Goal: Information Seeking & Learning: Learn about a topic

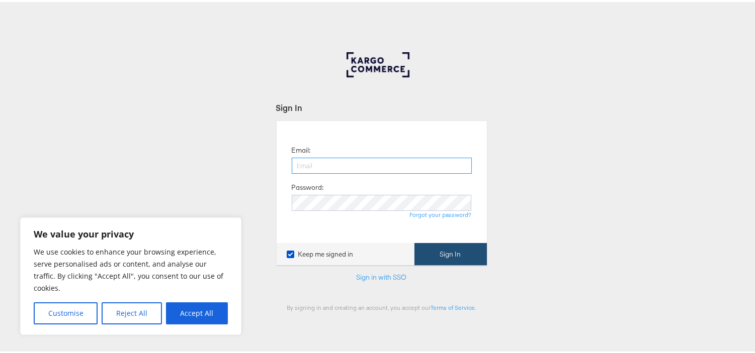
type input "aparna.doniparthi@kargo.com"
click at [443, 256] on button "Sign In" at bounding box center [450, 252] width 72 height 23
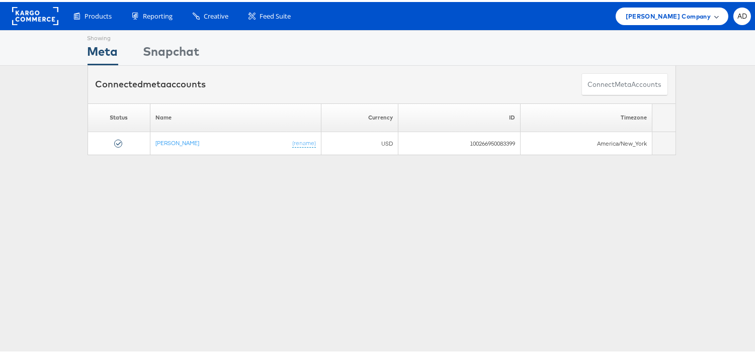
click at [660, 21] on div "Steve Madden Company" at bounding box center [671, 15] width 113 height 18
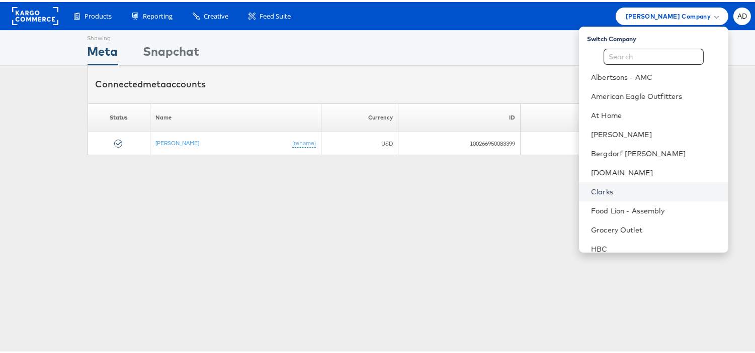
click at [591, 193] on link "Clarks" at bounding box center [655, 190] width 129 height 10
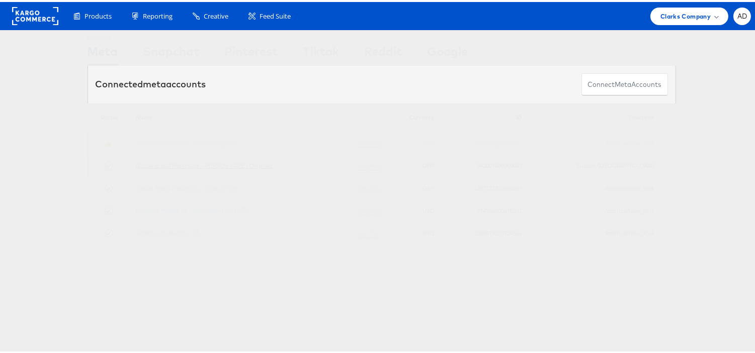
click at [228, 164] on link "Global Brand Marketing - [PERSON_NAME] Originals" at bounding box center [204, 164] width 137 height 8
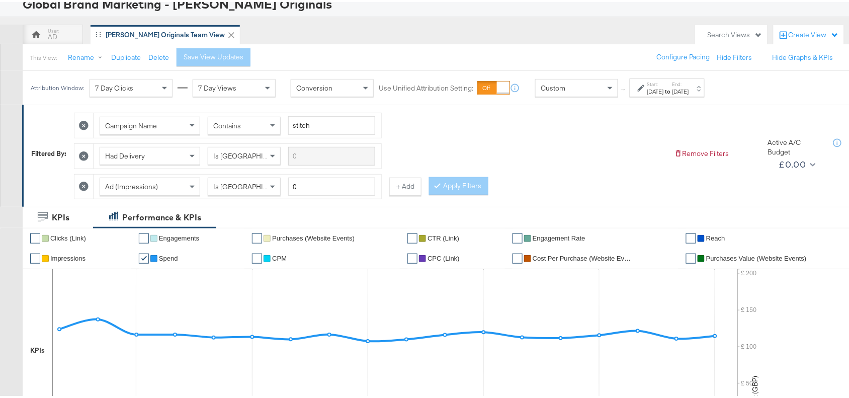
scroll to position [69, 0]
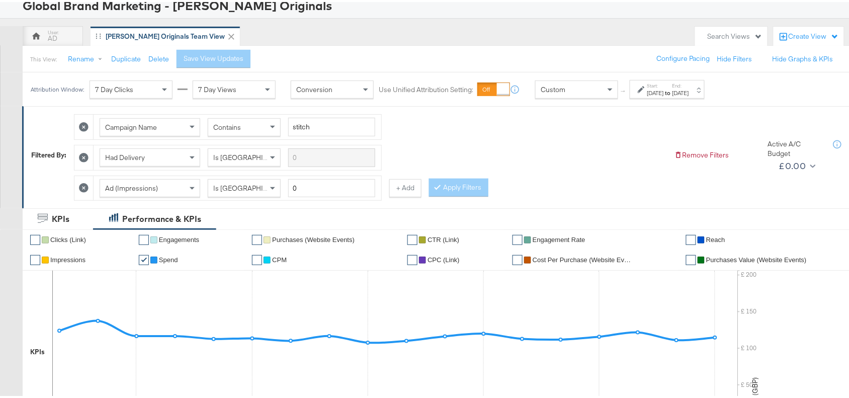
click at [664, 89] on div "Sep 1st 2025" at bounding box center [655, 91] width 17 height 8
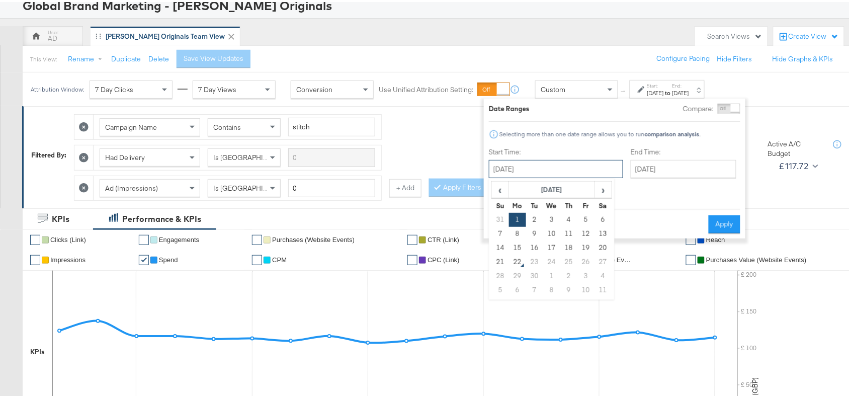
click at [562, 169] on input "September 1st 2025" at bounding box center [556, 167] width 134 height 18
click at [602, 189] on span "›" at bounding box center [603, 187] width 16 height 15
click at [503, 190] on span "‹" at bounding box center [500, 187] width 16 height 15
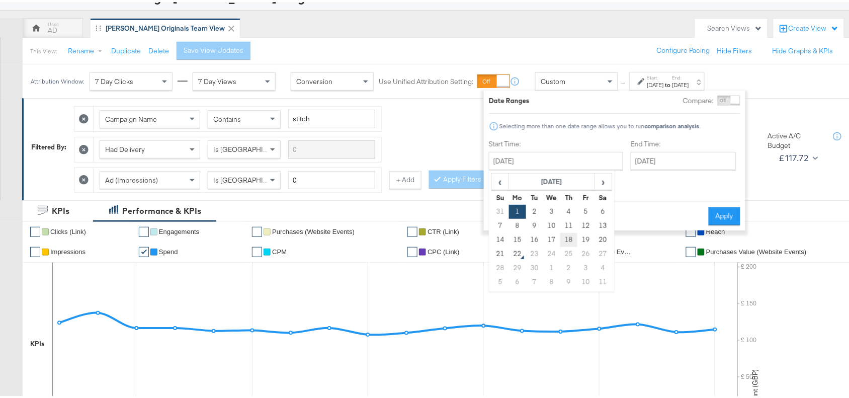
scroll to position [78, 0]
click at [567, 236] on td "18" at bounding box center [568, 237] width 17 height 14
type input "September 18th 2025"
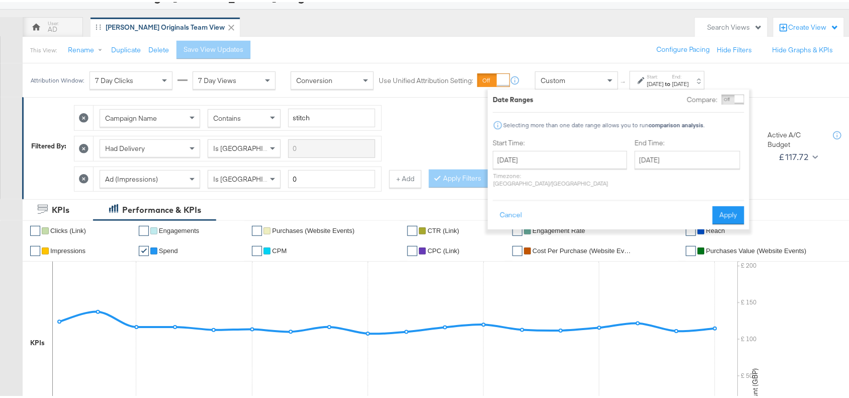
click at [745, 205] on div "Date Ranges Compare: Comparison is not available when breakdowns are selected S…" at bounding box center [618, 157] width 261 height 140
click at [730, 209] on button "Apply" at bounding box center [728, 213] width 32 height 18
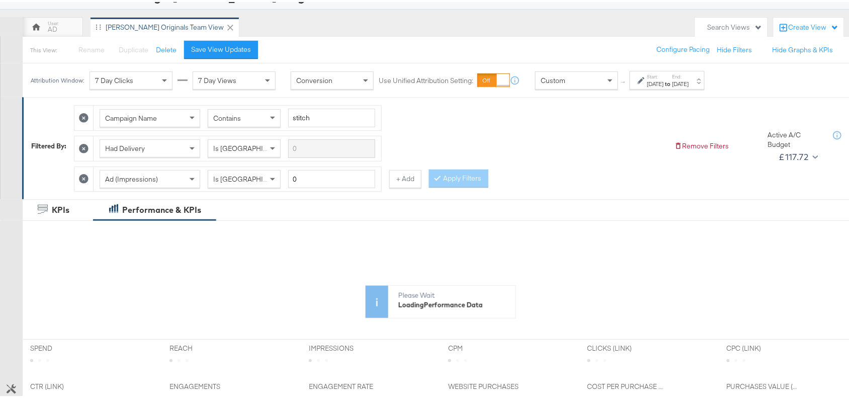
scroll to position [0, 0]
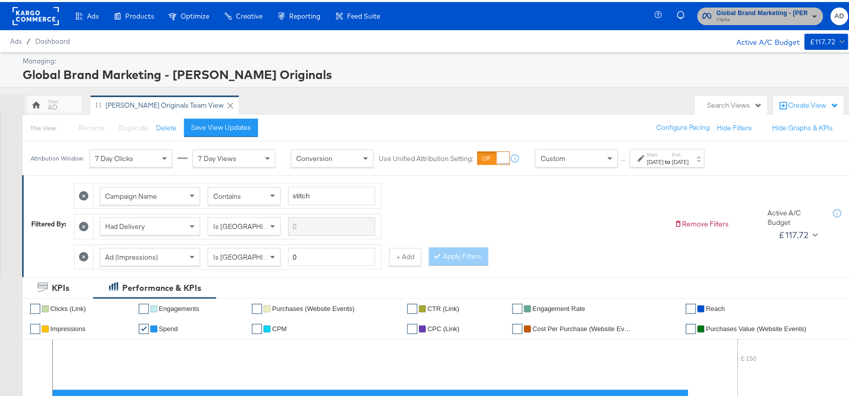
click at [748, 13] on span "Global Brand Marketing - Clarks Originals" at bounding box center [761, 11] width 91 height 11
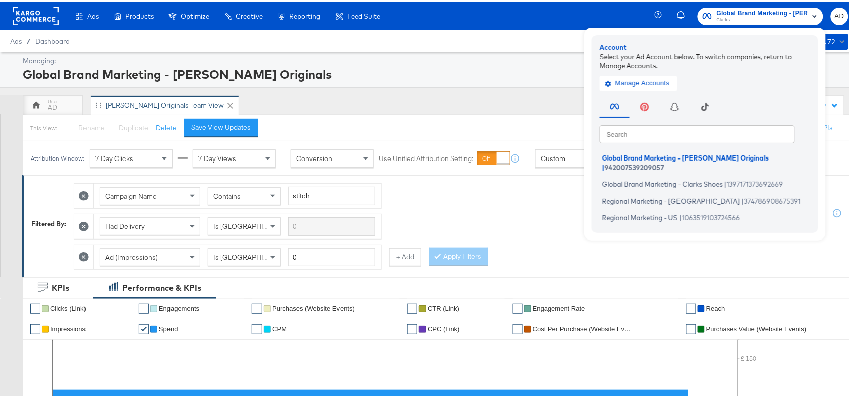
click at [525, 75] on div "Global Brand Marketing - Clarks Originals" at bounding box center [434, 72] width 823 height 17
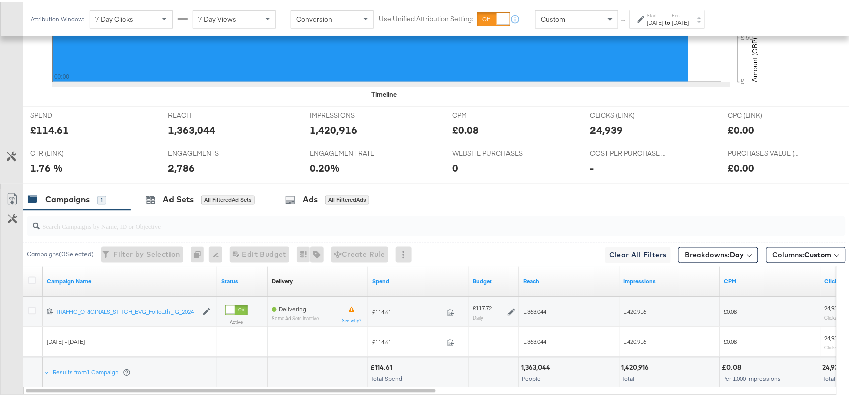
scroll to position [473, 0]
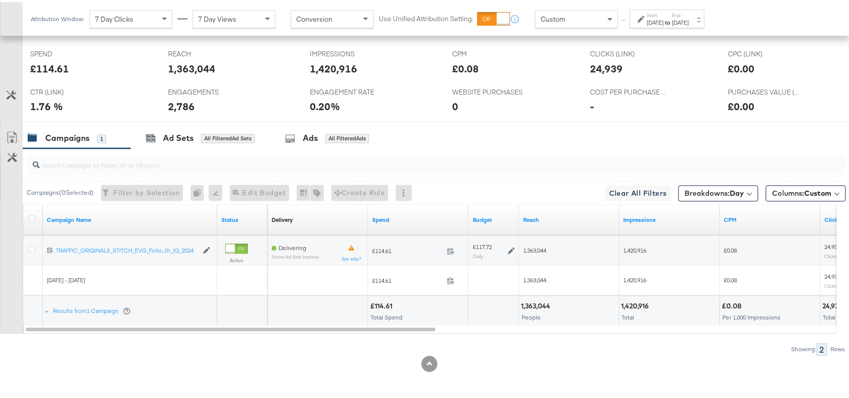
click at [689, 23] on div "Sep 18th 2025" at bounding box center [680, 21] width 17 height 8
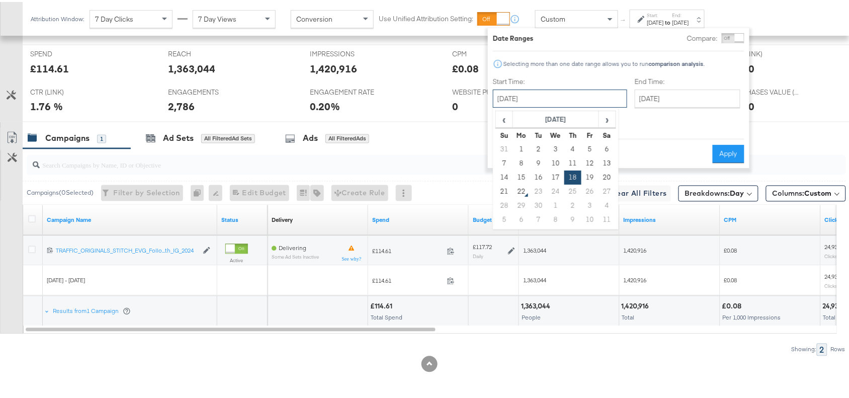
click at [571, 94] on input "September 18th 2025" at bounding box center [560, 96] width 134 height 18
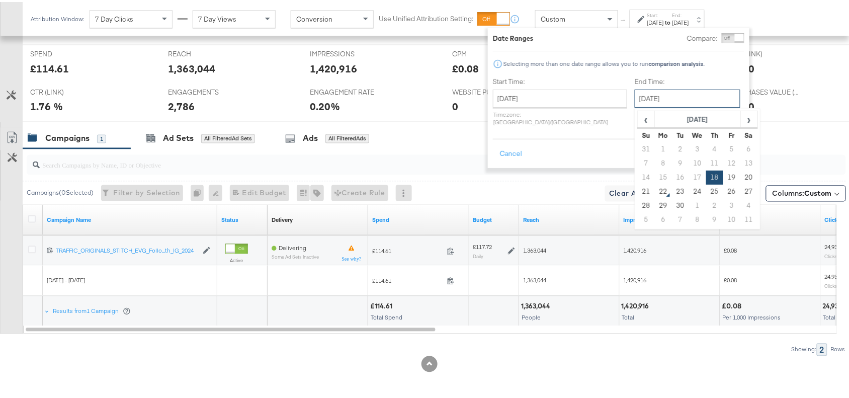
click at [667, 98] on input "September 18th 2025" at bounding box center [687, 96] width 106 height 18
click at [637, 189] on td "21" at bounding box center [645, 189] width 17 height 14
type input "September 21st 2025"
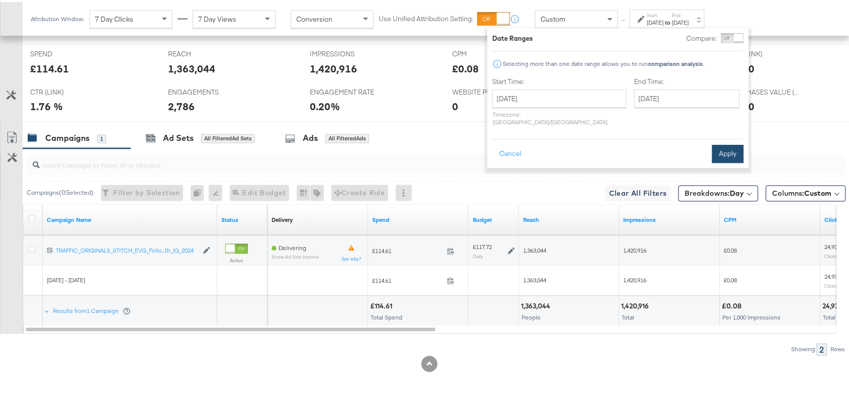
click at [725, 143] on button "Apply" at bounding box center [728, 152] width 32 height 18
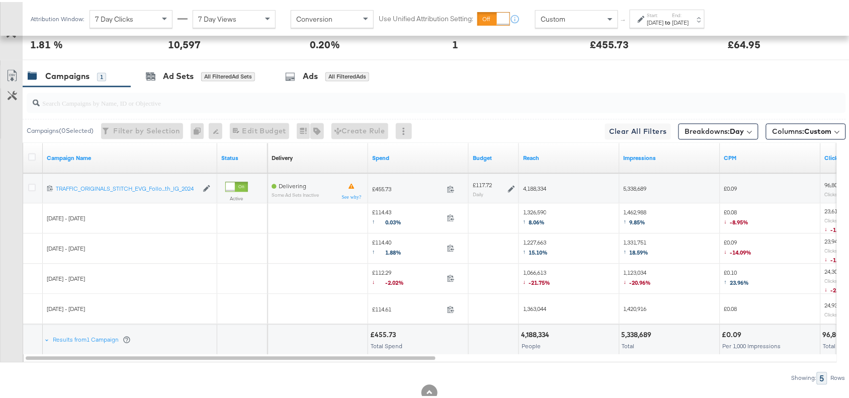
scroll to position [563, 0]
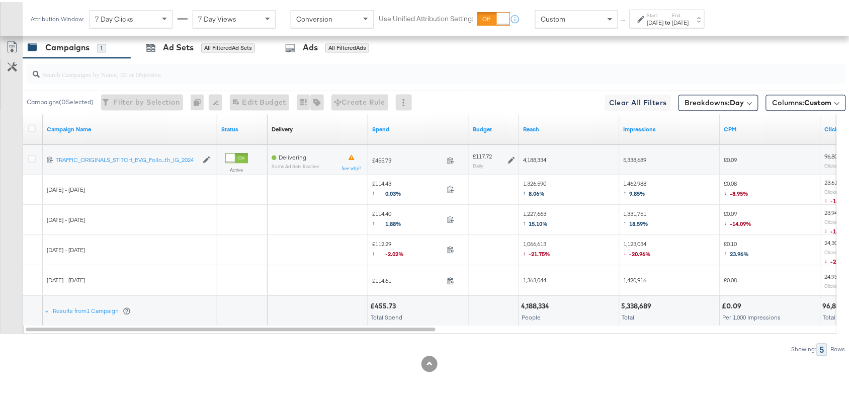
click at [11, 53] on link "Export as CSV" at bounding box center [12, 46] width 23 height 23
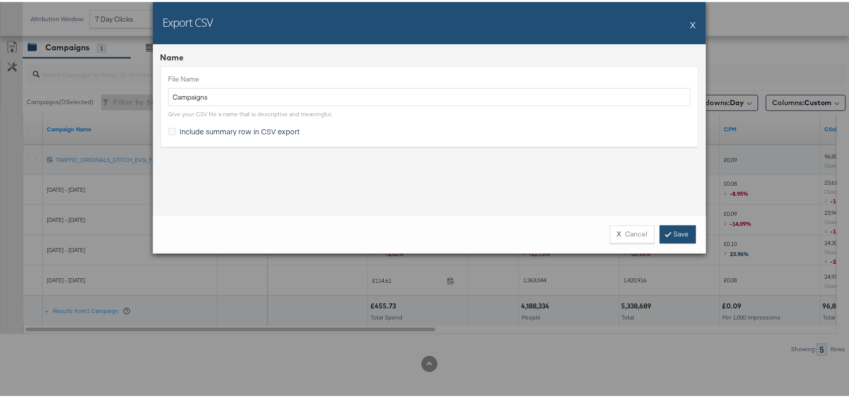
click at [672, 234] on link "Save" at bounding box center [678, 232] width 36 height 18
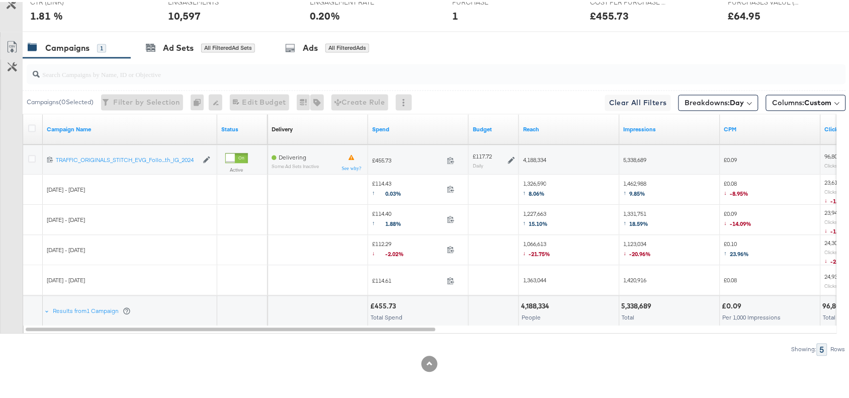
scroll to position [0, 0]
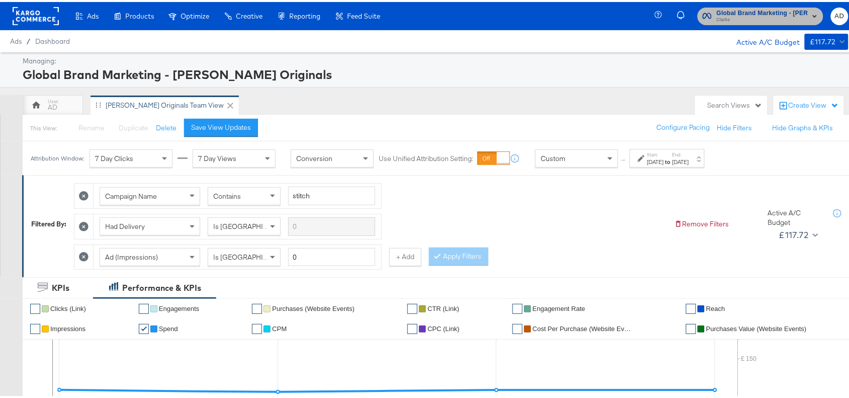
click at [751, 16] on span "Clarks" at bounding box center [761, 18] width 91 height 8
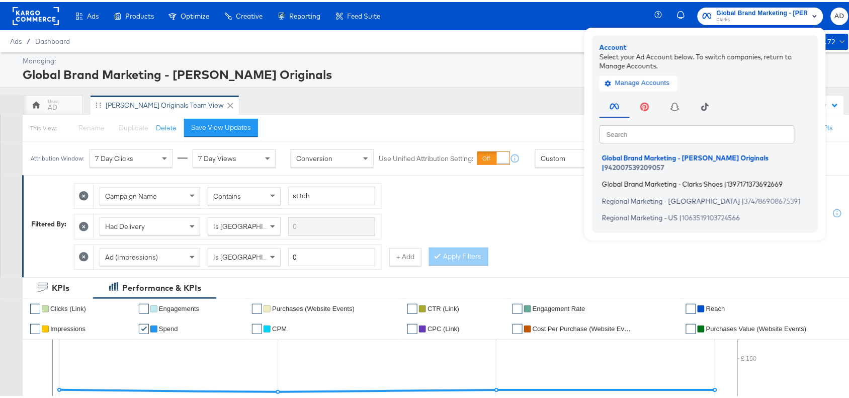
click at [660, 178] on span "Global Brand Marketing - Clarks Shoes" at bounding box center [662, 182] width 121 height 8
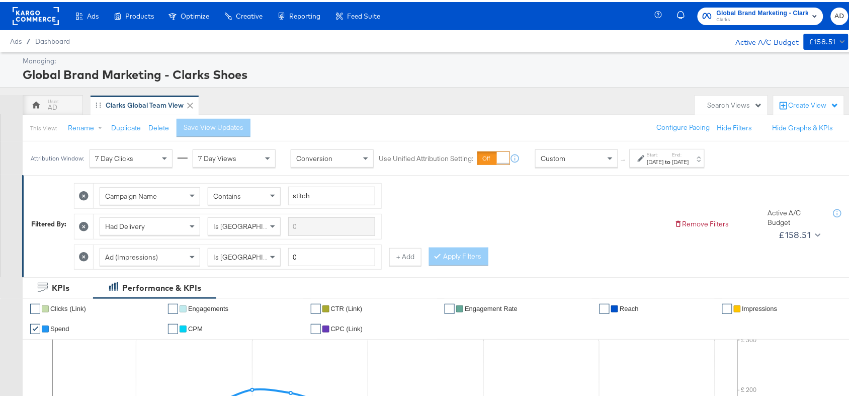
click at [689, 156] on div "Sep 18th 2025" at bounding box center [680, 160] width 17 height 8
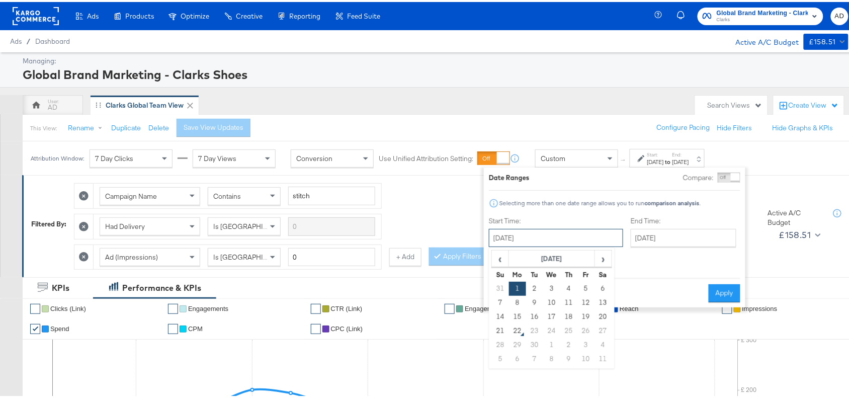
click at [537, 239] on input "September 1st 2025" at bounding box center [556, 236] width 134 height 18
click at [607, 260] on span "›" at bounding box center [603, 256] width 16 height 15
click at [499, 254] on span "‹" at bounding box center [500, 256] width 16 height 15
click at [567, 312] on td "18" at bounding box center [568, 315] width 17 height 14
type input "September 18th 2025"
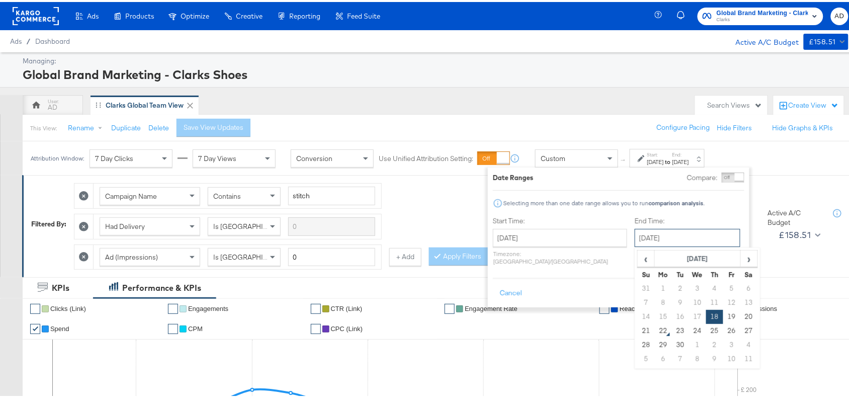
click at [685, 232] on input "September 18th 2025" at bounding box center [687, 236] width 106 height 18
click at [637, 331] on td "21" at bounding box center [645, 329] width 17 height 14
type input "September 21st 2025"
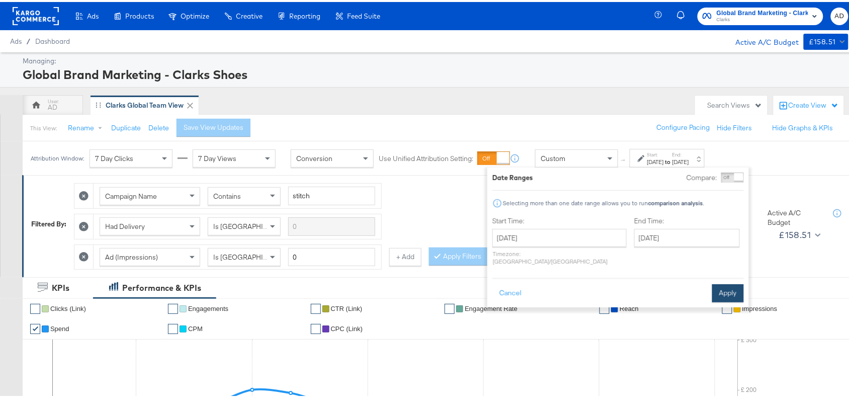
click at [727, 287] on button "Apply" at bounding box center [728, 291] width 32 height 18
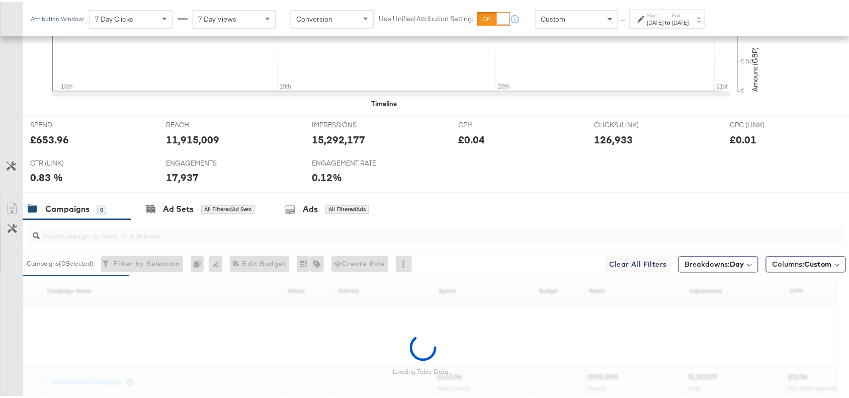
scroll to position [473, 0]
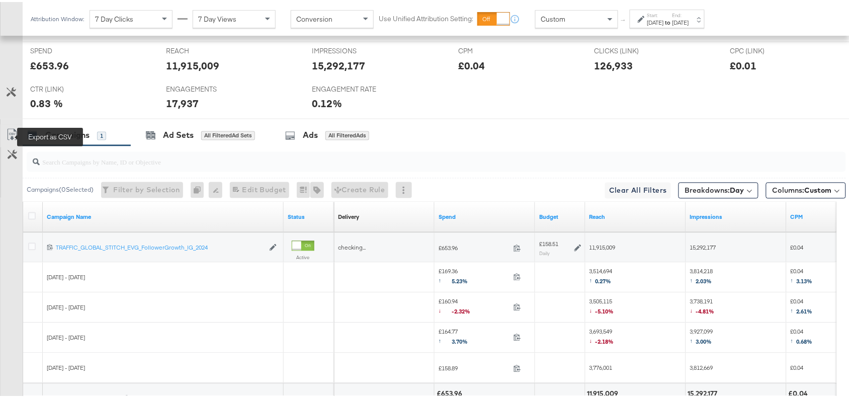
click at [6, 132] on icon at bounding box center [12, 133] width 12 height 12
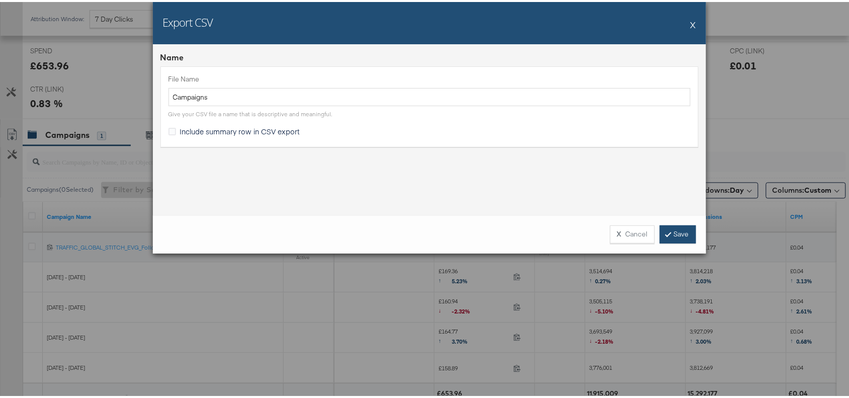
click at [679, 234] on link "Save" at bounding box center [678, 232] width 36 height 18
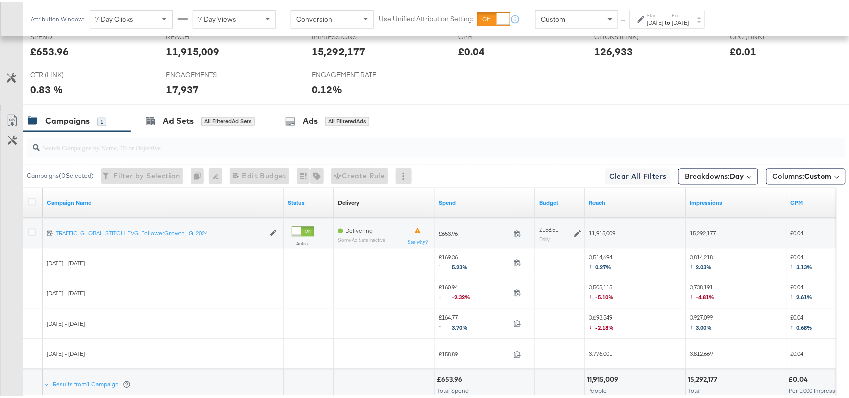
scroll to position [486, 0]
click at [6, 120] on icon at bounding box center [12, 120] width 12 height 12
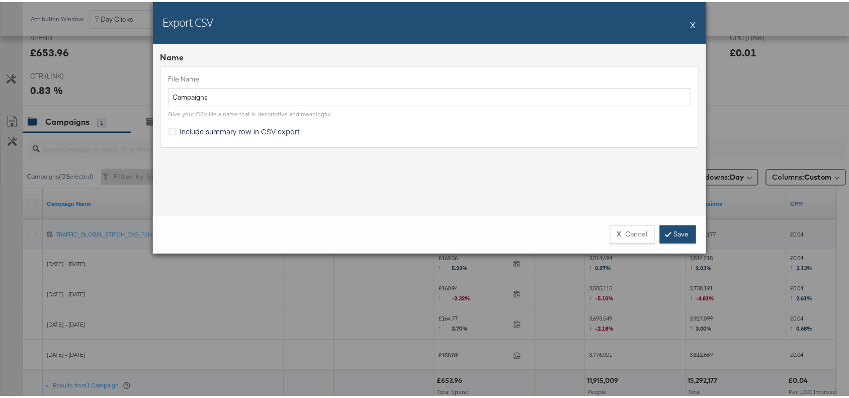
click at [665, 238] on link "Save" at bounding box center [678, 232] width 36 height 18
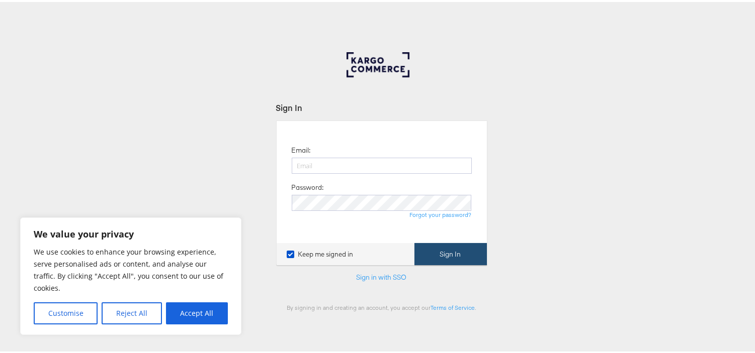
type input "[EMAIL_ADDRESS][PERSON_NAME][DOMAIN_NAME]"
click at [445, 255] on button "Sign In" at bounding box center [450, 252] width 72 height 23
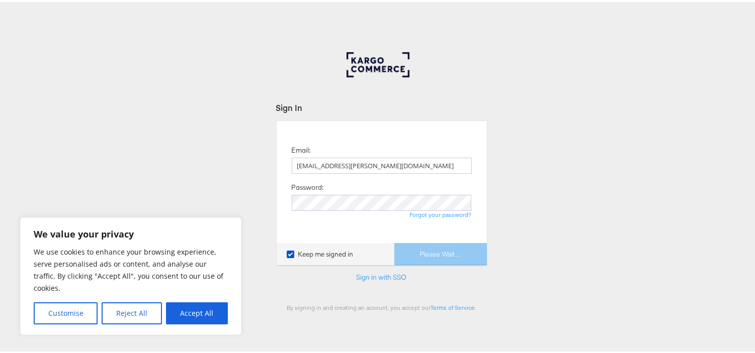
click at [153, 153] on div "Sign In Email: [EMAIL_ADDRESS][PERSON_NAME][DOMAIN_NAME] Password: Forgot your …" at bounding box center [381, 301] width 763 height 503
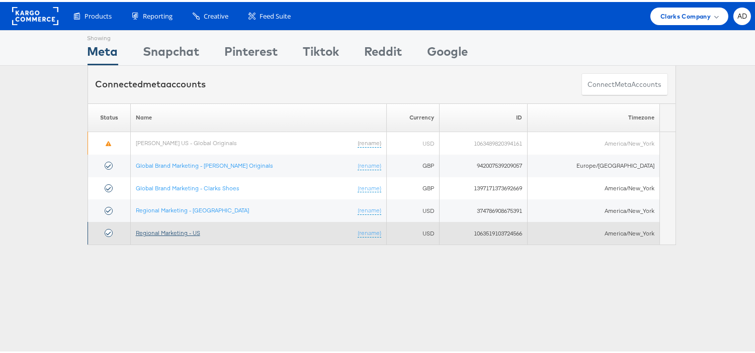
click at [177, 232] on link "Regional Marketing - US" at bounding box center [168, 231] width 64 height 8
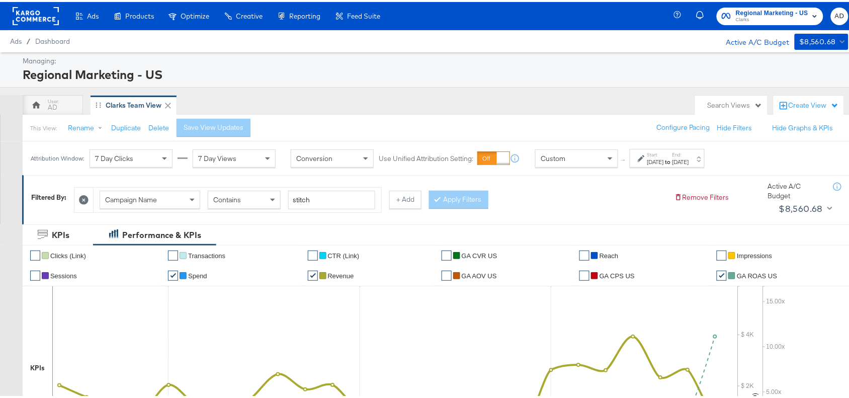
click at [664, 153] on label "Start:" at bounding box center [655, 152] width 17 height 7
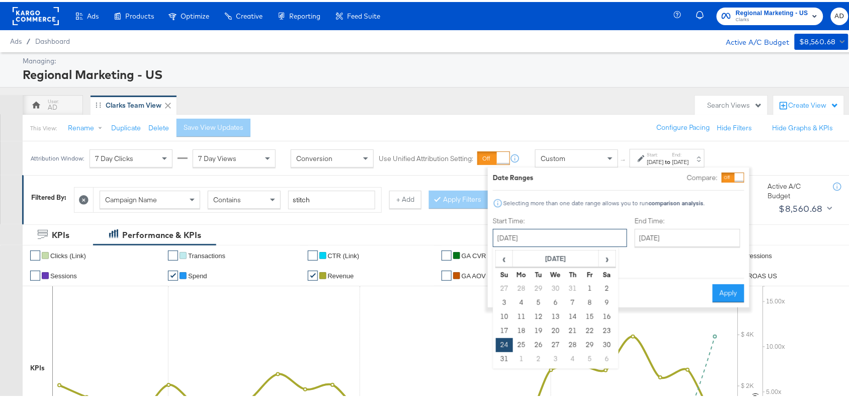
click at [552, 243] on input "August 24th 2025" at bounding box center [560, 236] width 134 height 18
click at [606, 260] on span "›" at bounding box center [607, 256] width 16 height 15
click at [499, 318] on td "14" at bounding box center [504, 315] width 17 height 14
type input "[DATE]"
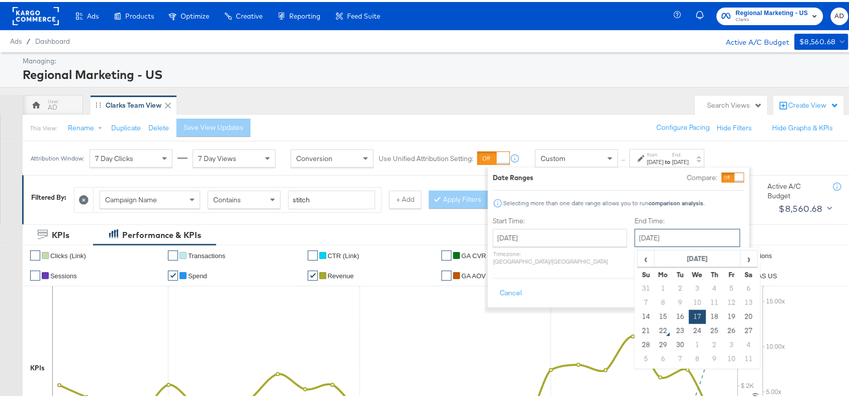
click at [675, 234] on input "September 17th 2025" at bounding box center [687, 236] width 106 height 18
click at [740, 318] on td "20" at bounding box center [748, 315] width 17 height 14
type input "[DATE]"
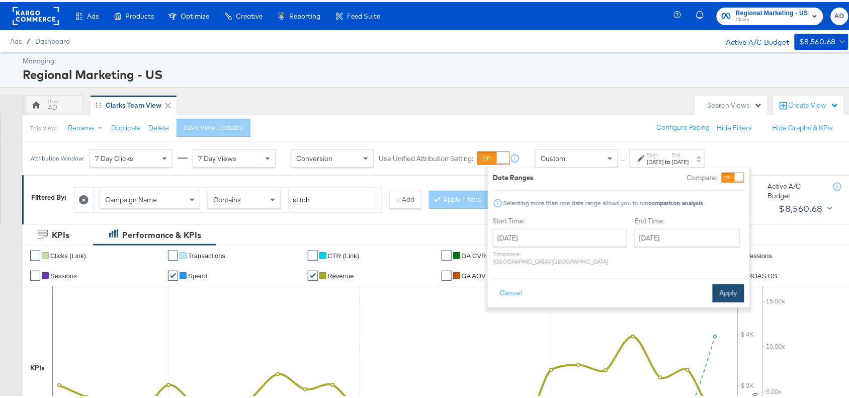
click at [730, 283] on button "Apply" at bounding box center [728, 291] width 32 height 18
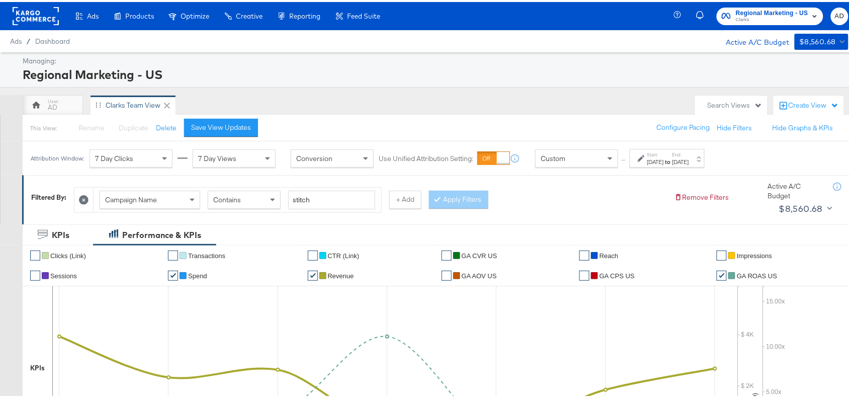
click at [523, 96] on div "AD Clarks Team View" at bounding box center [356, 103] width 667 height 20
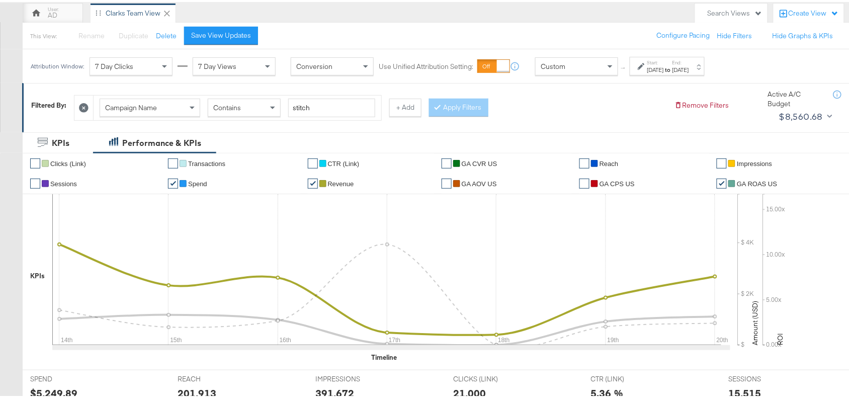
scroll to position [93, 0]
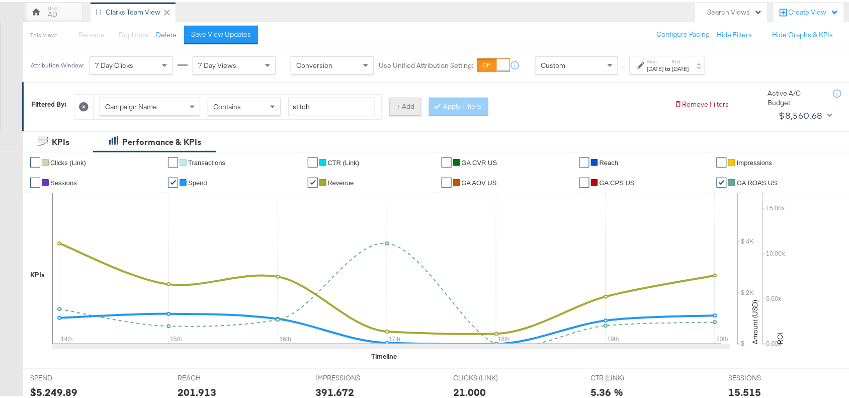
click at [393, 102] on button "+ Add" at bounding box center [405, 105] width 32 height 18
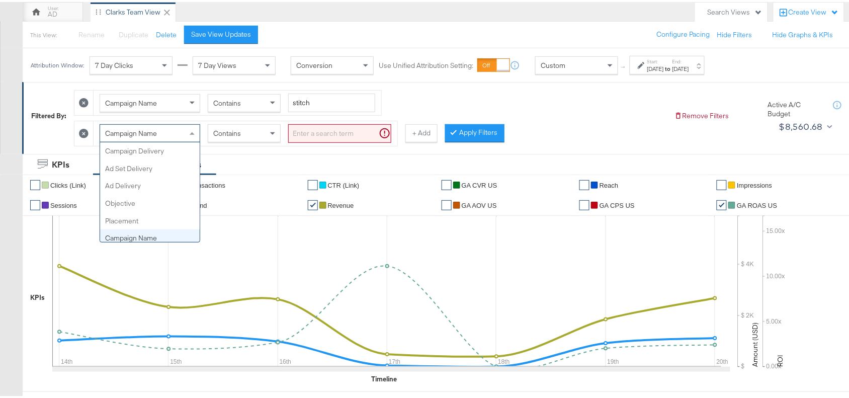
scroll to position [86, 0]
click at [161, 136] on div "Campaign Name" at bounding box center [150, 131] width 100 height 17
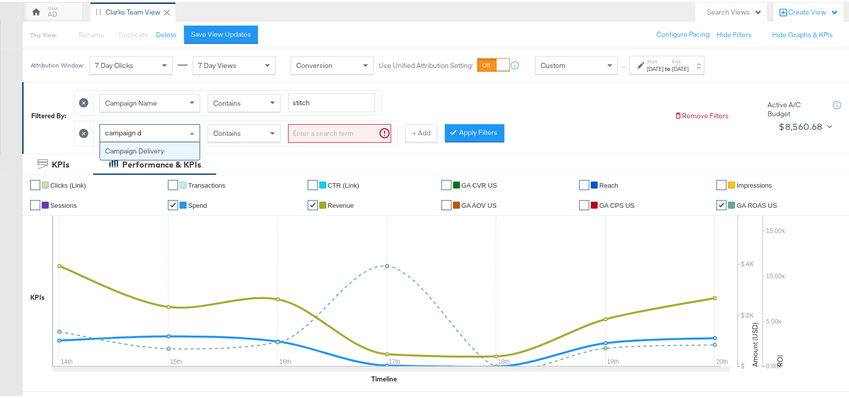
type input "campaign de"
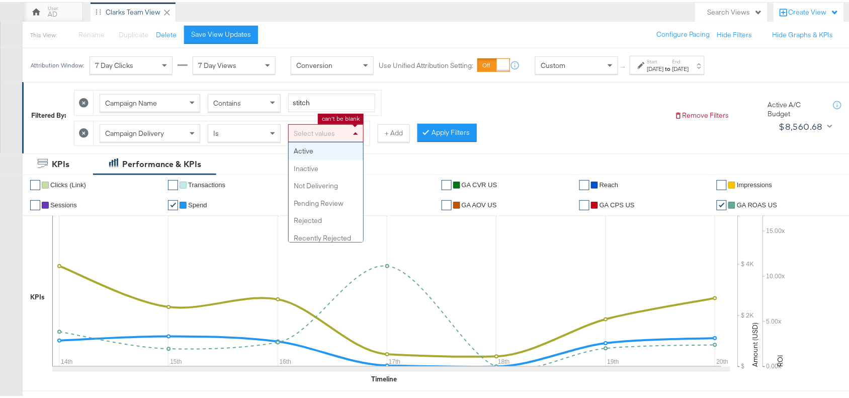
click at [332, 131] on div "Select values" at bounding box center [326, 131] width 74 height 17
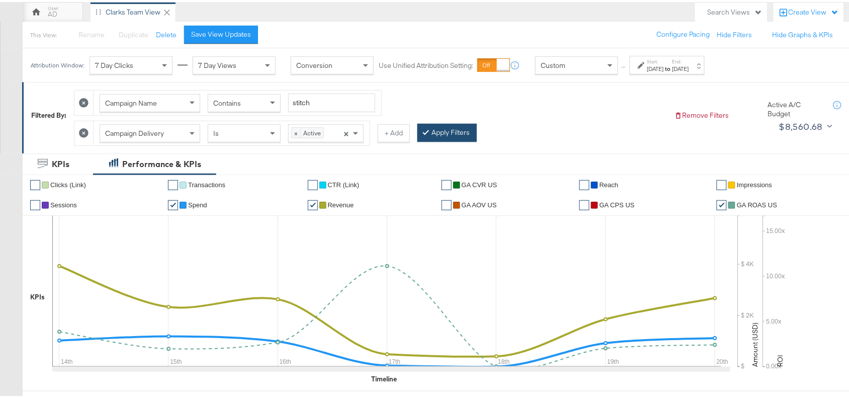
click at [452, 134] on button "Apply Filters" at bounding box center [446, 131] width 59 height 18
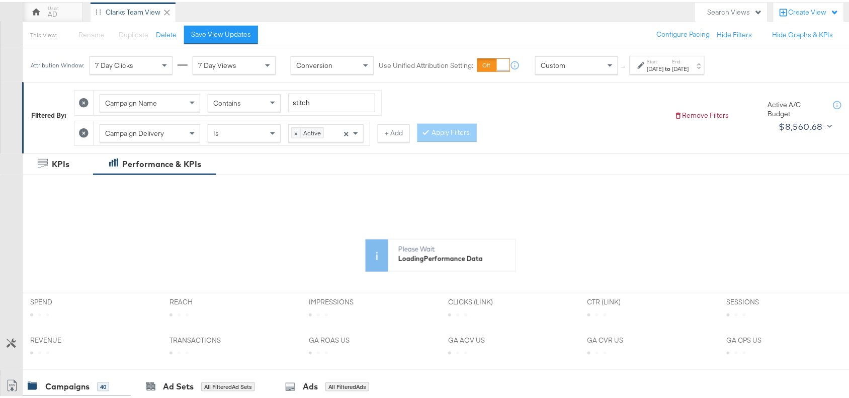
click at [556, 139] on div "Campaign Name Contains stitch Campaign Delivery Is × Active × + Add Apply Filte…" at bounding box center [370, 113] width 592 height 61
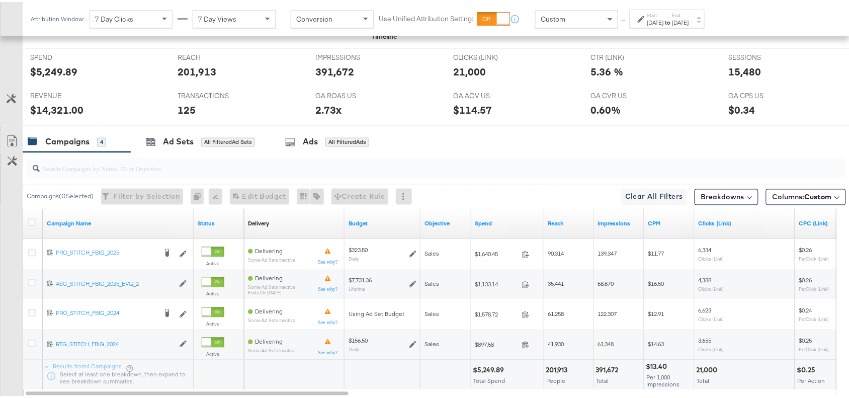
scroll to position [501, 0]
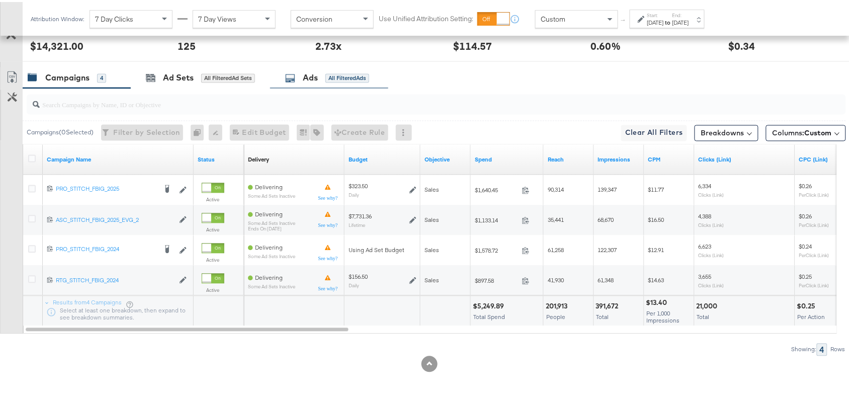
click at [295, 78] on icon at bounding box center [290, 76] width 10 height 10
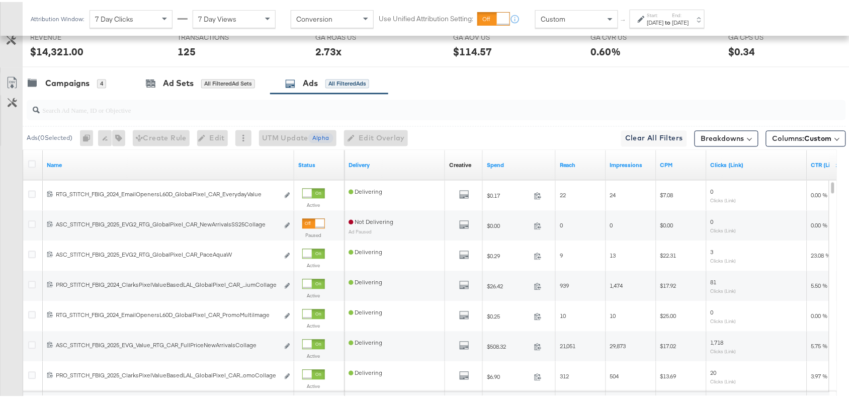
scroll to position [592, 0]
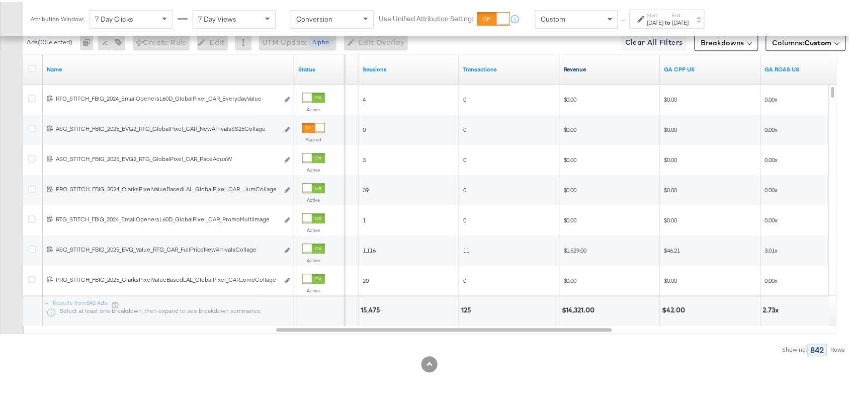
click at [592, 67] on link "Revenue" at bounding box center [610, 67] width 93 height 8
click at [592, 67] on link "Revenue ↓" at bounding box center [610, 67] width 93 height 8
click at [592, 67] on link "Revenue ↑" at bounding box center [610, 67] width 93 height 8
click at [664, 21] on div "[DATE]" at bounding box center [655, 21] width 17 height 8
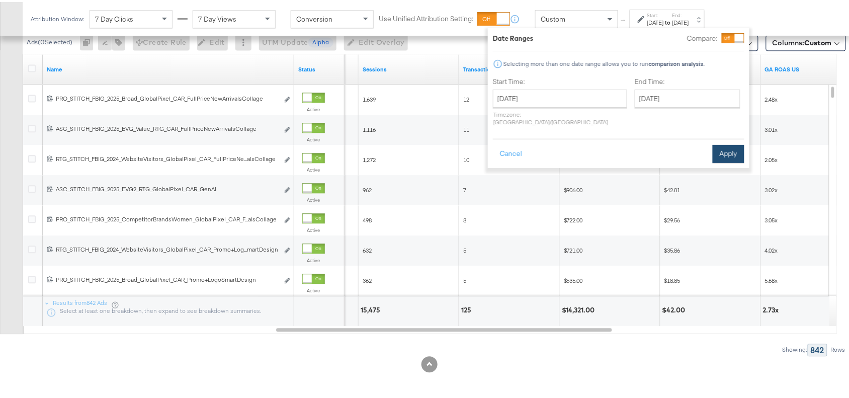
click at [731, 143] on button "Apply" at bounding box center [728, 152] width 32 height 18
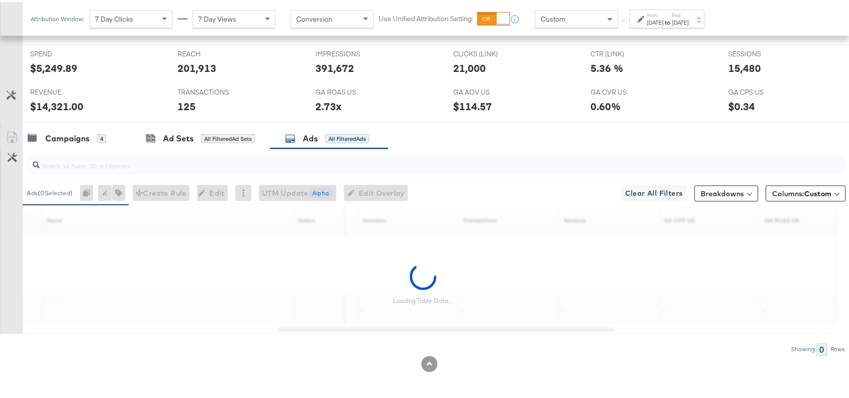
scroll to position [441, 0]
click at [563, 139] on div "Campaigns 4 Ad Sets All Filtered Ad Sets Ads All Filtered Ads" at bounding box center [441, 137] width 836 height 22
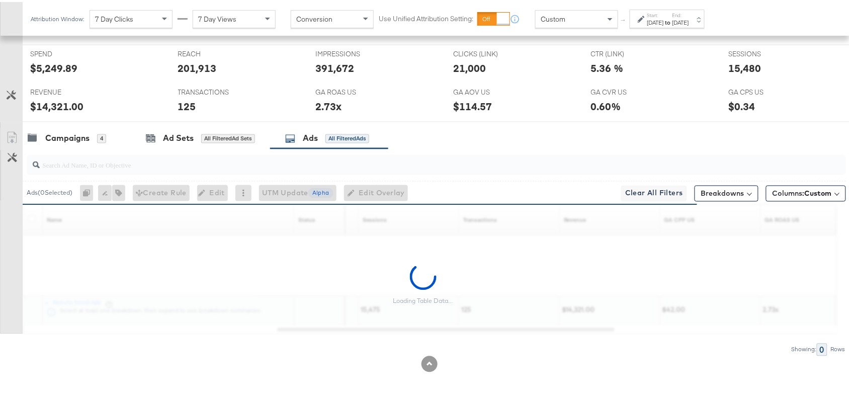
scroll to position [592, 0]
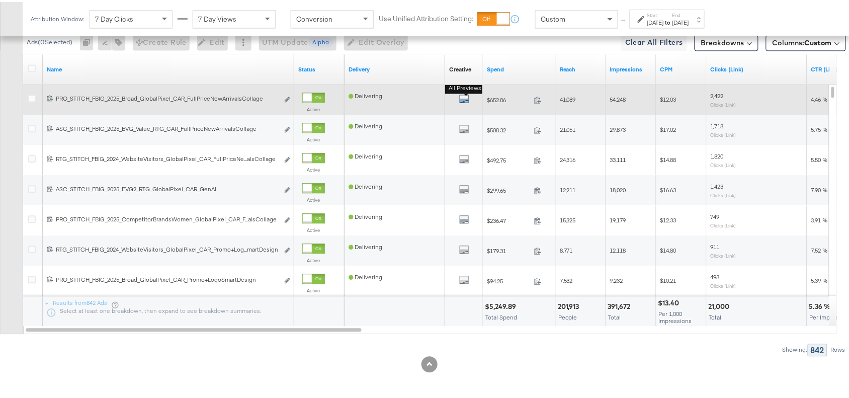
click at [466, 100] on icon "default" at bounding box center [464, 96] width 10 height 10
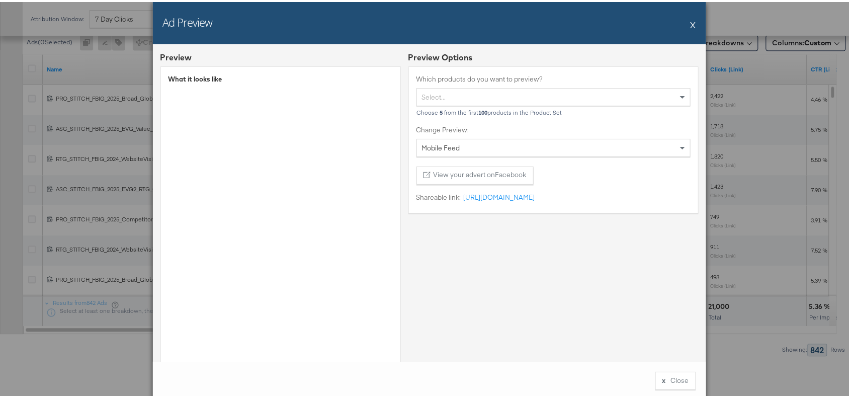
click at [690, 21] on button "X" at bounding box center [693, 23] width 6 height 20
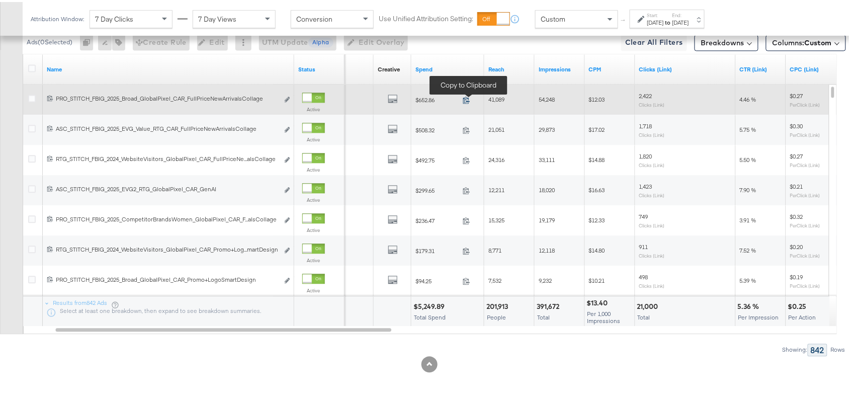
click at [468, 100] on icon at bounding box center [467, 98] width 8 height 8
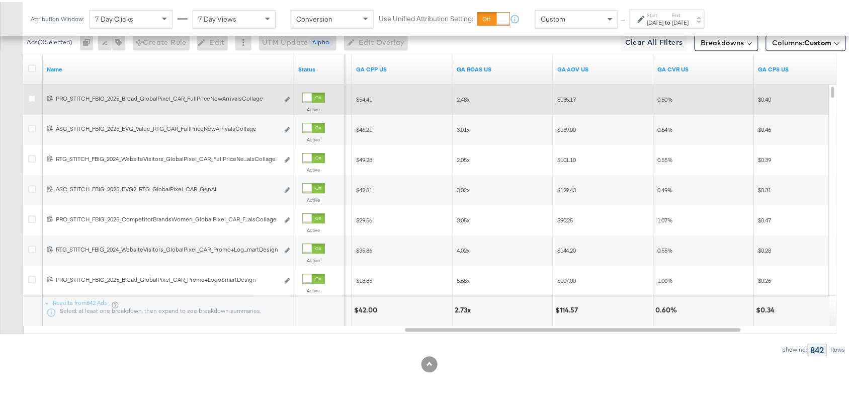
click at [462, 99] on span "2.48x" at bounding box center [462, 98] width 13 height 8
copy span "2.48x"
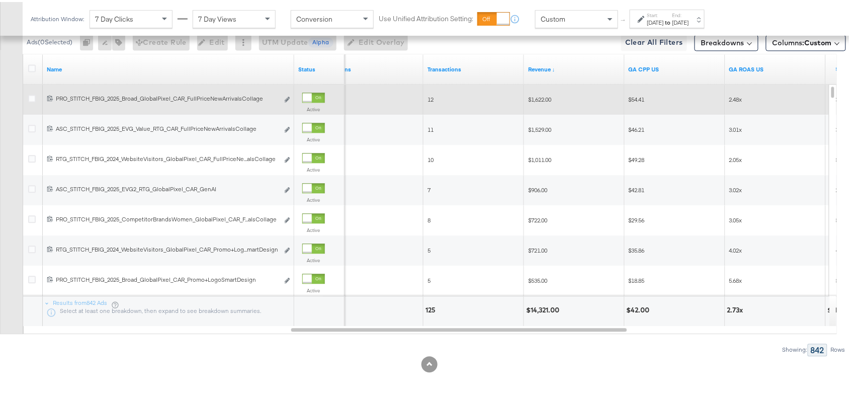
click at [541, 99] on span "$1,622.00" at bounding box center [539, 98] width 23 height 8
copy span "1,622.00"
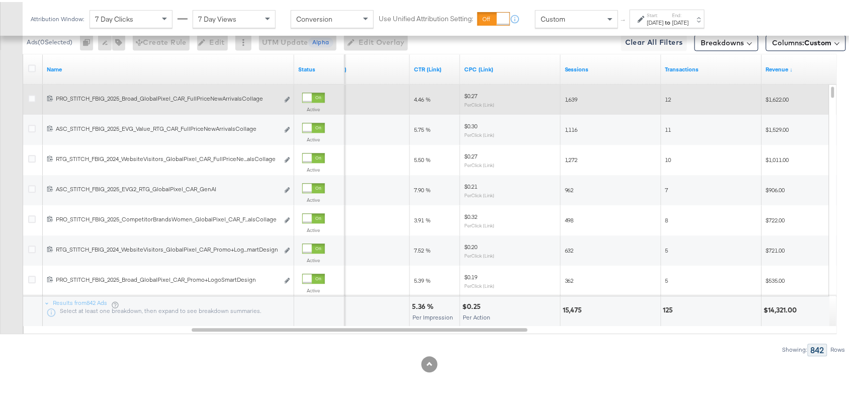
click at [419, 96] on span "4.46 %" at bounding box center [422, 98] width 17 height 8
copy span "4.46"
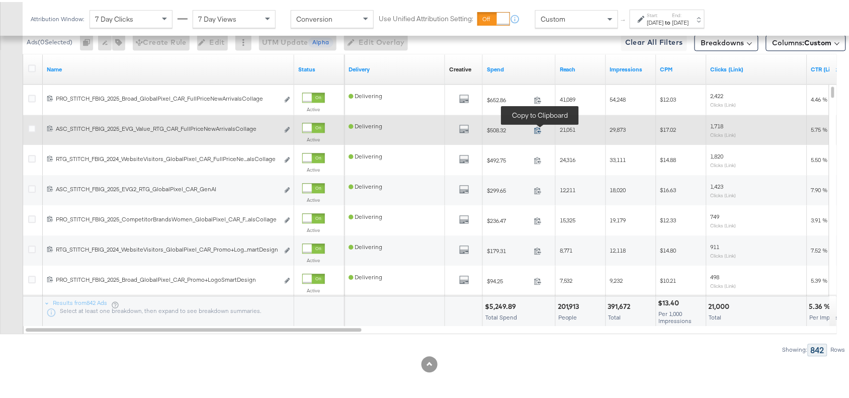
click at [539, 127] on icon at bounding box center [538, 128] width 8 height 8
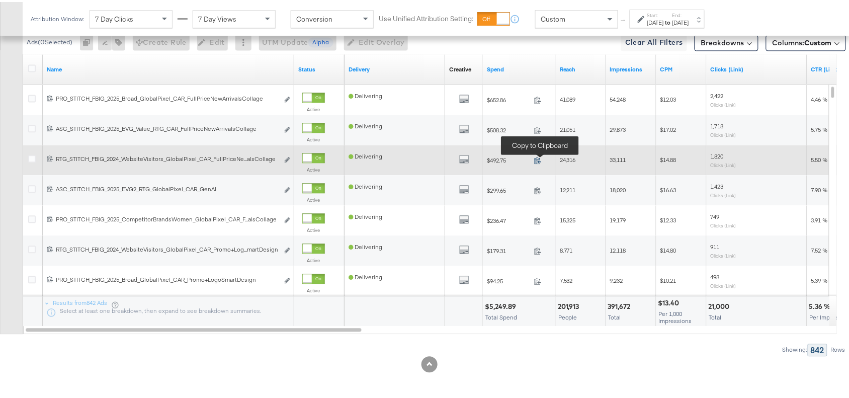
click at [538, 159] on icon at bounding box center [537, 158] width 7 height 7
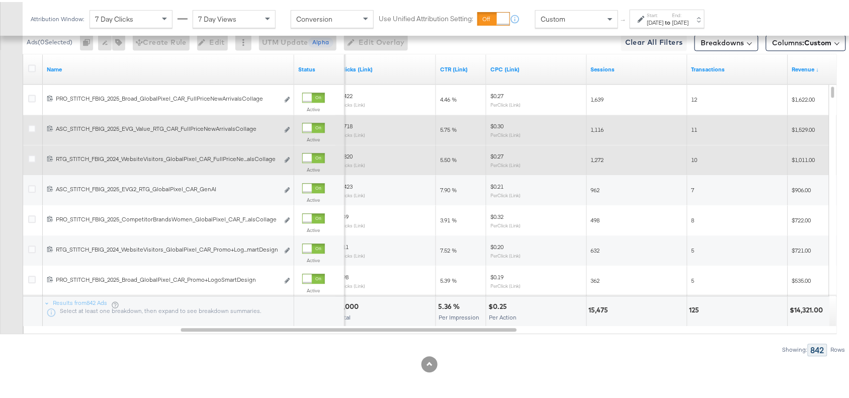
click at [446, 127] on span "5.75 %" at bounding box center [448, 128] width 17 height 8
copy span "5.75"
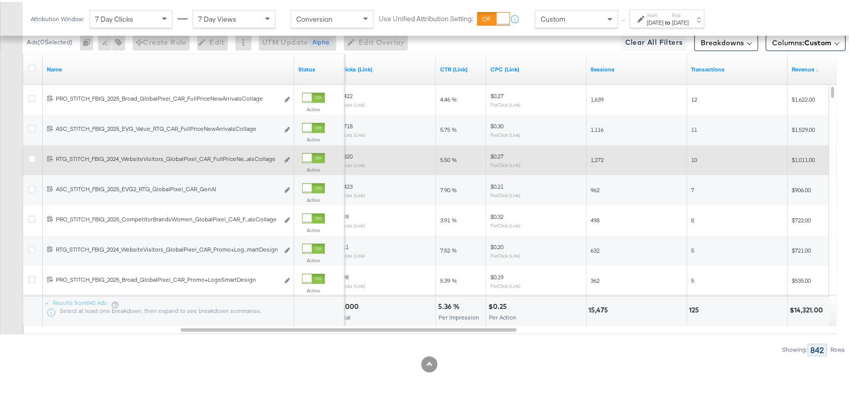
click at [441, 159] on span "5.50 %" at bounding box center [448, 158] width 17 height 8
copy span "5.50"
click at [441, 159] on span "5.50 %" at bounding box center [448, 158] width 17 height 8
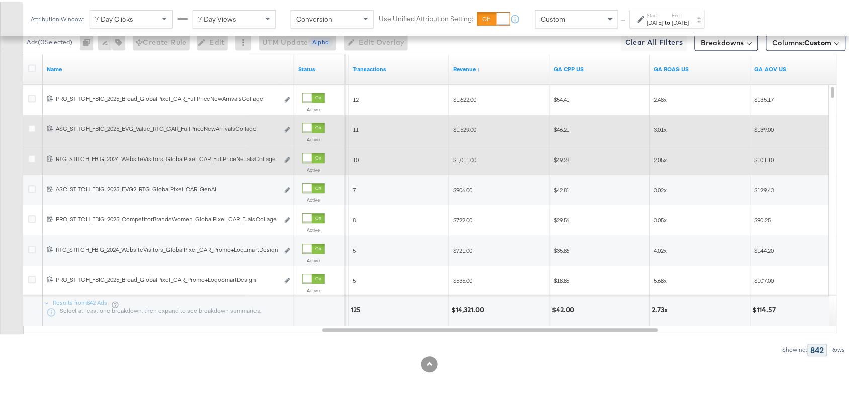
click at [463, 124] on span "$1,529.00" at bounding box center [464, 128] width 23 height 8
copy span "1,529.00"
click at [463, 124] on span "$1,529.00" at bounding box center [464, 128] width 23 height 8
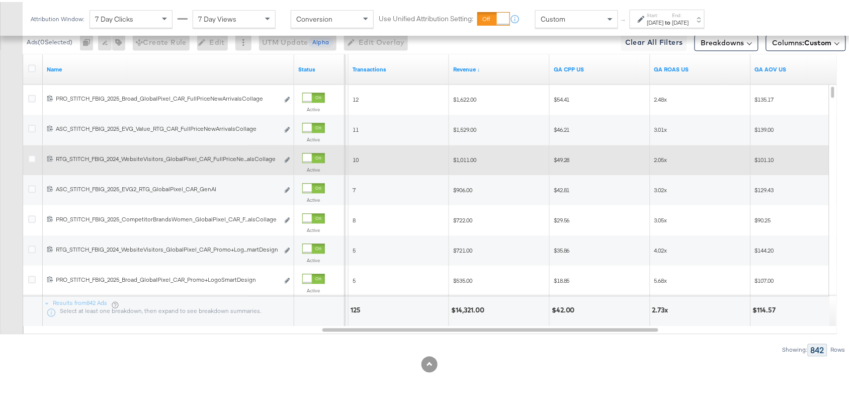
click at [466, 158] on span "$1,011.00" at bounding box center [464, 158] width 23 height 8
copy span "1,011.00"
click at [466, 158] on span "$1,011.00" at bounding box center [464, 158] width 23 height 8
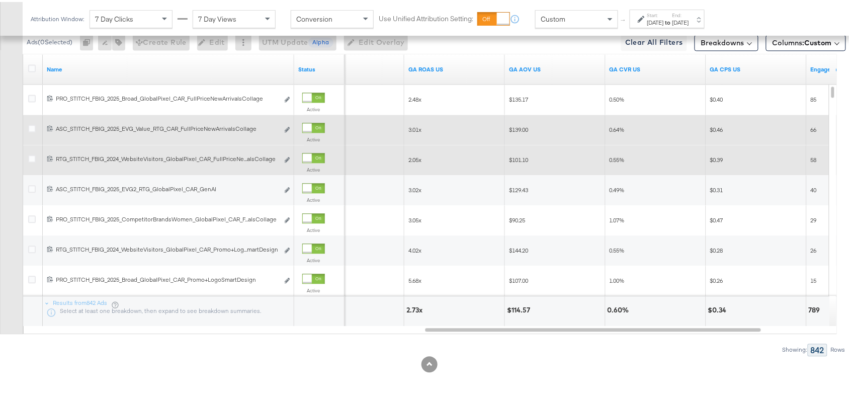
click at [412, 129] on span "3.01x" at bounding box center [414, 128] width 13 height 8
copy span "3.01x"
click at [412, 129] on span "3.01x" at bounding box center [414, 128] width 13 height 8
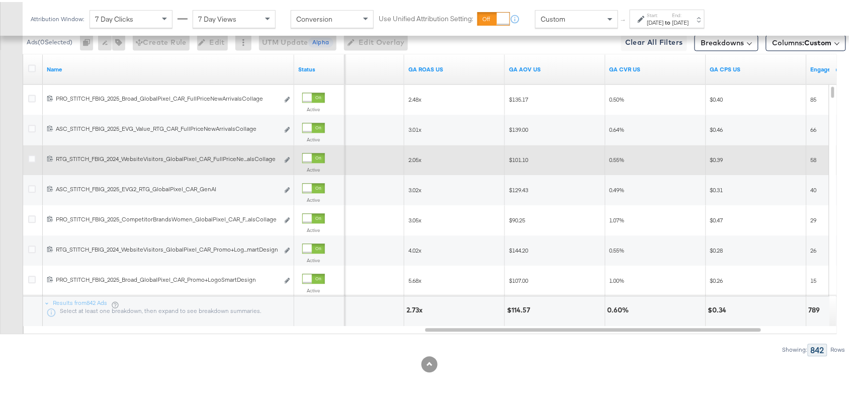
click at [415, 159] on span "2.05x" at bounding box center [414, 158] width 13 height 8
copy span "2.05x"
click at [415, 159] on span "2.05x" at bounding box center [414, 158] width 13 height 8
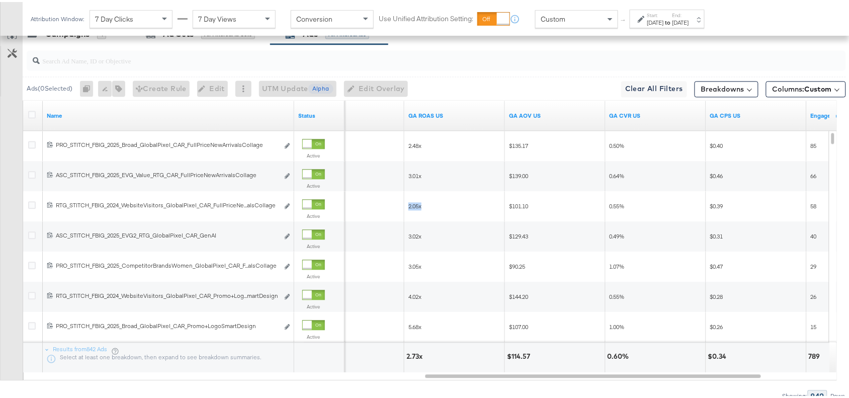
scroll to position [544, 0]
click at [87, 65] on div at bounding box center [436, 57] width 819 height 20
paste input "Promo+logo Smart Design"
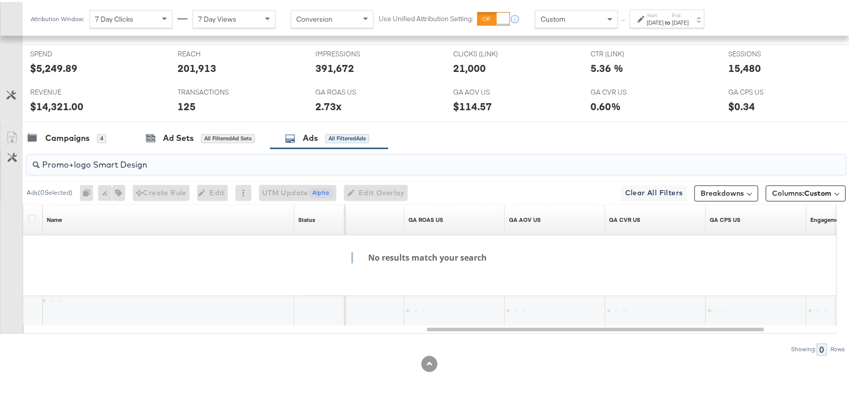
scroll to position [441, 0]
click at [539, 146] on div "Campaigns 4 Ad Sets All Filtered Ad Sets Ads All Filtered Ads" at bounding box center [441, 137] width 836 height 22
click at [174, 159] on input "Promo+logo Smart Design" at bounding box center [405, 159] width 731 height 20
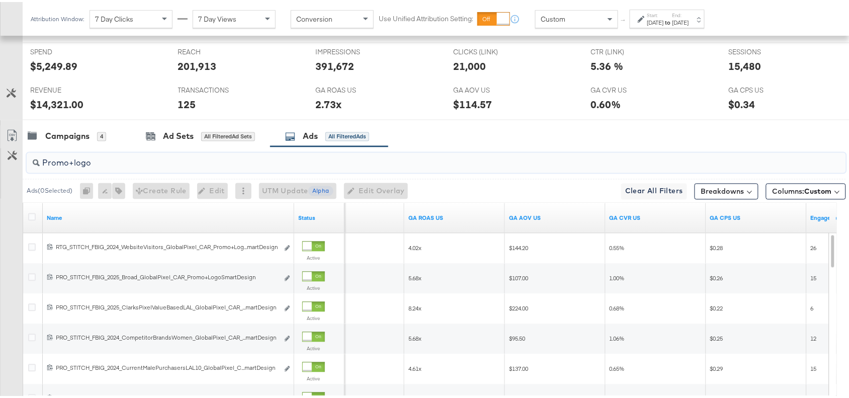
scroll to position [592, 0]
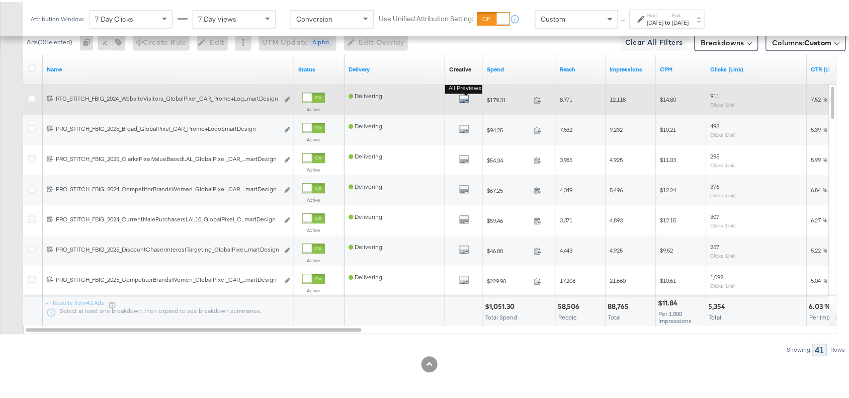
type input "Promo+logo"
click at [461, 96] on icon "default" at bounding box center [464, 96] width 10 height 10
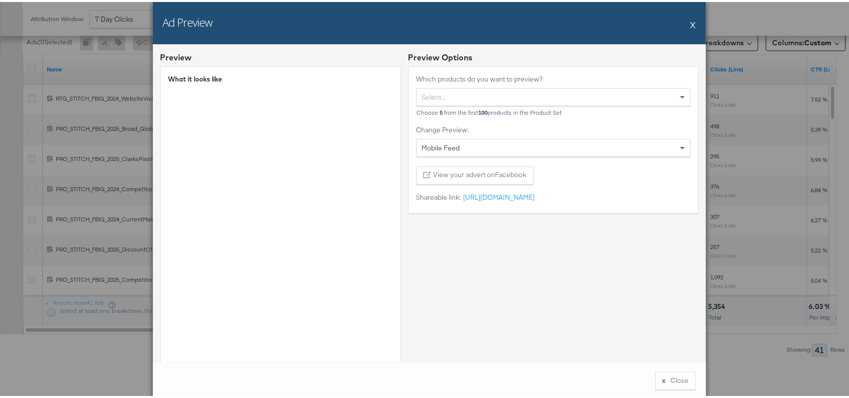
click at [690, 18] on button "X" at bounding box center [693, 23] width 6 height 20
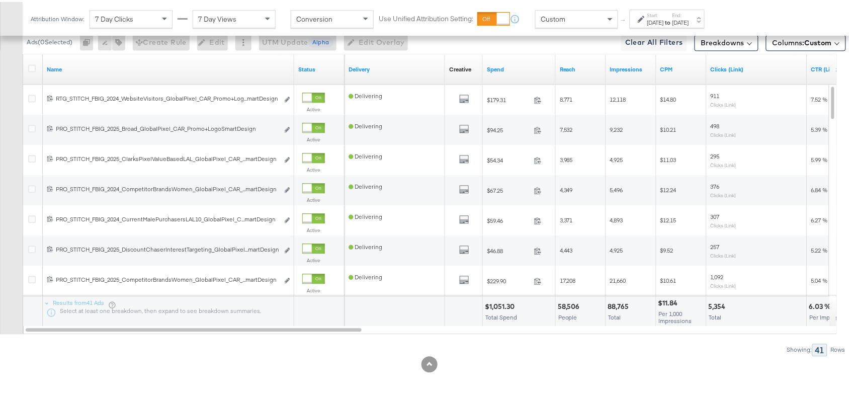
click at [495, 303] on div "$1,051.30" at bounding box center [501, 305] width 33 height 10
copy div "1,051.30"
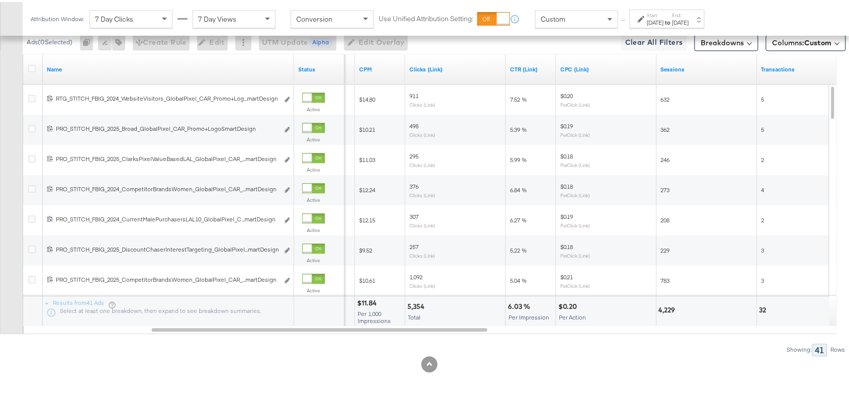
click at [512, 303] on div "6.03 %" at bounding box center [520, 305] width 25 height 10
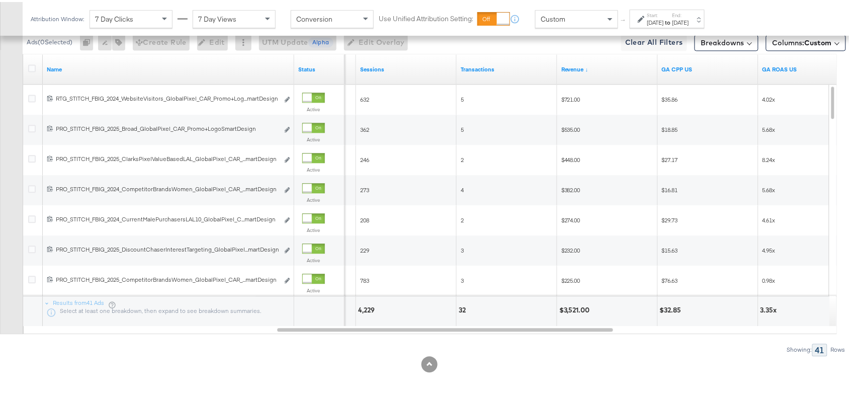
click at [569, 310] on div "$3,521.00" at bounding box center [576, 308] width 34 height 10
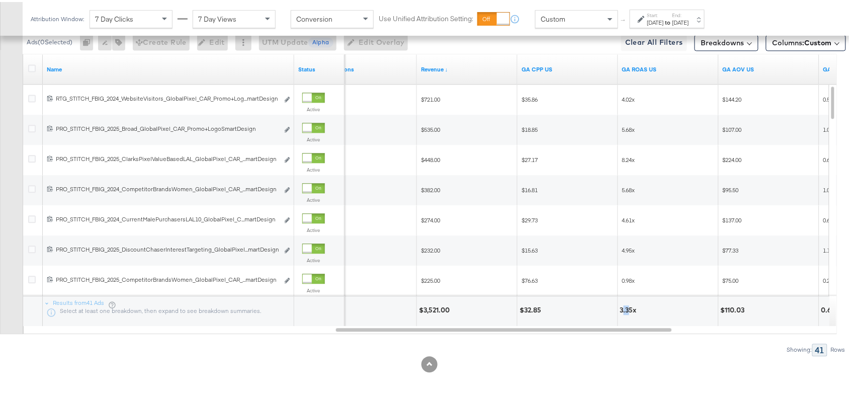
drag, startPoint x: 630, startPoint y: 308, endPoint x: 622, endPoint y: 308, distance: 7.6
click at [622, 308] on div "3.35x" at bounding box center [630, 308] width 20 height 10
drag, startPoint x: 633, startPoint y: 308, endPoint x: 619, endPoint y: 308, distance: 14.6
click at [619, 308] on div "3.35x" at bounding box center [668, 309] width 100 height 30
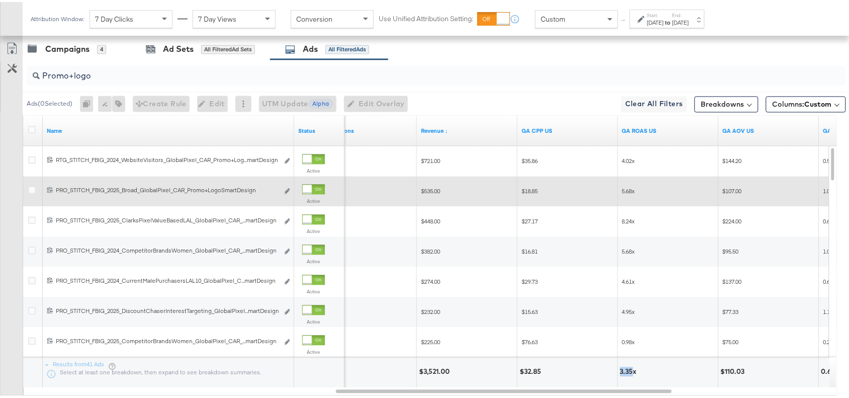
scroll to position [518, 0]
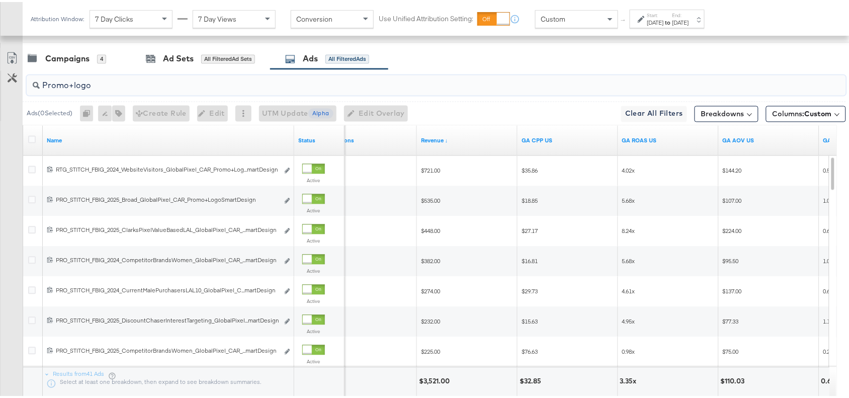
click at [102, 89] on input "Promo+logo" at bounding box center [405, 80] width 731 height 20
paste input "Promo Collage"
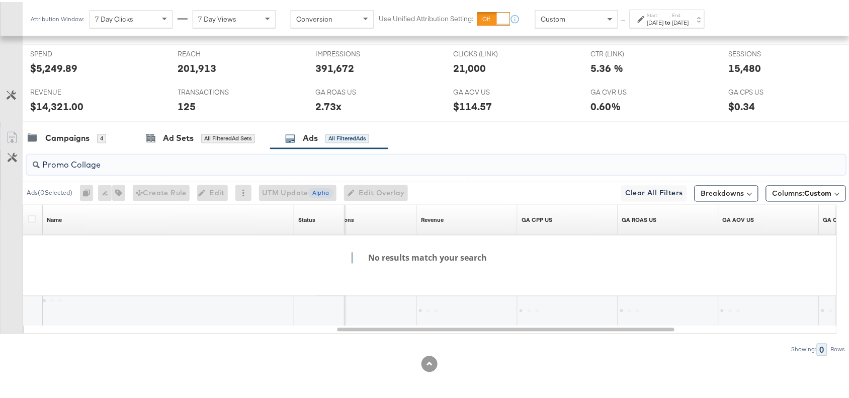
scroll to position [441, 0]
click at [73, 162] on input "Promo Collage" at bounding box center [405, 159] width 731 height 20
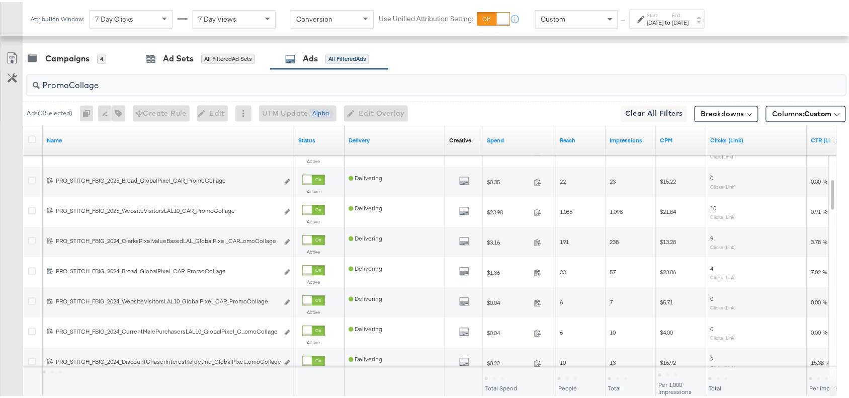
scroll to position [592, 0]
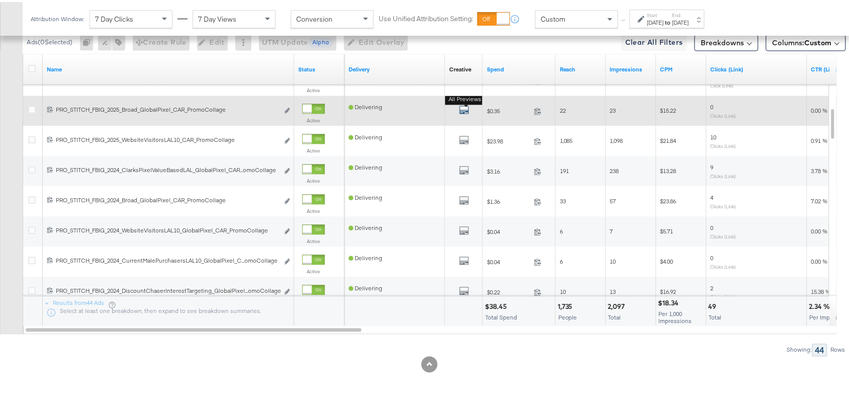
type input "PromoCollage"
click at [467, 107] on icon "default" at bounding box center [464, 108] width 10 height 10
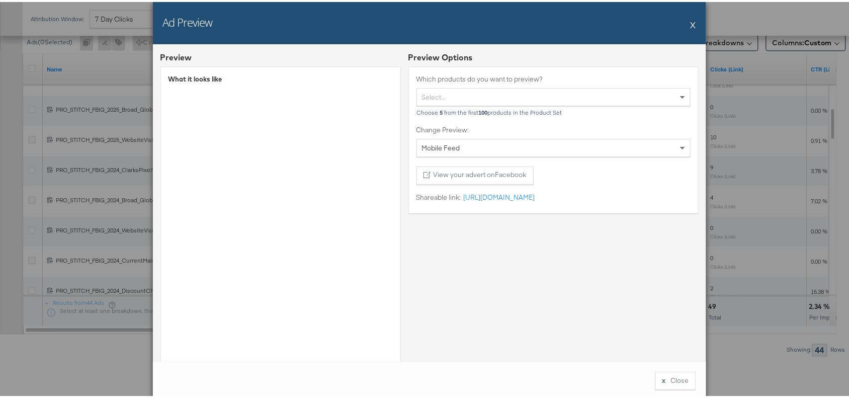
click at [694, 24] on div "Ad Preview X" at bounding box center [429, 21] width 553 height 42
click at [690, 24] on button "X" at bounding box center [693, 23] width 6 height 20
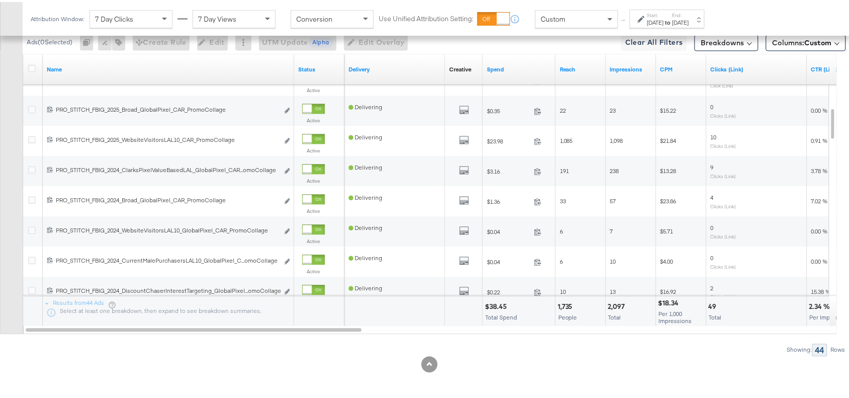
click at [502, 300] on div "$38.45" at bounding box center [497, 305] width 25 height 10
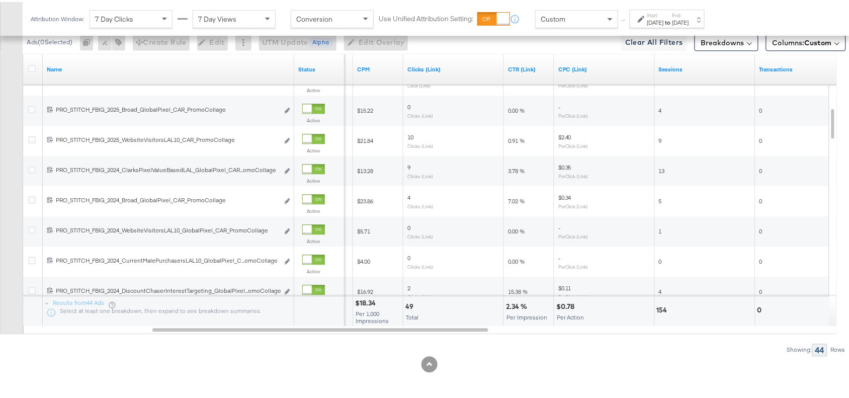
click at [507, 305] on div "2.34 %" at bounding box center [518, 305] width 24 height 10
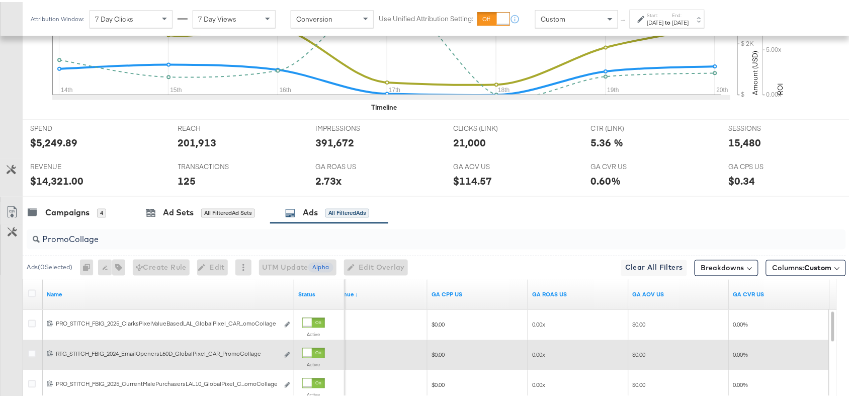
scroll to position [375, 0]
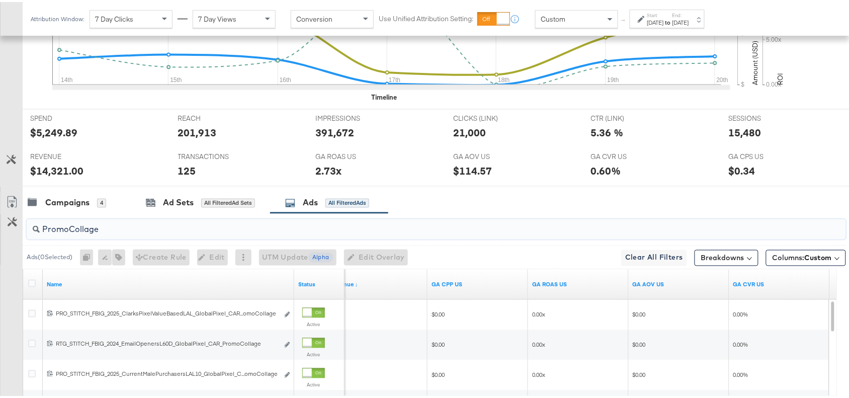
click at [109, 230] on input "PromoCollage" at bounding box center [405, 224] width 731 height 20
paste input "Multi Im"
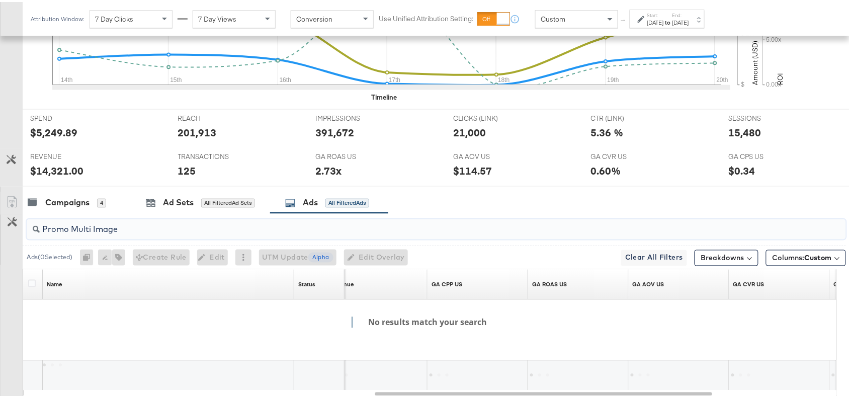
click at [92, 228] on input "Promo Multi Image" at bounding box center [405, 224] width 731 height 20
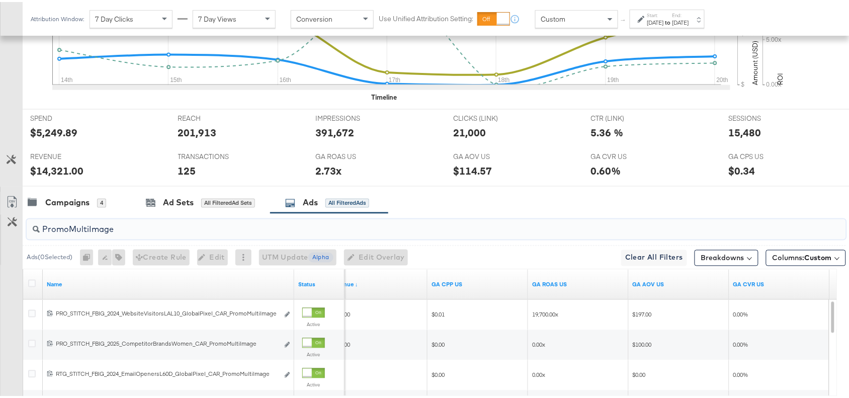
type input "PromoMultiImage"
click at [615, 209] on div "Campaigns 4 Ad Sets All Filtered Ad Sets Ads All Filtered Ads" at bounding box center [441, 201] width 836 height 22
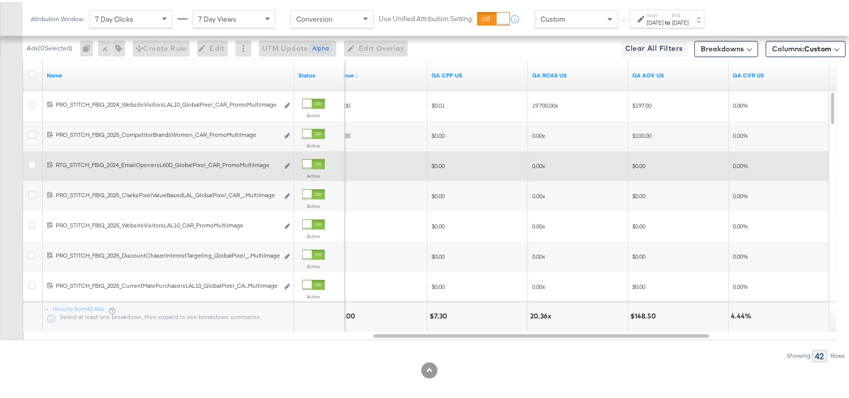
scroll to position [501, 0]
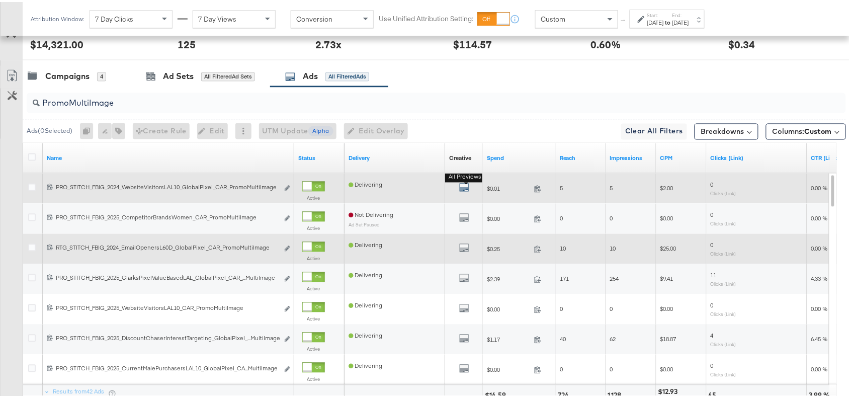
click at [464, 185] on icon "default" at bounding box center [464, 185] width 10 height 10
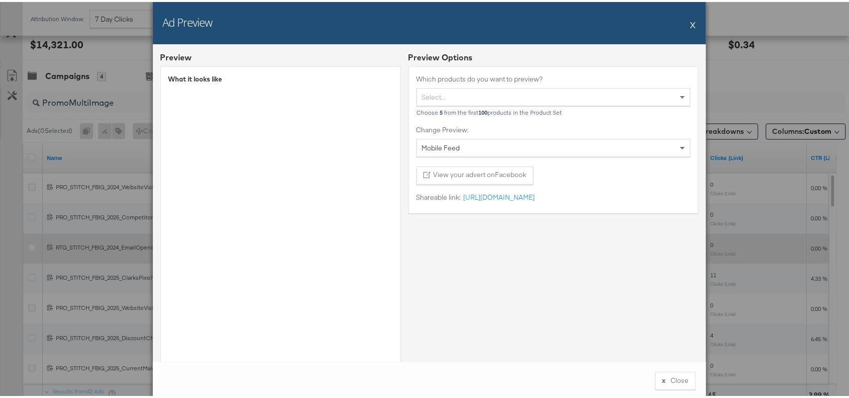
click at [690, 24] on button "X" at bounding box center [693, 23] width 6 height 20
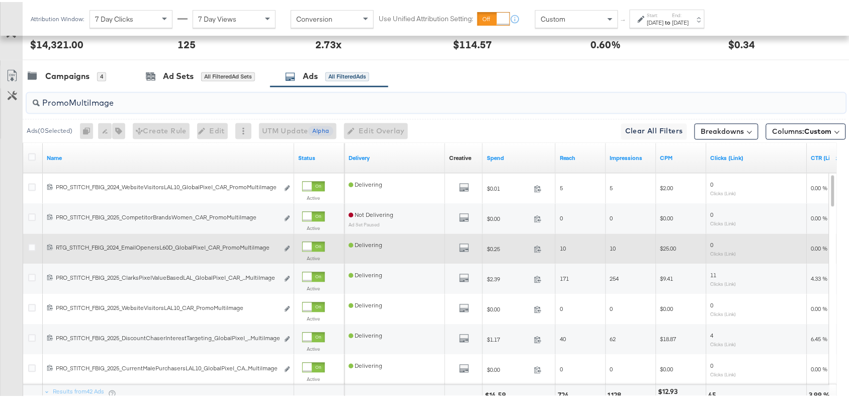
click at [579, 99] on input "PromoMultiImage" at bounding box center [405, 97] width 731 height 20
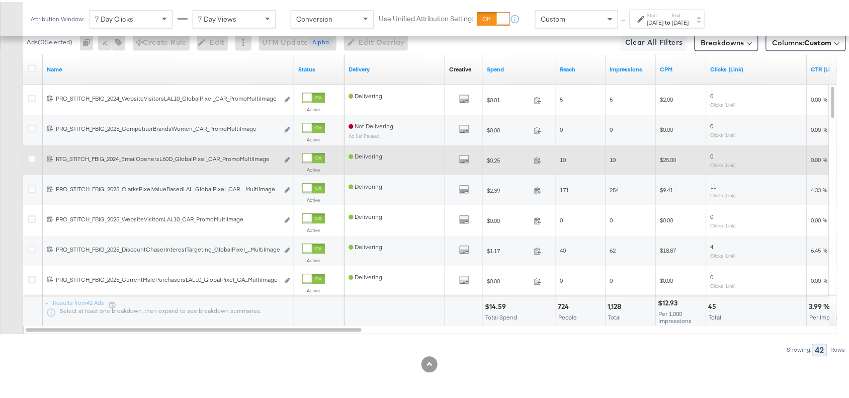
click at [493, 309] on div "$14.59 Total Spend" at bounding box center [519, 309] width 72 height 30
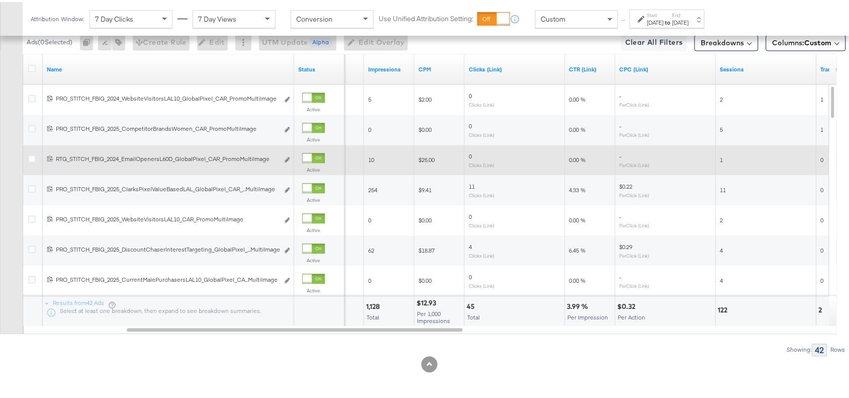
click at [574, 305] on div "3.99 %" at bounding box center [579, 305] width 24 height 10
click at [611, 372] on div "KPIs Performance & KPIs Customize KPIs ✔ Clicks (Link) ✔ Transactions ✔ CTR (Li…" at bounding box center [429, 26] width 858 height 743
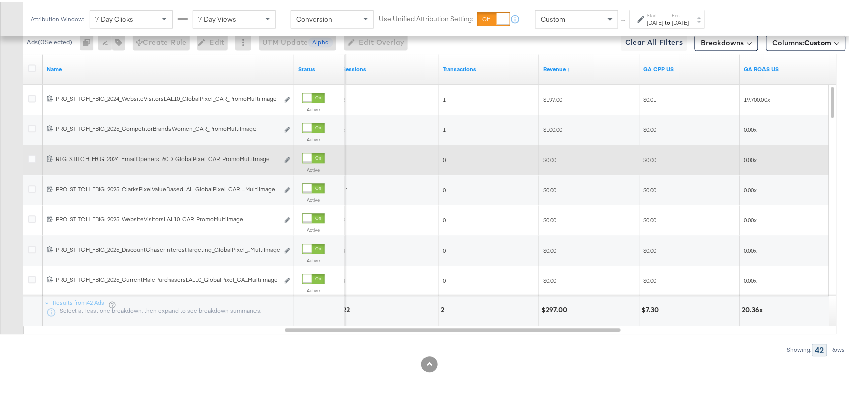
click at [554, 310] on div "$297.00" at bounding box center [555, 308] width 29 height 10
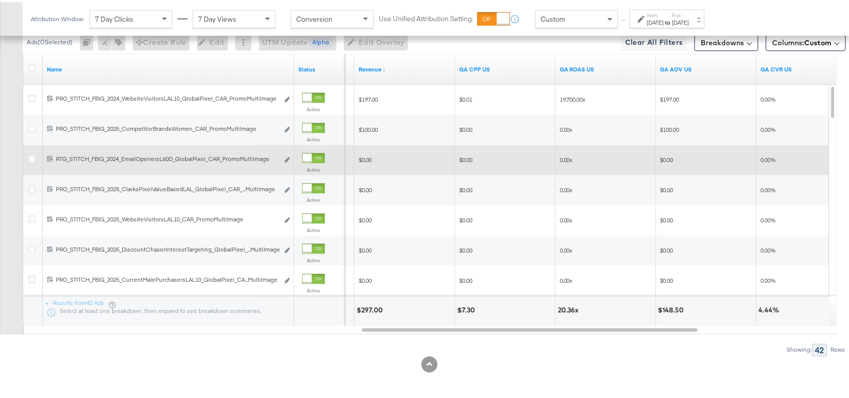
click at [564, 305] on div "20.36x" at bounding box center [570, 308] width 24 height 10
click at [566, 354] on div at bounding box center [429, 362] width 858 height 16
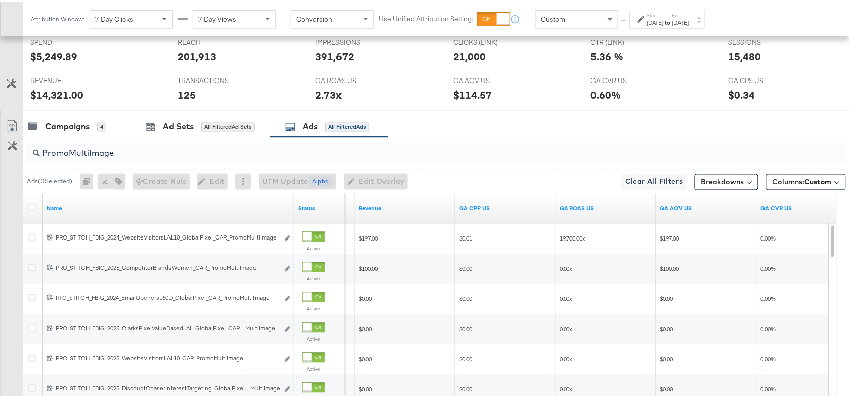
click at [115, 153] on input "PromoMultiImage" at bounding box center [405, 148] width 731 height 20
paste input "Pric"
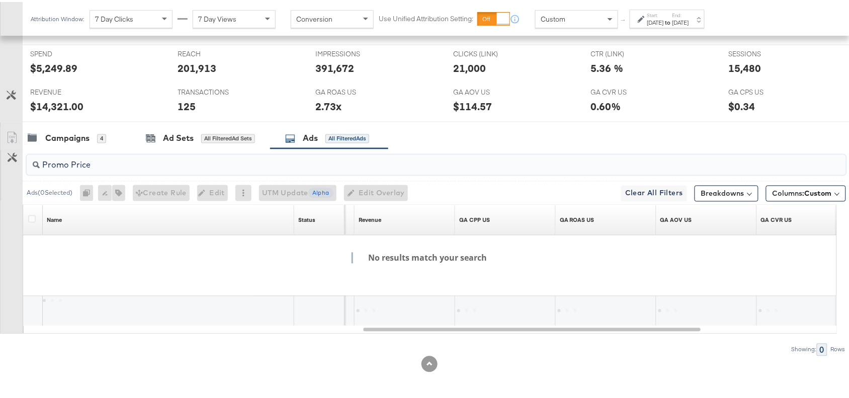
scroll to position [441, 0]
click at [72, 163] on input "Promo Price" at bounding box center [405, 159] width 731 height 20
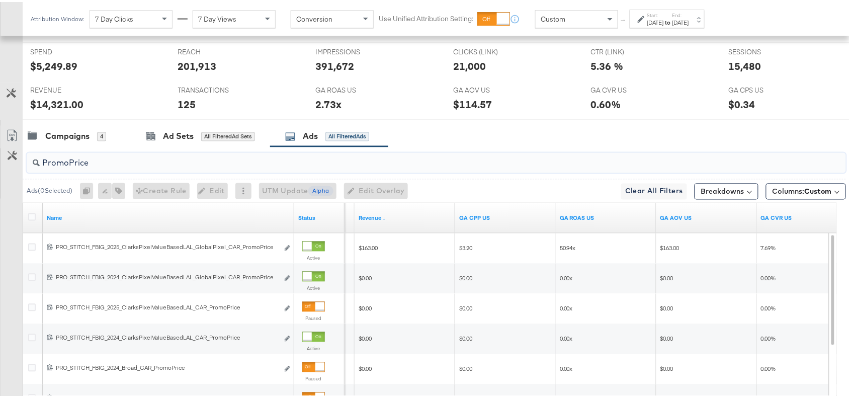
scroll to position [450, 0]
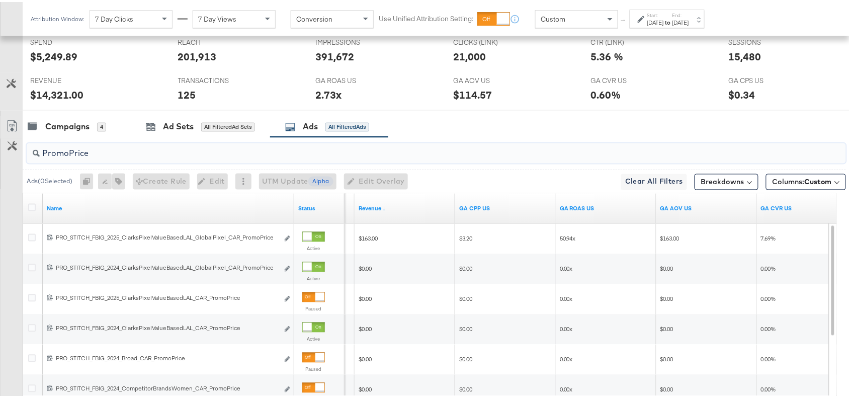
type input "PromoPrice"
click at [490, 116] on div "Campaigns 4 Ad Sets All Filtered Ad Sets Ads All Filtered Ads" at bounding box center [441, 125] width 836 height 22
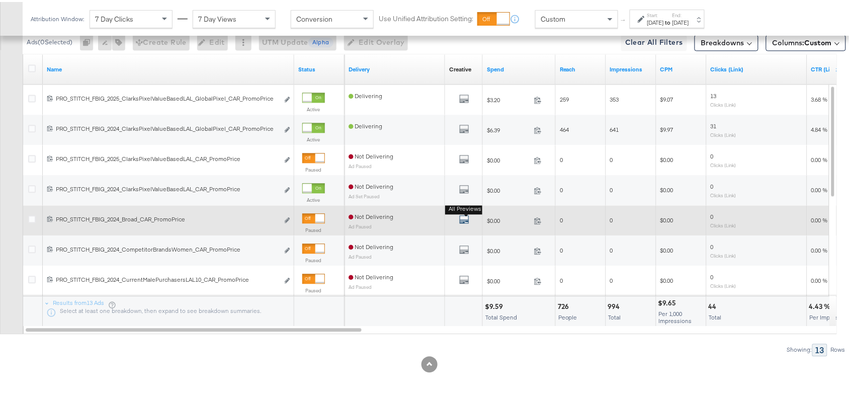
click at [461, 220] on icon "default" at bounding box center [464, 217] width 10 height 10
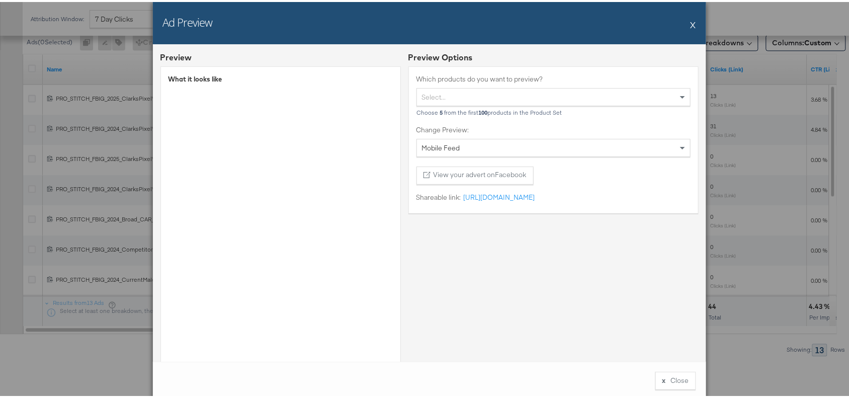
click at [684, 21] on div "Ad Preview X" at bounding box center [429, 21] width 553 height 42
click at [690, 22] on button "X" at bounding box center [693, 23] width 6 height 20
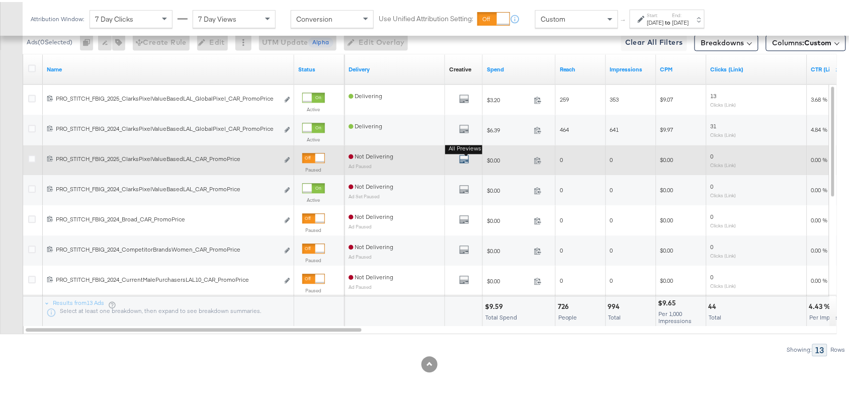
click at [462, 160] on icon "default" at bounding box center [464, 157] width 10 height 10
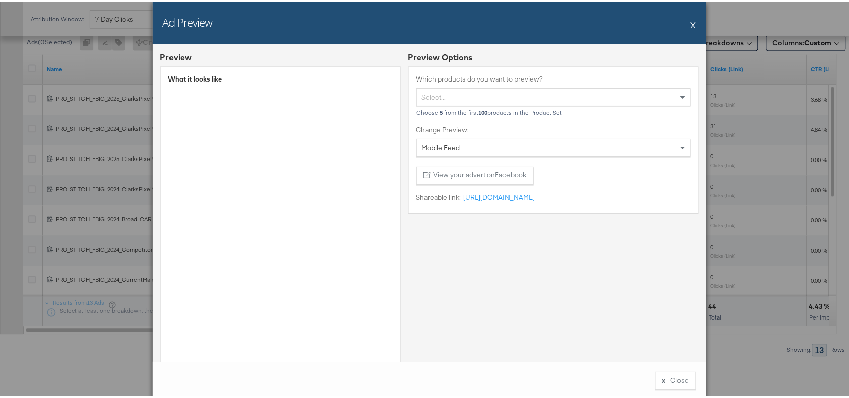
click at [690, 28] on button "X" at bounding box center [693, 23] width 6 height 20
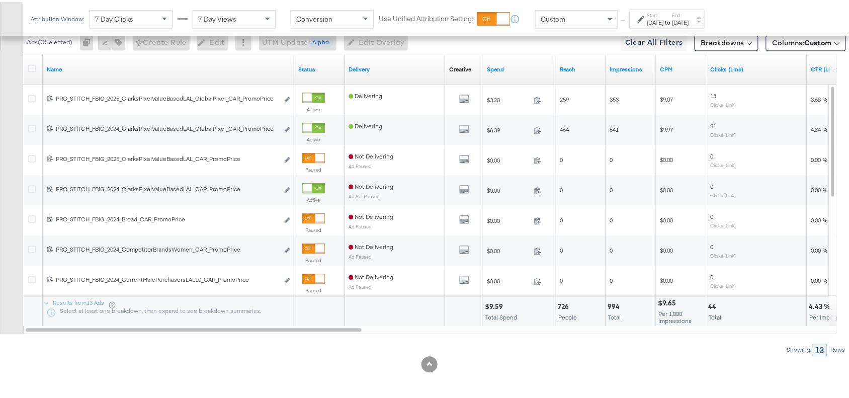
click at [494, 303] on div "$9.59" at bounding box center [495, 305] width 21 height 10
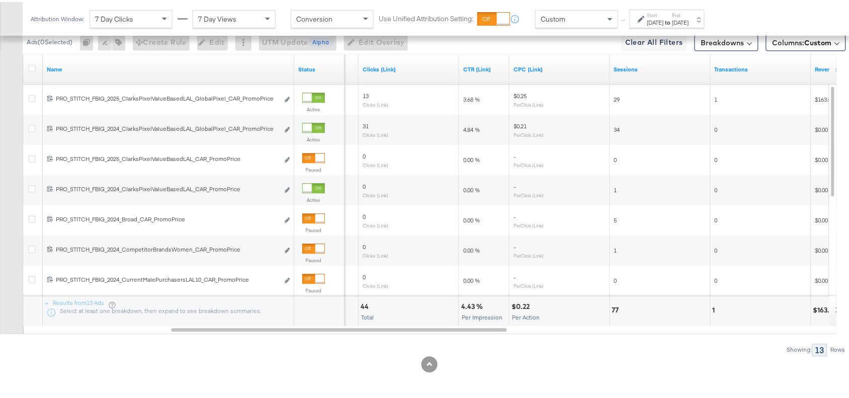
click at [466, 306] on div "4.43 %" at bounding box center [473, 305] width 25 height 10
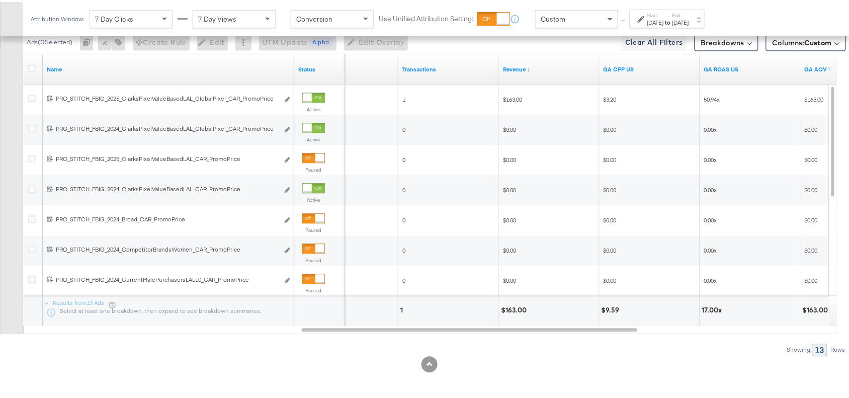
click at [509, 307] on div "$163.00" at bounding box center [515, 308] width 29 height 10
click at [656, 365] on div at bounding box center [429, 362] width 858 height 16
click at [707, 306] on div "17.00x" at bounding box center [713, 308] width 23 height 10
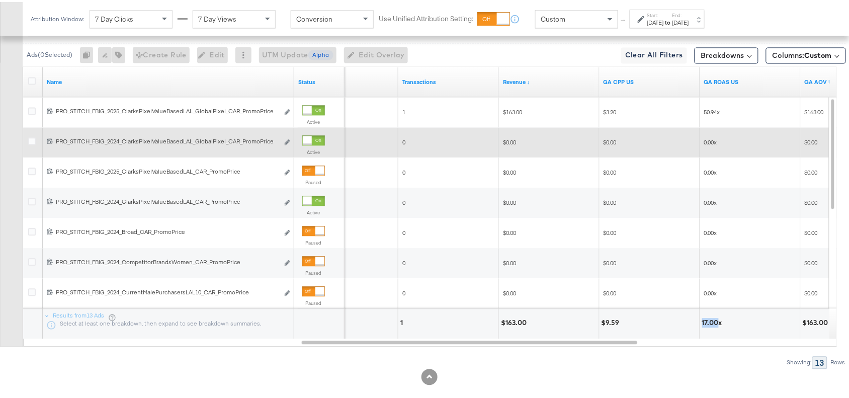
scroll to position [437, 0]
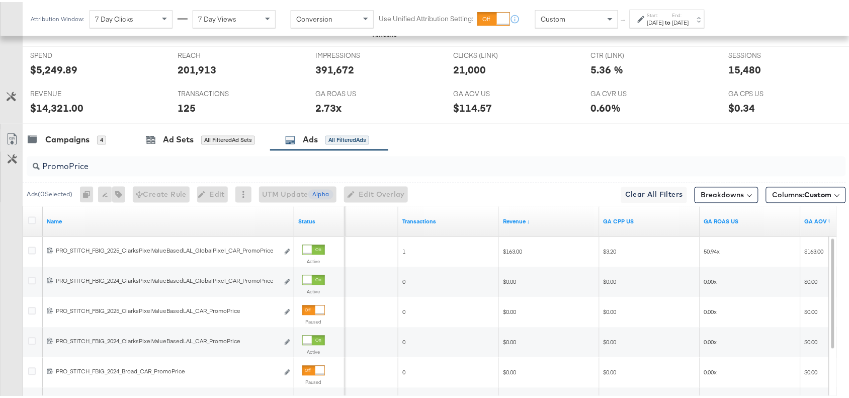
click at [103, 168] on input "PromoPrice" at bounding box center [405, 161] width 731 height 20
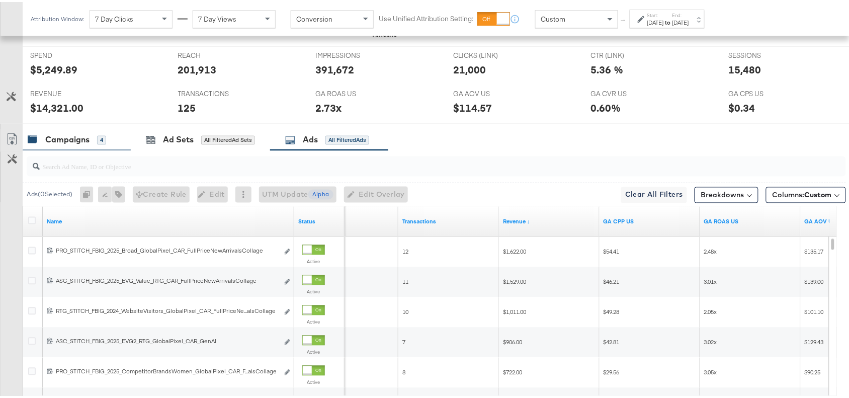
click at [64, 140] on div "Campaigns" at bounding box center [67, 138] width 44 height 12
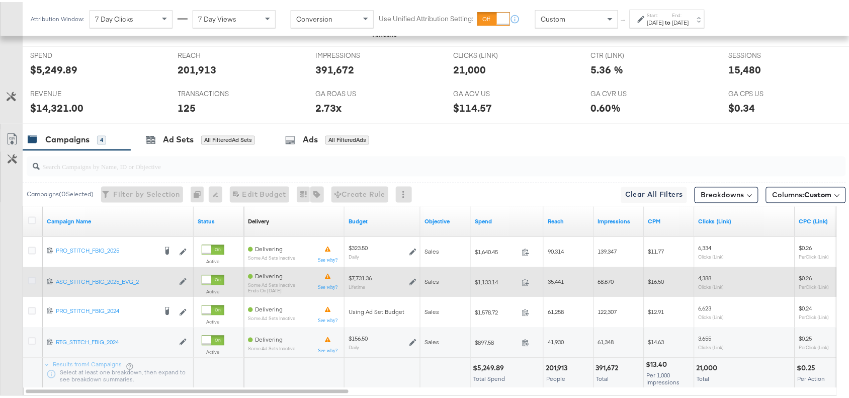
click at [31, 279] on icon at bounding box center [32, 279] width 8 height 8
click at [0, 0] on input "checkbox" at bounding box center [0, 0] width 0 height 0
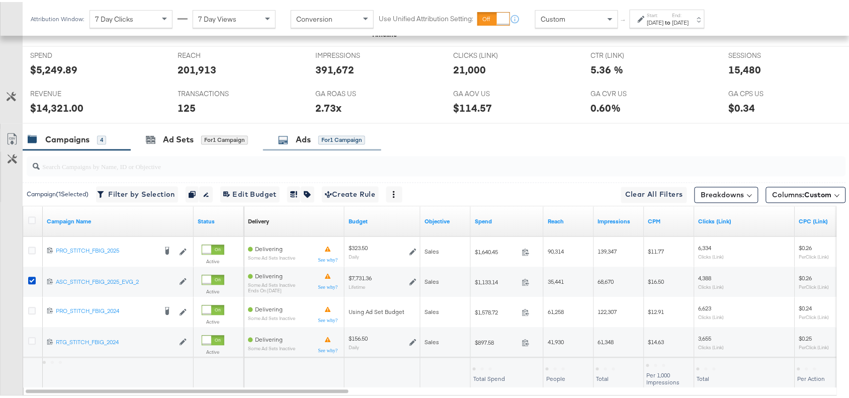
click at [303, 135] on div "Ads" at bounding box center [303, 138] width 15 height 12
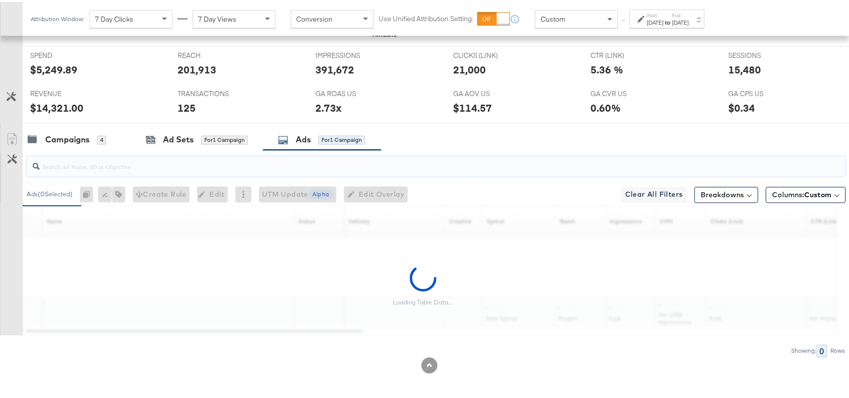
click at [64, 164] on input "search" at bounding box center [405, 161] width 731 height 20
paste input "GenAI"
type input "GenAI"
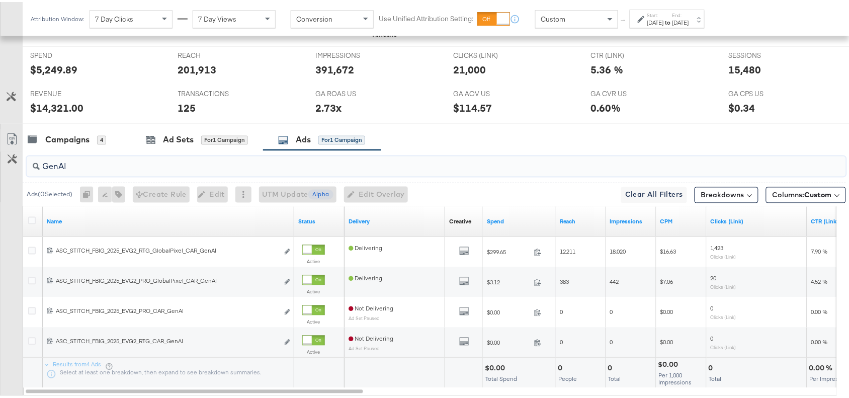
click at [100, 166] on input "GenAI" at bounding box center [405, 161] width 731 height 20
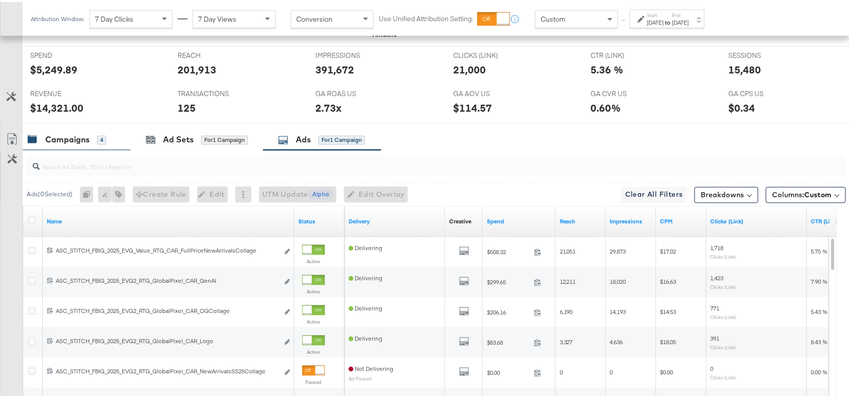
click at [63, 136] on div "Campaigns" at bounding box center [67, 138] width 44 height 12
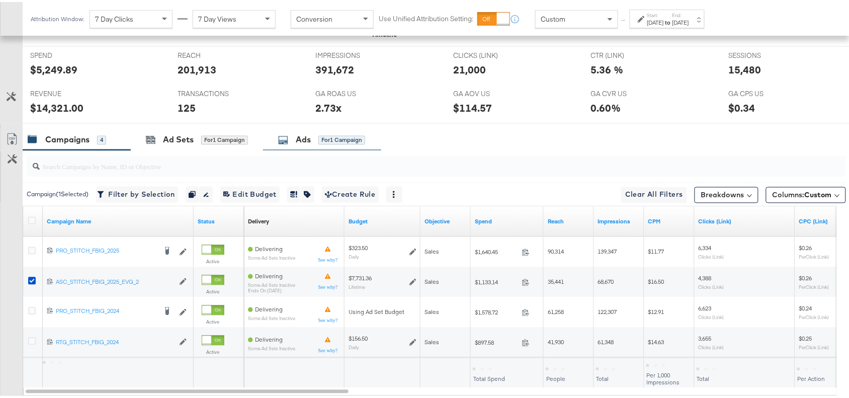
click at [305, 139] on div "Ads" at bounding box center [303, 138] width 15 height 12
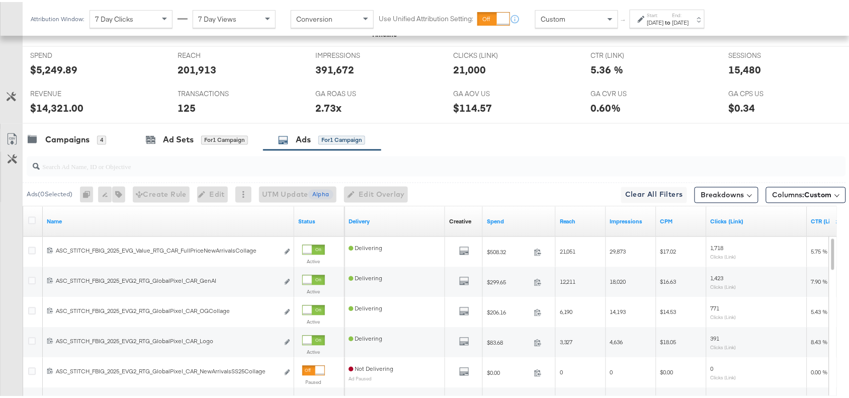
click at [98, 173] on div at bounding box center [436, 164] width 819 height 20
paste input "GenAI"
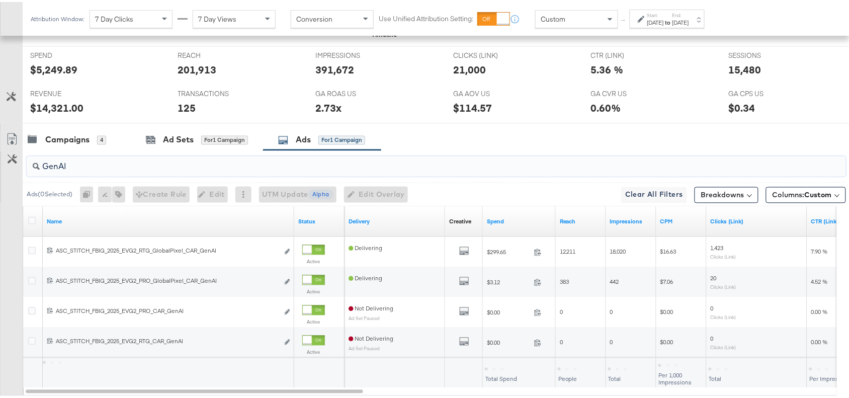
type input "GenAI"
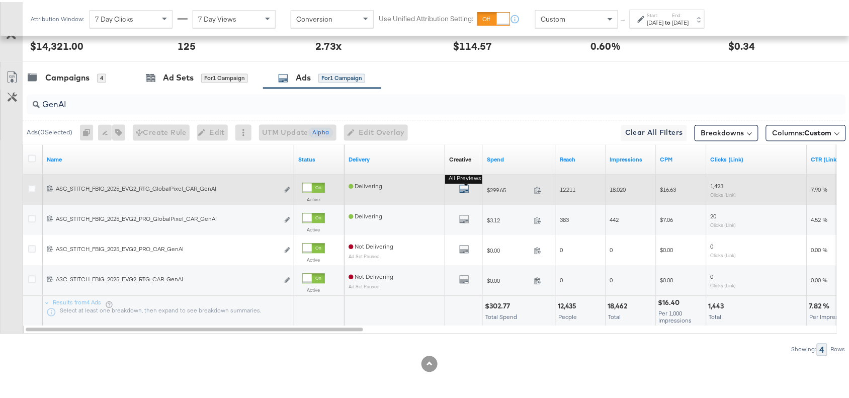
click at [463, 185] on icon "default" at bounding box center [464, 187] width 10 height 10
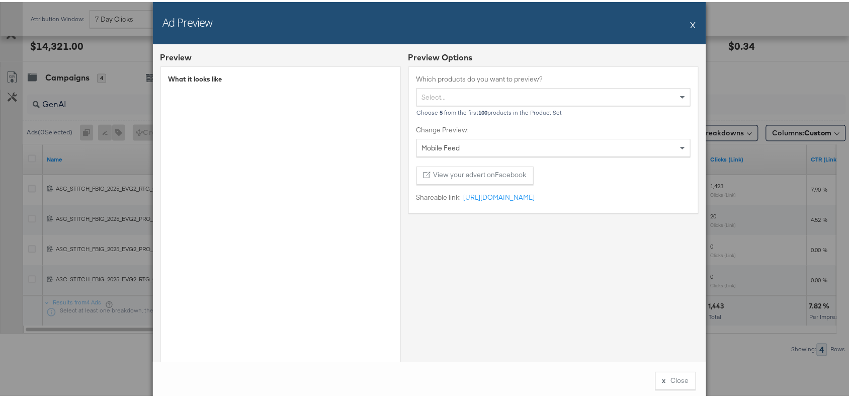
click at [690, 21] on button "X" at bounding box center [693, 23] width 6 height 20
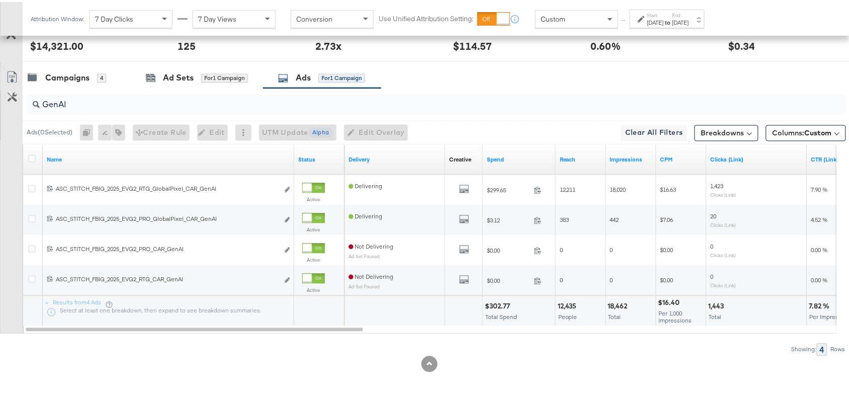
click at [497, 300] on div "$302.77" at bounding box center [499, 305] width 28 height 10
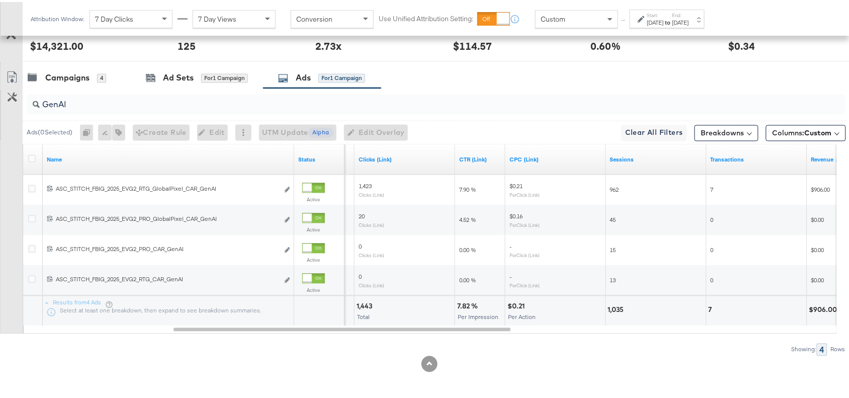
click at [463, 305] on div "7.82 %" at bounding box center [469, 305] width 24 height 10
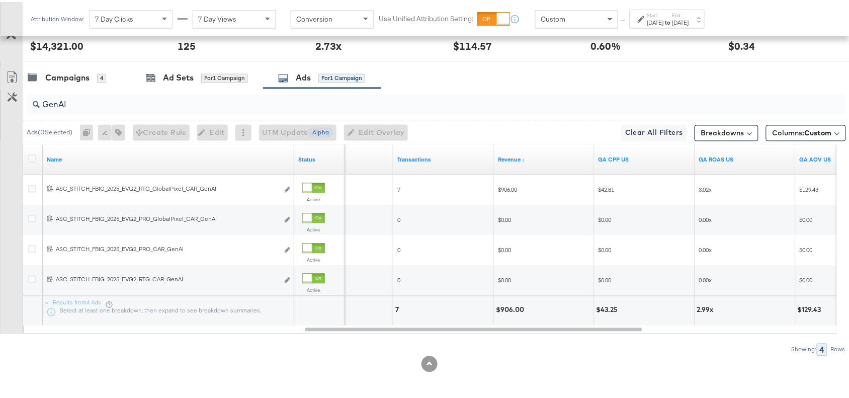
click at [508, 310] on div "$906.00" at bounding box center [511, 308] width 31 height 10
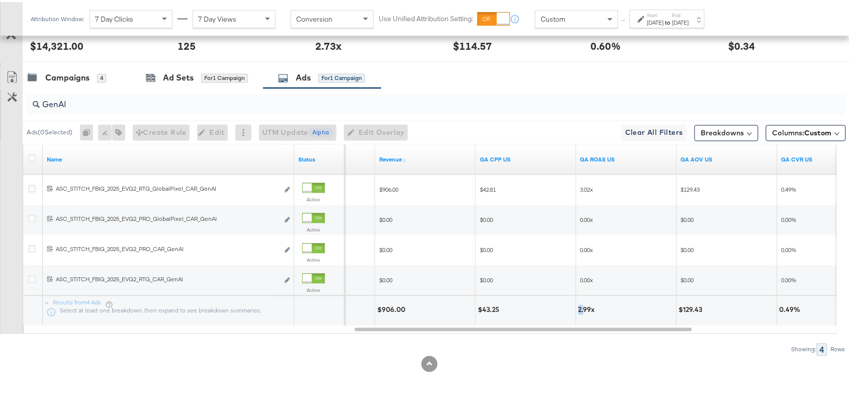
drag, startPoint x: 576, startPoint y: 308, endPoint x: 584, endPoint y: 308, distance: 7.5
click at [584, 308] on div "2.99x" at bounding box center [626, 309] width 100 height 30
click at [584, 308] on div "2.99x" at bounding box center [588, 308] width 20 height 10
click at [94, 103] on input "GenAI" at bounding box center [405, 99] width 731 height 20
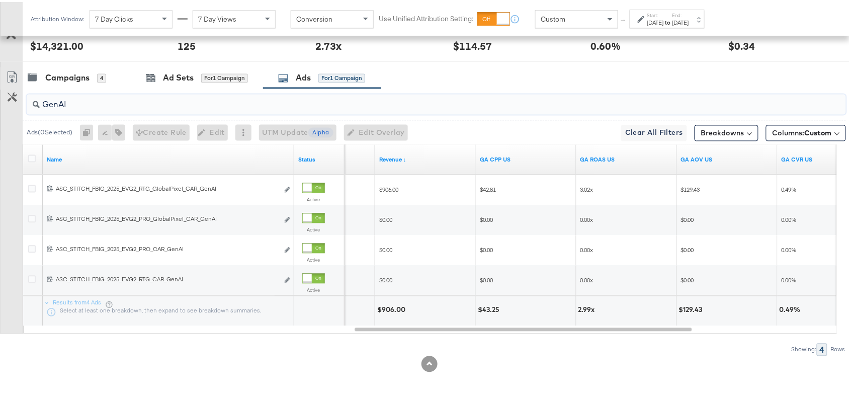
click at [94, 103] on input "GenAI" at bounding box center [405, 99] width 731 height 20
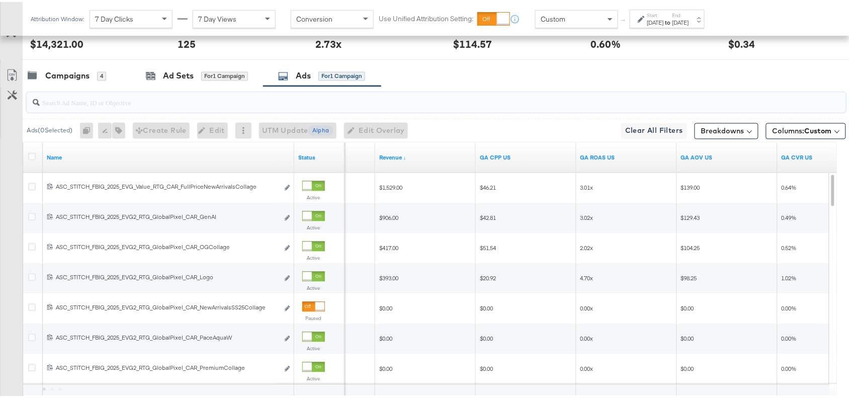
paste input "Logo"
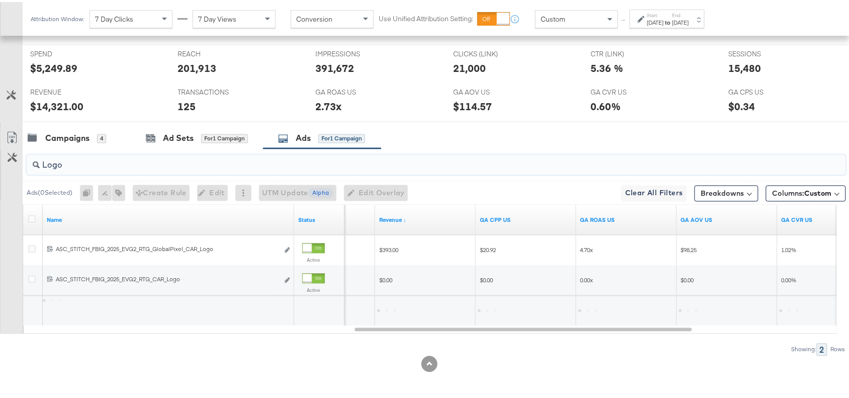
scroll to position [441, 0]
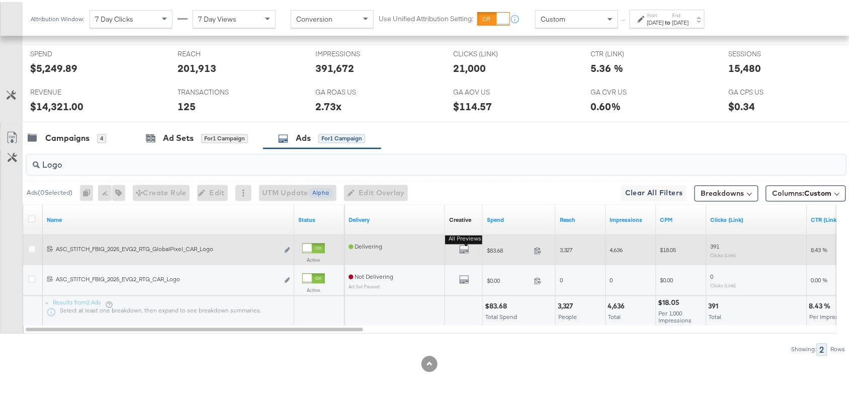
type input "Logo"
click at [466, 252] on button "All Previews" at bounding box center [464, 248] width 10 height 13
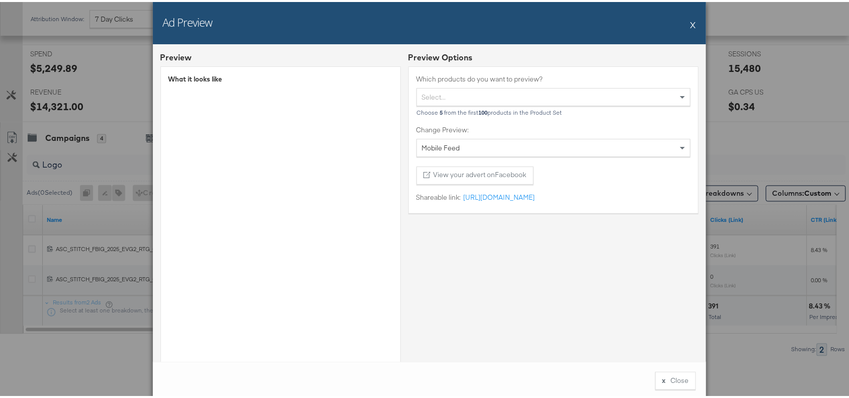
click at [690, 29] on button "X" at bounding box center [693, 23] width 6 height 20
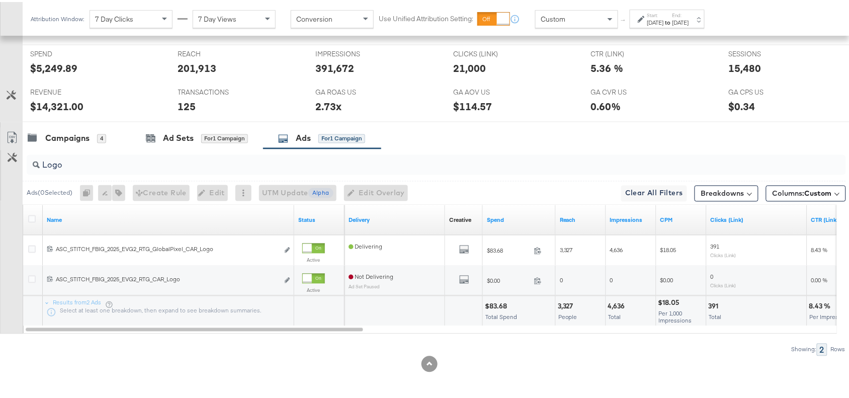
click at [499, 302] on div "$83.68" at bounding box center [497, 305] width 25 height 10
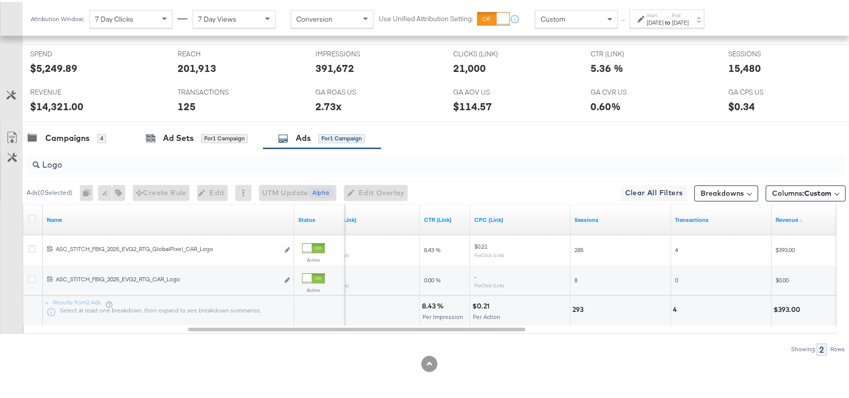
click at [425, 307] on div "8.43 %" at bounding box center [434, 305] width 25 height 10
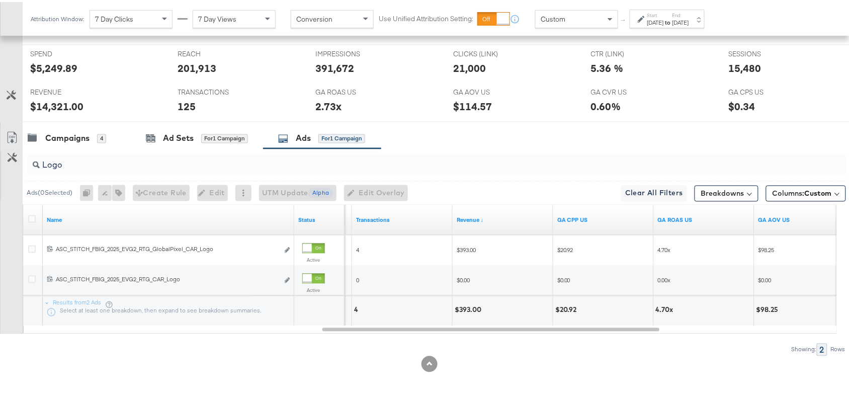
click at [467, 311] on div "$393.00" at bounding box center [469, 308] width 30 height 10
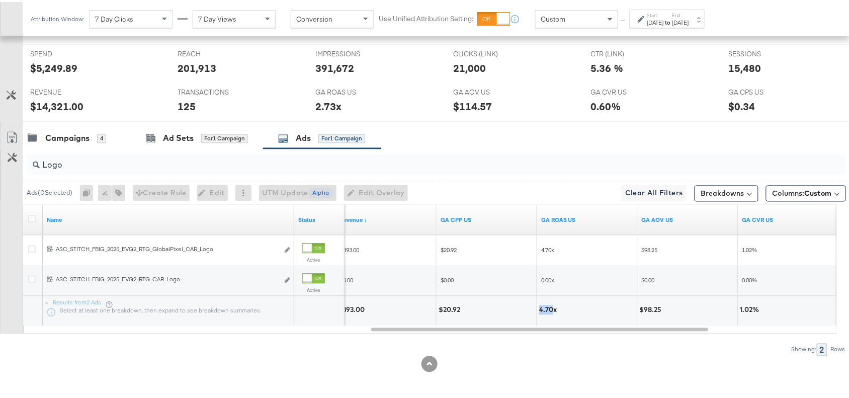
drag, startPoint x: 553, startPoint y: 308, endPoint x: 520, endPoint y: 308, distance: 32.7
click at [520, 308] on div "$393.00 $20.92 4.70x $98.25 1.02%" at bounding box center [330, 309] width 1619 height 30
click at [87, 156] on input "Logo" at bounding box center [405, 159] width 731 height 20
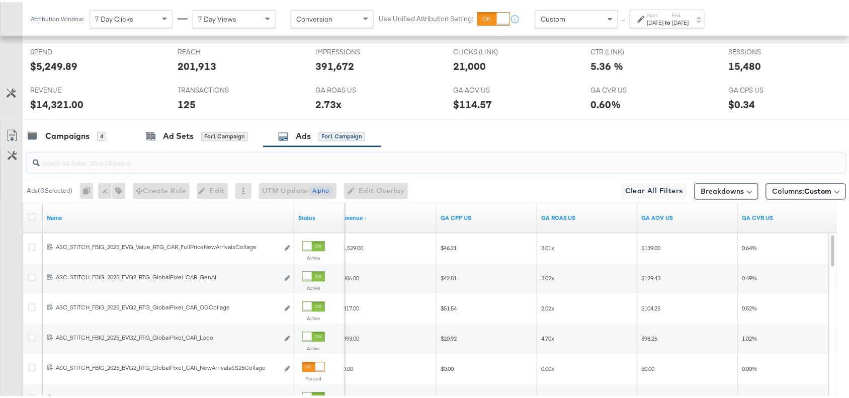
paste input "Full Price New Arrivals Collage"
click at [99, 156] on input "search" at bounding box center [405, 157] width 731 height 20
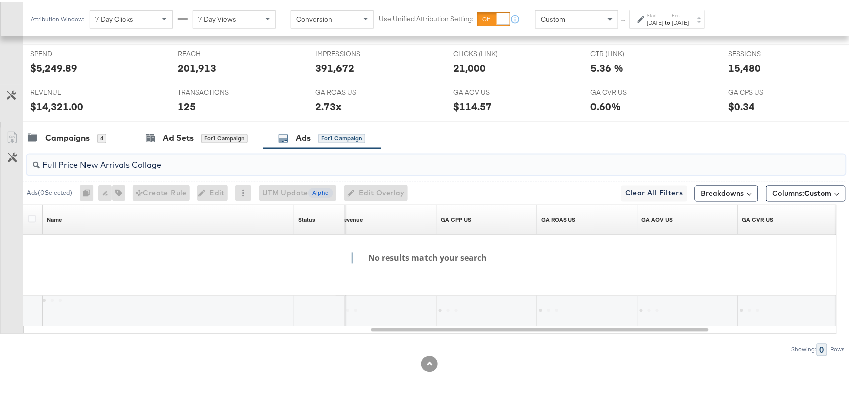
click at [134, 162] on input "Full Price New Arrivals Collage" at bounding box center [405, 159] width 731 height 20
click at [102, 161] on input "Full Price New ArrivalsCollage" at bounding box center [405, 159] width 731 height 20
click at [79, 164] on input "Full Price NewArrivalsCollage" at bounding box center [405, 159] width 731 height 20
click at [59, 164] on input "Full PriceNewArrivalsCollage" at bounding box center [405, 159] width 731 height 20
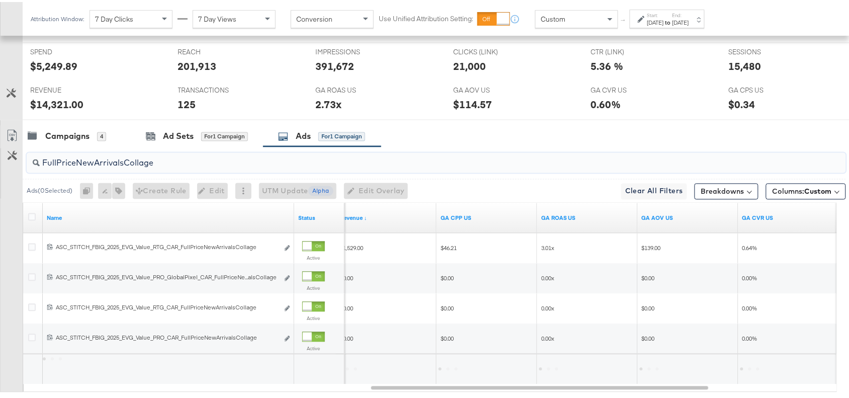
type input "FullPriceNewArrivalsCollage"
click at [496, 141] on div "Campaigns 4 Ad Sets for 1 Campaign Ads for 1 Campaign" at bounding box center [441, 135] width 836 height 22
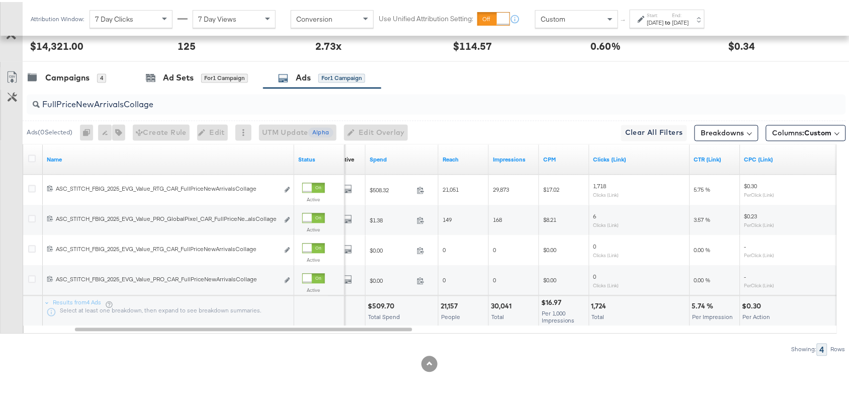
click at [381, 303] on div "$509.70" at bounding box center [382, 305] width 30 height 10
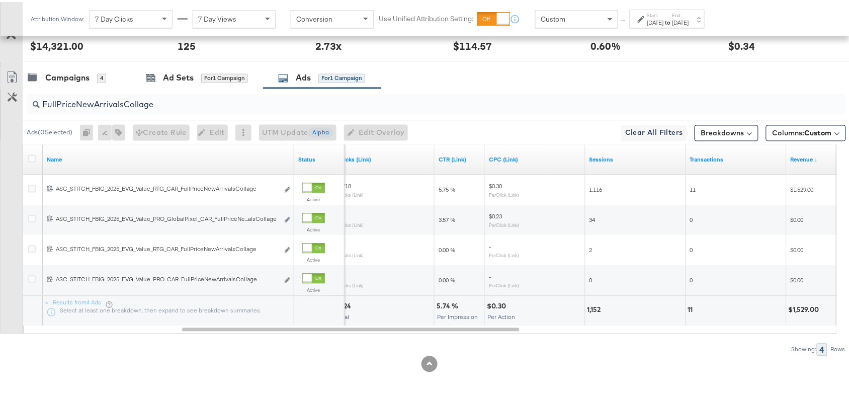
click at [443, 302] on div "5.74 %" at bounding box center [448, 305] width 25 height 10
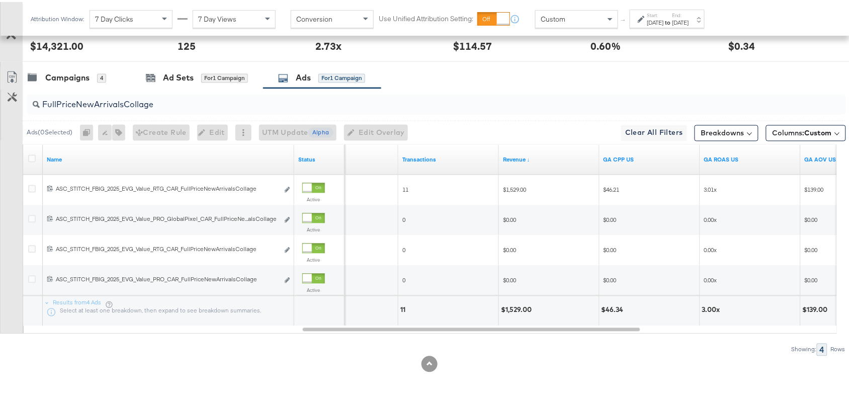
click at [518, 305] on div "$1,529.00" at bounding box center [518, 308] width 34 height 10
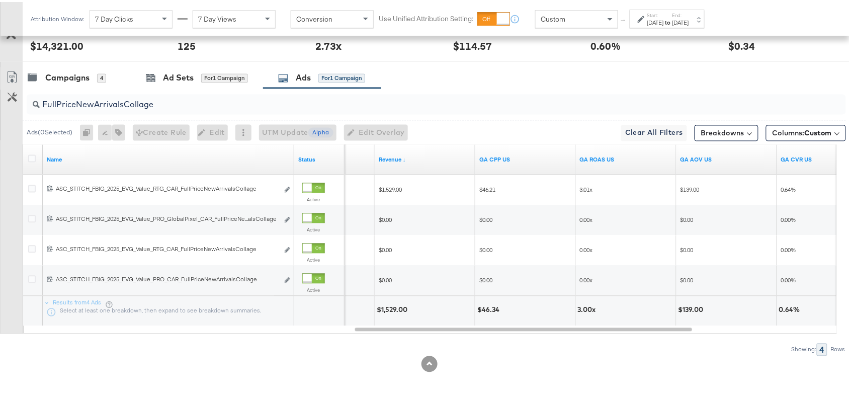
click at [584, 308] on div "3.00x" at bounding box center [588, 308] width 21 height 10
click at [167, 102] on input "FullPriceNewArrivalsCollage" at bounding box center [405, 99] width 731 height 20
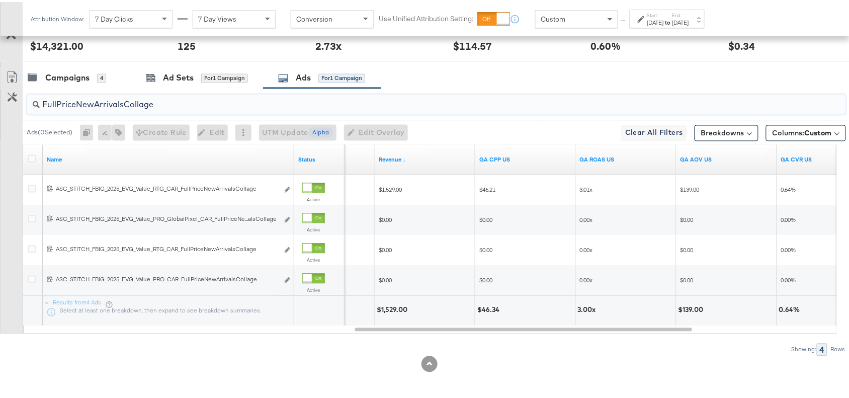
click at [167, 102] on input "FullPriceNewArrivalsCollage" at bounding box center [405, 99] width 731 height 20
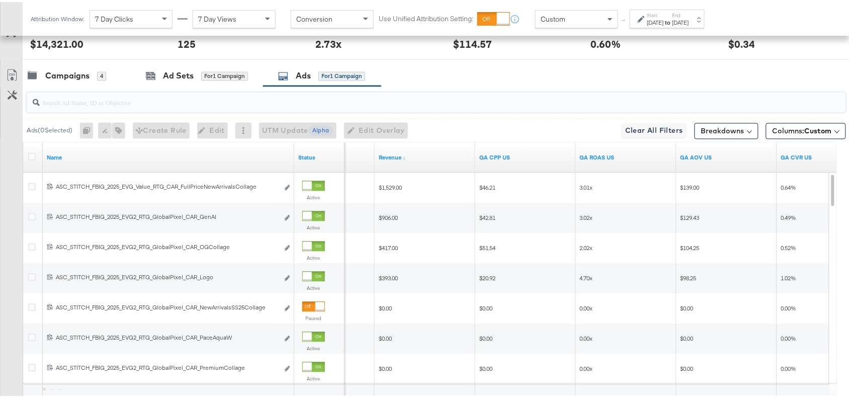
paste input "OG Collage"
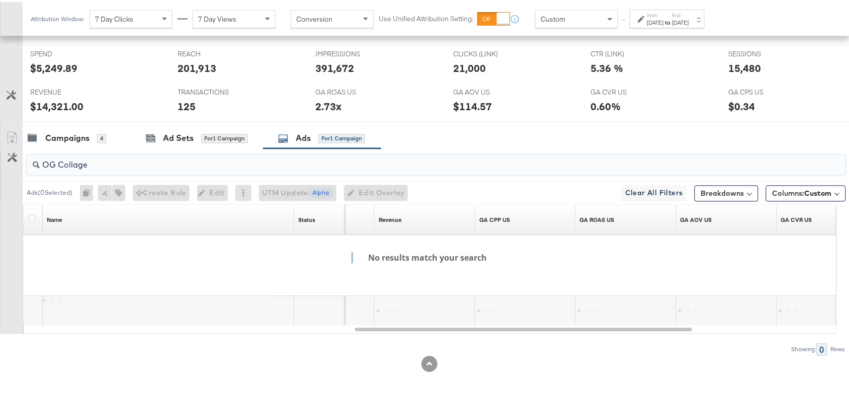
click at [62, 166] on input "OG Collage" at bounding box center [405, 159] width 731 height 20
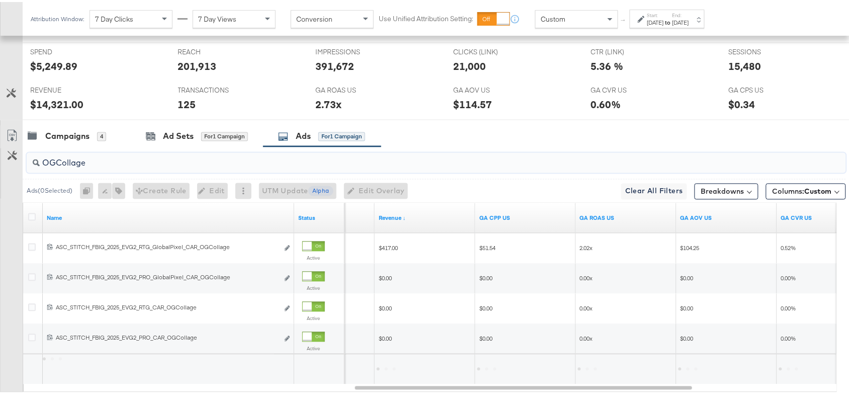
scroll to position [501, 0]
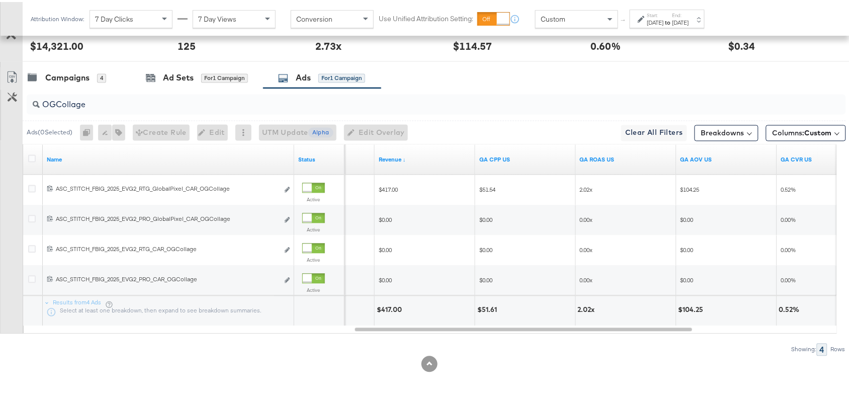
click at [474, 79] on div "Campaigns 4 Ad Sets for 1 Campaign Ads for 1 Campaign" at bounding box center [441, 76] width 836 height 22
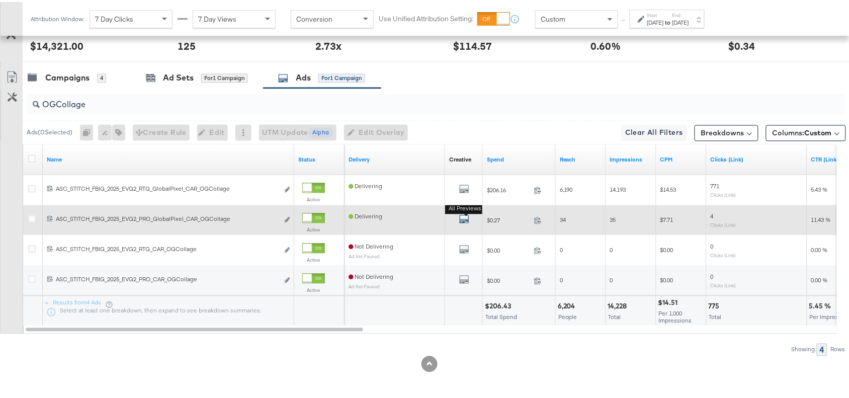
click at [464, 220] on icon "default" at bounding box center [464, 217] width 10 height 10
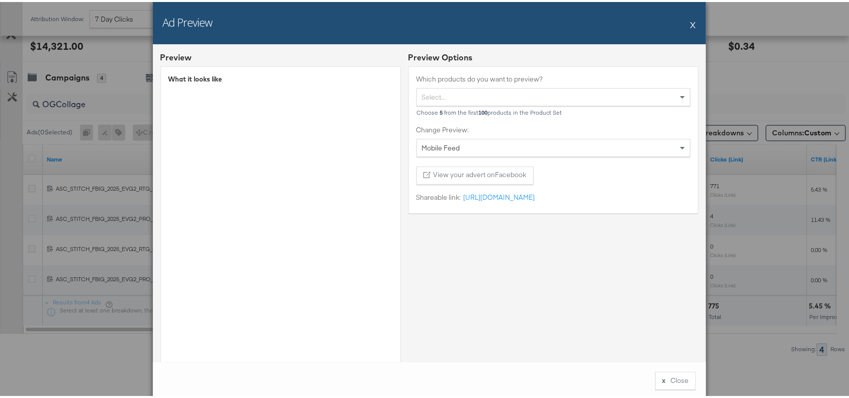
click at [690, 26] on button "X" at bounding box center [693, 23] width 6 height 20
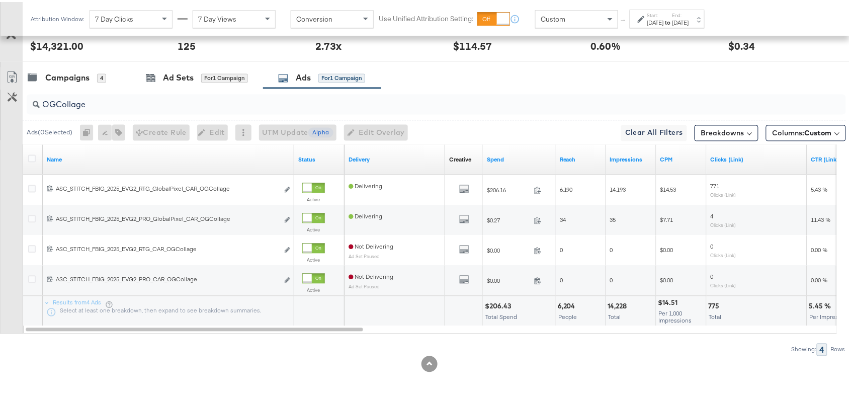
click at [498, 307] on div "$206.43" at bounding box center [499, 305] width 29 height 10
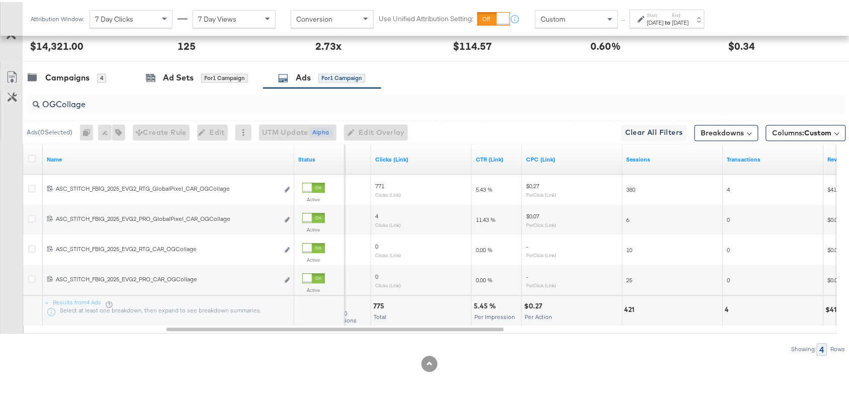
click at [479, 304] on div "5.45 %" at bounding box center [486, 305] width 25 height 10
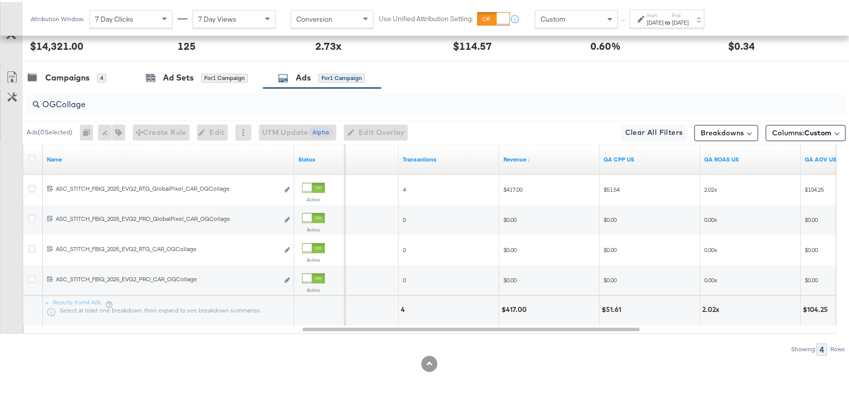
click at [512, 310] on div "$417.00" at bounding box center [515, 308] width 28 height 10
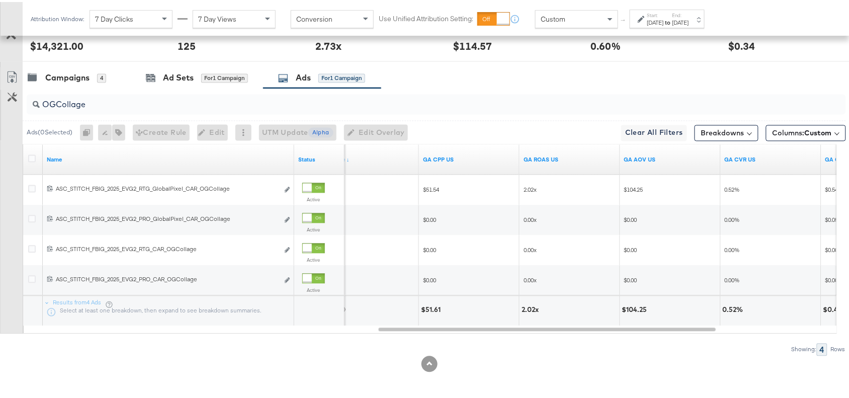
click at [523, 307] on div "2.02x" at bounding box center [531, 308] width 20 height 10
click at [89, 106] on input "OGCollage" at bounding box center [405, 99] width 731 height 20
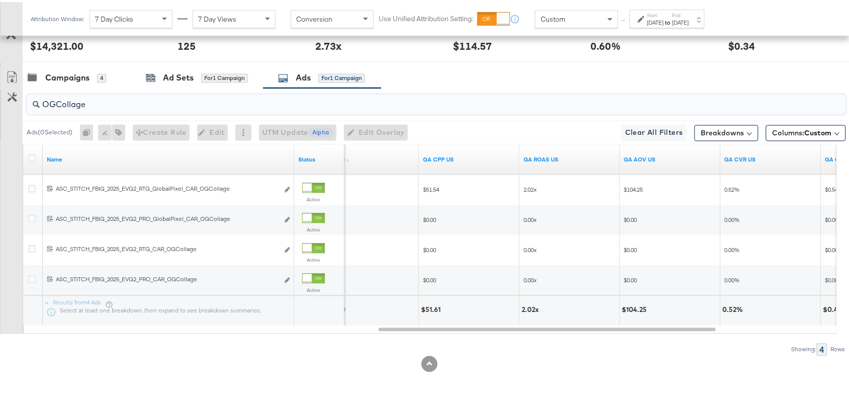
click at [89, 106] on input "OGCollage" at bounding box center [405, 99] width 731 height 20
paste input "Premium"
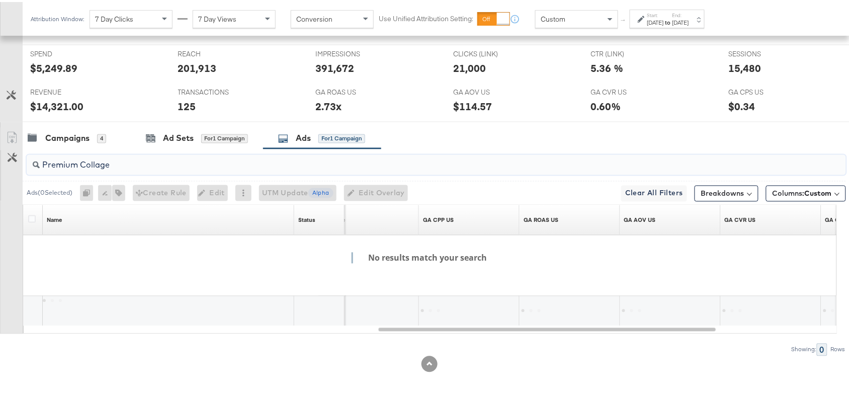
scroll to position [441, 0]
click at [81, 164] on input "Premium Collage" at bounding box center [405, 159] width 731 height 20
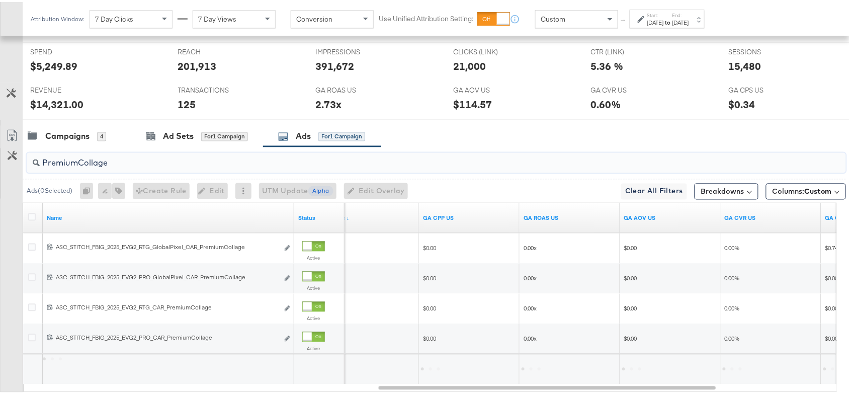
scroll to position [501, 0]
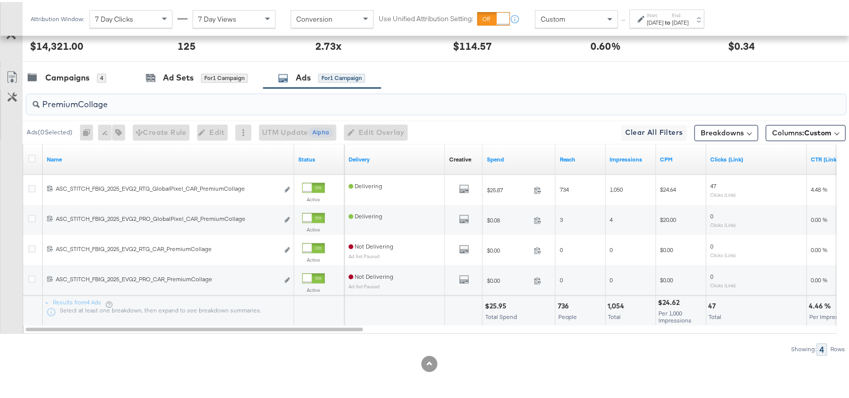
type input "PremiumCollage"
click at [499, 303] on div "$25.95" at bounding box center [497, 305] width 25 height 10
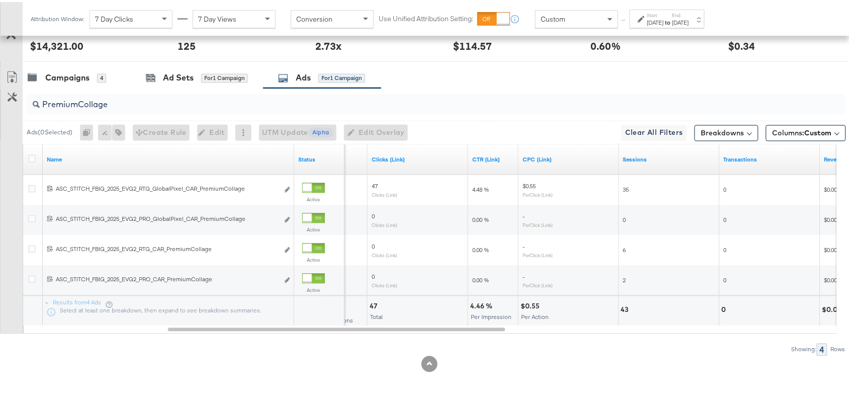
click at [476, 302] on div "4.46 %" at bounding box center [482, 305] width 25 height 10
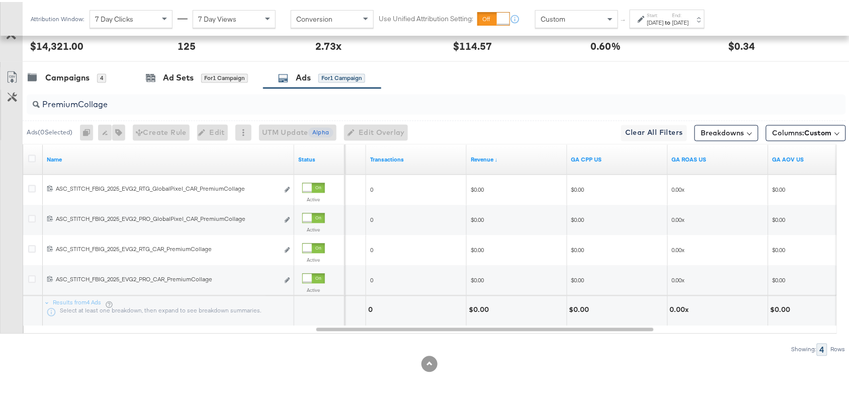
click at [129, 98] on input "PremiumCollage" at bounding box center [405, 99] width 731 height 20
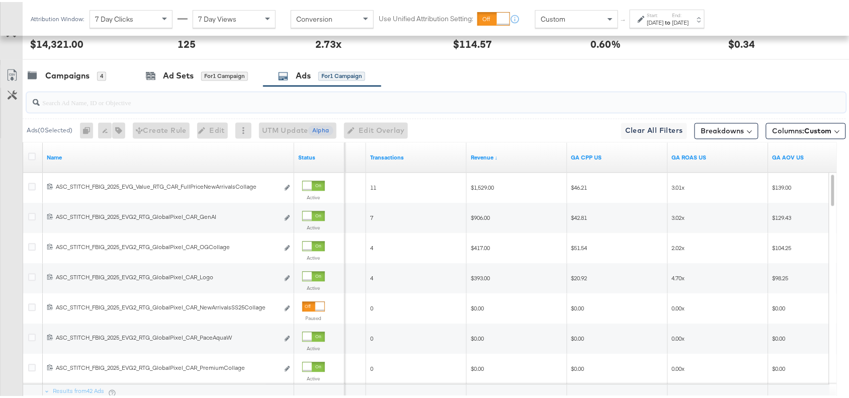
paste input "OG Kids Black Leather"
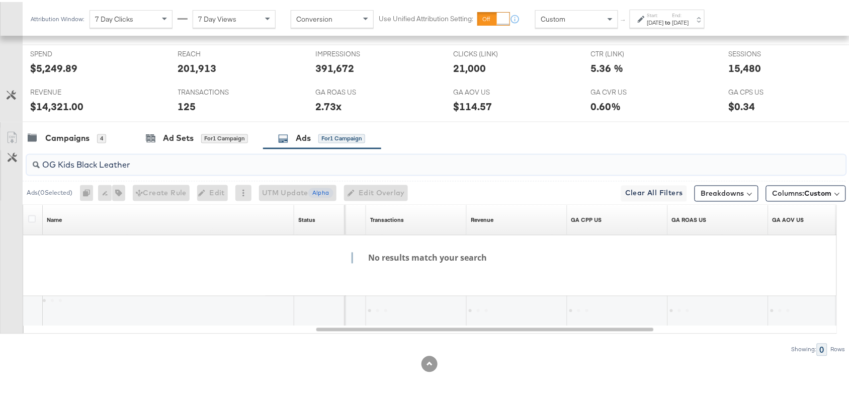
scroll to position [441, 0]
click at [58, 163] on input "OG Kids Black Leather" at bounding box center [405, 159] width 731 height 20
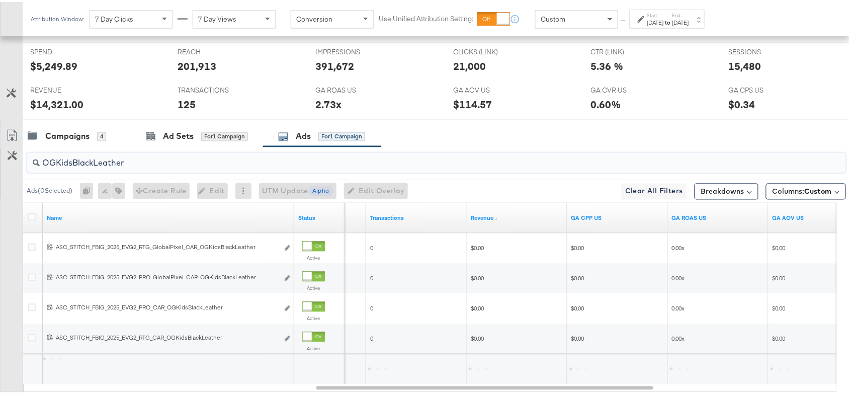
scroll to position [501, 0]
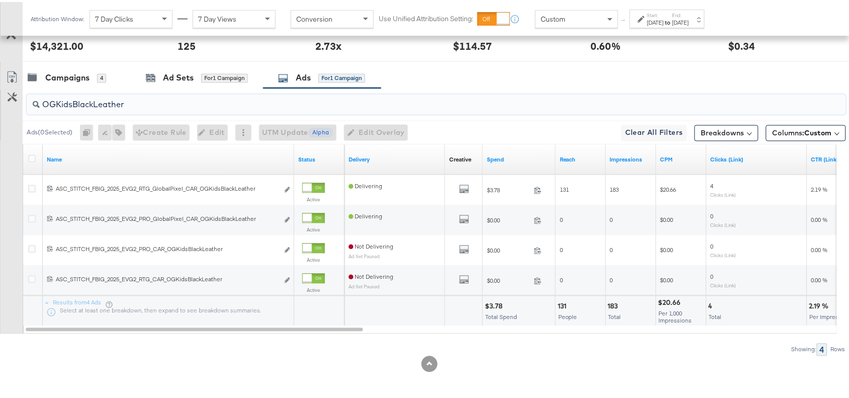
click at [176, 103] on input "OGKidsBlackLeather" at bounding box center [405, 99] width 731 height 20
drag, startPoint x: 142, startPoint y: 108, endPoint x: 42, endPoint y: 109, distance: 100.0
click at [42, 109] on div "OGKidsBlackLeather" at bounding box center [436, 103] width 819 height 20
type input "OGKidsBlackLeather"
click at [61, 82] on div "Campaigns 4" at bounding box center [77, 76] width 108 height 22
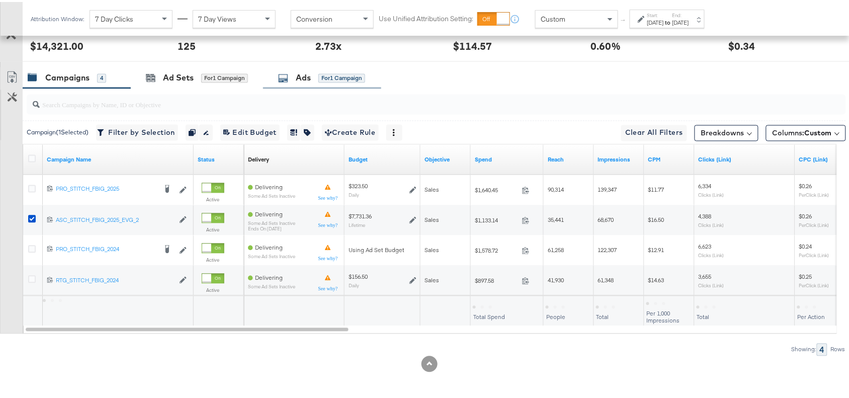
click at [302, 70] on div "Ads" at bounding box center [303, 76] width 15 height 12
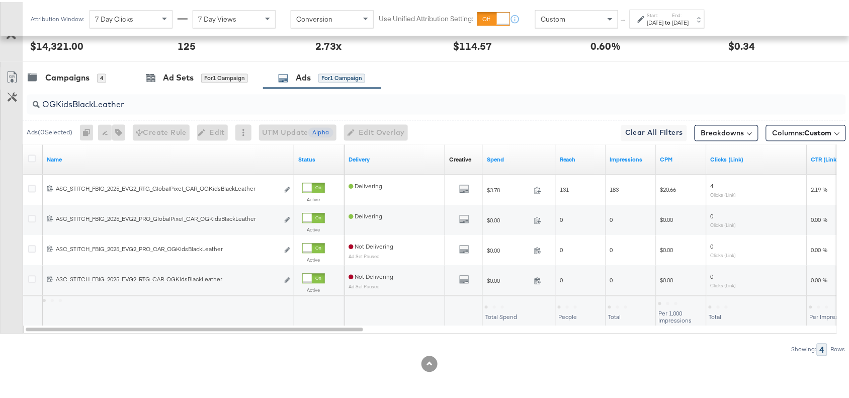
click at [134, 99] on input "OGKidsBlackLeather" at bounding box center [405, 99] width 731 height 20
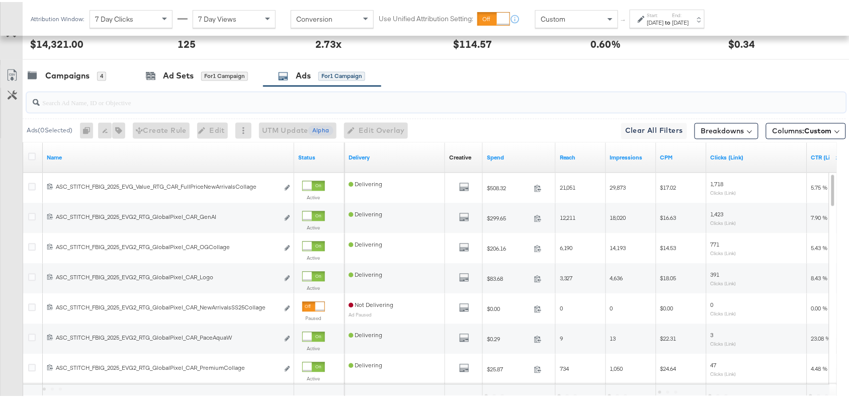
paste input "OGKidsBlackLeather"
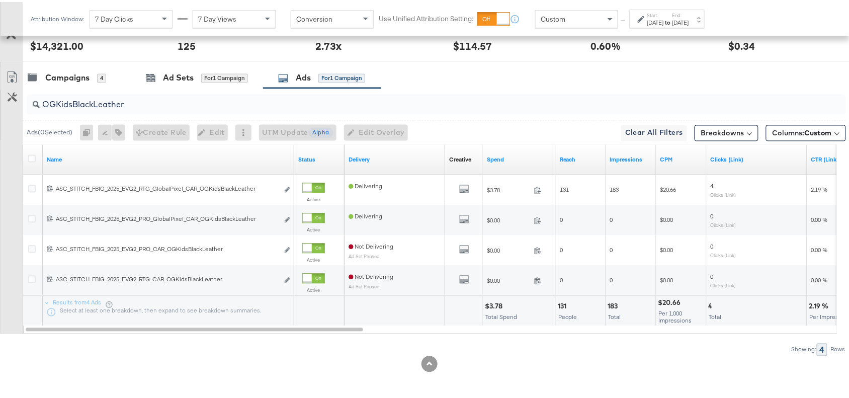
click at [496, 300] on div "$3.78" at bounding box center [495, 305] width 21 height 10
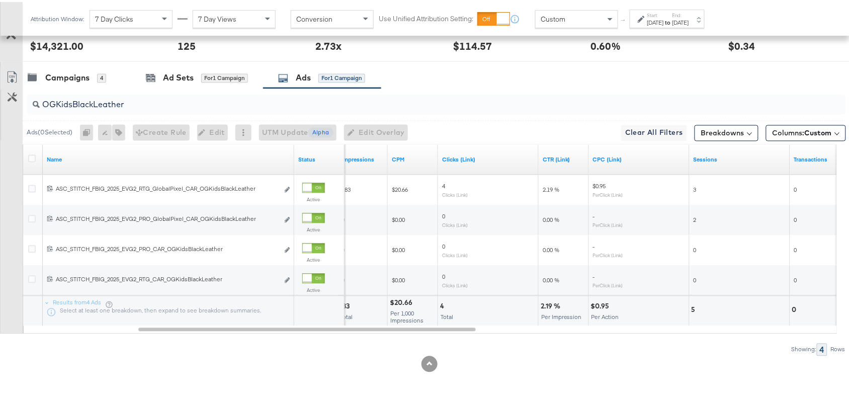
click at [546, 307] on div "2.19 %" at bounding box center [551, 305] width 23 height 10
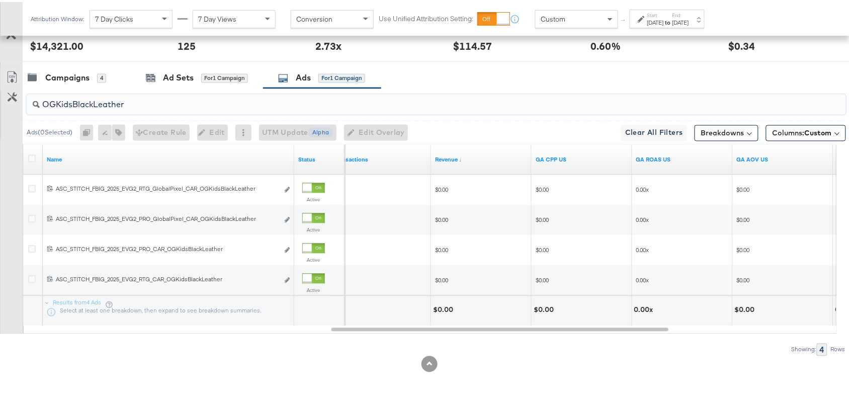
click at [133, 102] on input "OGKidsBlackLeather" at bounding box center [405, 99] width 731 height 20
paste input "Solevana Colours"
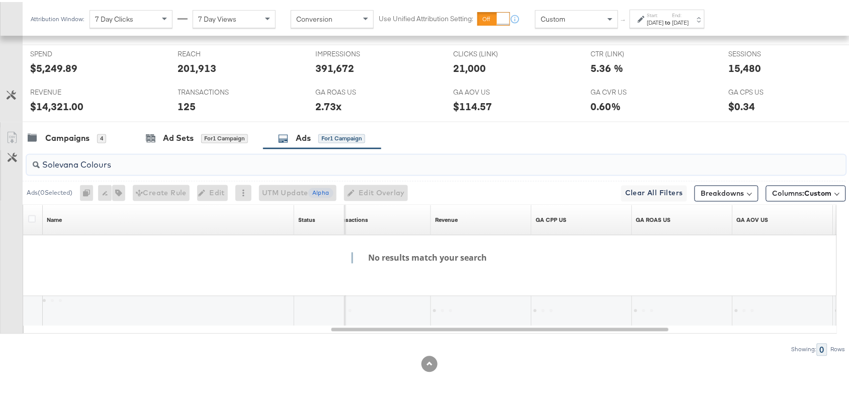
click at [82, 163] on input "Solevana Colours" at bounding box center [405, 159] width 731 height 20
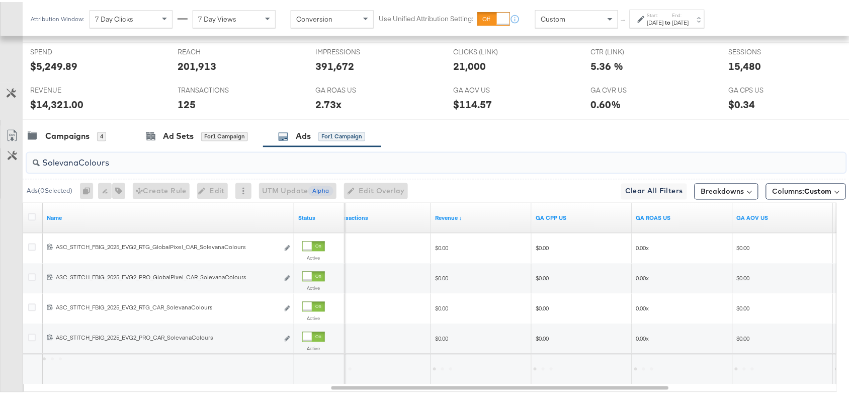
scroll to position [501, 0]
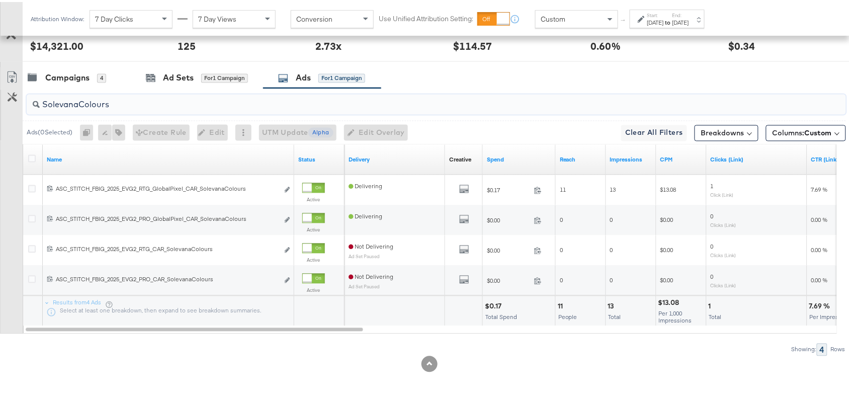
type input "SolevanaColours"
click at [495, 306] on div "$0.17" at bounding box center [495, 305] width 20 height 10
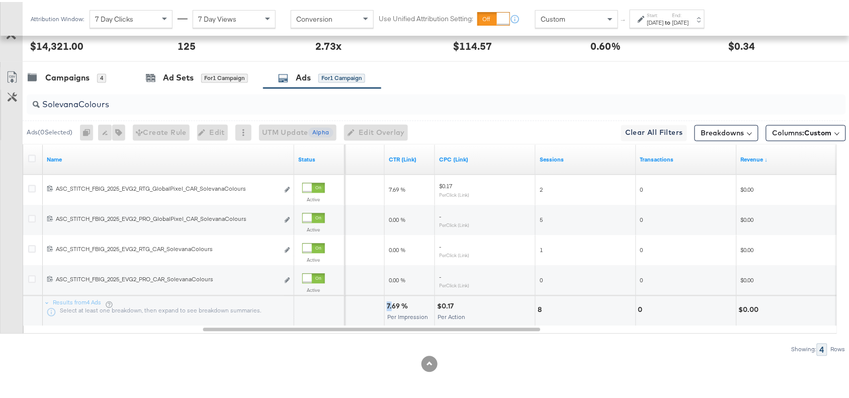
drag, startPoint x: 385, startPoint y: 305, endPoint x: 393, endPoint y: 305, distance: 8.1
click at [393, 305] on div "7.69 % Per Impression" at bounding box center [410, 309] width 50 height 30
click at [393, 305] on div "7.69 %" at bounding box center [399, 305] width 24 height 10
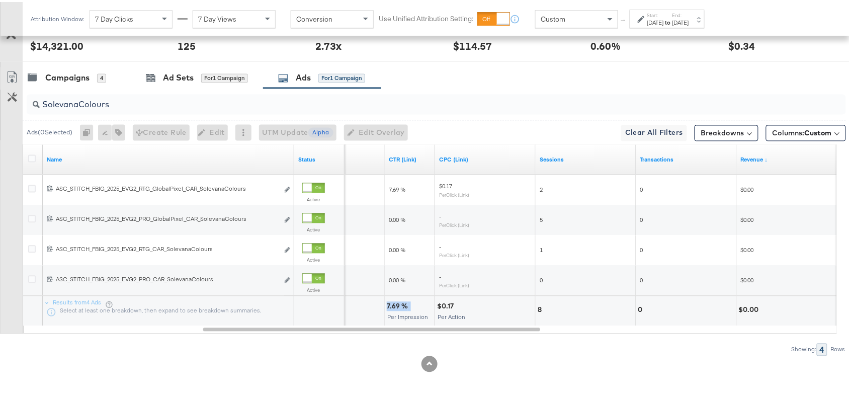
click at [393, 305] on div "7.69 %" at bounding box center [399, 305] width 24 height 10
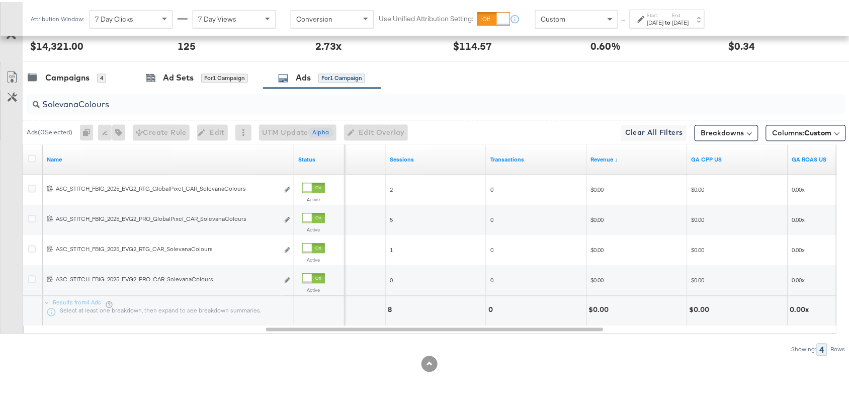
click at [525, 355] on div at bounding box center [429, 362] width 858 height 16
click at [137, 107] on input "SolevanaColours" at bounding box center [405, 99] width 731 height 20
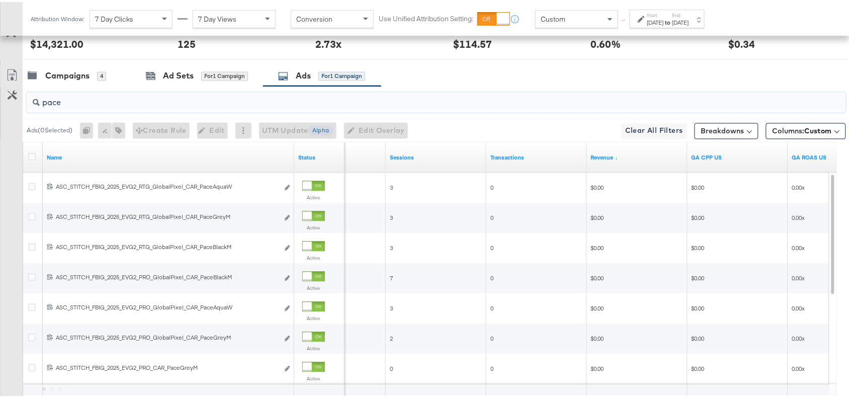
type input "pace"
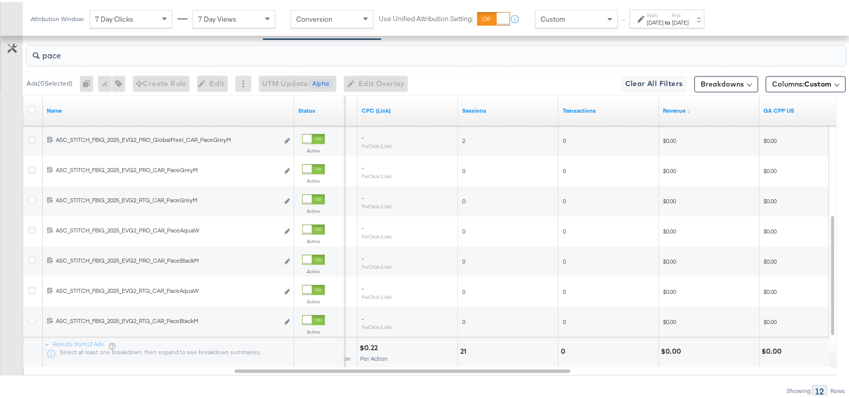
scroll to position [592, 0]
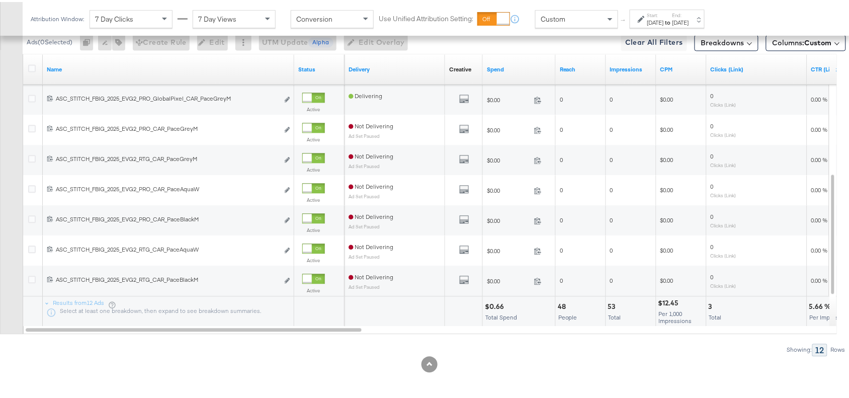
click at [491, 301] on div "$0.66" at bounding box center [496, 305] width 22 height 10
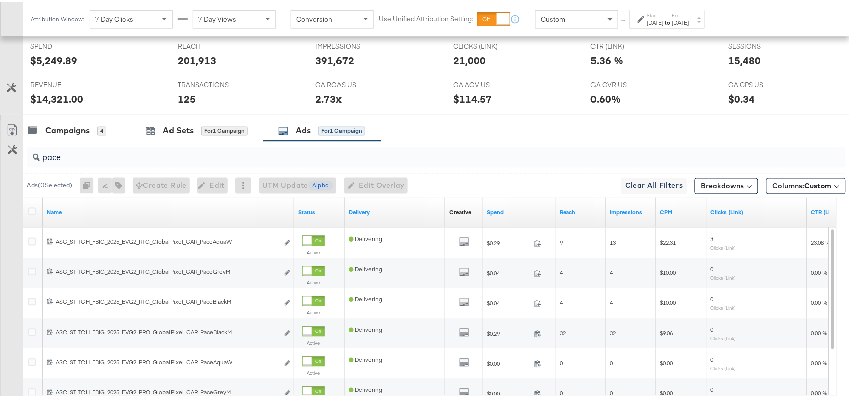
scroll to position [446, 0]
click at [71, 158] on input "pace" at bounding box center [405, 152] width 731 height 20
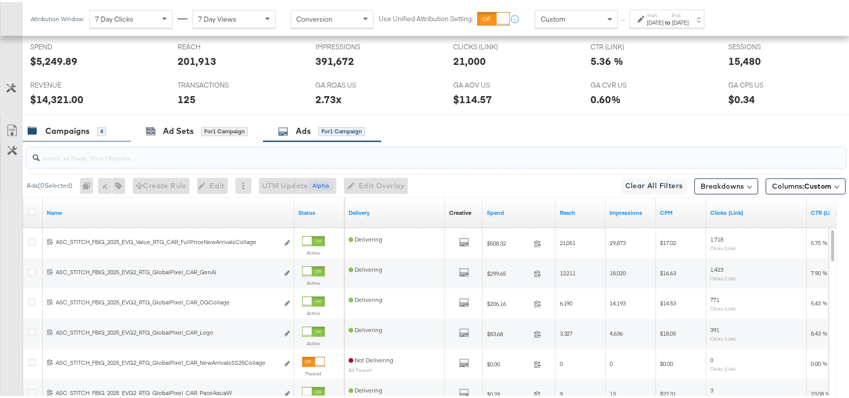
drag, startPoint x: 71, startPoint y: 158, endPoint x: 56, endPoint y: 133, distance: 29.3
click at [56, 133] on div "KPIs Performance & KPIs Customize KPIs ✔ Clicks (Link) ✔ Transactions ✔ CTR (Li…" at bounding box center [429, 169] width 858 height 743
click at [56, 133] on div "Campaigns" at bounding box center [67, 130] width 44 height 12
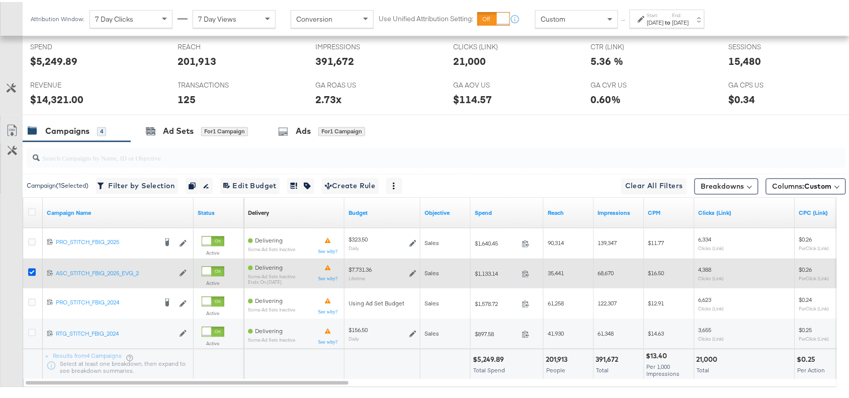
click at [30, 270] on icon at bounding box center [32, 270] width 8 height 8
click at [0, 0] on input "checkbox" at bounding box center [0, 0] width 0 height 0
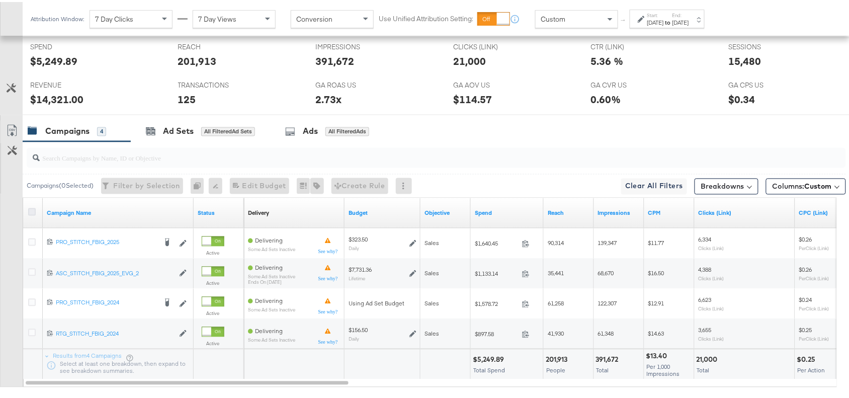
click at [32, 214] on icon at bounding box center [32, 210] width 8 height 8
click at [0, 0] on input "checkbox" at bounding box center [0, 0] width 0 height 0
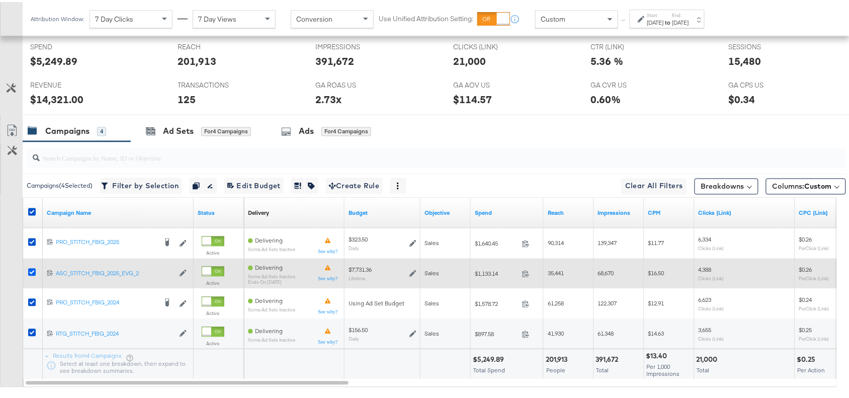
click at [31, 269] on icon at bounding box center [32, 270] width 8 height 8
click at [0, 0] on input "checkbox" at bounding box center [0, 0] width 0 height 0
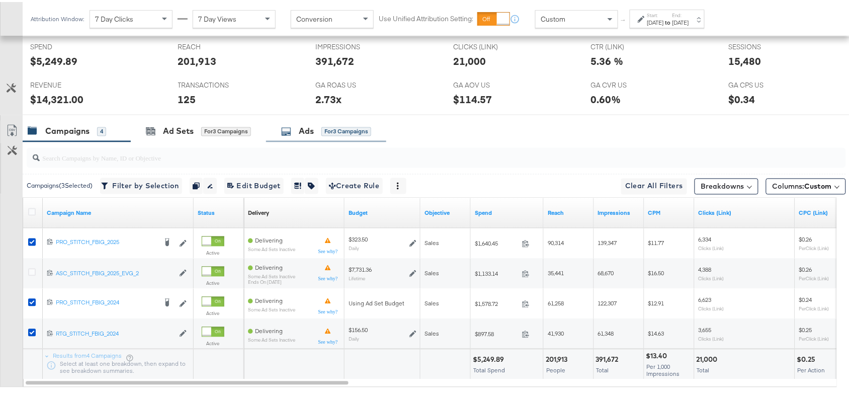
click at [293, 134] on div "Ads for 3 Campaigns" at bounding box center [326, 130] width 90 height 12
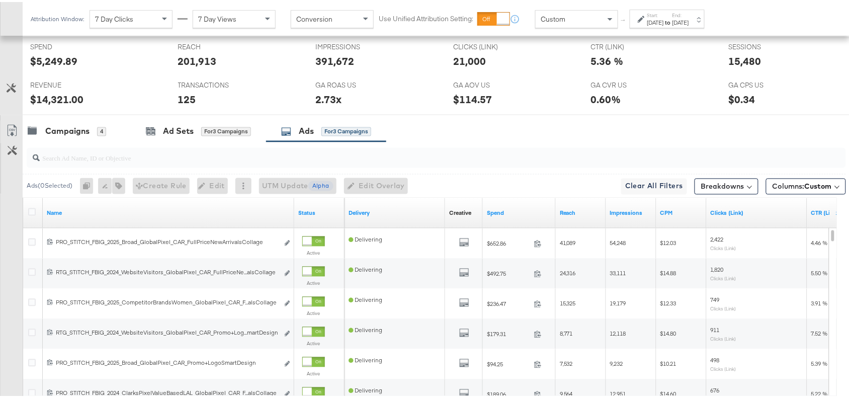
click at [69, 164] on div at bounding box center [436, 156] width 819 height 20
paste input "New Arrivals Collage SS25"
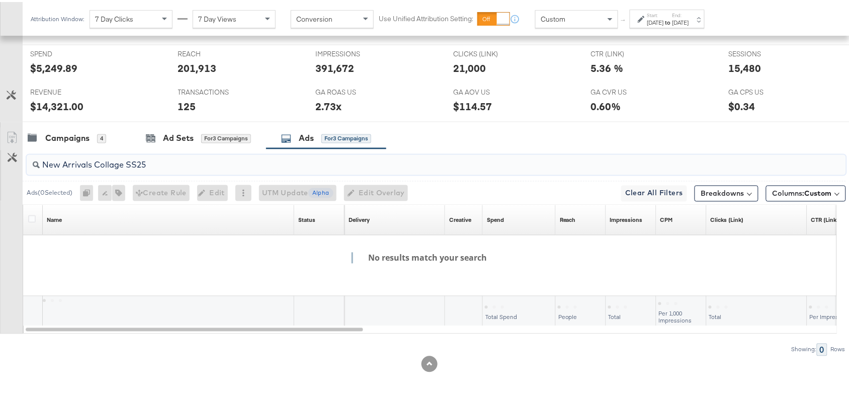
scroll to position [441, 0]
click at [63, 162] on input "New Arrivals Collage SS25" at bounding box center [405, 159] width 731 height 20
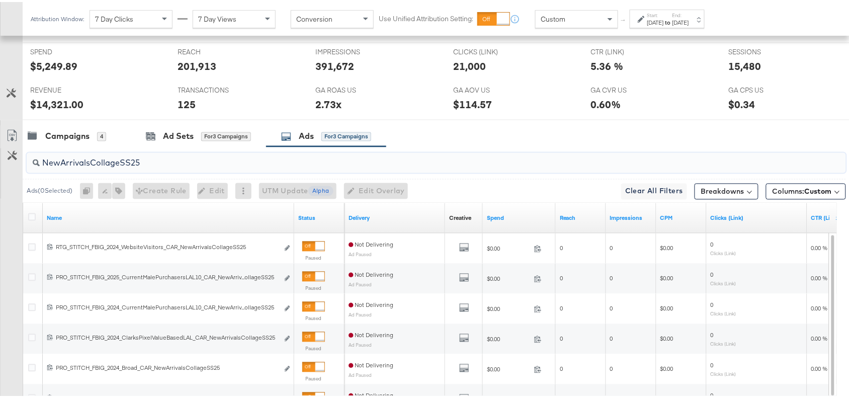
scroll to position [446, 0]
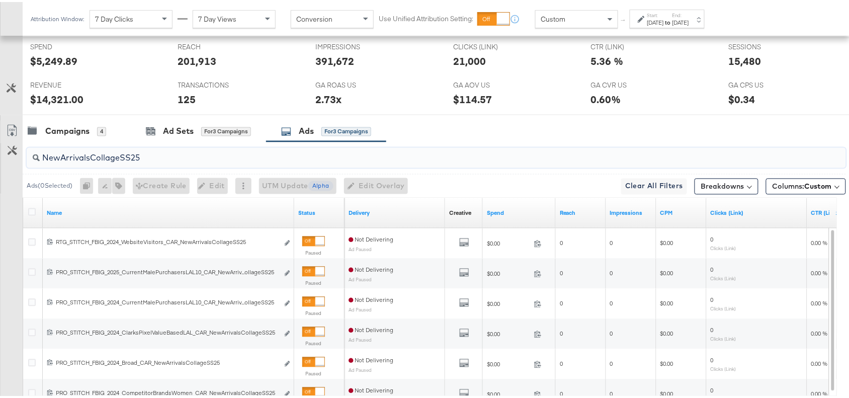
type input "NewArrivalsCollageSS25"
click at [508, 131] on div "Campaigns 4 Ad Sets for 3 Campaigns Ads for 3 Campaigns" at bounding box center [441, 130] width 836 height 22
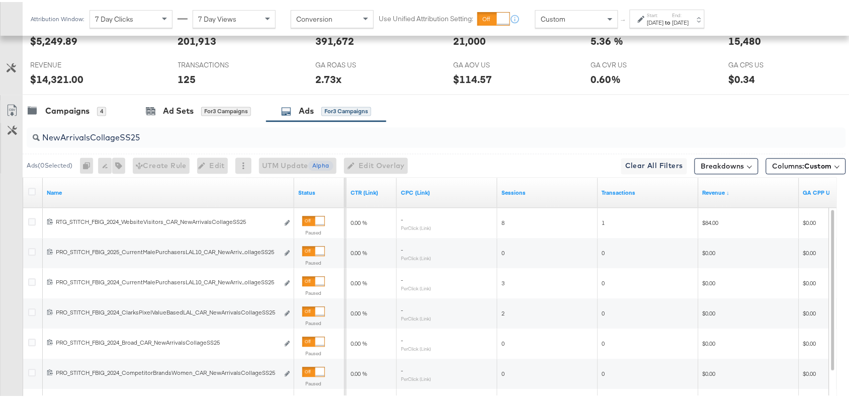
scroll to position [466, 0]
click at [117, 142] on input "NewArrivalsCollageSS25" at bounding box center [405, 133] width 731 height 20
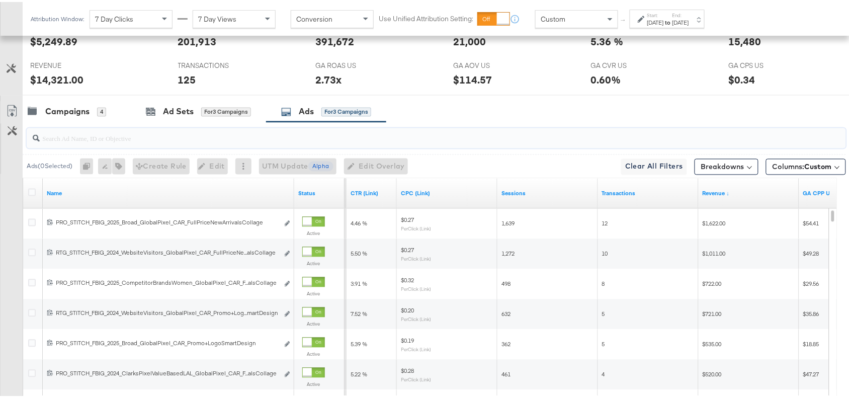
paste input "NewArrivalsCollageSS25"
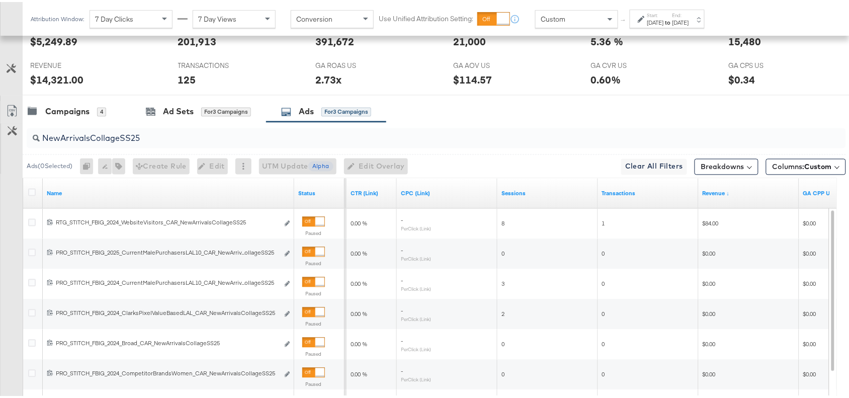
click at [450, 106] on div "Campaigns 4 Ad Sets for 3 Campaigns Ads for 3 Campaigns" at bounding box center [441, 110] width 836 height 22
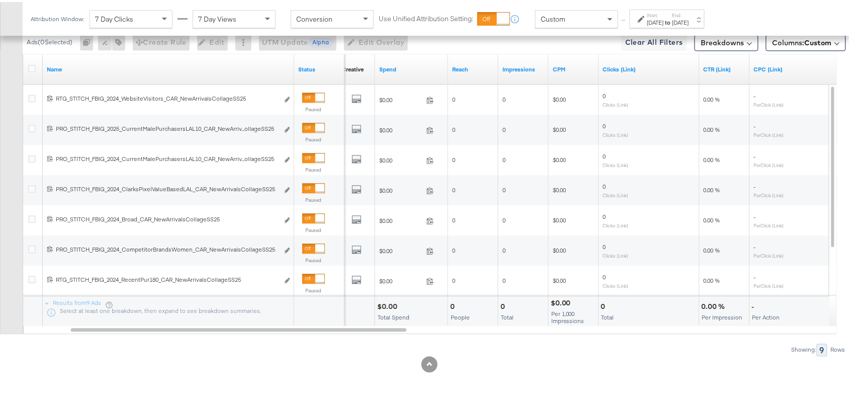
click at [388, 303] on div "$0.00" at bounding box center [388, 305] width 23 height 10
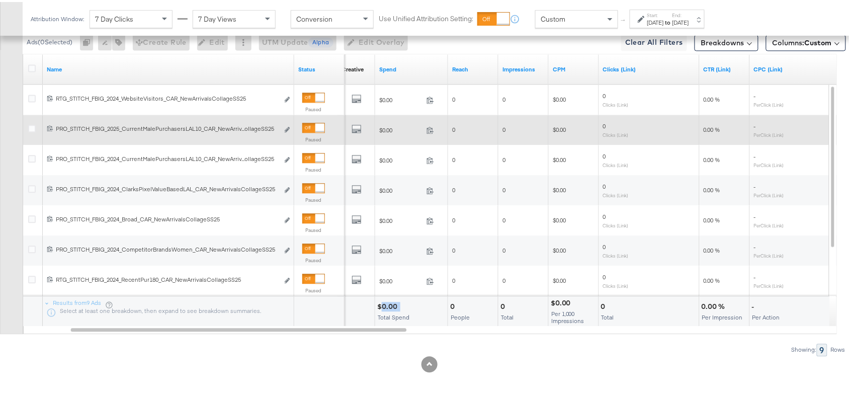
scroll to position [455, 0]
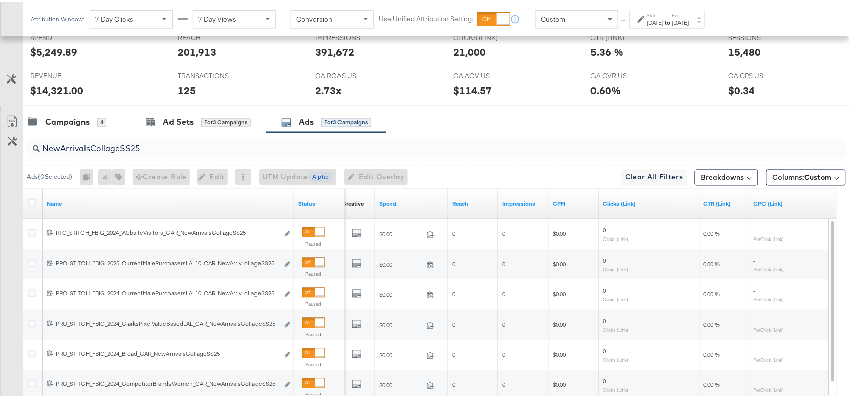
click at [158, 146] on input "NewArrivalsCollageSS25" at bounding box center [405, 143] width 731 height 20
paste input "Solevana Colours"
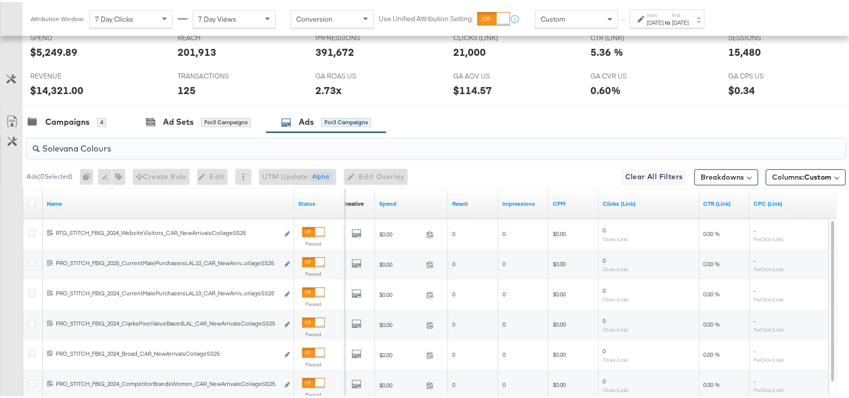
scroll to position [441, 0]
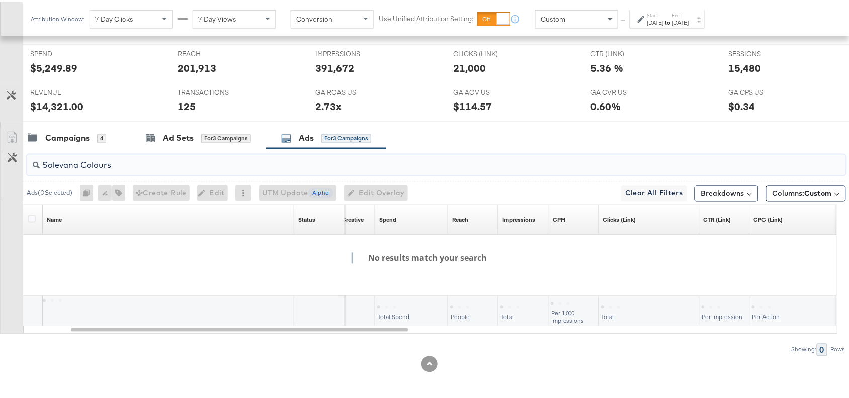
click at [79, 164] on input "Solevana Colours" at bounding box center [405, 159] width 731 height 20
type input "SolevanaColours"
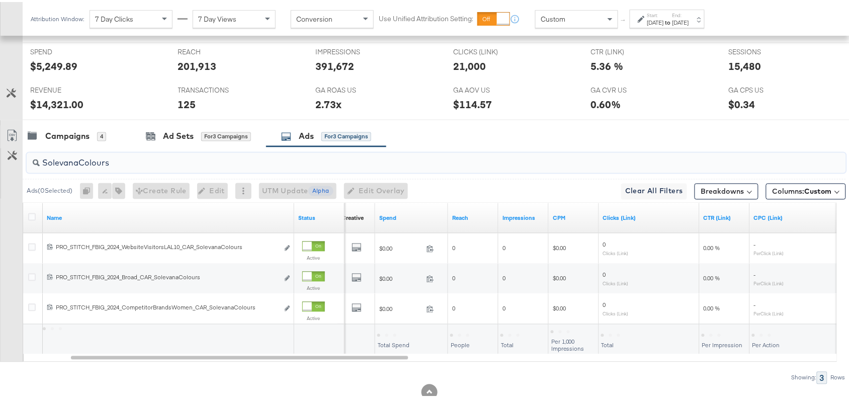
scroll to position [455, 0]
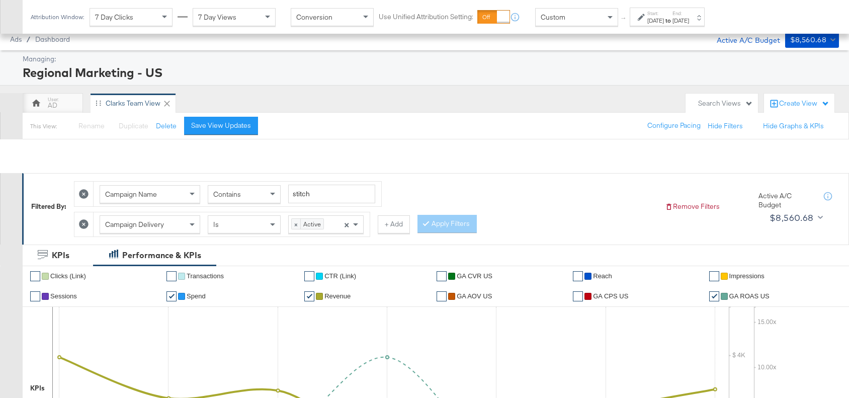
scroll to position [455, 0]
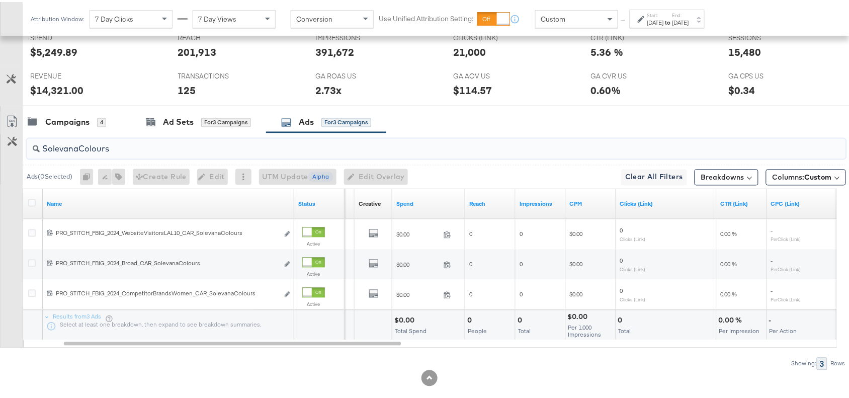
click at [69, 151] on input "SolevanaColours" at bounding box center [405, 143] width 731 height 20
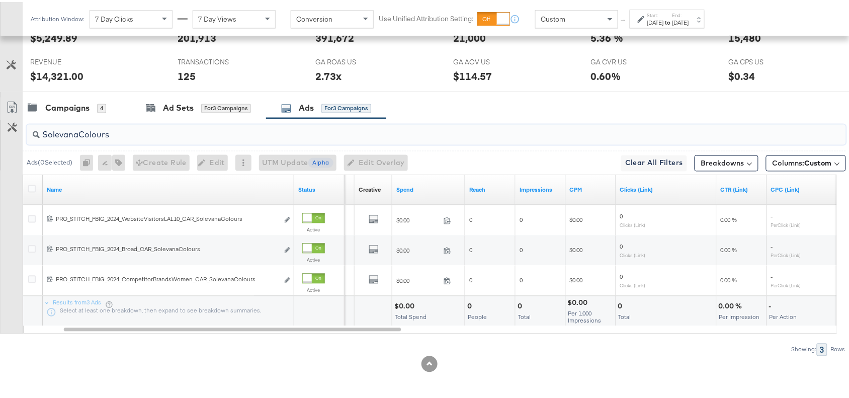
type input "SolevanaColours"
click at [488, 94] on div at bounding box center [429, 94] width 858 height 8
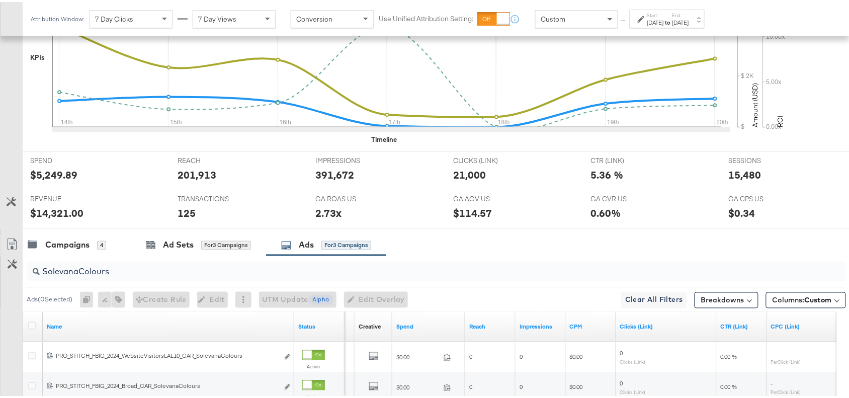
scroll to position [332, 0]
click at [73, 248] on div "Campaigns" at bounding box center [67, 244] width 44 height 12
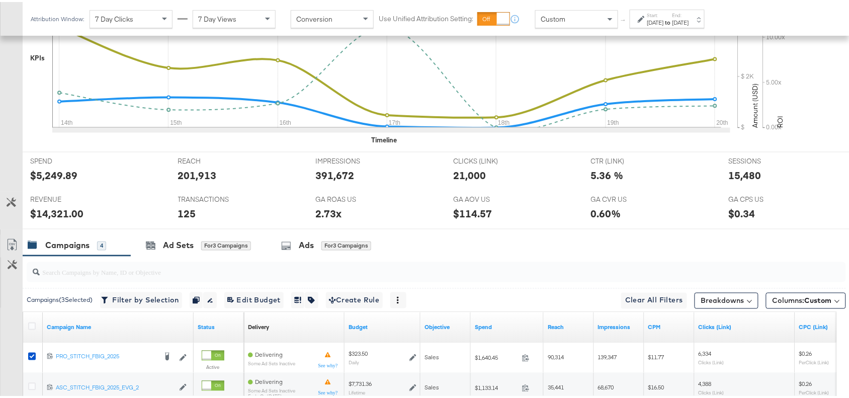
scroll to position [501, 0]
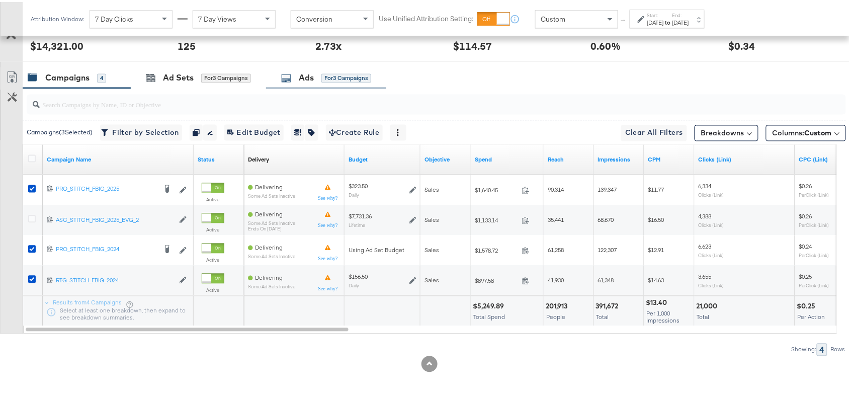
click at [314, 74] on div "Ads" at bounding box center [306, 76] width 15 height 12
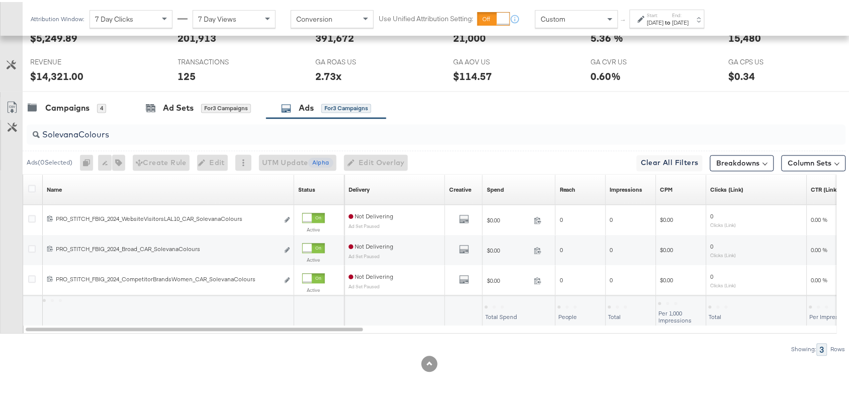
scroll to position [471, 0]
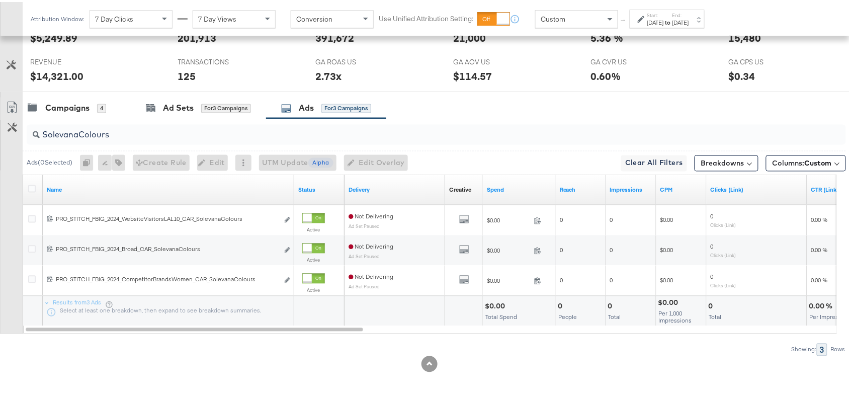
click at [689, 12] on label "End:" at bounding box center [680, 13] width 17 height 7
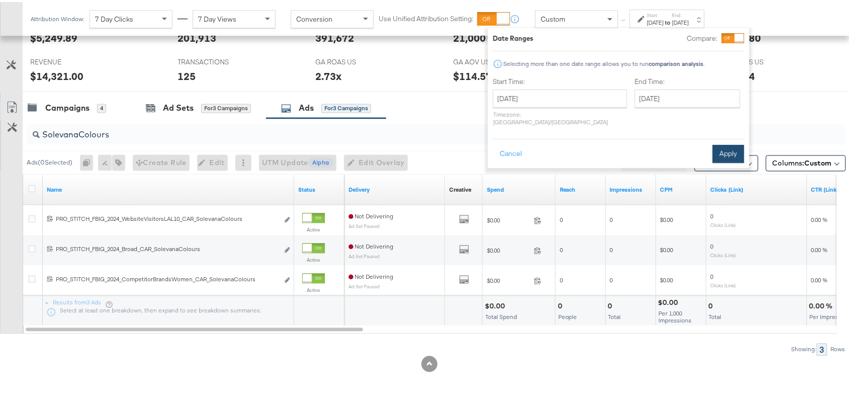
click at [723, 143] on button "Apply" at bounding box center [728, 152] width 32 height 18
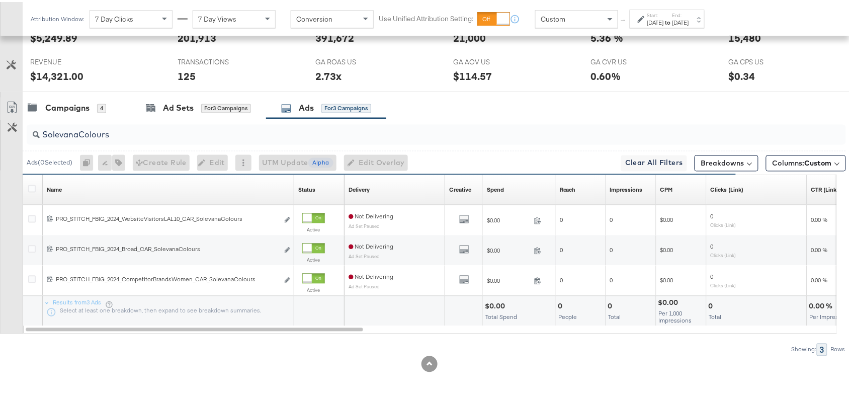
click at [132, 138] on input "SolevanaColours" at bounding box center [405, 129] width 731 height 20
paste input "Premium Collage"
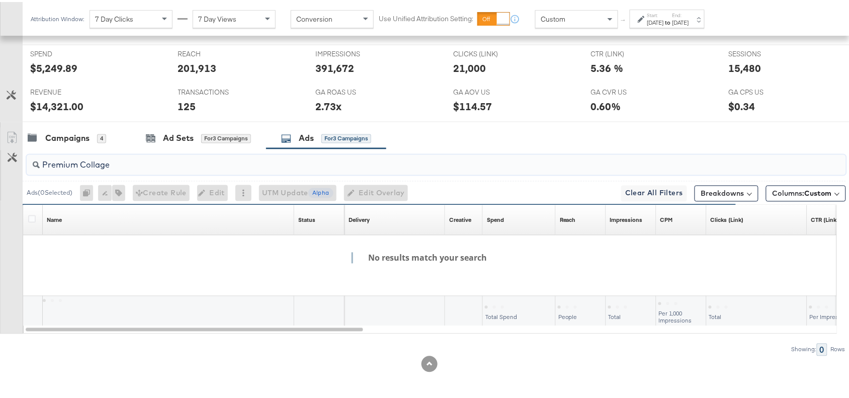
scroll to position [441, 0]
click at [81, 163] on input "Premium Collage" at bounding box center [405, 159] width 731 height 20
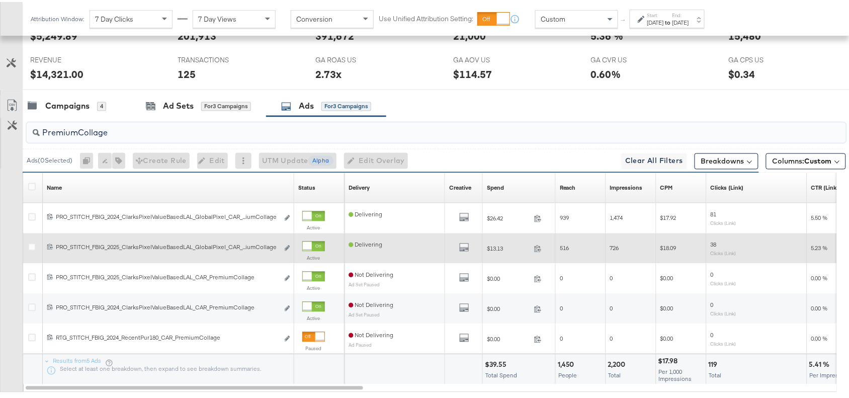
scroll to position [531, 0]
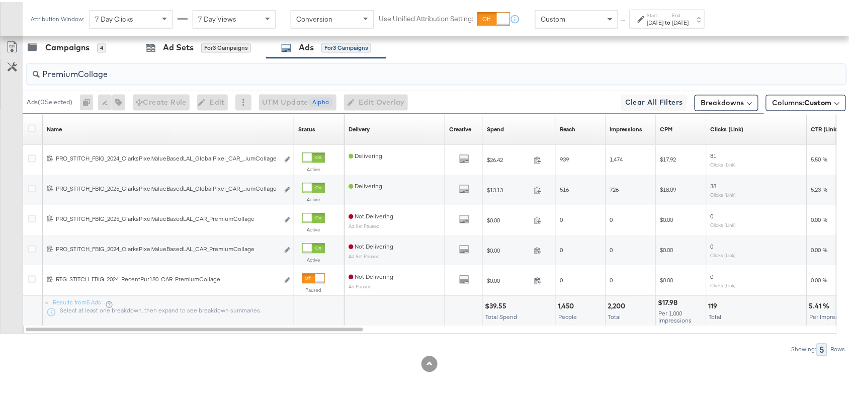
type input "PremiumCollage"
click at [494, 302] on div "$39.55" at bounding box center [497, 305] width 25 height 10
copy div "39.55"
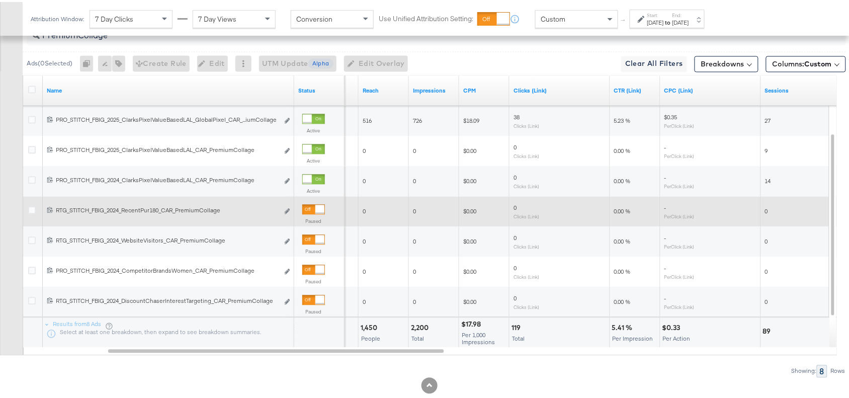
scroll to position [569, 0]
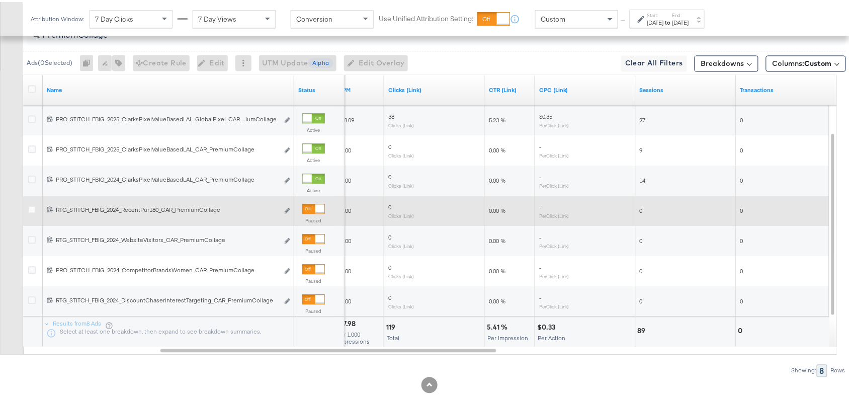
click at [494, 326] on div "5.41 %" at bounding box center [499, 325] width 24 height 10
copy div "5.41"
click at [494, 326] on div "5.41 %" at bounding box center [499, 325] width 24 height 10
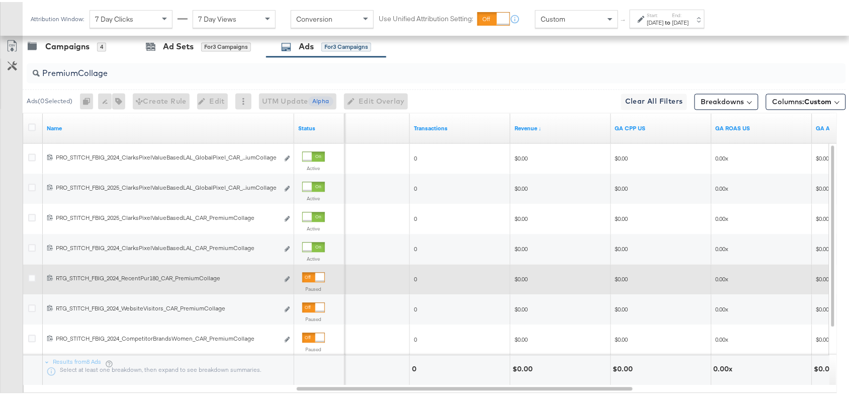
scroll to position [529, 0]
click at [119, 73] on input "PremiumCollage" at bounding box center [405, 69] width 731 height 20
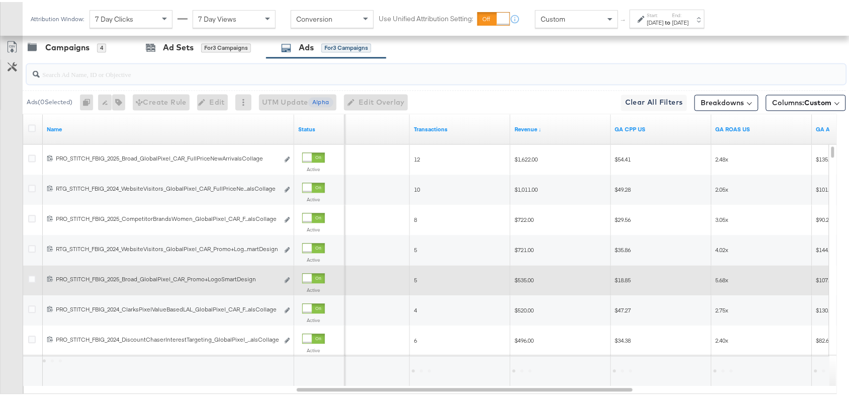
paste input "Full Price New Arrivals Collage"
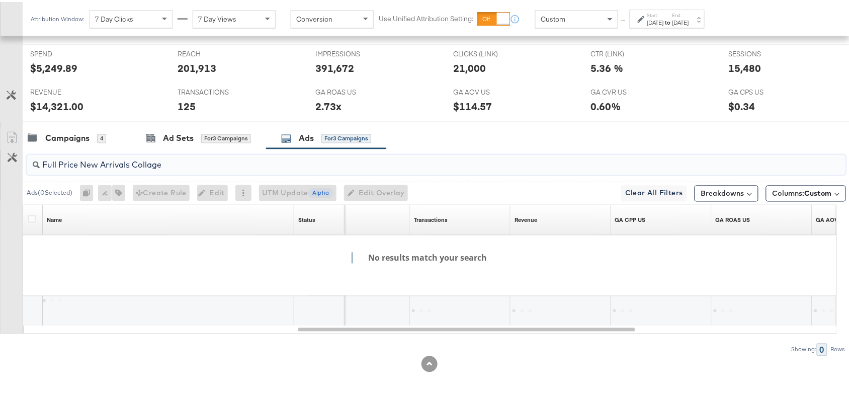
click at [58, 162] on input "Full Price New Arrivals Collage" at bounding box center [405, 159] width 731 height 20
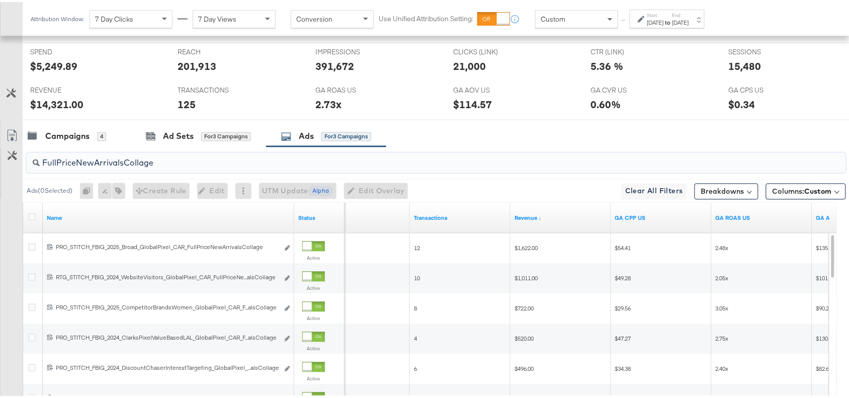
scroll to position [529, 0]
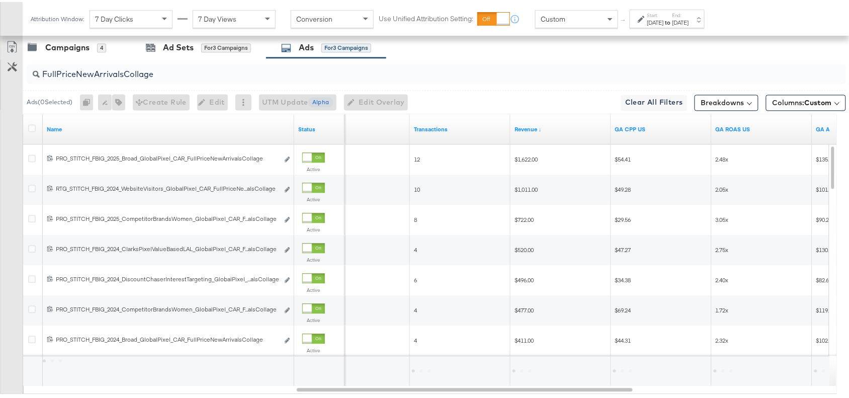
click at [564, 59] on div "FullPriceNewArrivalsCollage" at bounding box center [434, 72] width 823 height 32
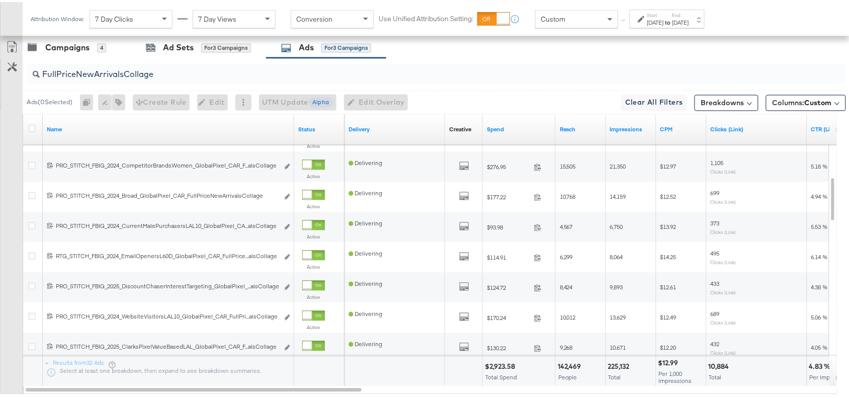
scroll to position [592, 0]
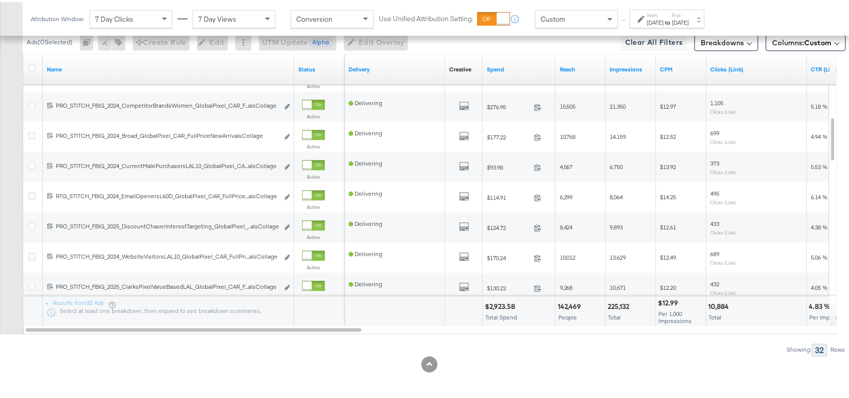
click at [493, 303] on div "$2,923.58" at bounding box center [501, 305] width 33 height 10
copy div "2,923.58"
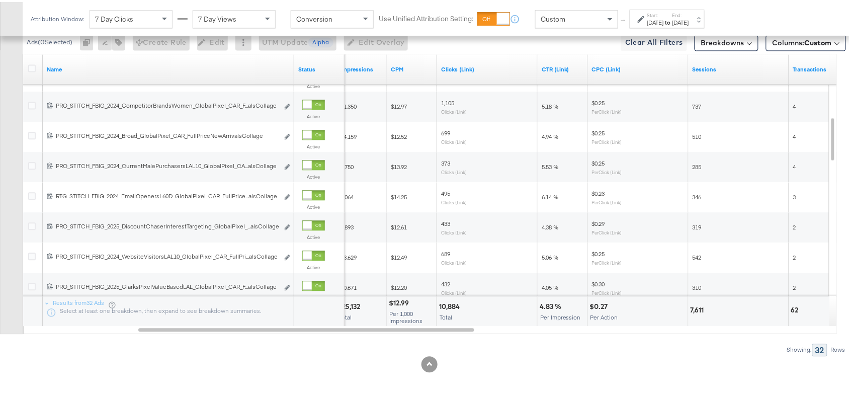
click at [546, 303] on div "4.83 %" at bounding box center [551, 305] width 25 height 10
copy div "4.83"
click at [546, 303] on div "4.83 %" at bounding box center [551, 305] width 25 height 10
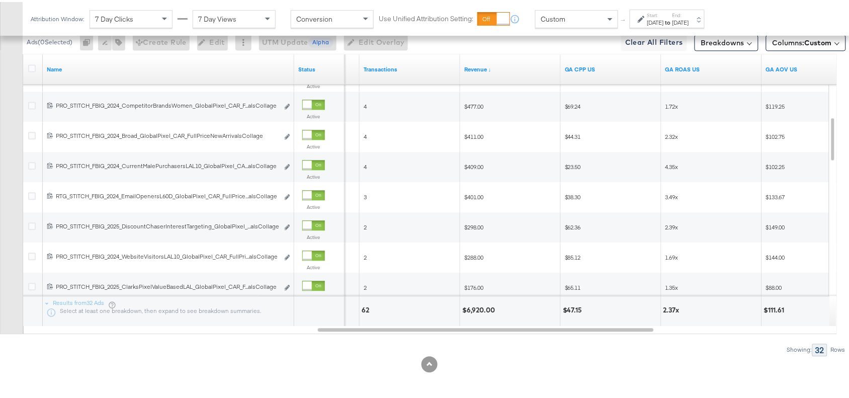
click at [471, 308] on div "$6,920.00" at bounding box center [480, 308] width 36 height 10
copy div "6,920.00"
click at [471, 308] on div "$6,920.00" at bounding box center [480, 308] width 36 height 10
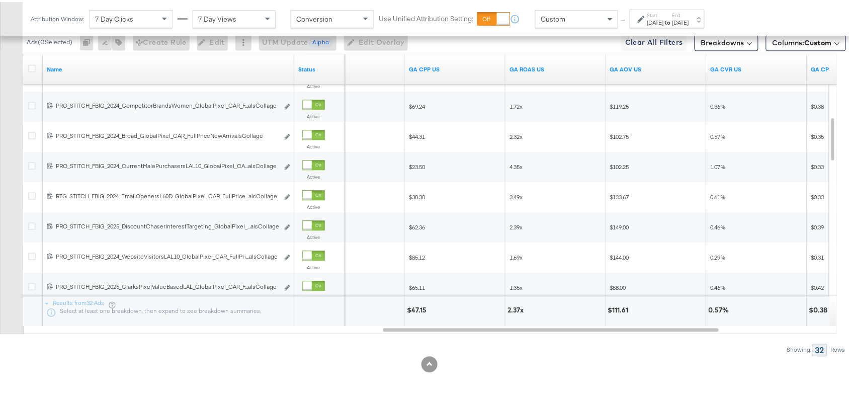
click at [511, 306] on div "2.37x" at bounding box center [516, 308] width 19 height 10
copy div "2.37"
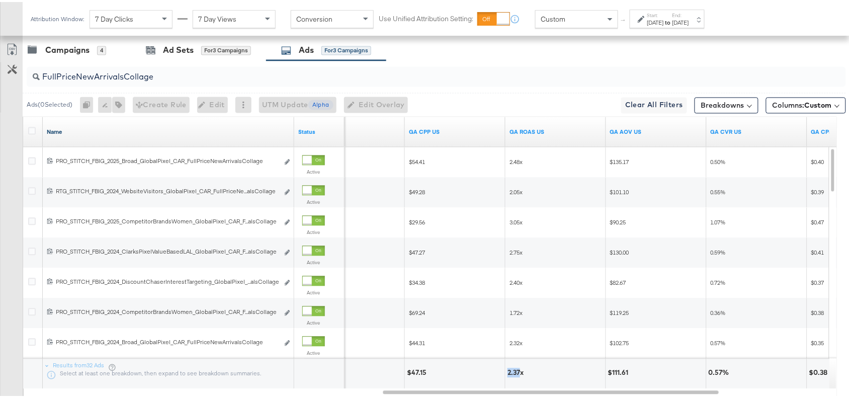
scroll to position [524, 0]
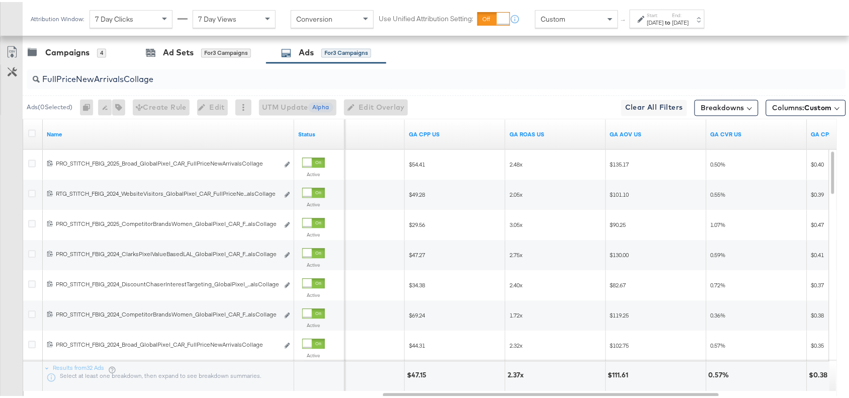
click at [171, 75] on input "FullPriceNewArrivalsCollage" at bounding box center [405, 74] width 731 height 20
paste input "Essentials"
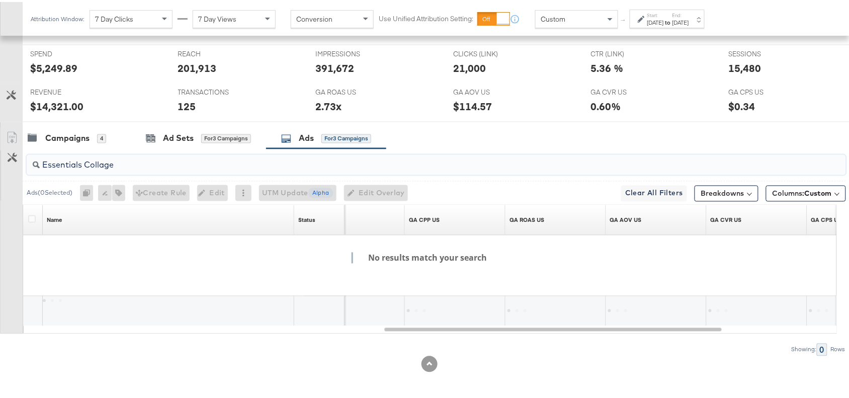
scroll to position [441, 0]
click at [85, 161] on input "Essentials Collage" at bounding box center [405, 159] width 731 height 20
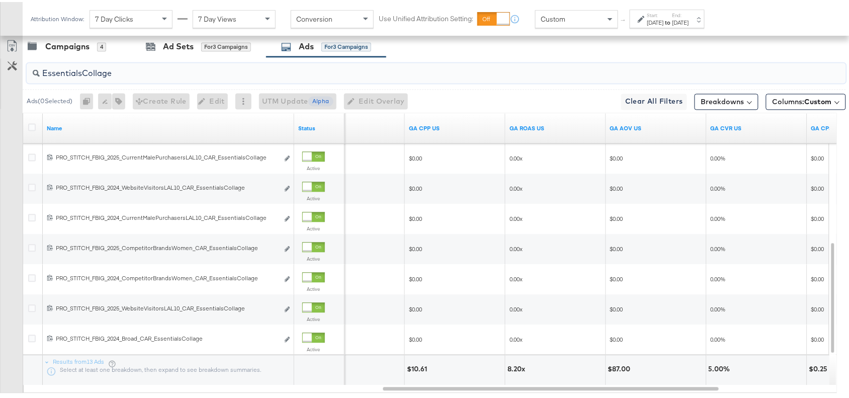
scroll to position [592, 0]
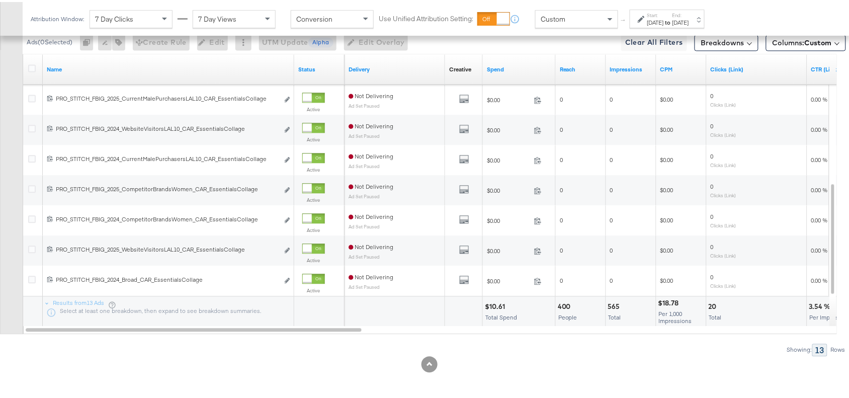
click at [496, 305] on div "$10.61" at bounding box center [496, 305] width 23 height 10
copy div "10.61"
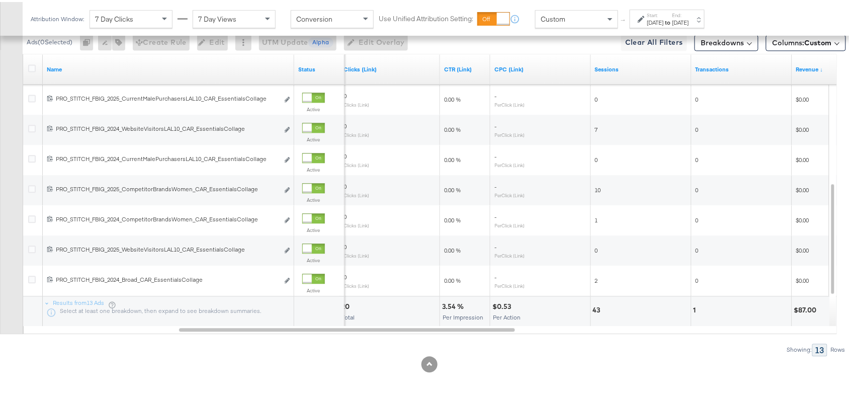
click at [450, 307] on div "3.54 %" at bounding box center [454, 305] width 25 height 10
copy div "3.54"
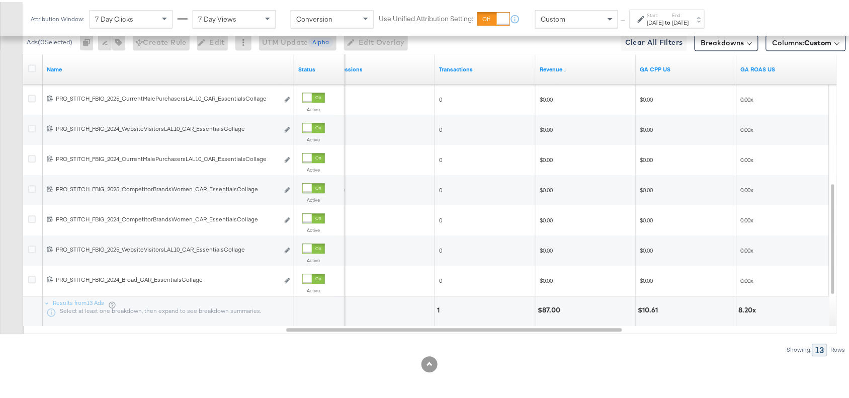
click at [548, 307] on div "$87.00" at bounding box center [550, 308] width 26 height 10
copy div "87.00"
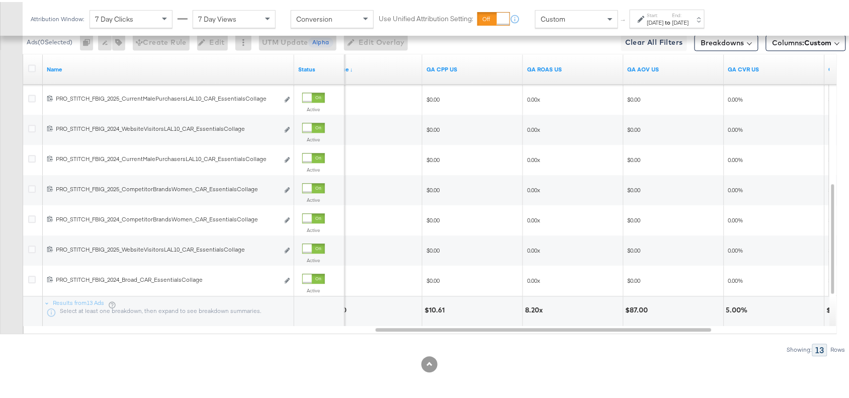
click at [531, 308] on div "8.20x" at bounding box center [535, 308] width 21 height 10
copy div "8.20"
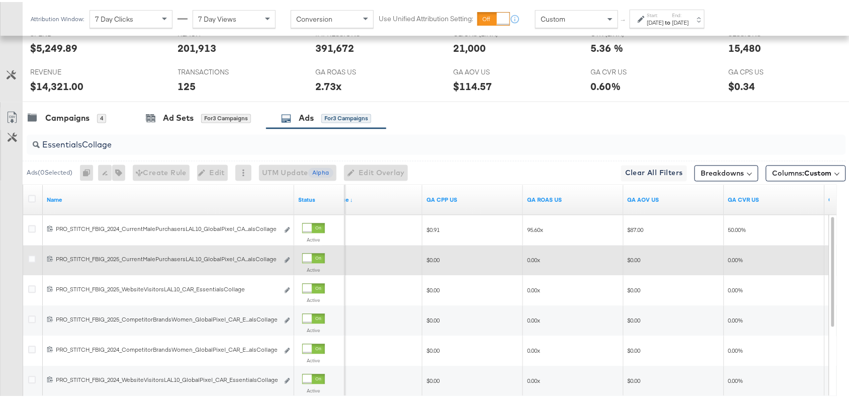
scroll to position [458, 0]
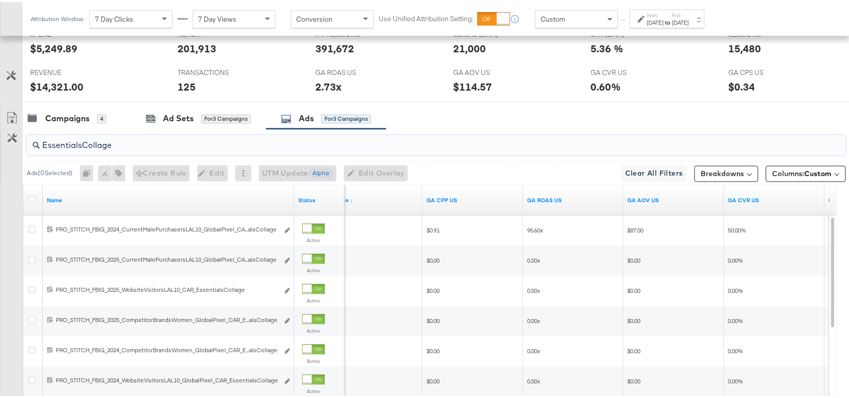
click at [129, 148] on input "EssentialsCollage" at bounding box center [405, 140] width 731 height 20
type input "E"
type input "Pace"
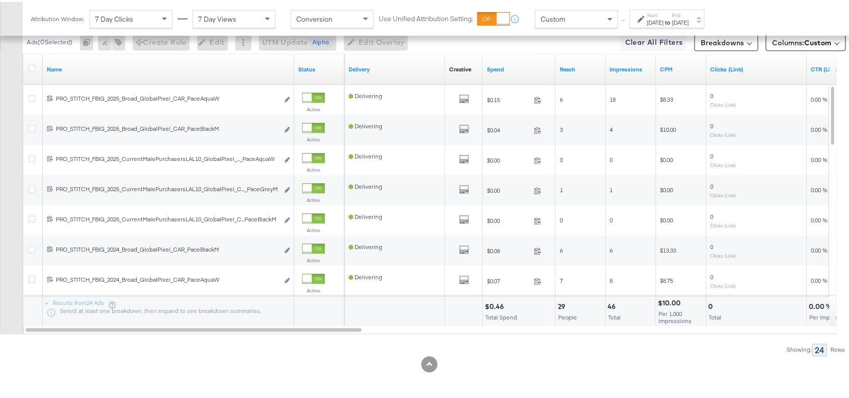
click at [498, 304] on div "$0.46" at bounding box center [496, 305] width 22 height 10
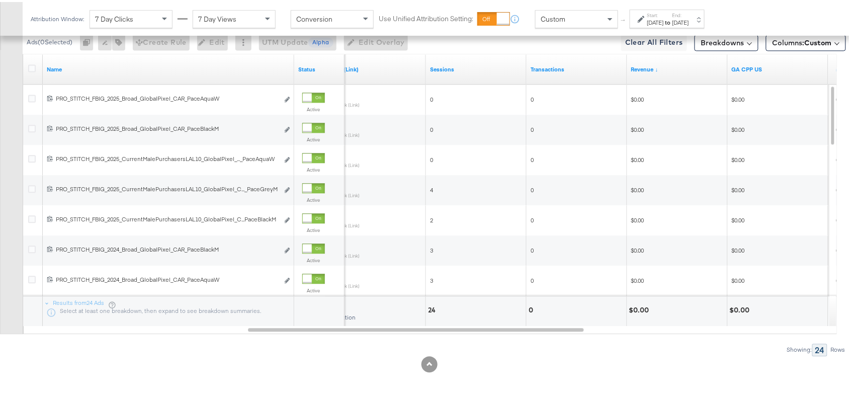
click at [519, 382] on div "KPIs Performance & KPIs Customize KPIs ✔ Clicks (Link) ✔ Transactions ✔ CTR (Li…" at bounding box center [429, 26] width 858 height 743
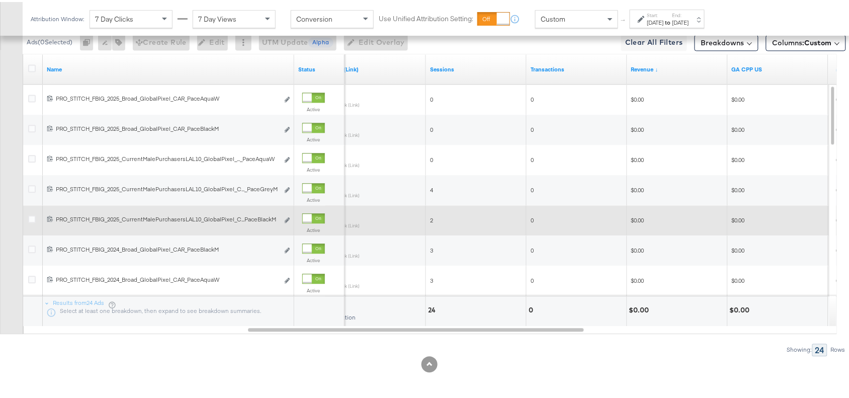
scroll to position [458, 0]
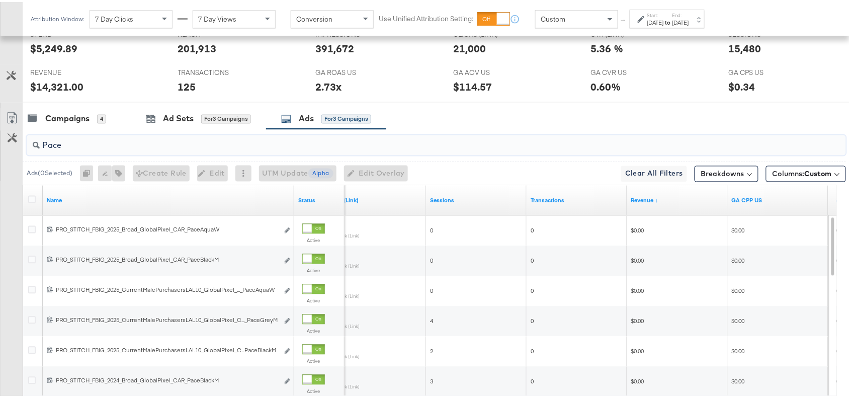
click at [84, 142] on input "Pace" at bounding box center [405, 140] width 731 height 20
click at [61, 121] on div "Campaigns" at bounding box center [67, 117] width 44 height 12
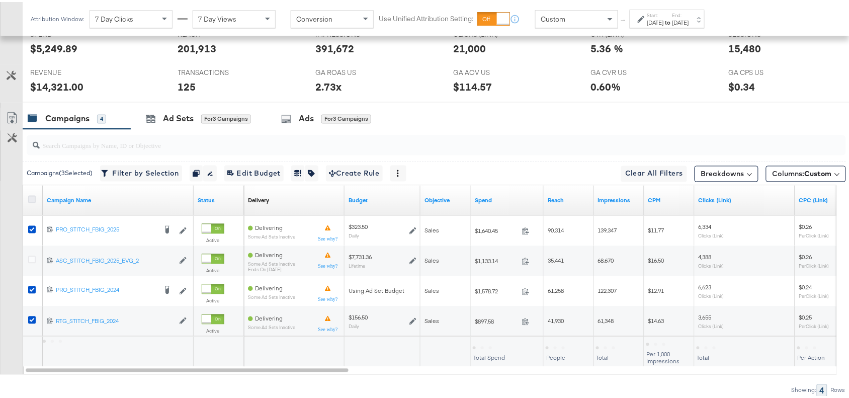
click at [30, 199] on icon at bounding box center [32, 198] width 8 height 8
click at [0, 0] on input "checkbox" at bounding box center [0, 0] width 0 height 0
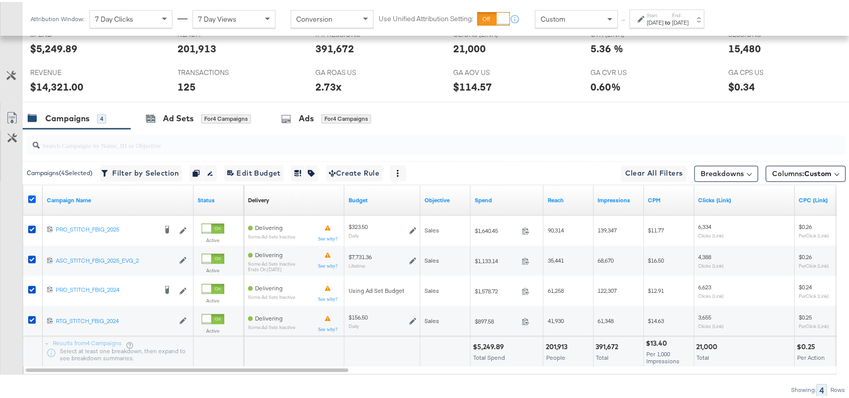
click at [30, 199] on icon at bounding box center [32, 198] width 8 height 8
click at [0, 0] on input "checkbox" at bounding box center [0, 0] width 0 height 0
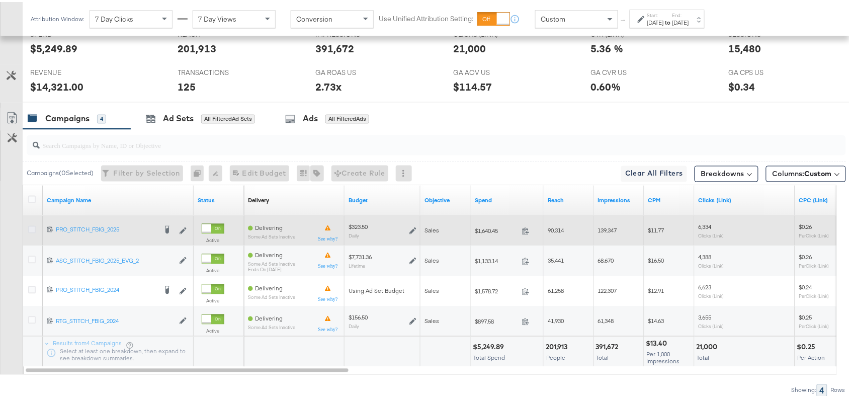
click at [28, 229] on icon at bounding box center [32, 228] width 8 height 8
click at [0, 0] on input "checkbox" at bounding box center [0, 0] width 0 height 0
click at [28, 229] on icon at bounding box center [32, 228] width 8 height 8
click at [0, 0] on input "checkbox" at bounding box center [0, 0] width 0 height 0
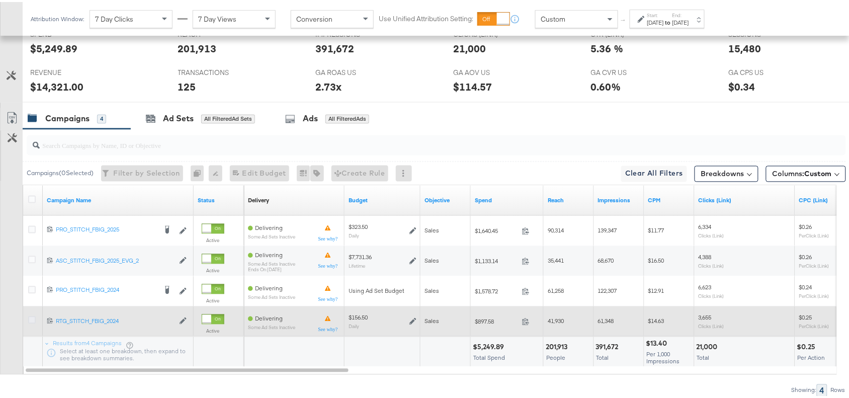
click at [30, 317] on icon at bounding box center [32, 318] width 8 height 8
click at [0, 0] on input "checkbox" at bounding box center [0, 0] width 0 height 0
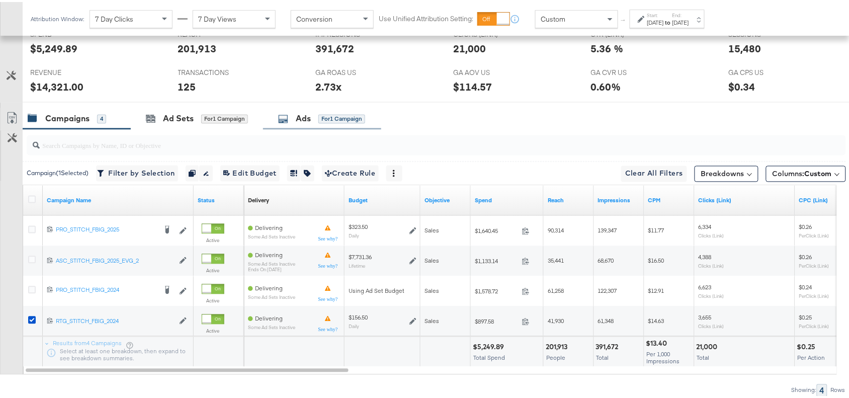
click at [322, 118] on div "for 1 Campaign" at bounding box center [341, 117] width 47 height 9
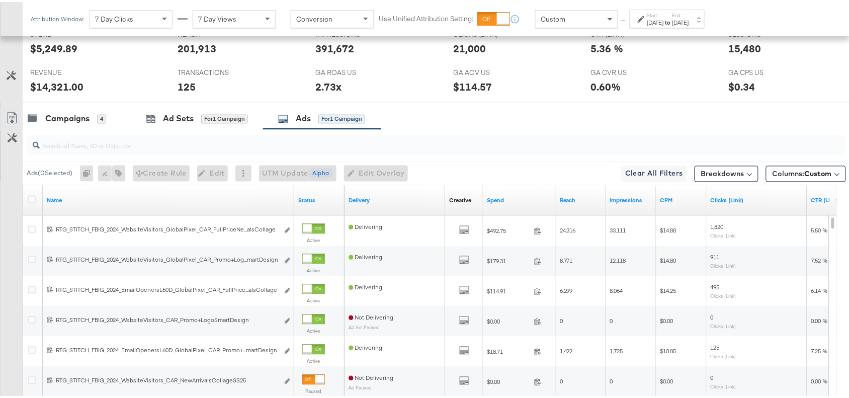
click at [71, 151] on div at bounding box center [436, 143] width 819 height 20
paste input "OG Kids Black Leather"
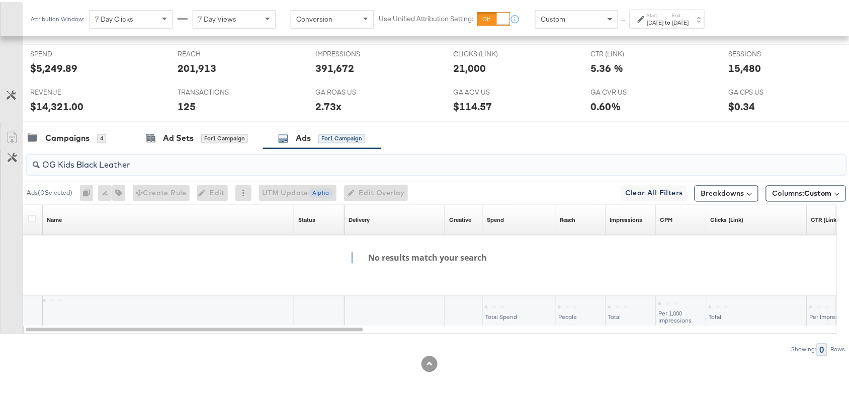
scroll to position [441, 0]
click at [56, 162] on input "OG Kids Black Leather" at bounding box center [405, 159] width 731 height 20
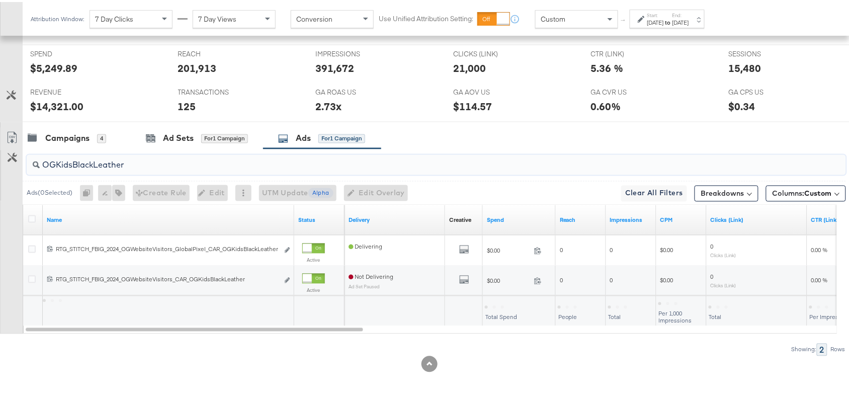
type input "OGKidsBlackLeather"
click at [498, 132] on div "Campaigns 4 Ad Sets for 1 Campaign Ads for 1 Campaign" at bounding box center [441, 137] width 836 height 22
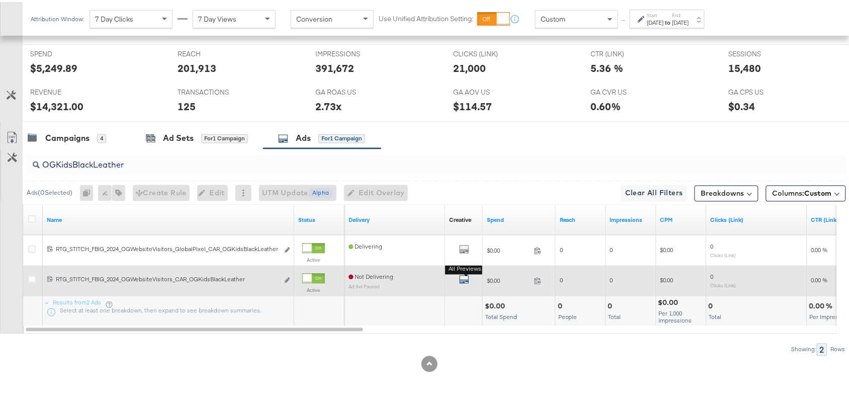
click at [464, 275] on icon "default" at bounding box center [464, 277] width 10 height 10
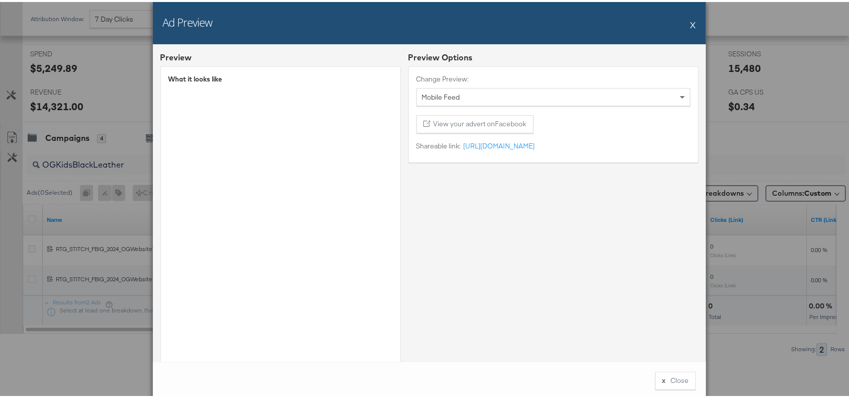
click at [690, 25] on button "X" at bounding box center [693, 23] width 6 height 20
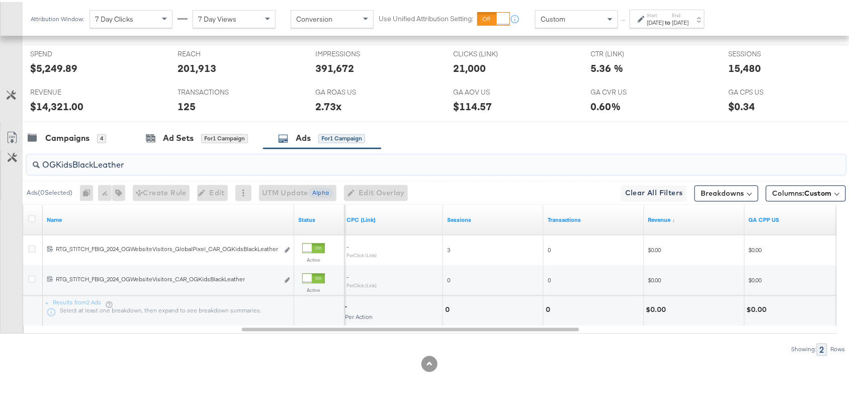
click at [134, 164] on input "OGKidsBlackLeather" at bounding box center [405, 159] width 731 height 20
paste input "Tor90RedCombi"
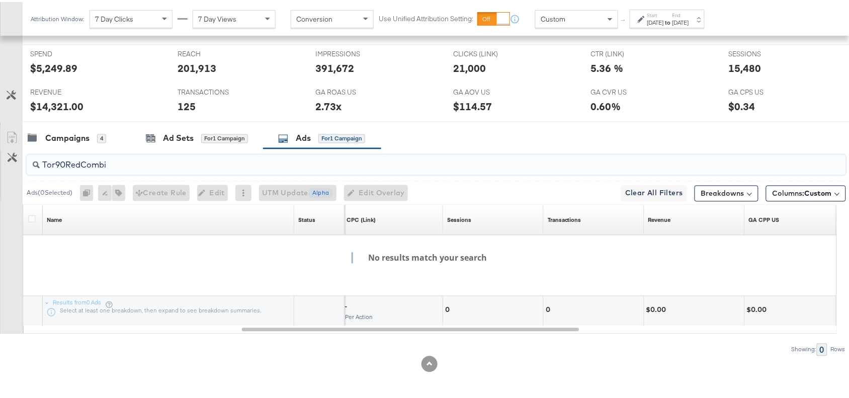
type input "Tor90RedCombi"
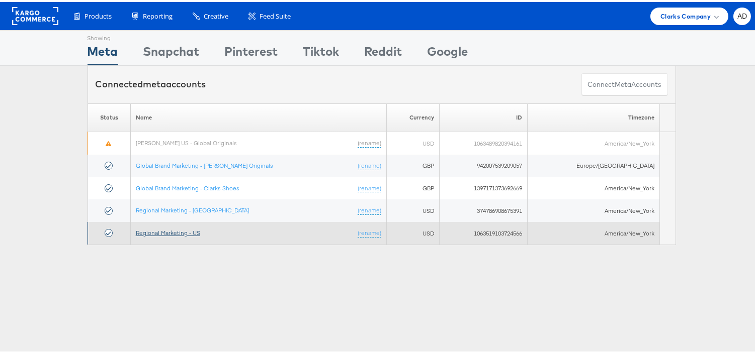
click at [174, 234] on link "Regional Marketing - US" at bounding box center [168, 231] width 64 height 8
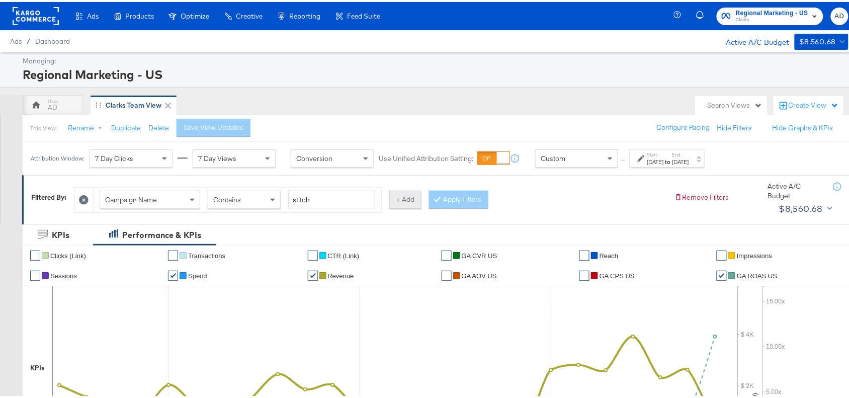
click at [397, 196] on button "+ Add" at bounding box center [405, 198] width 32 height 18
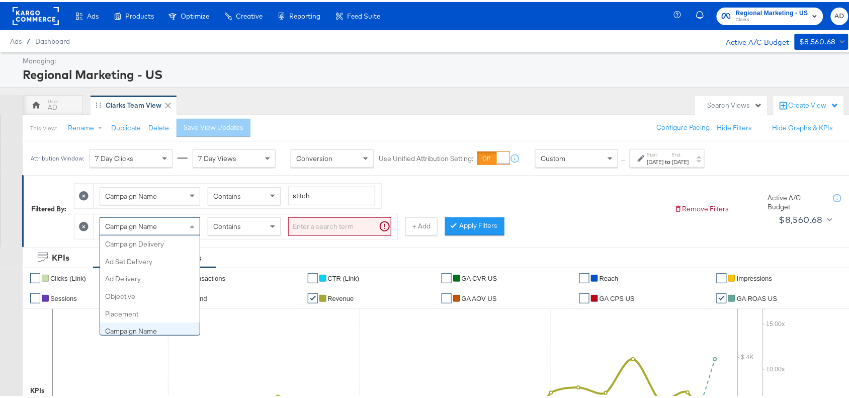
click at [154, 226] on span "Campaign Name" at bounding box center [131, 224] width 52 height 9
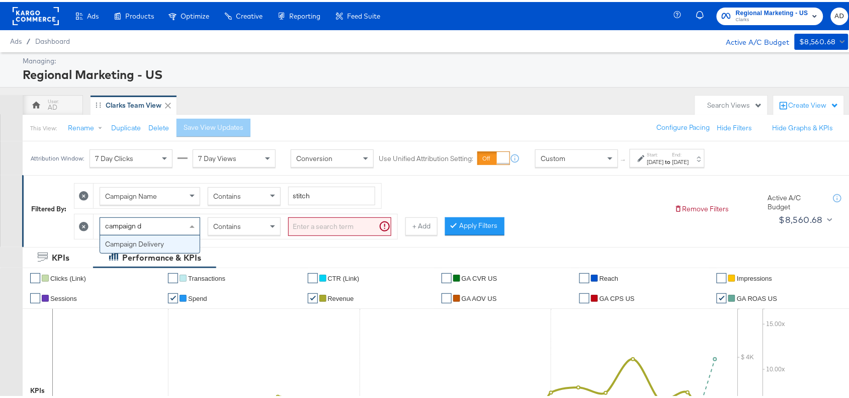
type input "campaign de"
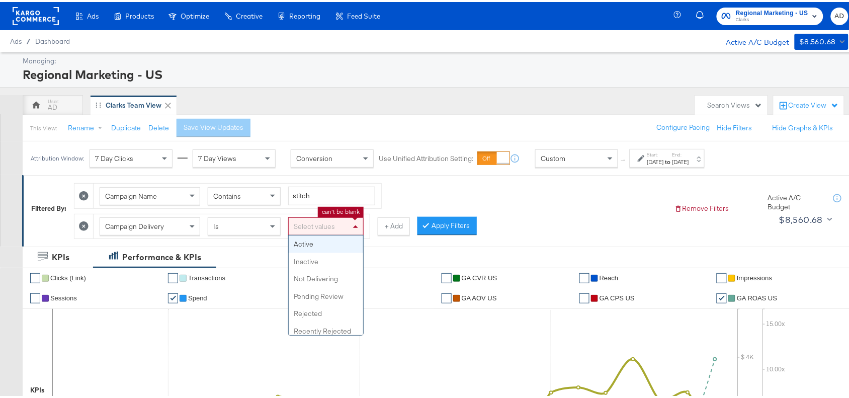
click at [329, 229] on div "Select values" at bounding box center [326, 224] width 74 height 17
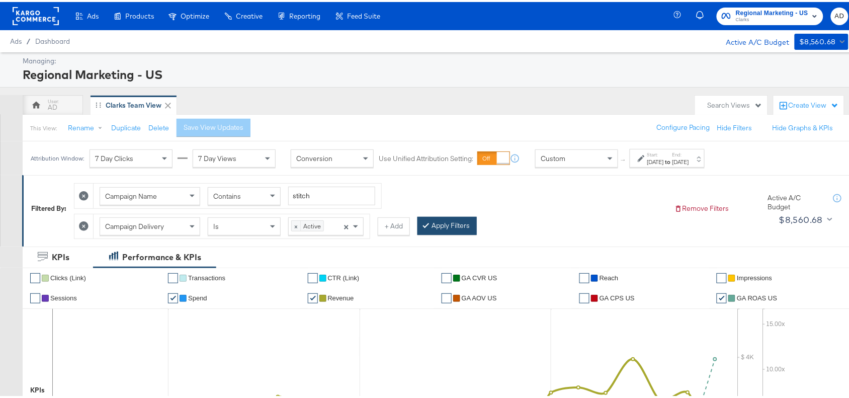
click at [438, 226] on button "Apply Filters" at bounding box center [446, 224] width 59 height 18
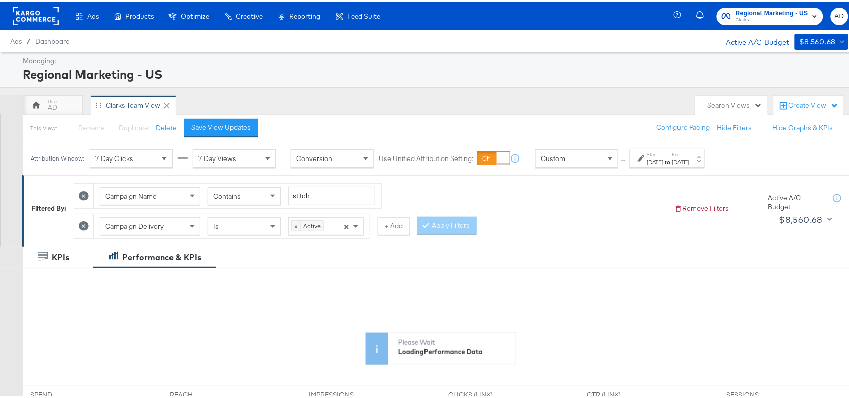
scroll to position [1, 0]
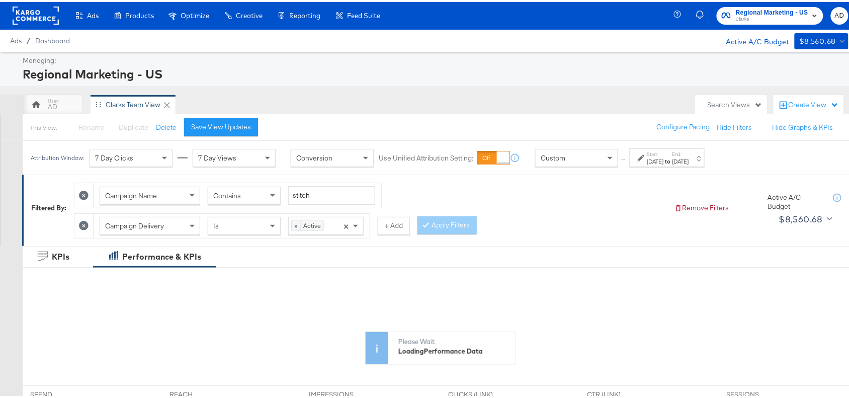
click at [660, 162] on div "Aug 24th 2025" at bounding box center [655, 159] width 17 height 8
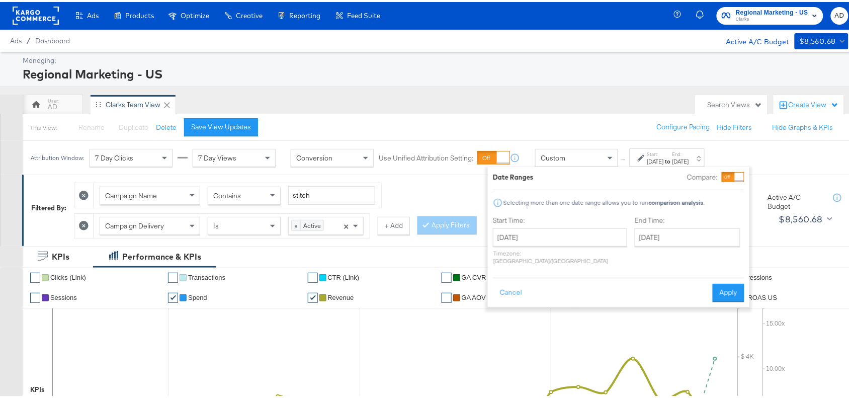
drag, startPoint x: 534, startPoint y: 225, endPoint x: 569, endPoint y: 242, distance: 39.3
click at [569, 242] on div "Start Time: August 24th 2025 ‹ August 2025 › Su Mo Tu We Th Fr Sa 27 28 29 30 3…" at bounding box center [560, 240] width 134 height 53
click at [569, 242] on input "August 24th 2025" at bounding box center [560, 235] width 134 height 18
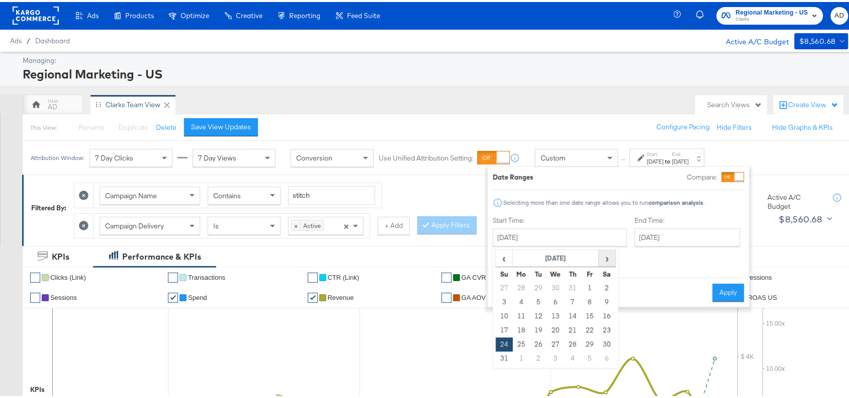
click at [606, 257] on span "›" at bounding box center [607, 255] width 16 height 15
click at [499, 316] on td "14" at bounding box center [504, 314] width 17 height 14
type input "September 14th 2025"
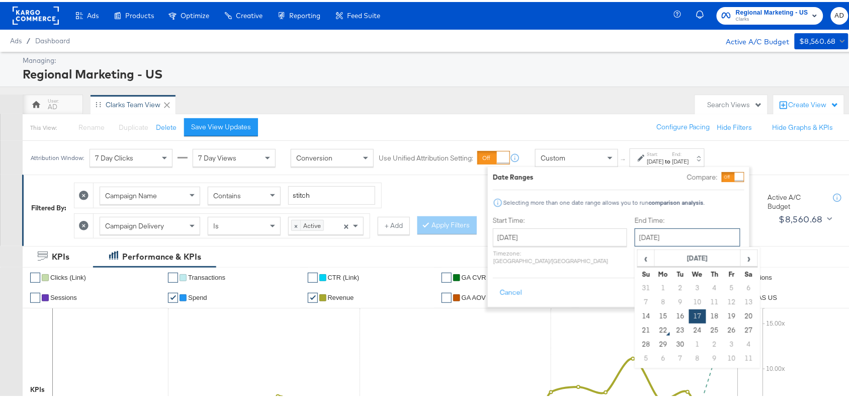
click at [652, 242] on input "September 17th 2025" at bounding box center [687, 235] width 106 height 18
click at [740, 318] on td "20" at bounding box center [748, 314] width 17 height 14
type input "September 20th 2025"
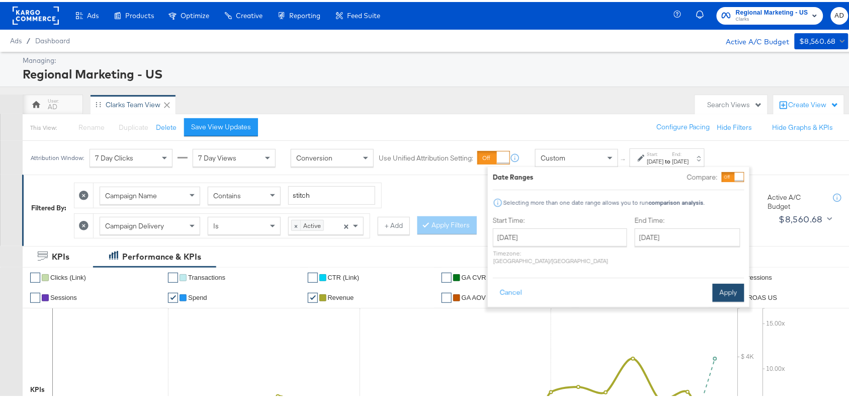
click at [711, 280] on div "Cancel Apply" at bounding box center [618, 287] width 251 height 25
click at [719, 282] on button "Apply" at bounding box center [728, 291] width 32 height 18
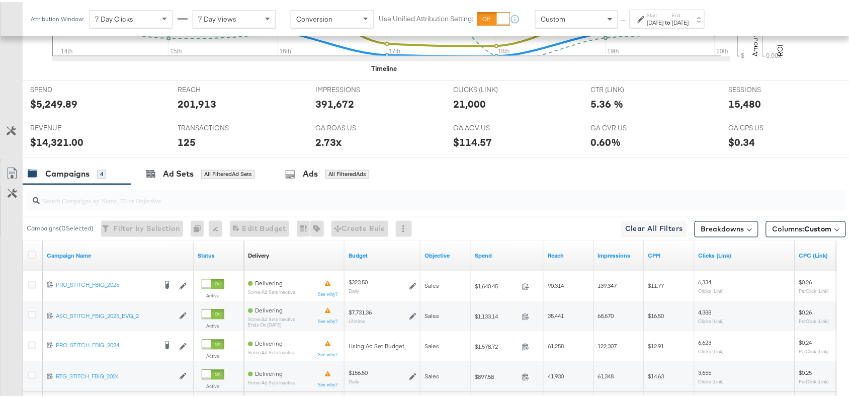
scroll to position [501, 0]
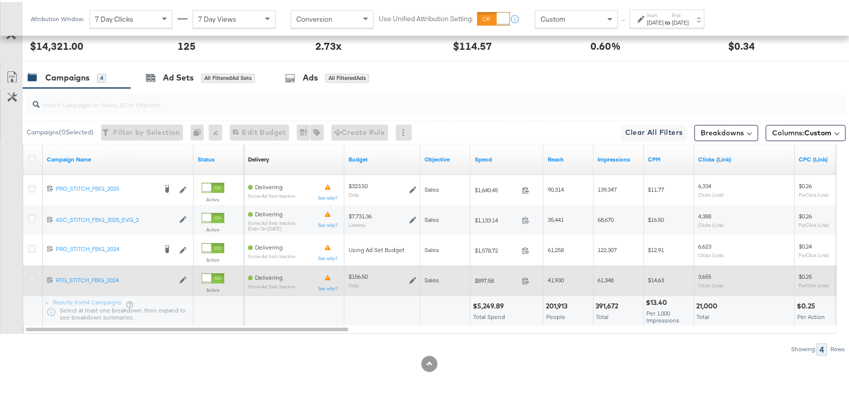
click at [30, 278] on icon at bounding box center [32, 277] width 8 height 8
click at [0, 0] on input "checkbox" at bounding box center [0, 0] width 0 height 0
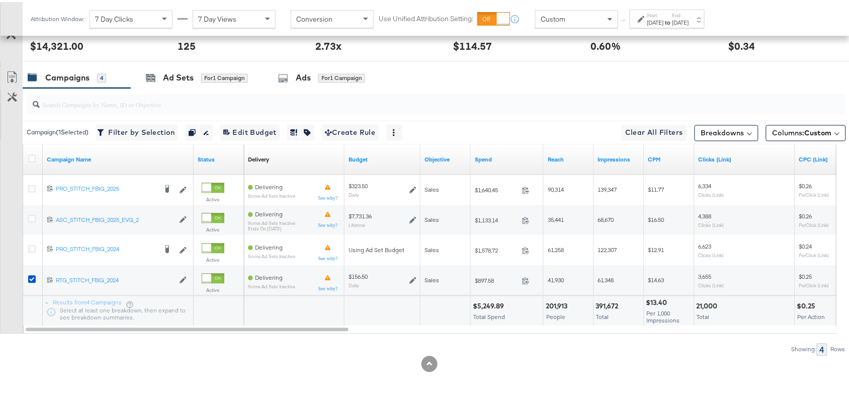
click at [302, 88] on div at bounding box center [434, 102] width 823 height 32
click at [308, 81] on div "Ads" at bounding box center [303, 76] width 15 height 12
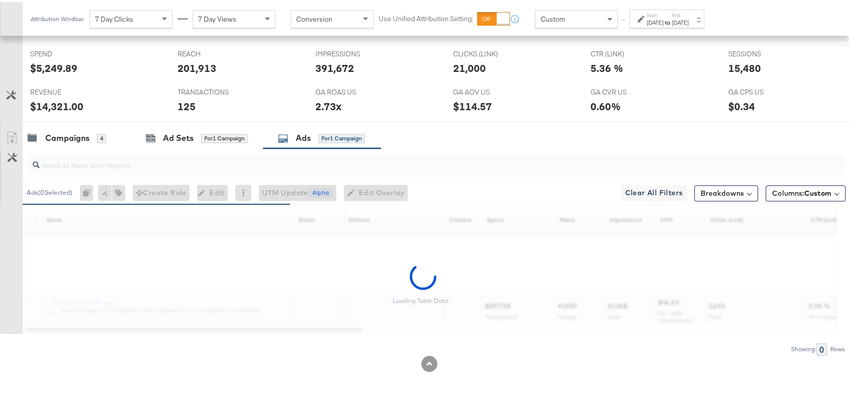
click at [111, 163] on input "search" at bounding box center [405, 159] width 731 height 20
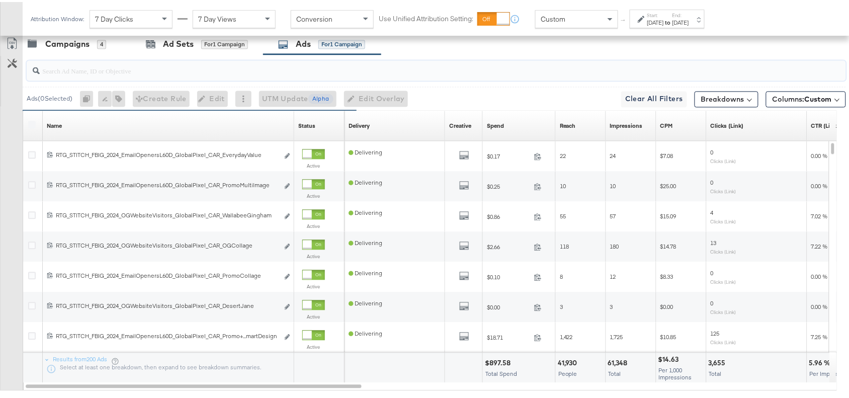
scroll to position [536, 0]
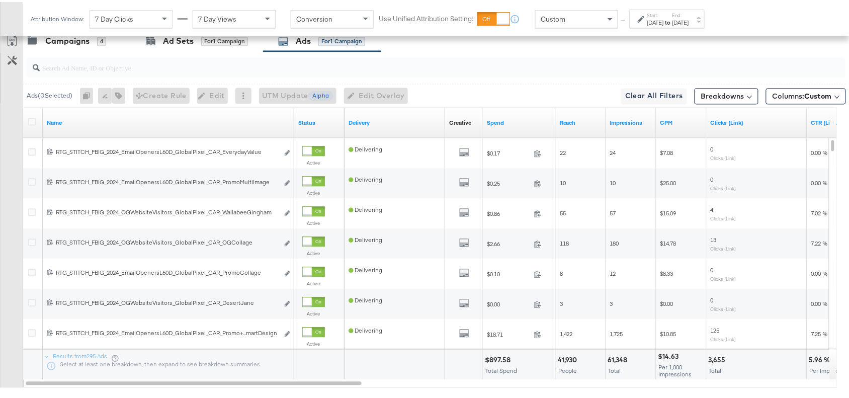
click at [49, 74] on div at bounding box center [436, 66] width 819 height 20
paste input "DesertJane"
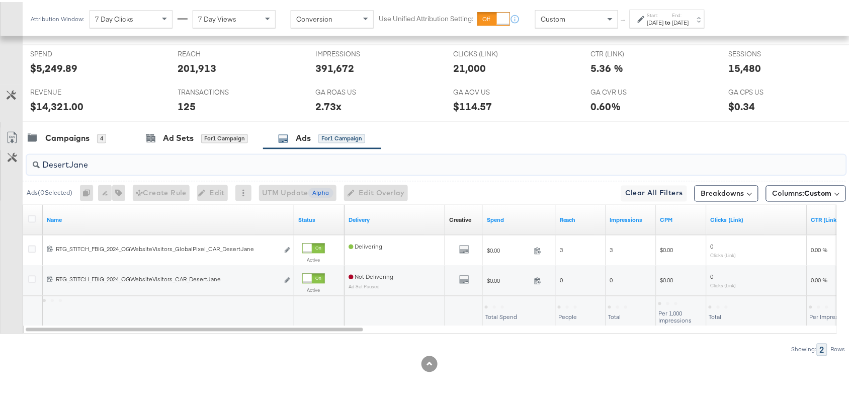
scroll to position [441, 0]
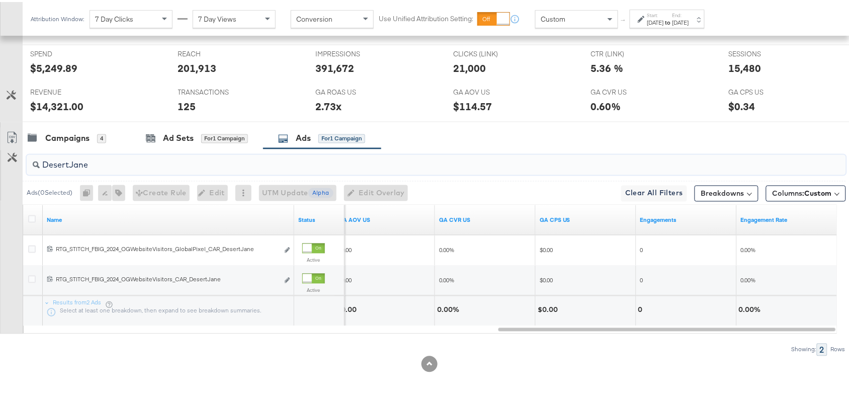
click at [120, 162] on input "DesertJane" at bounding box center [405, 159] width 731 height 20
paste input "WallabeeGingham"
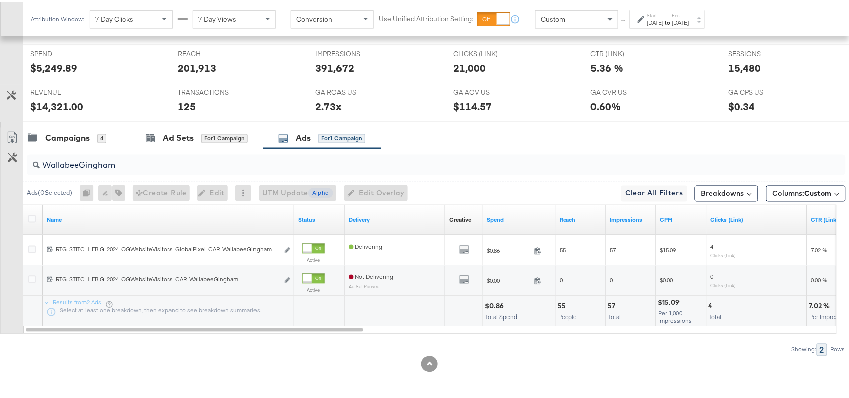
click at [493, 309] on div "$0.86 Total Spend" at bounding box center [519, 309] width 72 height 30
copy div "$0.86"
click at [496, 302] on div "$0.86" at bounding box center [496, 305] width 22 height 10
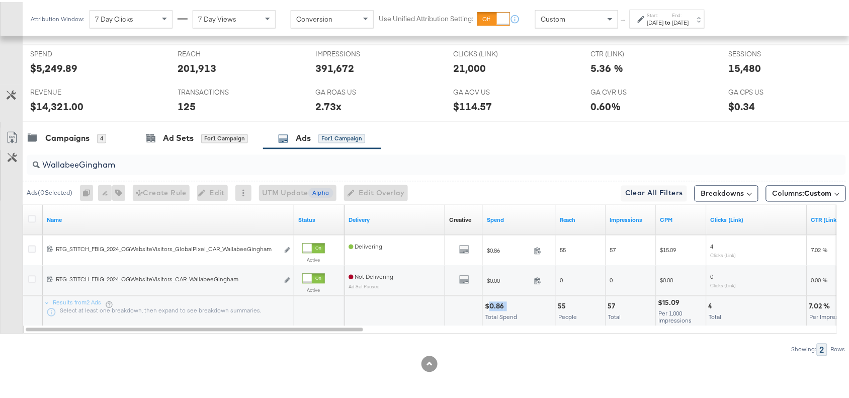
click at [496, 302] on div "$0.86" at bounding box center [496, 305] width 22 height 10
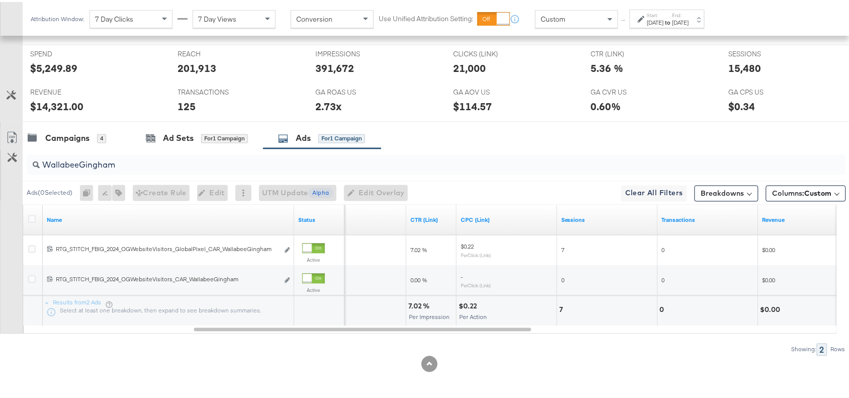
click at [416, 307] on div "7.02 %" at bounding box center [420, 305] width 24 height 10
copy div "7.02"
click at [416, 307] on div "7.02 %" at bounding box center [420, 305] width 24 height 10
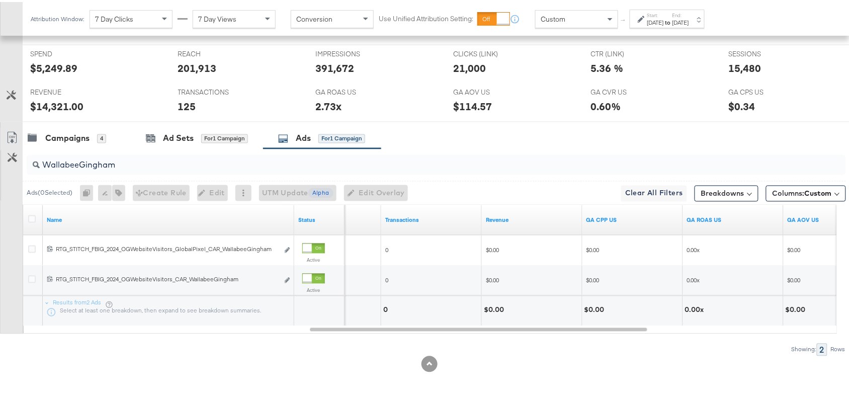
click at [595, 374] on div "KPIs Performance & KPIs Customize KPIs ✔ Clicks (Link) ✔ Transactions ✔ CTR (Li…" at bounding box center [429, 101] width 858 height 592
click at [144, 158] on input "WallabeeGingham" at bounding box center [405, 159] width 731 height 20
paste input "OG Collage"
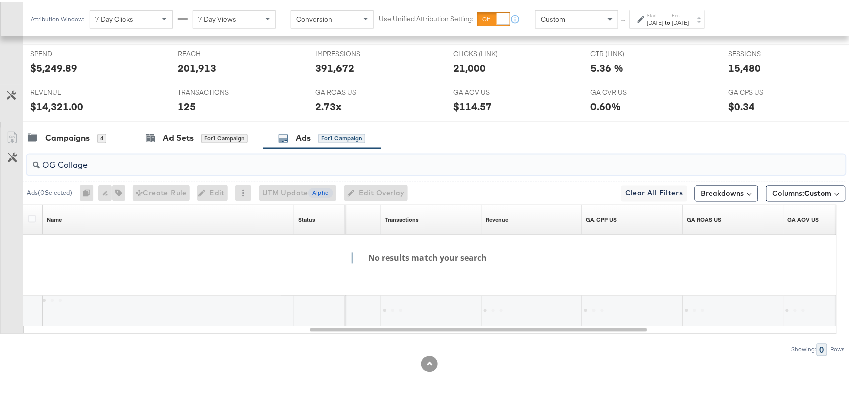
click at [59, 164] on input "OG Collage" at bounding box center [405, 159] width 731 height 20
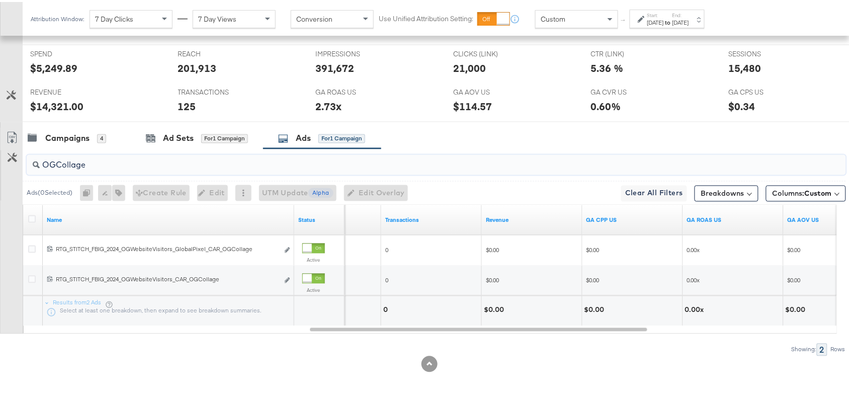
type input "OGCollage"
click at [448, 127] on div "Campaigns 4 Ad Sets for 1 Campaign Ads for 1 Campaign" at bounding box center [441, 137] width 836 height 22
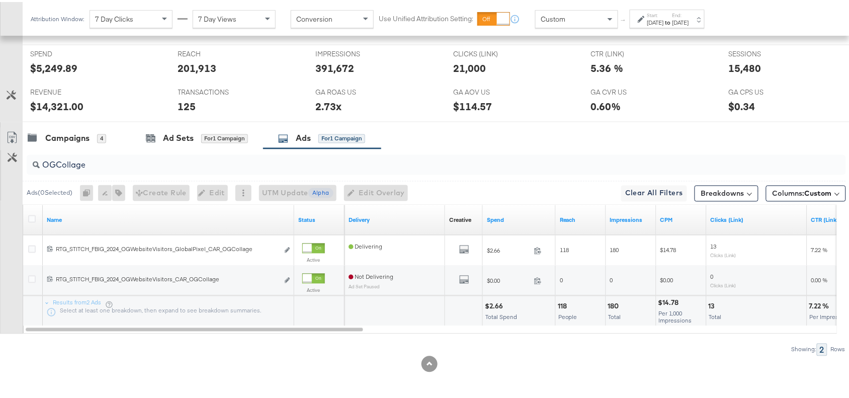
click at [494, 303] on div "$2.66" at bounding box center [495, 305] width 21 height 10
copy div "2.66"
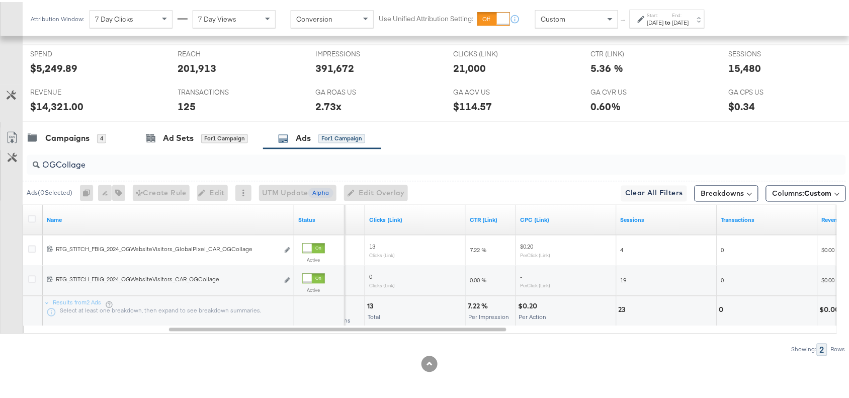
click at [471, 303] on div "7.22 %" at bounding box center [479, 305] width 23 height 10
copy div "7.22"
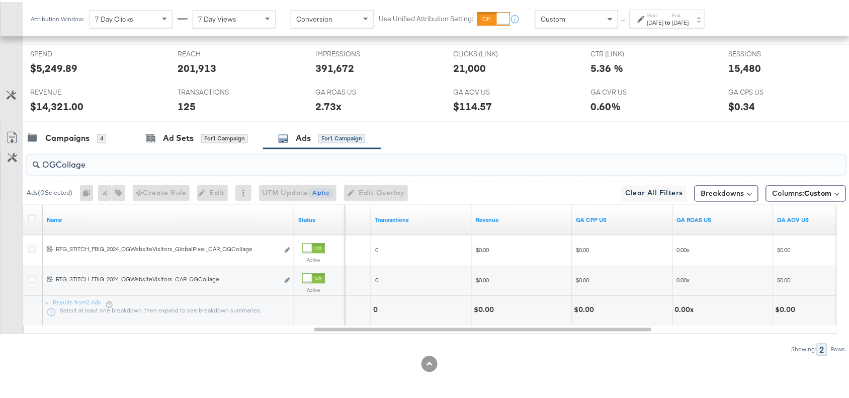
click at [101, 161] on input "OGCollage" at bounding box center [405, 159] width 731 height 20
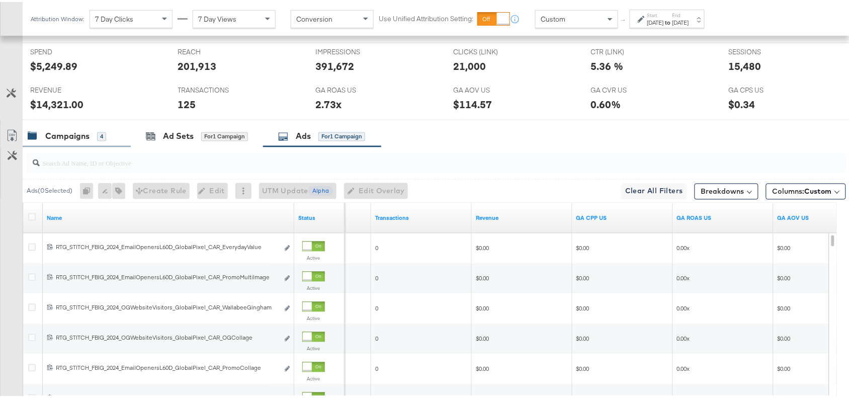
click at [69, 136] on div "Campaigns" at bounding box center [67, 135] width 44 height 12
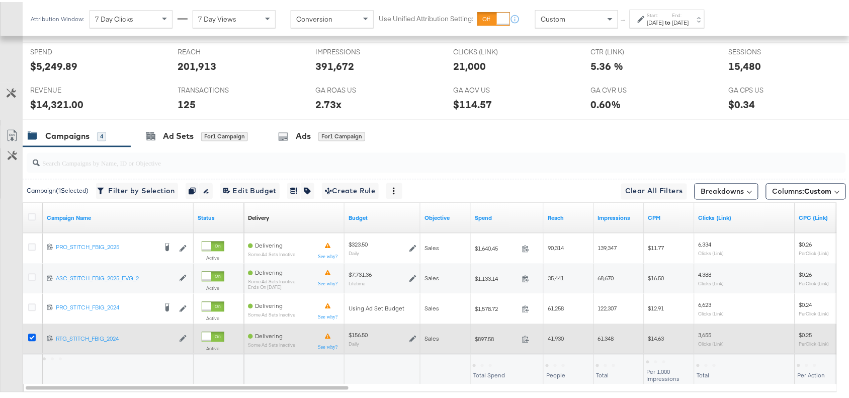
click at [31, 334] on icon at bounding box center [32, 336] width 8 height 8
click at [0, 0] on input "checkbox" at bounding box center [0, 0] width 0 height 0
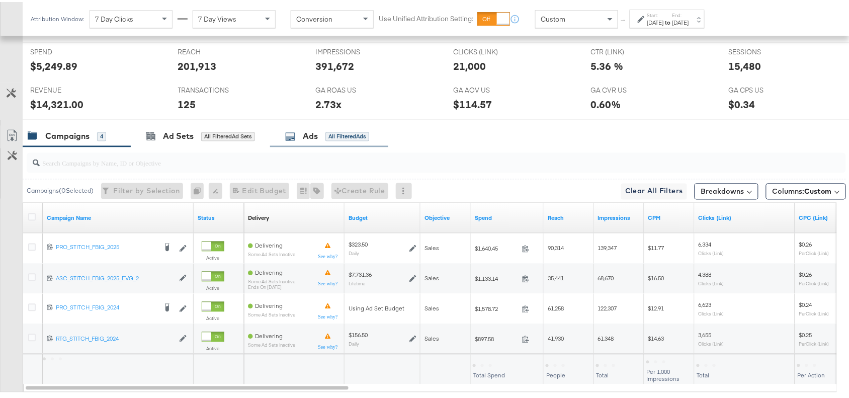
click at [293, 139] on icon at bounding box center [290, 135] width 10 height 10
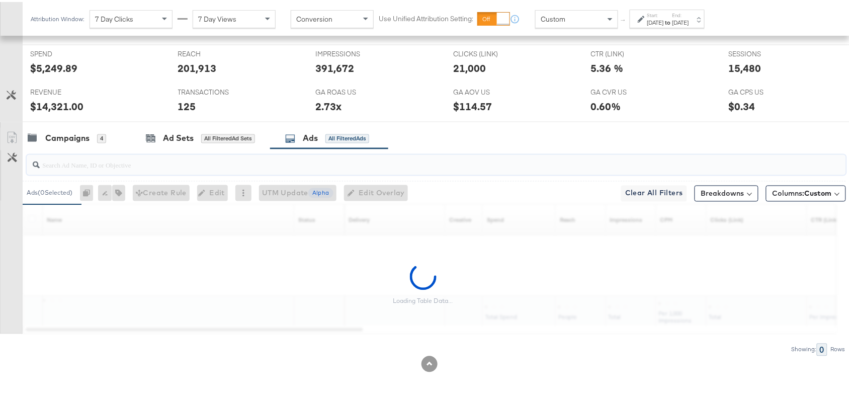
click at [66, 160] on input "search" at bounding box center [405, 159] width 731 height 20
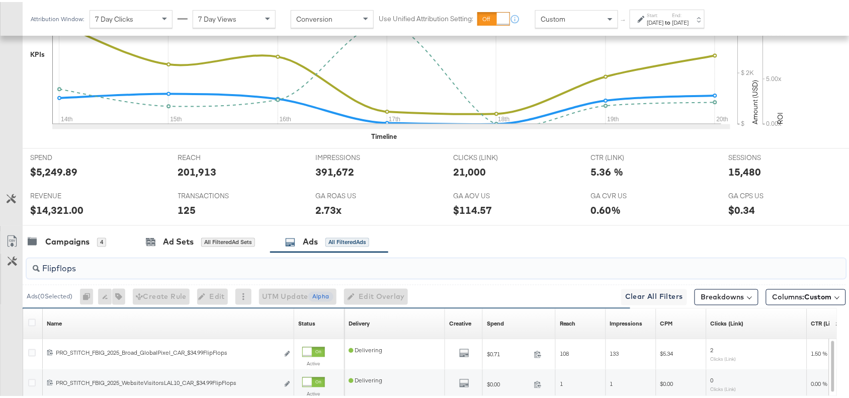
scroll to position [592, 0]
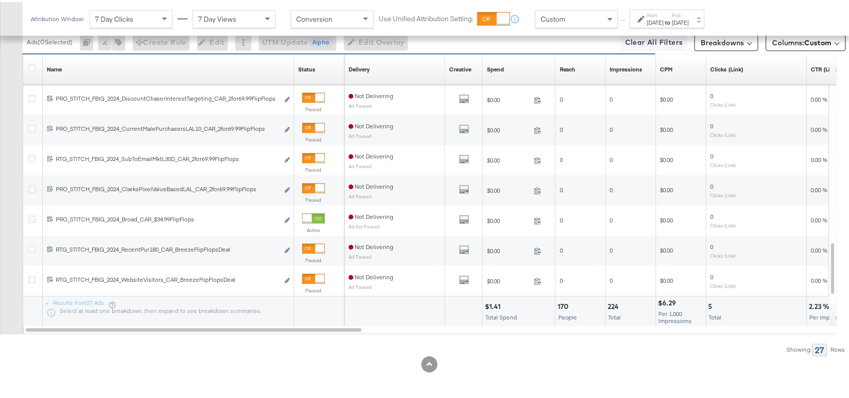
click at [494, 304] on div "$1.41" at bounding box center [494, 305] width 19 height 10
copy div "1.41"
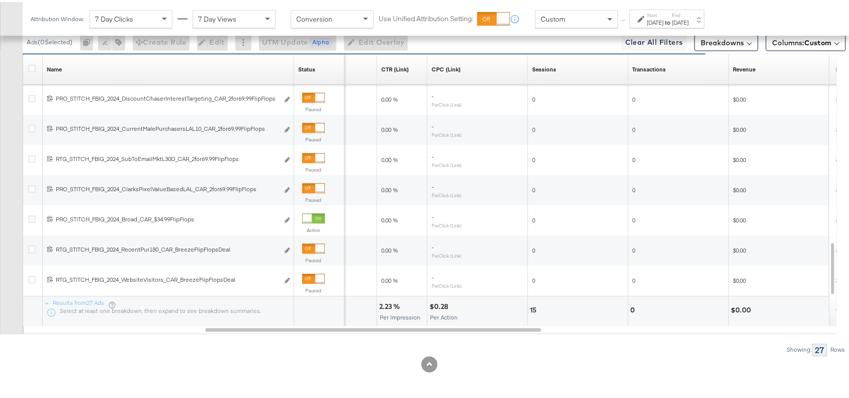
click at [384, 302] on div "2.23 %" at bounding box center [391, 305] width 24 height 10
copy div "2.23"
click at [384, 302] on div "2.23 %" at bounding box center [391, 305] width 24 height 10
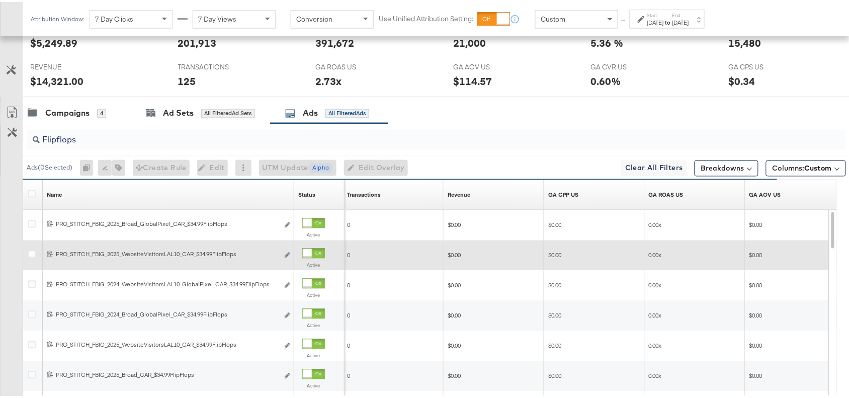
scroll to position [463, 0]
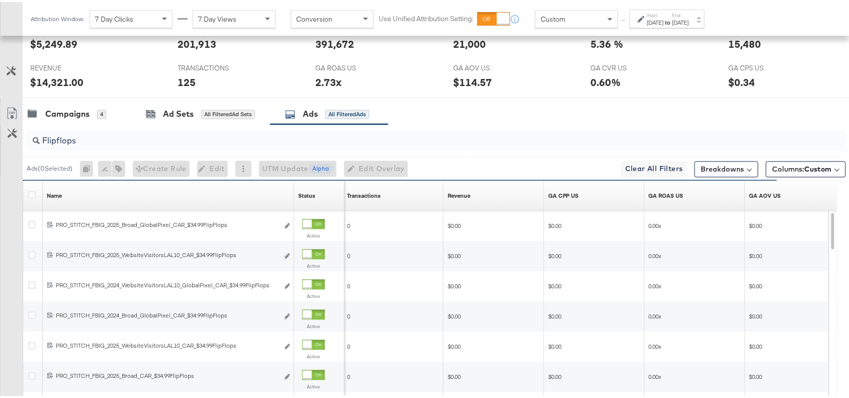
click at [94, 144] on input "Flipflops" at bounding box center [405, 135] width 731 height 20
paste input "Everyday Value"
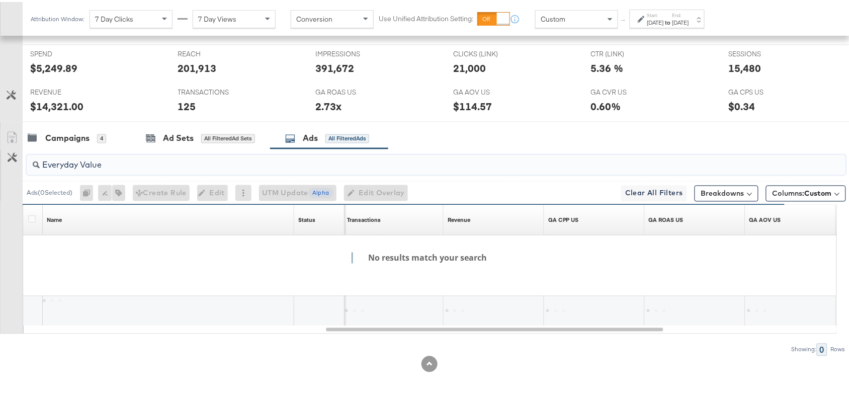
click at [79, 162] on input "Everyday Value" at bounding box center [405, 159] width 731 height 20
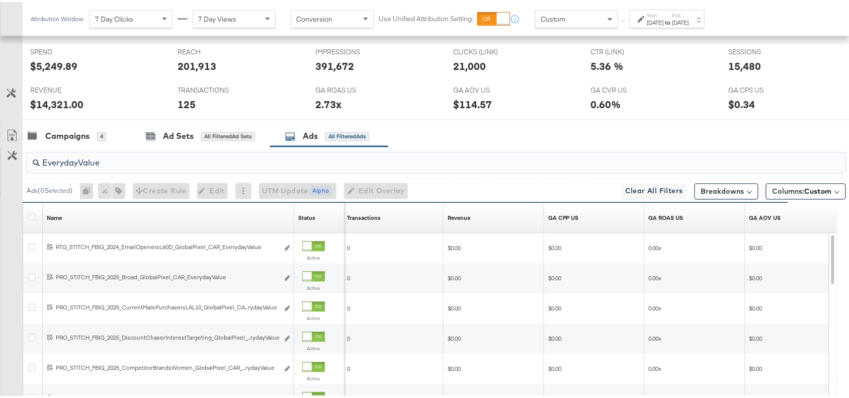
scroll to position [463, 0]
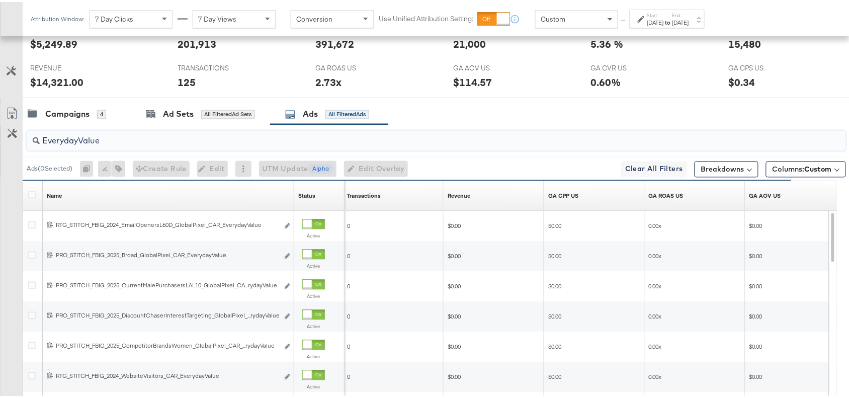
type input "EverydayValue"
click at [521, 112] on div "Campaigns 4 Ad Sets All Filtered Ad Sets Ads All Filtered Ads" at bounding box center [441, 113] width 836 height 22
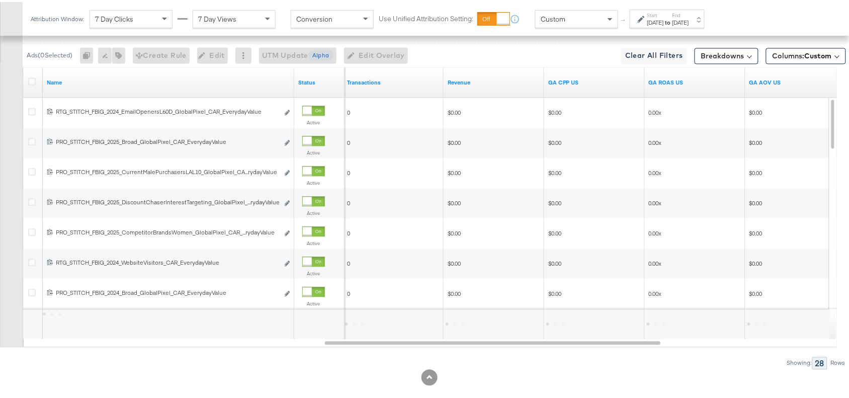
scroll to position [592, 0]
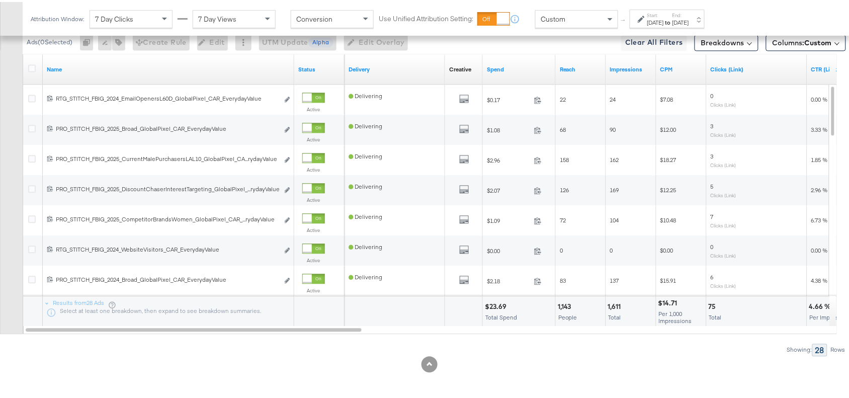
click at [489, 303] on div "$23.69" at bounding box center [497, 305] width 25 height 10
copy div "23.69"
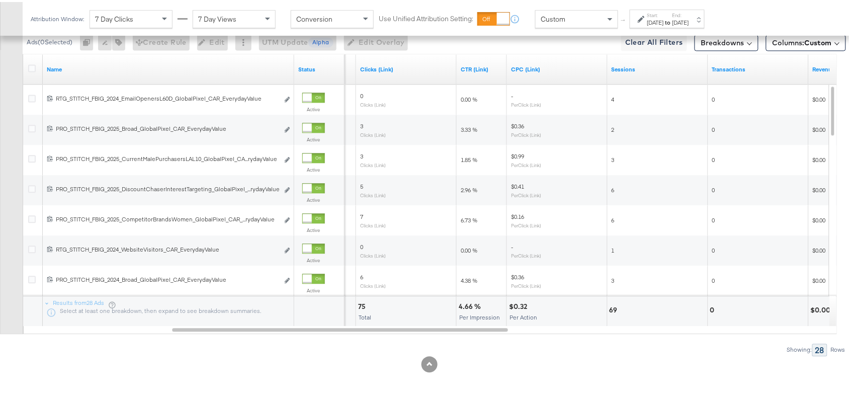
click at [463, 305] on div "4.66 %" at bounding box center [470, 305] width 25 height 10
copy div "4.66"
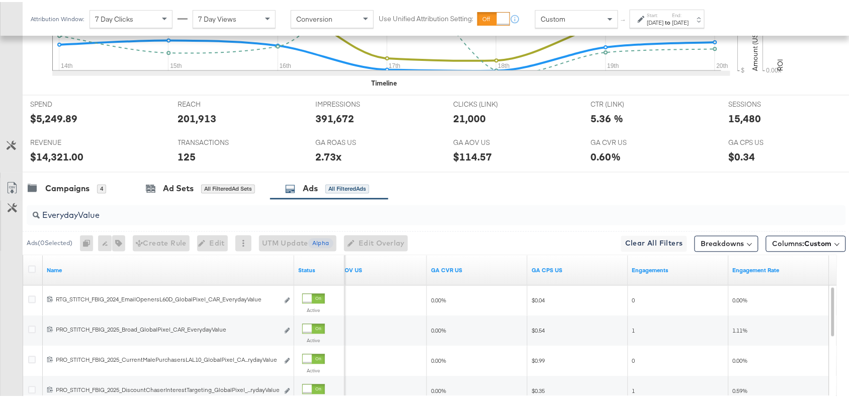
scroll to position [373, 0]
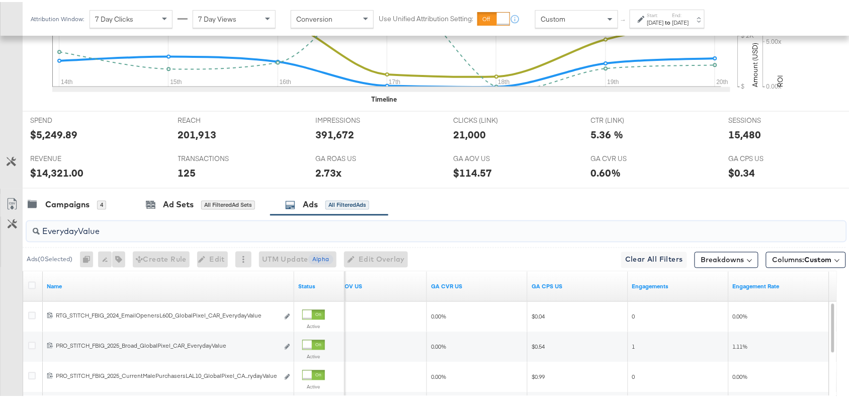
click at [162, 235] on input "EverydayValue" at bounding box center [405, 226] width 731 height 20
click at [78, 205] on div "Campaigns" at bounding box center [67, 203] width 44 height 12
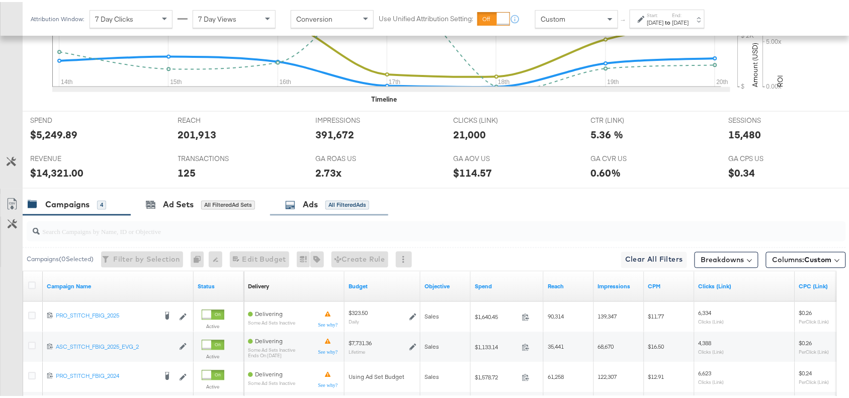
click at [313, 197] on div "Ads All Filtered Ads" at bounding box center [329, 203] width 118 height 22
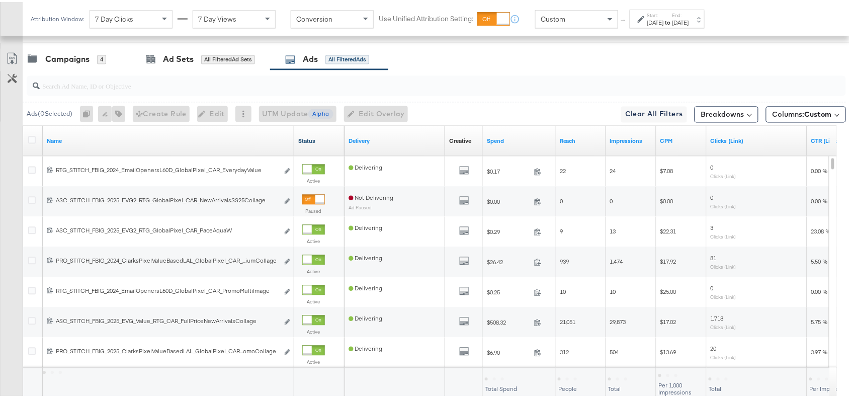
scroll to position [533, 0]
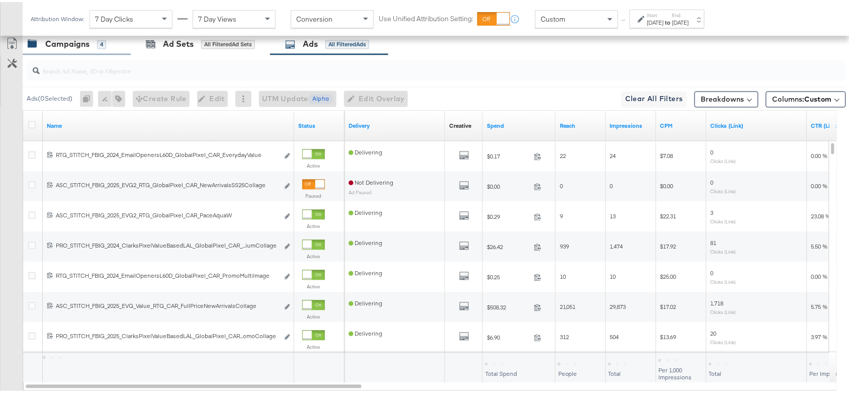
click at [43, 42] on div "Campaigns 4" at bounding box center [67, 43] width 78 height 12
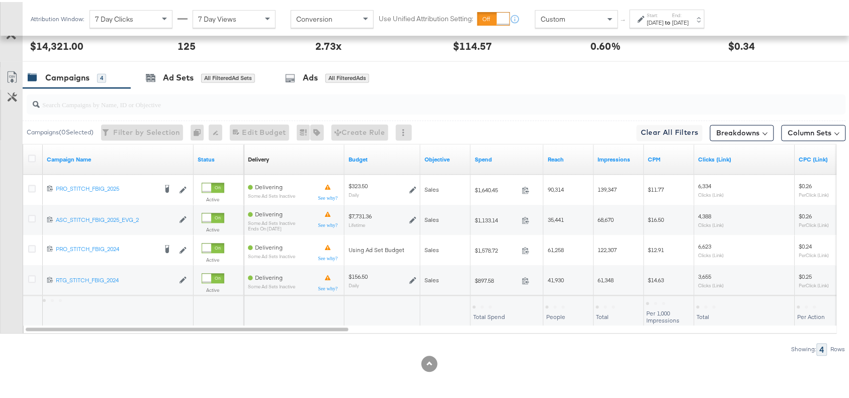
scroll to position [501, 0]
click at [295, 76] on icon at bounding box center [290, 76] width 10 height 10
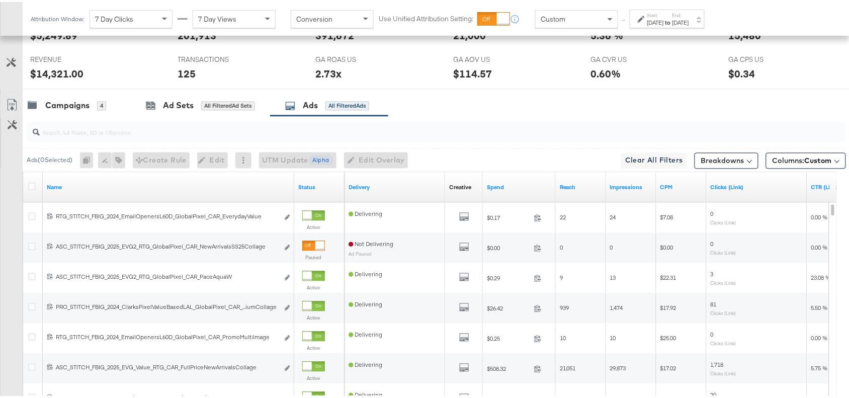
scroll to position [471, 0]
click at [86, 110] on div "Campaigns" at bounding box center [67, 105] width 44 height 12
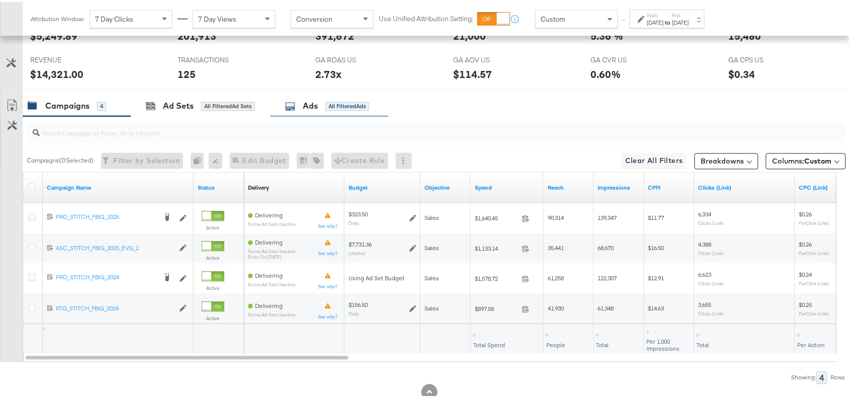
click at [313, 112] on div "Ads All Filtered Ads" at bounding box center [329, 105] width 118 height 22
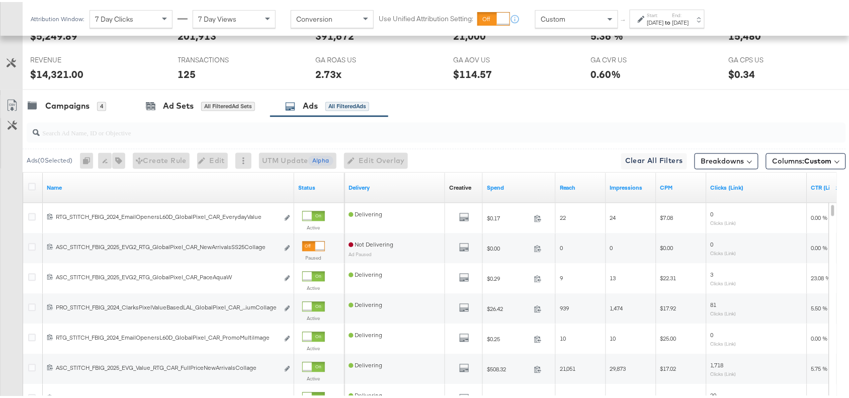
scroll to position [592, 0]
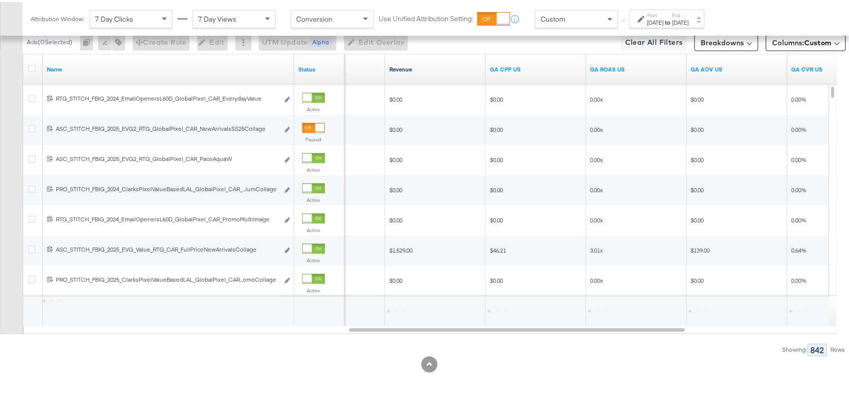
click at [415, 68] on link "Revenue" at bounding box center [435, 67] width 93 height 8
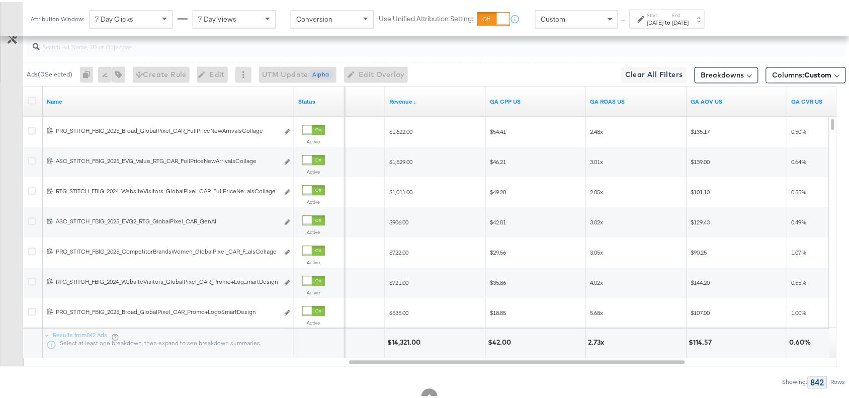
scroll to position [558, 0]
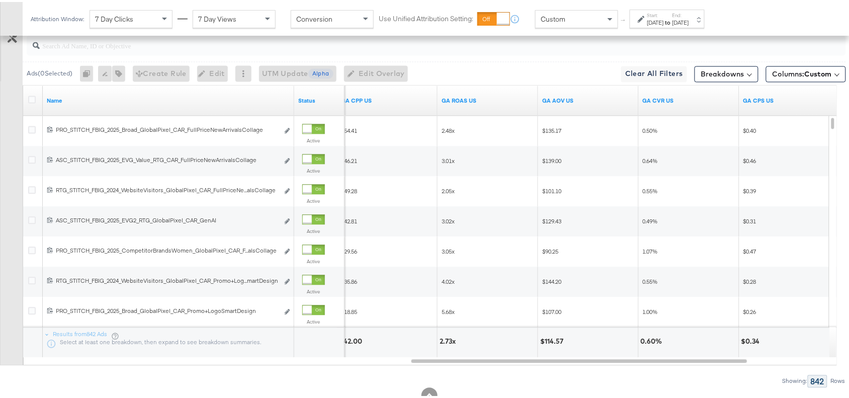
click at [77, 54] on div at bounding box center [436, 44] width 819 height 20
paste input "Promo+logo"
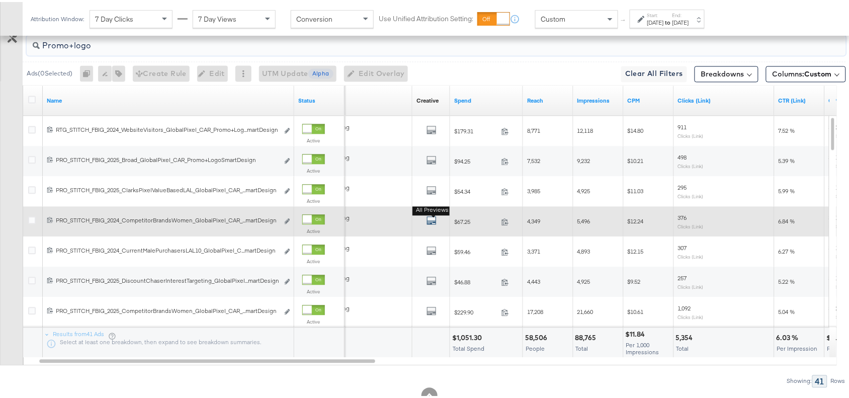
type input "Promo+logo"
click at [432, 222] on icon "default" at bounding box center [431, 219] width 10 height 10
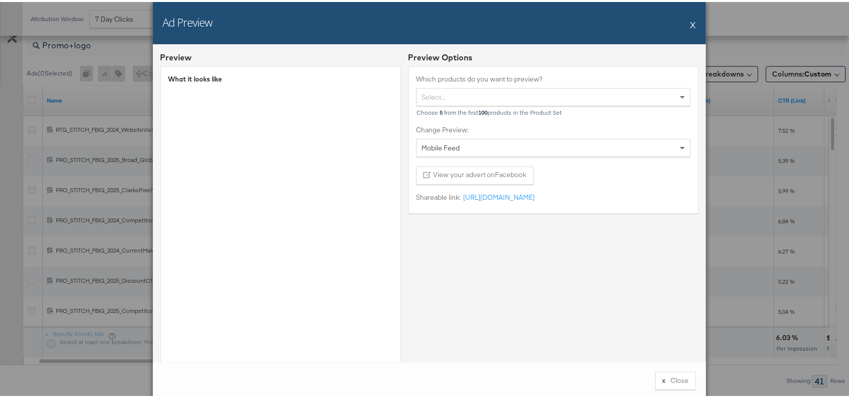
click at [684, 25] on div "Ad Preview X" at bounding box center [429, 21] width 553 height 42
click at [690, 24] on button "X" at bounding box center [693, 23] width 6 height 20
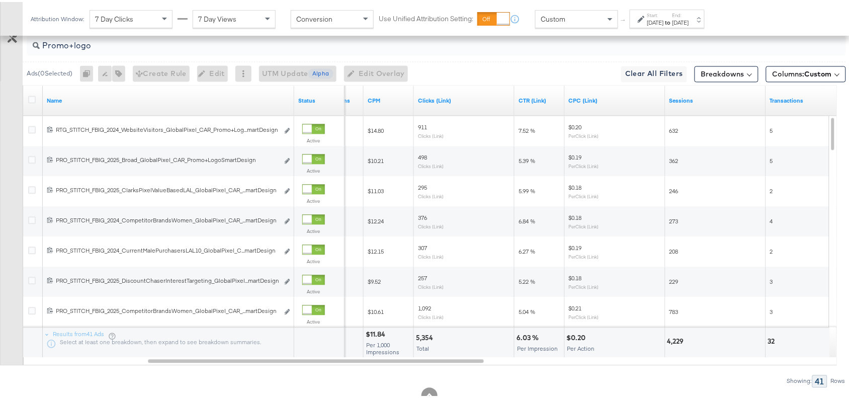
click at [114, 52] on div "Promo+logo" at bounding box center [436, 44] width 819 height 20
type input "P"
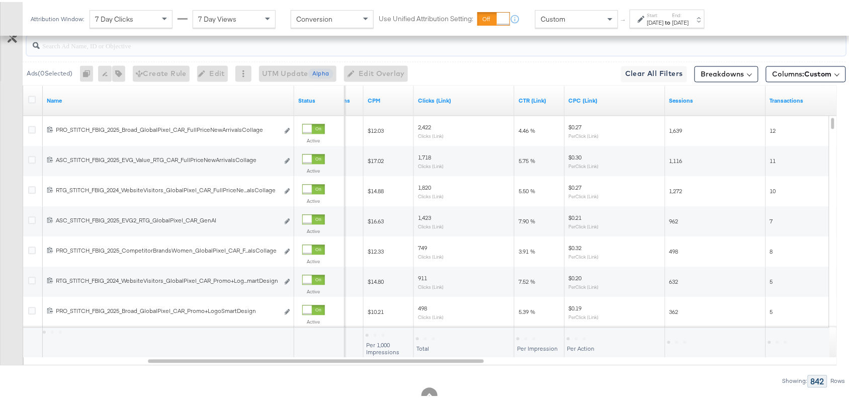
paste input "Promo Collage"
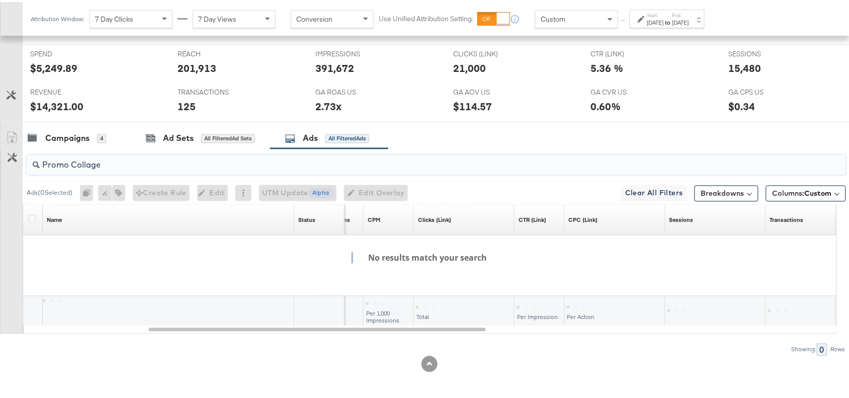
scroll to position [441, 0]
click at [74, 163] on input "Promo Collage" at bounding box center [405, 159] width 731 height 20
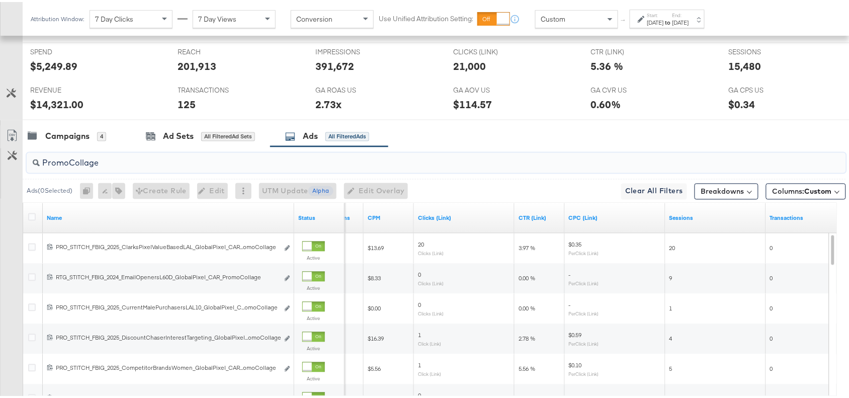
scroll to position [558, 0]
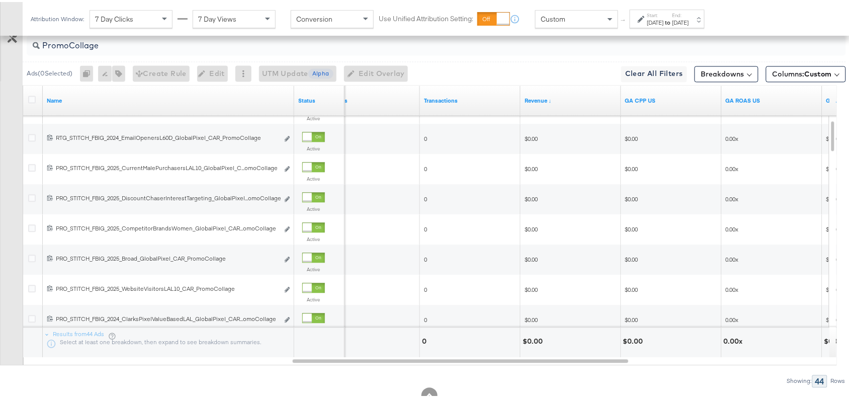
click at [555, 106] on div "Revenue ↓" at bounding box center [570, 99] width 101 height 16
click at [551, 102] on link "Revenue ↓" at bounding box center [570, 99] width 93 height 8
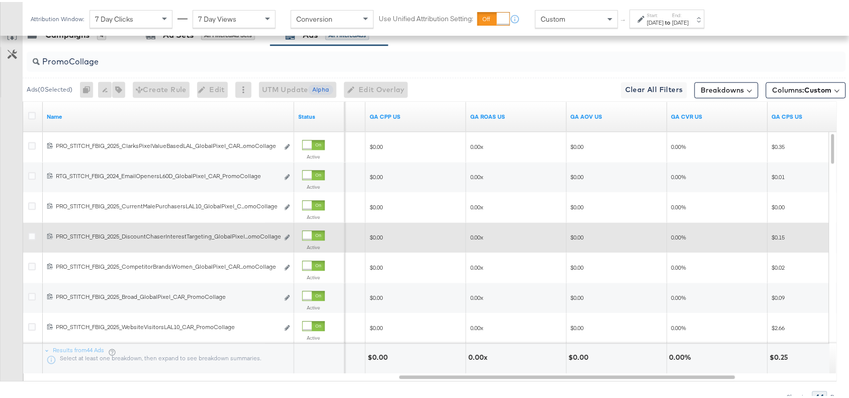
scroll to position [541, 0]
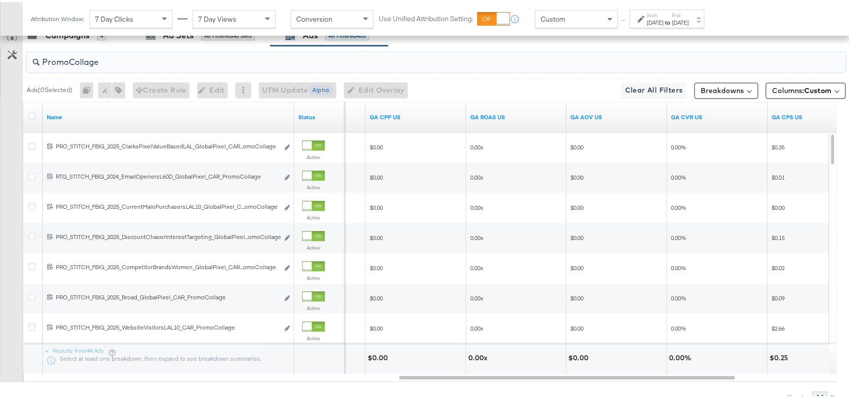
click at [107, 63] on input "PromoCollage" at bounding box center [405, 57] width 731 height 20
paste input "Multi Im"
click at [107, 63] on input "PromoCollage" at bounding box center [405, 57] width 731 height 20
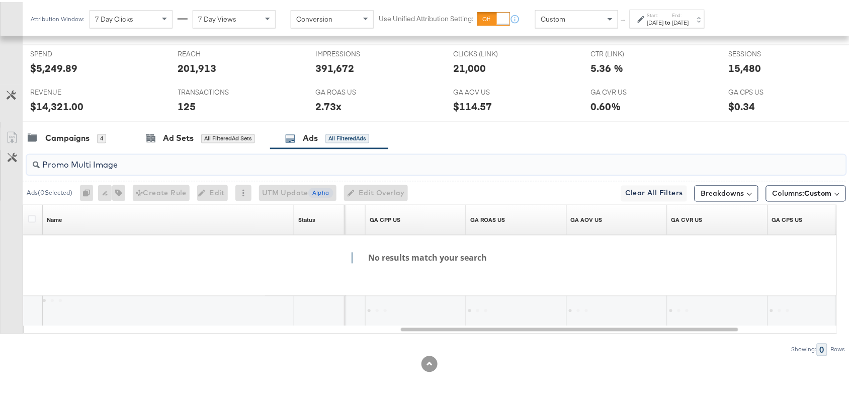
scroll to position [441, 0]
click at [70, 166] on input "Promo Multi Image" at bounding box center [405, 159] width 731 height 20
type input "PromoMulti Image"
click at [479, 123] on div at bounding box center [429, 124] width 858 height 8
click at [689, 23] on div "[DATE]" at bounding box center [680, 21] width 17 height 8
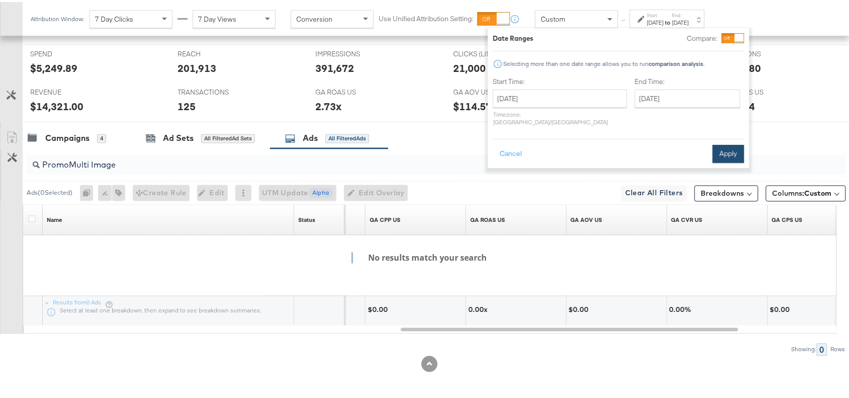
click at [721, 143] on button "Apply" at bounding box center [728, 152] width 32 height 18
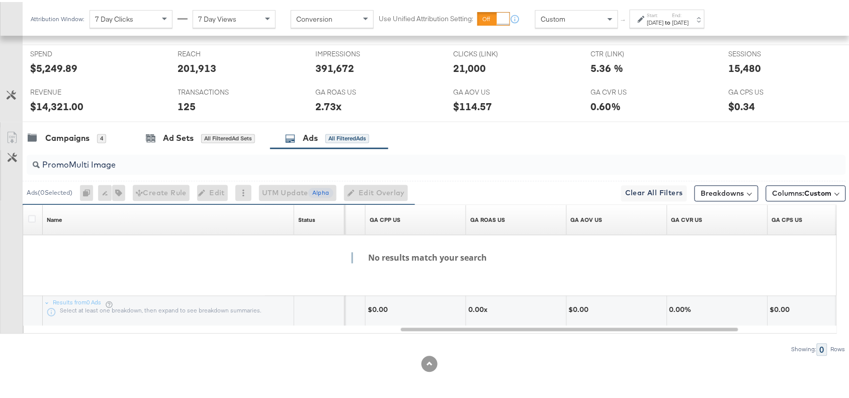
click at [145, 160] on input "PromoMulti Image" at bounding box center [405, 159] width 731 height 20
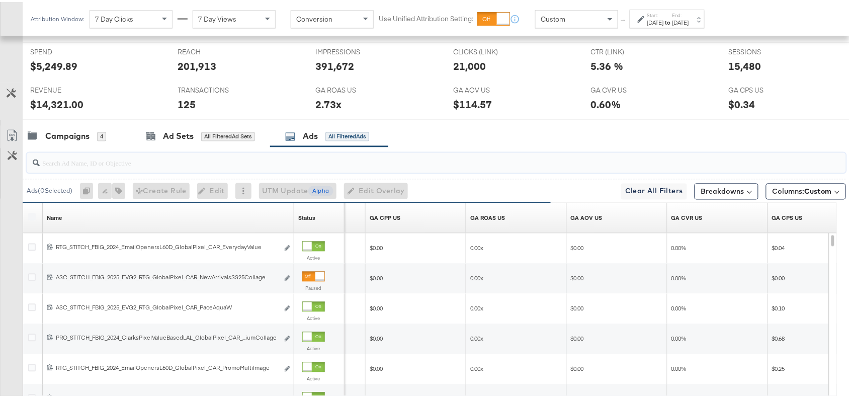
paste input "Promo Multi Image"
click at [82, 156] on input "search" at bounding box center [405, 157] width 731 height 20
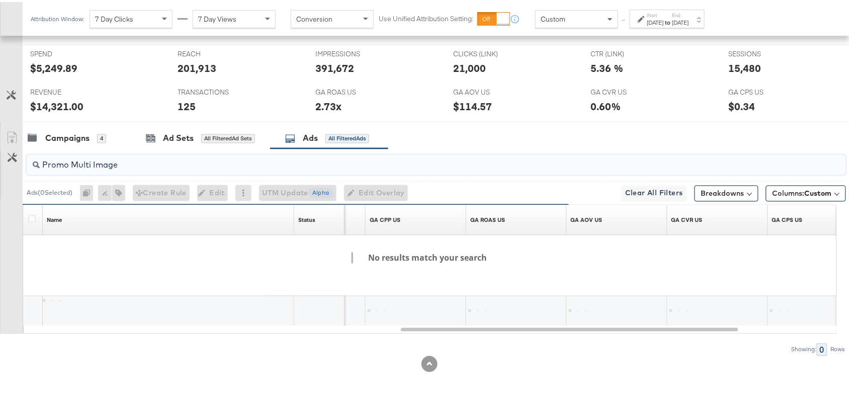
click at [71, 161] on input "Promo Multi Image" at bounding box center [405, 159] width 731 height 20
click at [137, 161] on input "PromoMulti Image" at bounding box center [405, 159] width 731 height 20
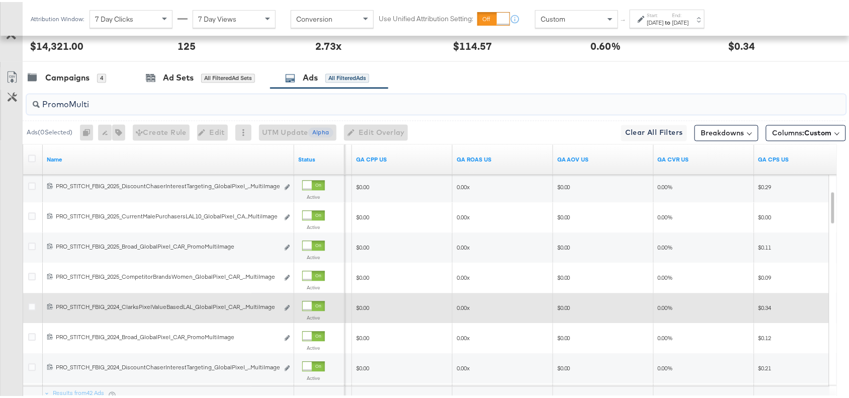
scroll to position [498, 0]
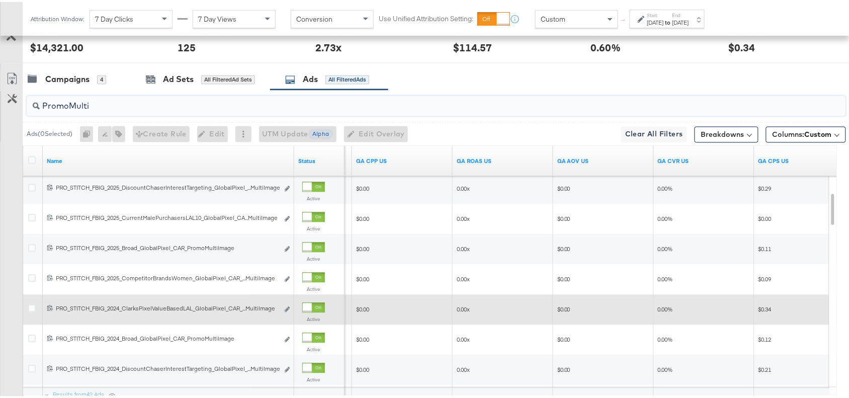
click at [102, 110] on input "PromoMulti" at bounding box center [405, 100] width 731 height 20
paste input "Price"
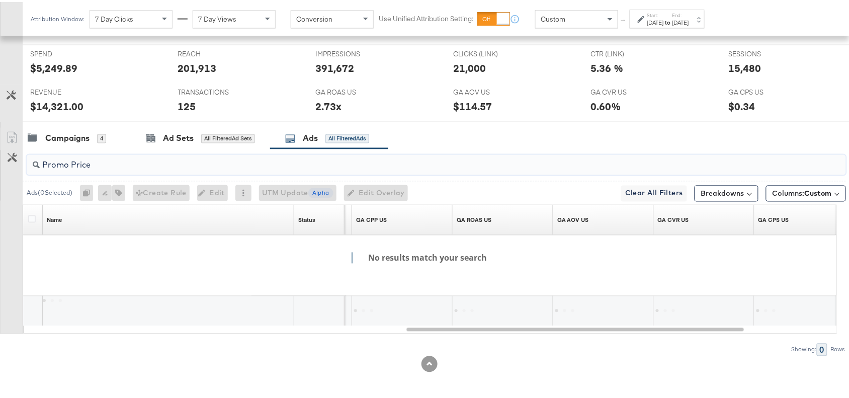
scroll to position [441, 0]
click at [71, 164] on input "Promo Price" at bounding box center [405, 159] width 731 height 20
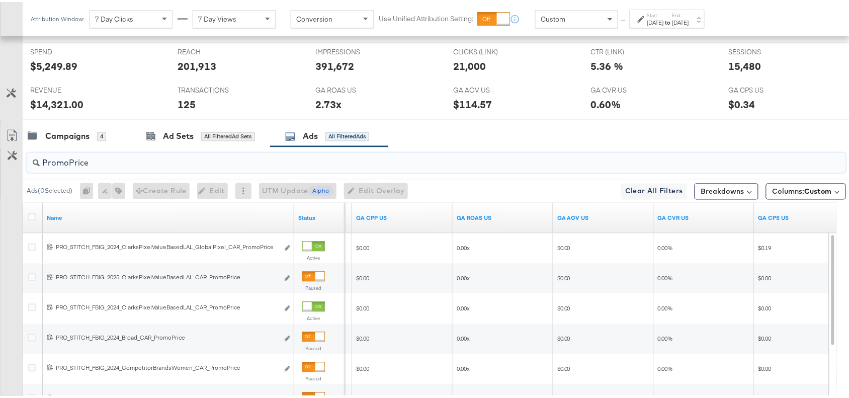
scroll to position [498, 0]
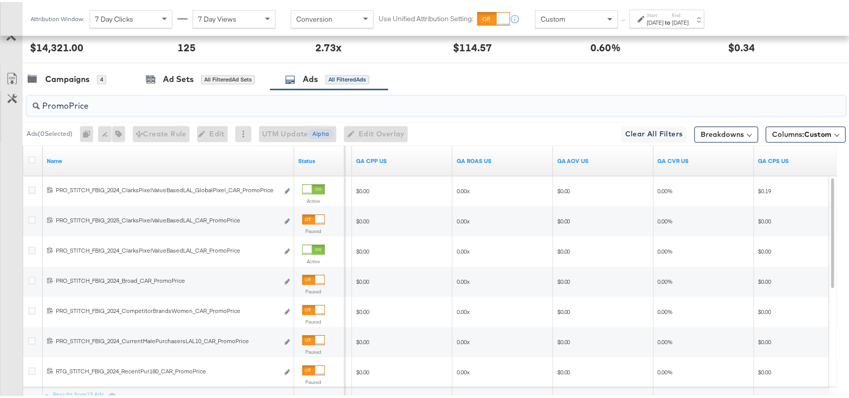
type input "PromoPrice"
click at [533, 81] on div "Campaigns 4 Ad Sets All Filtered Ad Sets Ads All Filtered Ads" at bounding box center [441, 78] width 836 height 22
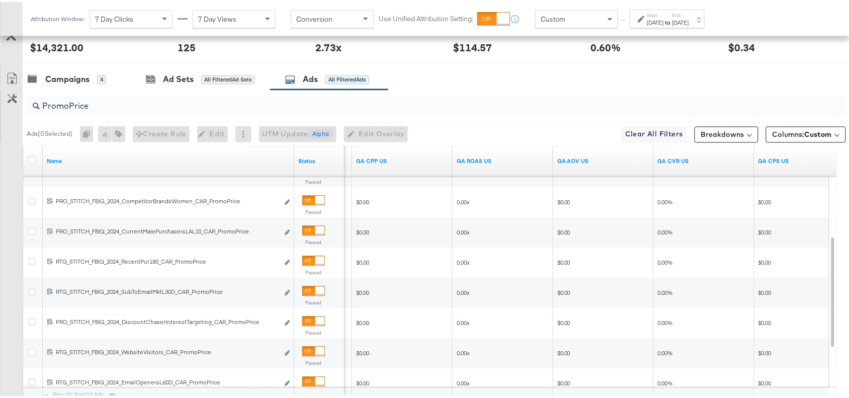
scroll to position [592, 0]
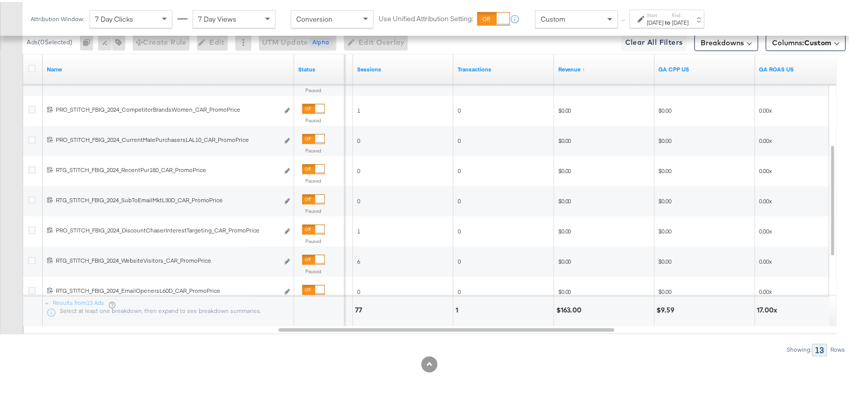
click at [584, 360] on div at bounding box center [429, 362] width 858 height 16
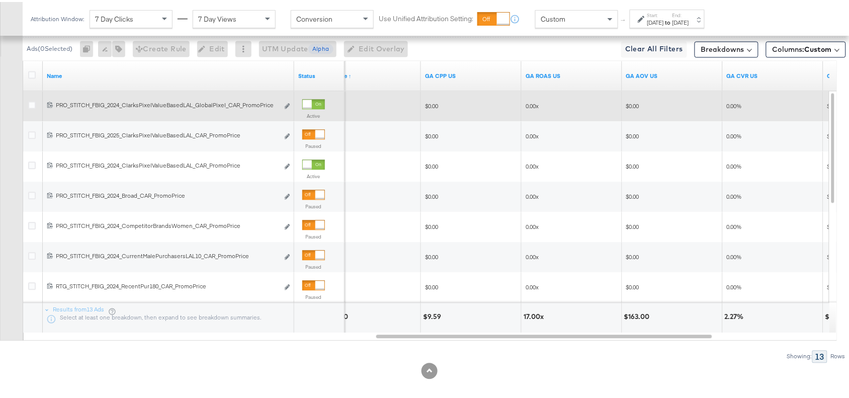
scroll to position [469, 0]
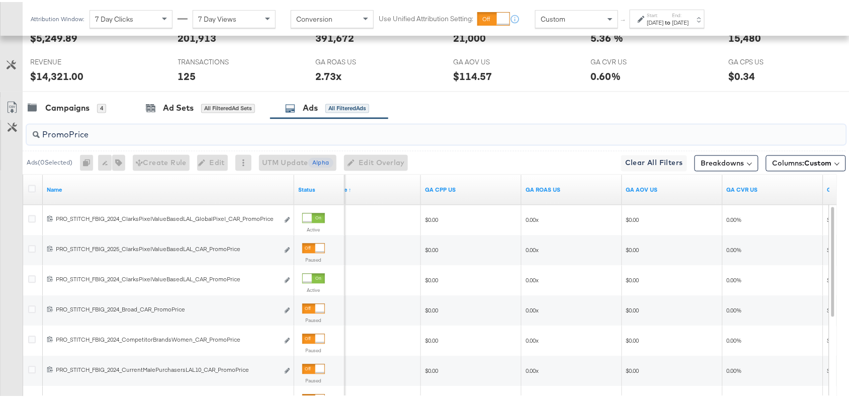
click at [104, 122] on input "PromoPrice" at bounding box center [405, 129] width 731 height 20
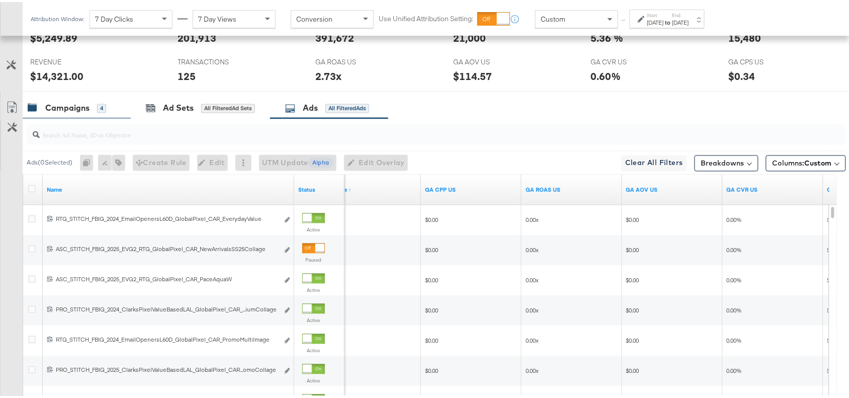
click at [69, 112] on div "Campaigns" at bounding box center [67, 107] width 44 height 12
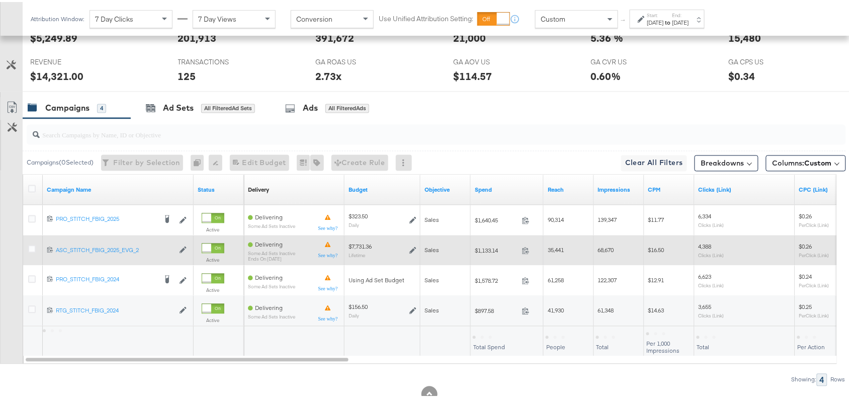
click at [33, 252] on div at bounding box center [33, 248] width 11 height 10
click at [29, 247] on icon at bounding box center [32, 247] width 8 height 8
click at [0, 0] on input "checkbox" at bounding box center [0, 0] width 0 height 0
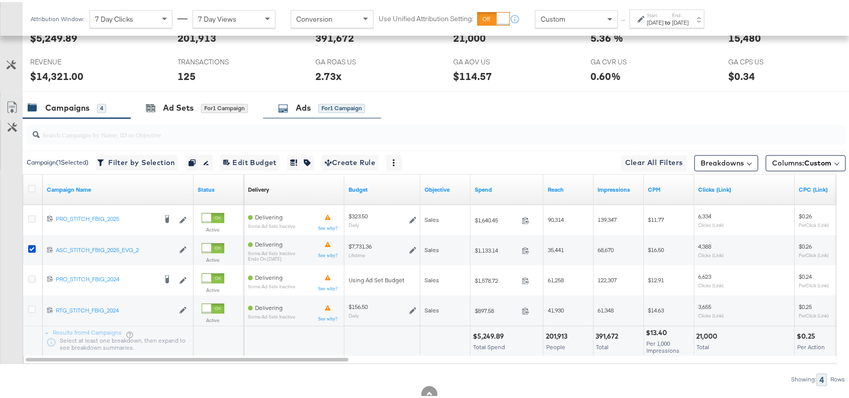
click at [291, 114] on div "Ads for 1 Campaign" at bounding box center [322, 107] width 118 height 22
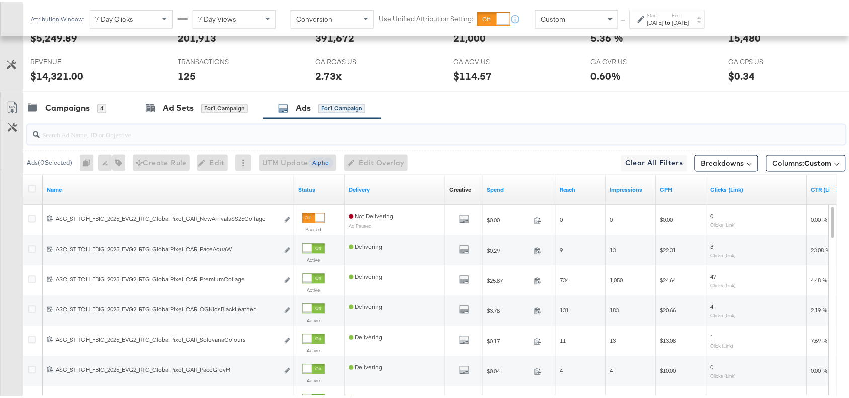
paste input "GenAI"
click at [58, 132] on input "search" at bounding box center [405, 129] width 731 height 20
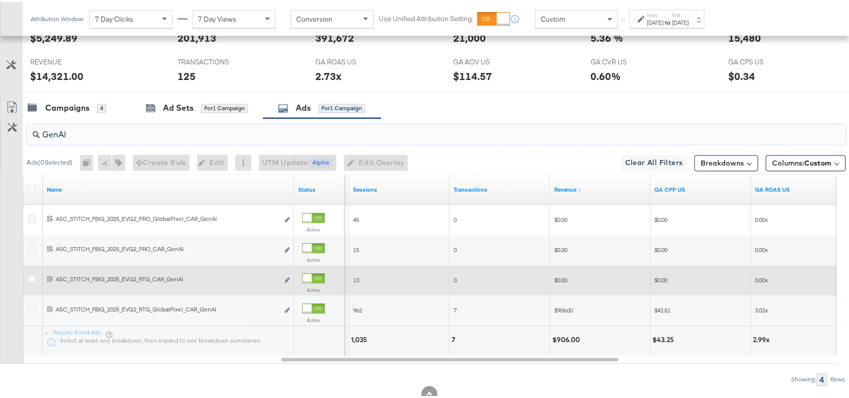
click at [90, 133] on input "GenAI" at bounding box center [405, 129] width 731 height 20
paste input "Logo"
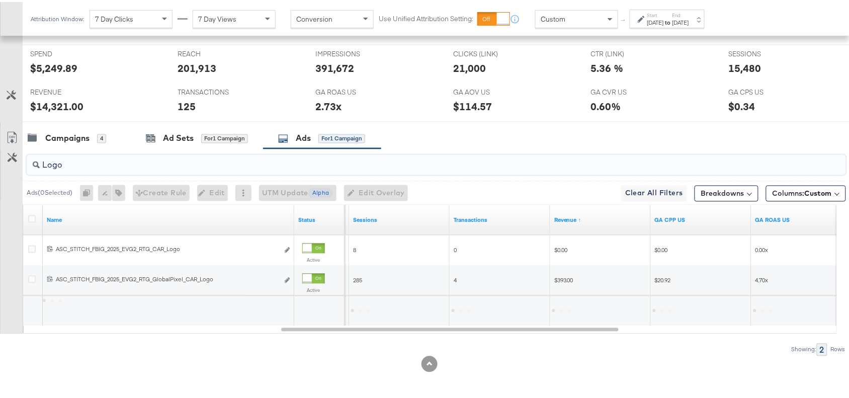
scroll to position [441, 0]
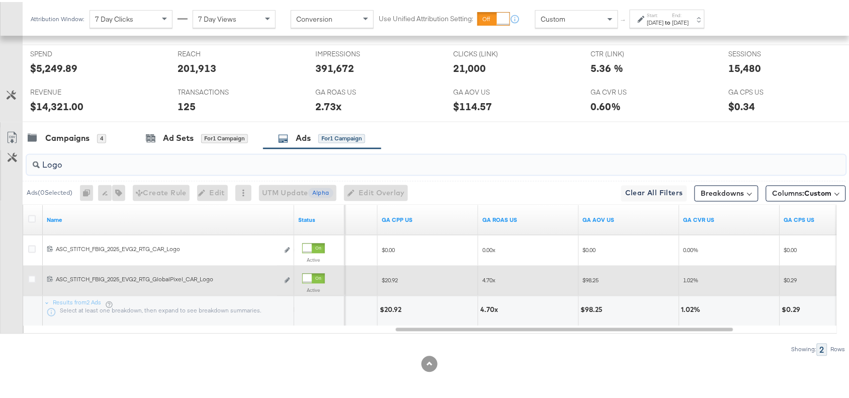
click at [126, 167] on input "Logo" at bounding box center [405, 159] width 731 height 20
paste input "Full Price New Arrivals Collage"
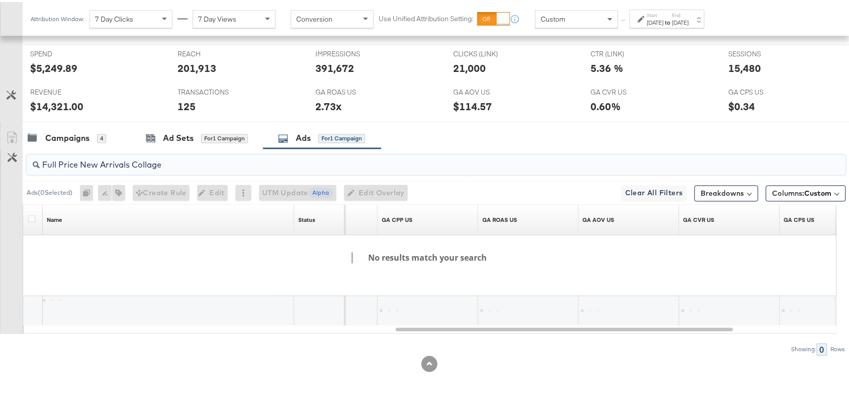
click at [59, 164] on input "Full Price New Arrivals Collage" at bounding box center [405, 159] width 731 height 20
type input "FullPriceNewArrivals Collage"
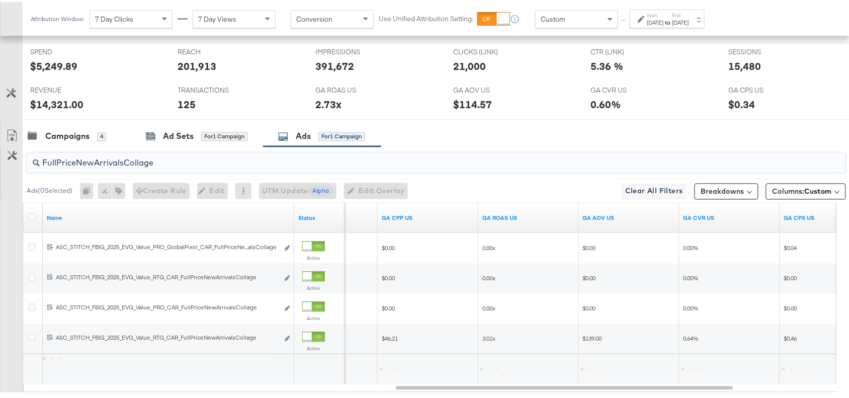
scroll to position [469, 0]
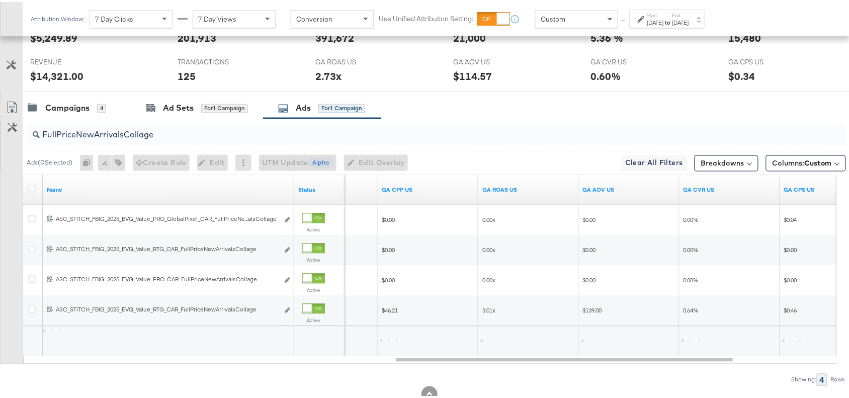
click at [544, 106] on div "Campaigns 4 Ad Sets for 1 Campaign Ads for 1 Campaign" at bounding box center [441, 107] width 836 height 22
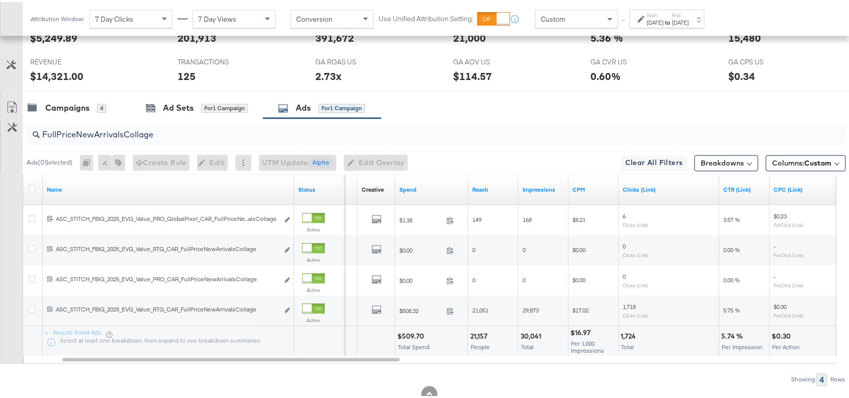
scroll to position [501, 0]
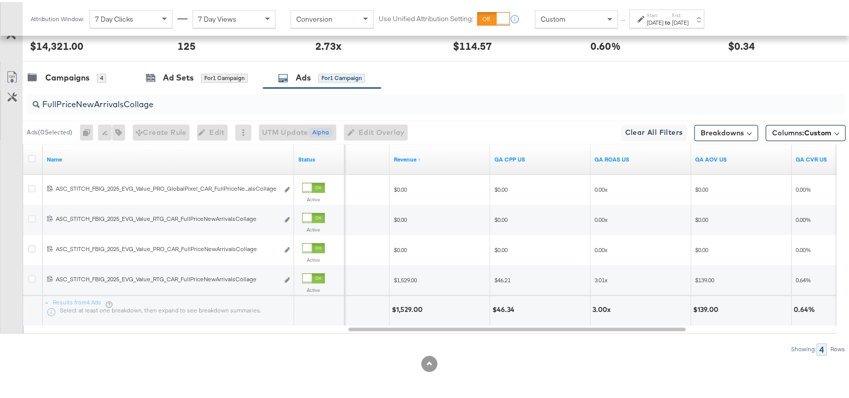
click at [184, 102] on input "FullPriceNewArrivalsCollage" at bounding box center [405, 99] width 731 height 20
paste input "OG"
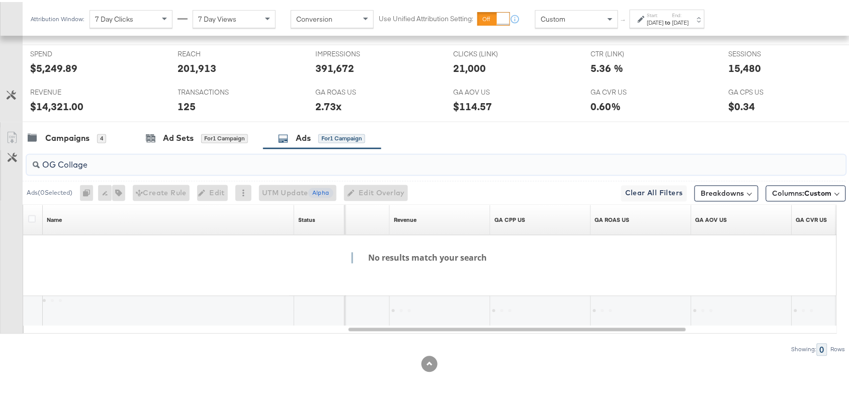
scroll to position [441, 0]
click at [59, 166] on input "OG Collage" at bounding box center [405, 159] width 731 height 20
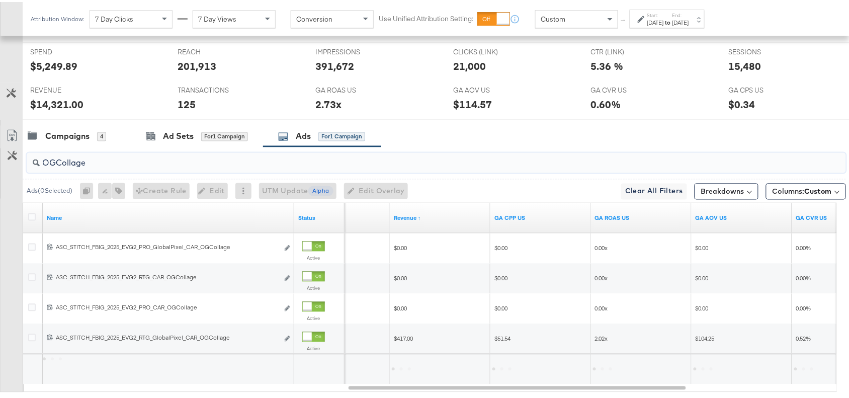
scroll to position [501, 0]
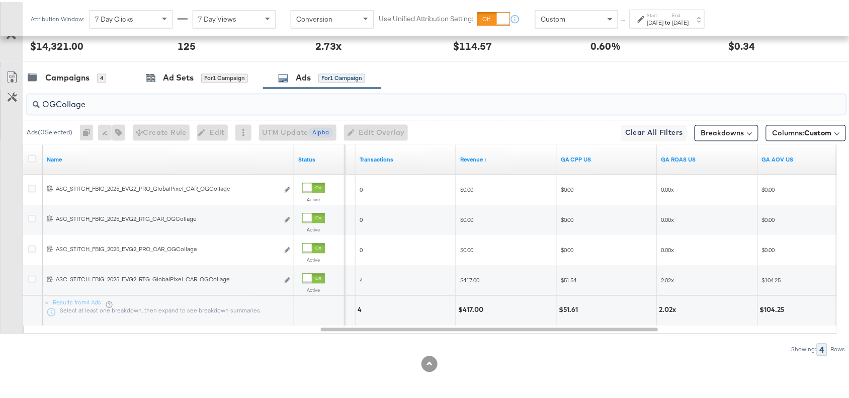
click at [106, 102] on input "OGCollage" at bounding box center [405, 99] width 731 height 20
paste input "Premium"
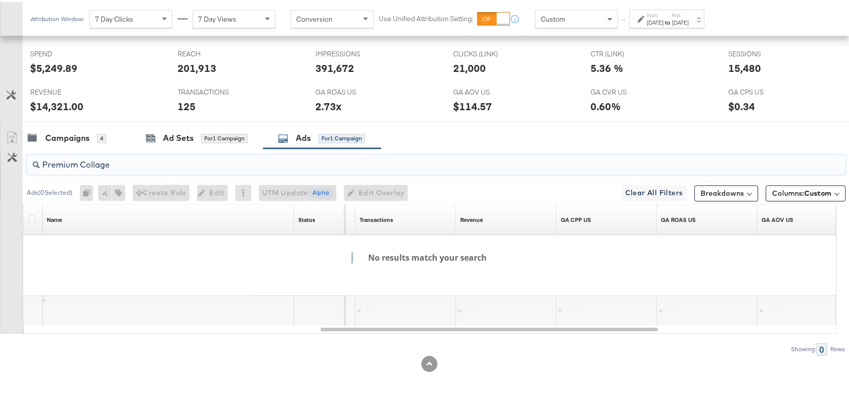
click at [81, 162] on input "Premium Collage" at bounding box center [405, 159] width 731 height 20
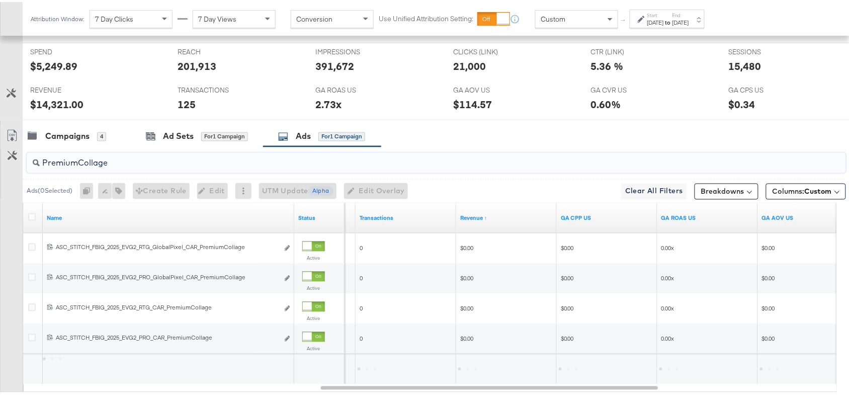
scroll to position [501, 0]
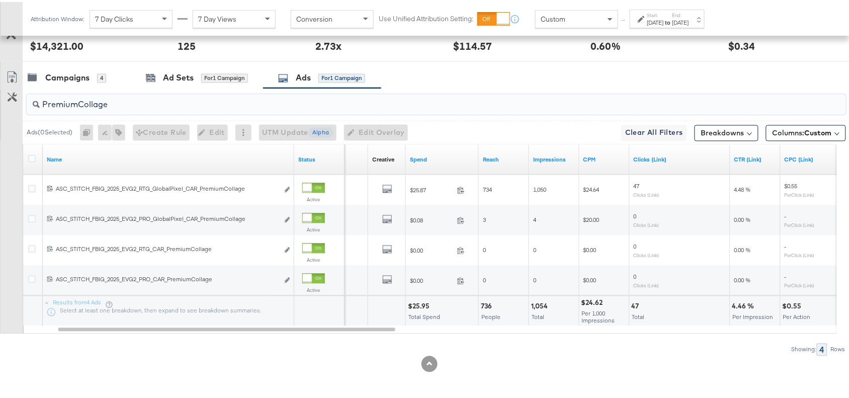
type input "PremiumCollage"
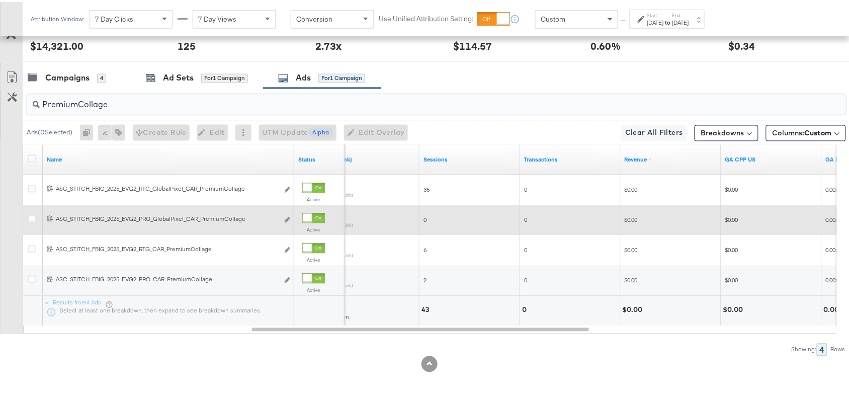
click at [119, 104] on input "PremiumCollage" at bounding box center [405, 99] width 731 height 20
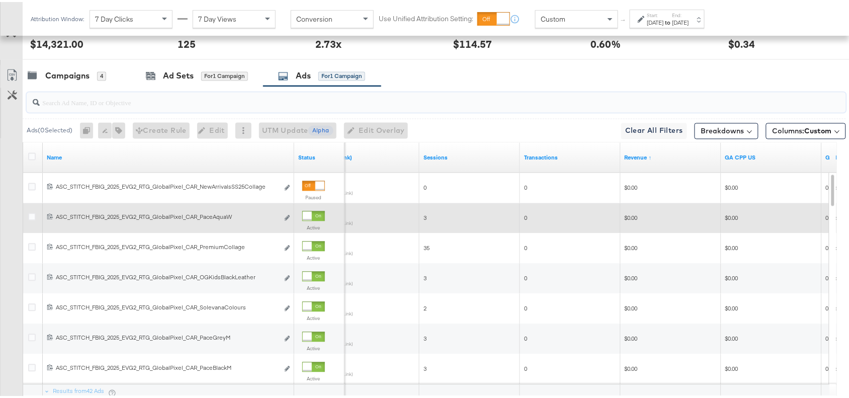
click at [68, 98] on input "search" at bounding box center [405, 97] width 731 height 20
paste input "OG Kids Black Leather"
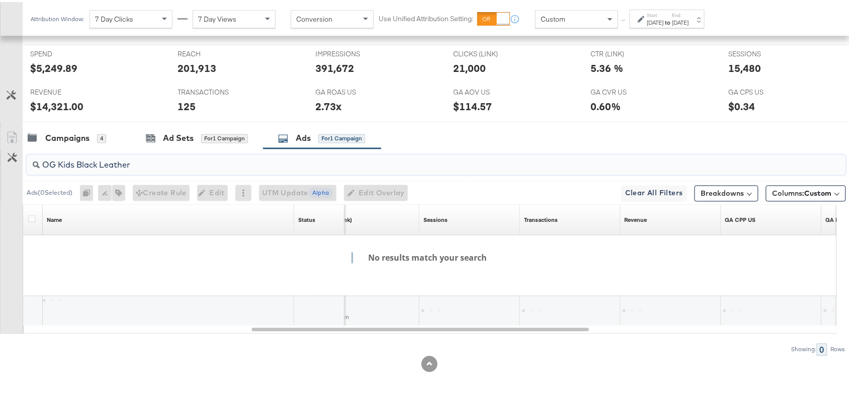
scroll to position [441, 0]
click at [58, 161] on input "OG Kids Black Leather" at bounding box center [405, 159] width 731 height 20
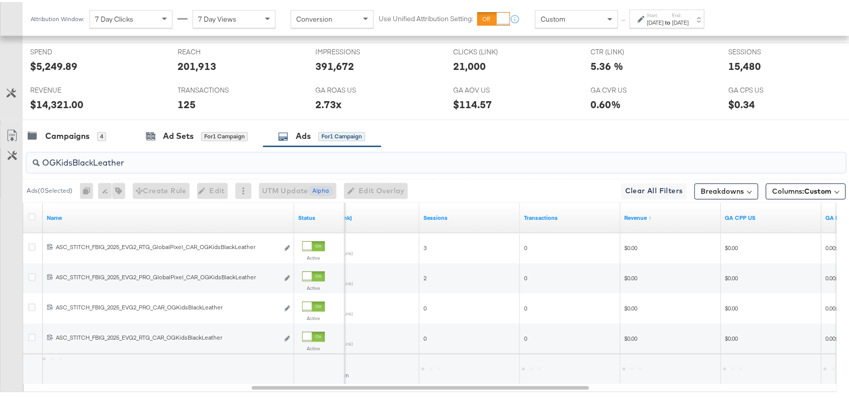
scroll to position [501, 0]
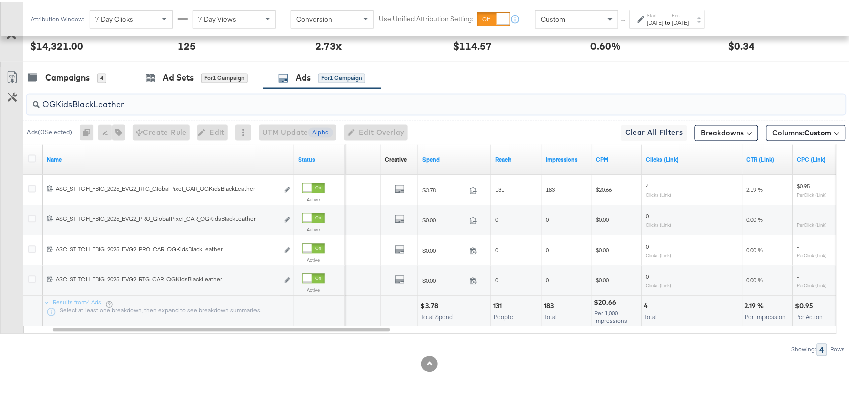
type input "OGKidsBlackLeather"
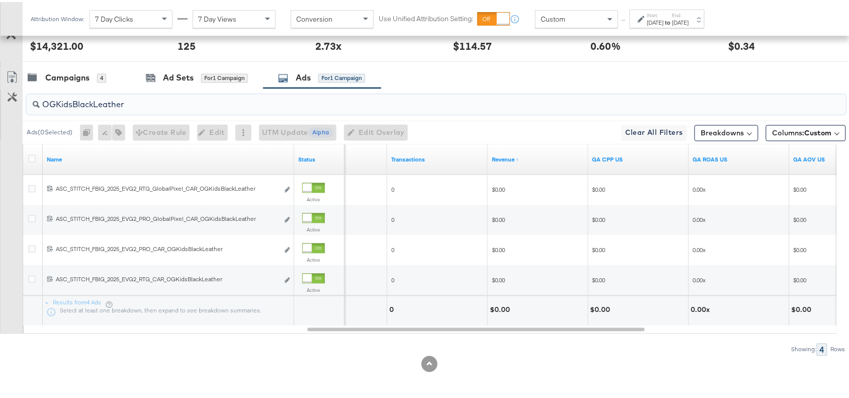
click at [136, 105] on input "OGKidsBlackLeather" at bounding box center [405, 99] width 731 height 20
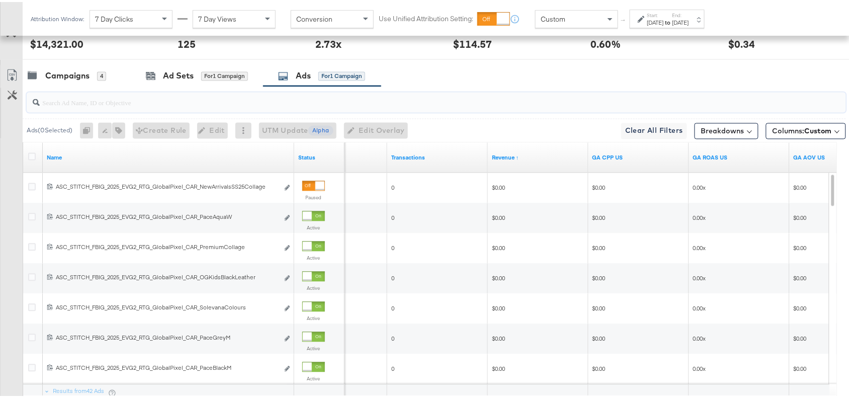
paste input "Solevana"
click at [72, 98] on div "KPIs Performance & KPIs Customize KPIs ✔ Clicks (Link) ✔ Transactions ✔ CTR (Li…" at bounding box center [429, 114] width 858 height 743
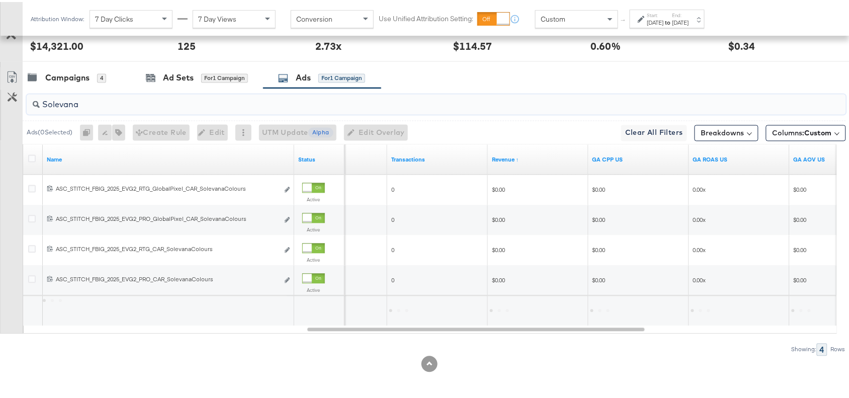
type input "Solevana"
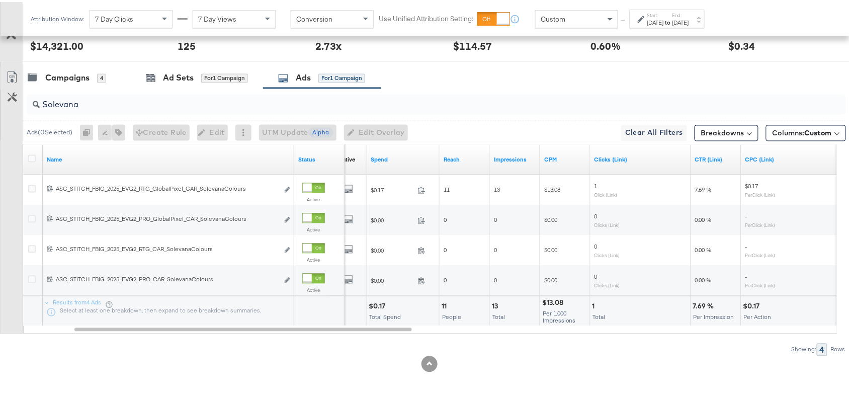
click at [514, 361] on div at bounding box center [429, 362] width 858 height 16
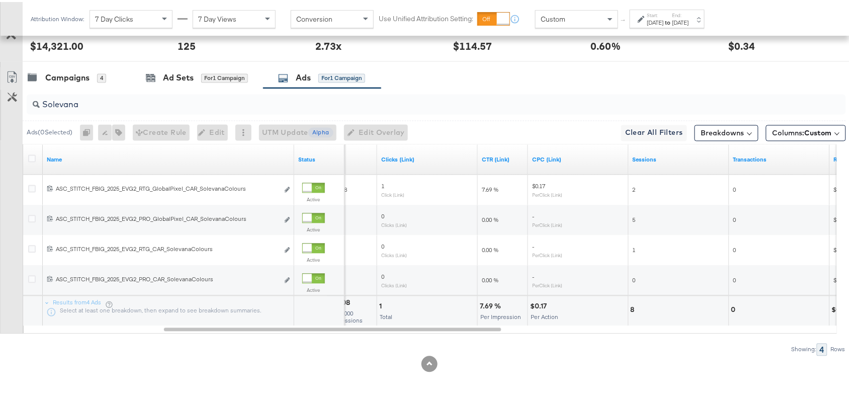
click at [86, 104] on input "Solevana" at bounding box center [405, 99] width 731 height 20
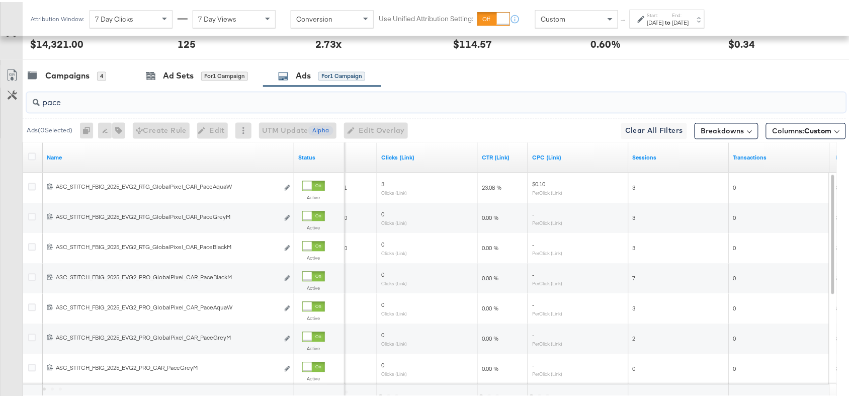
click at [451, 88] on input "pace" at bounding box center [405, 97] width 731 height 20
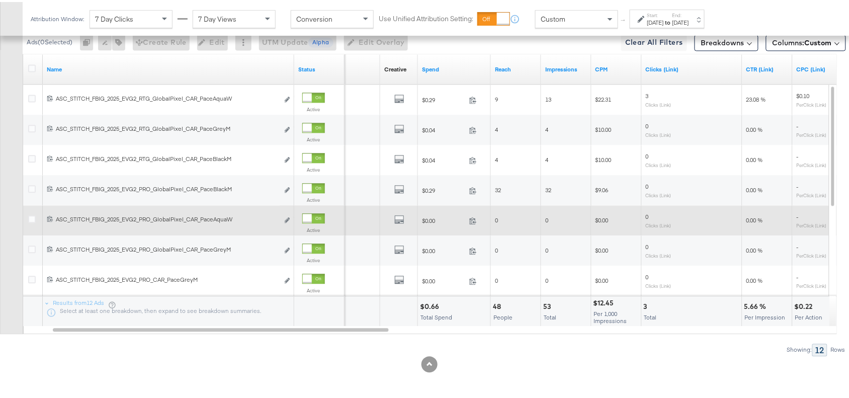
type input "pace"
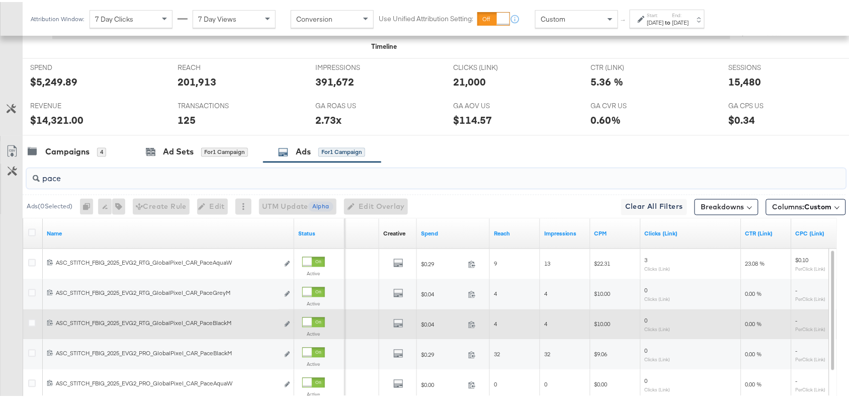
scroll to position [425, 0]
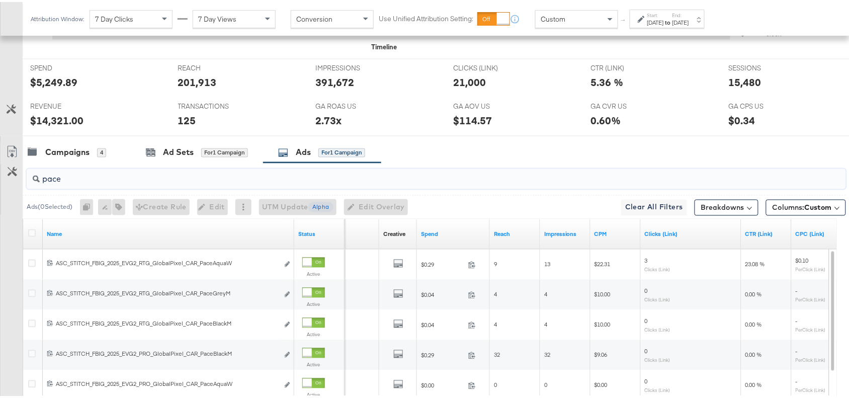
click at [74, 182] on input "pace" at bounding box center [405, 173] width 731 height 20
click at [60, 149] on div "Campaigns" at bounding box center [67, 151] width 44 height 12
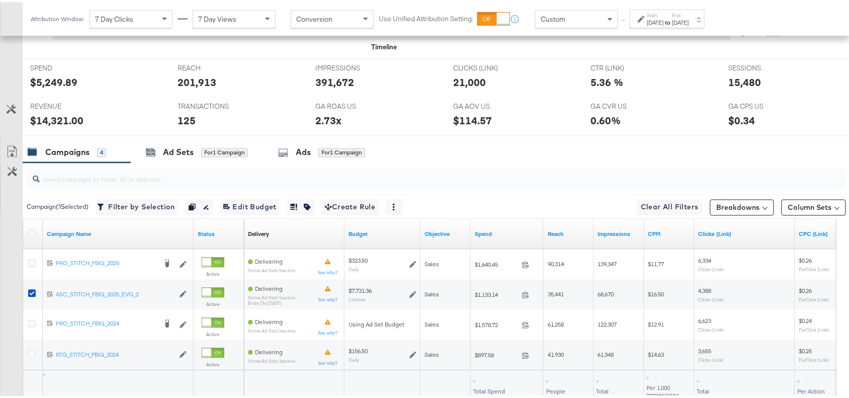
scroll to position [501, 0]
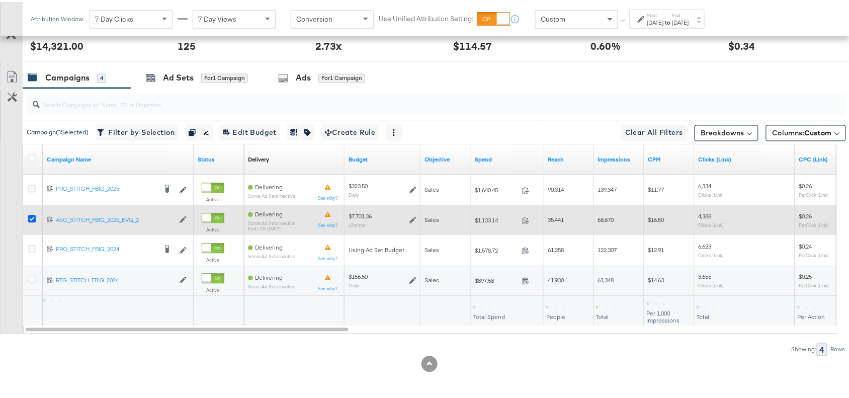
click at [31, 216] on icon at bounding box center [32, 217] width 8 height 8
click at [0, 0] on input "checkbox" at bounding box center [0, 0] width 0 height 0
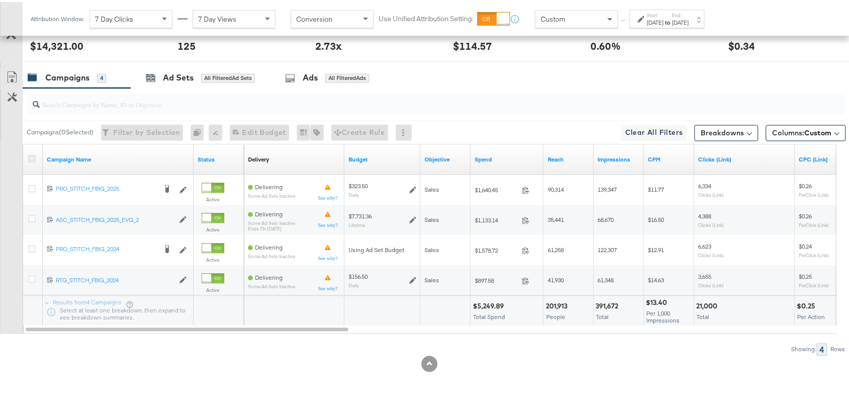
click at [33, 159] on icon at bounding box center [32, 157] width 8 height 8
click at [0, 0] on input "checkbox" at bounding box center [0, 0] width 0 height 0
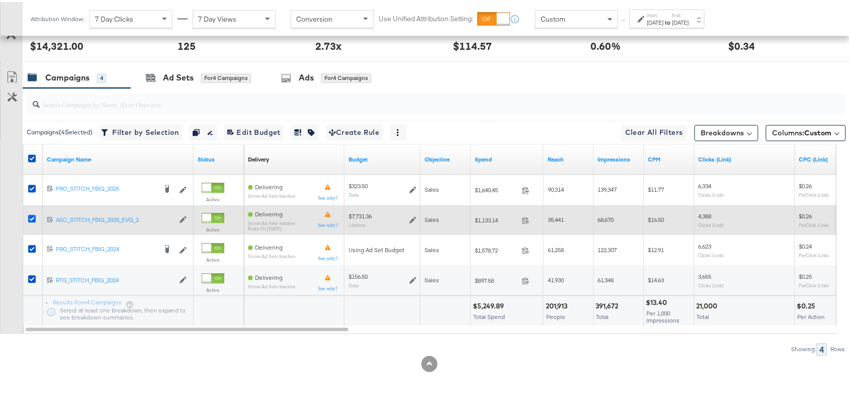
click at [32, 216] on icon at bounding box center [32, 217] width 8 height 8
click at [0, 0] on input "checkbox" at bounding box center [0, 0] width 0 height 0
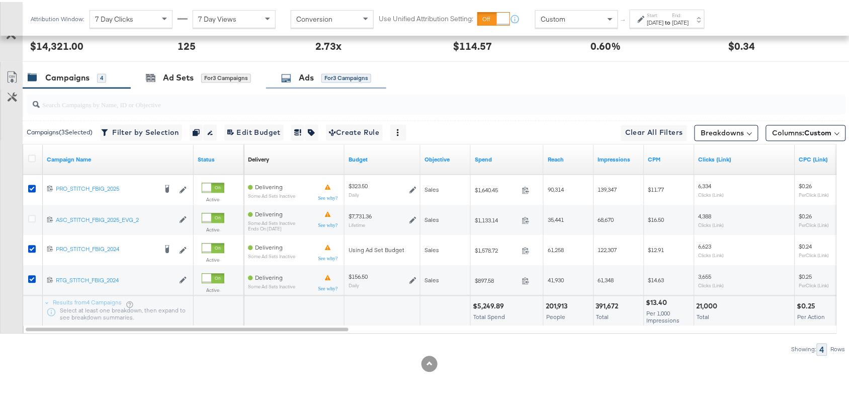
click at [305, 79] on div "Ads" at bounding box center [306, 76] width 15 height 12
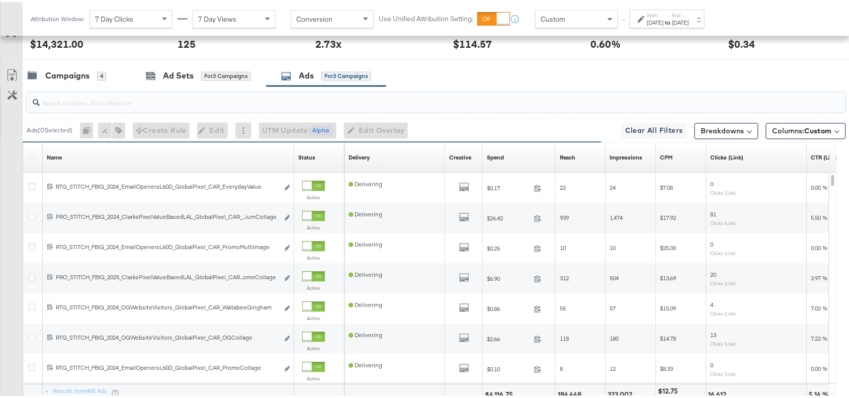
click at [86, 106] on input "search" at bounding box center [405, 97] width 731 height 20
paste input "New Arrivals Collage SS25"
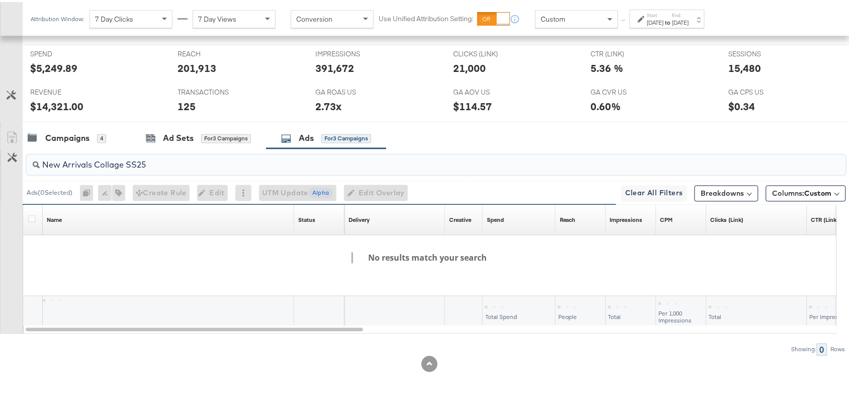
scroll to position [441, 0]
click at [64, 161] on input "New Arrivals Collage SS25" at bounding box center [405, 159] width 731 height 20
click at [93, 163] on input "NewArrivals Collage SS25" at bounding box center [405, 159] width 731 height 20
click at [121, 164] on input "NewArrivalsCollage SS25" at bounding box center [405, 159] width 731 height 20
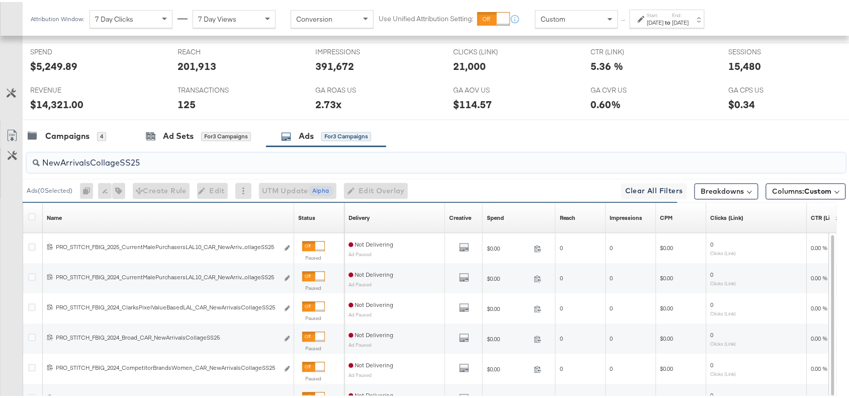
scroll to position [501, 0]
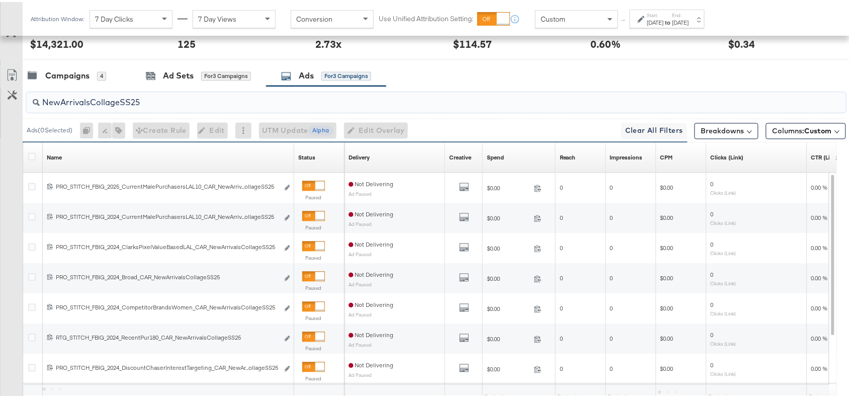
click at [494, 71] on div "Campaigns 4 Ad Sets for 3 Campaigns Ads for 3 Campaigns" at bounding box center [441, 74] width 836 height 22
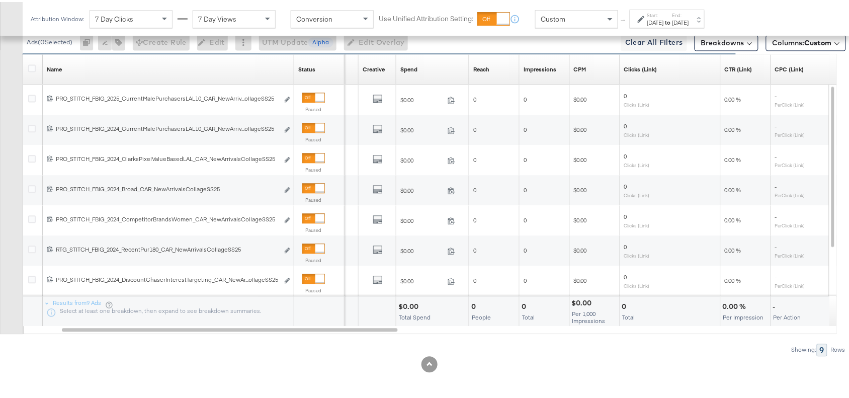
scroll to position [556, 0]
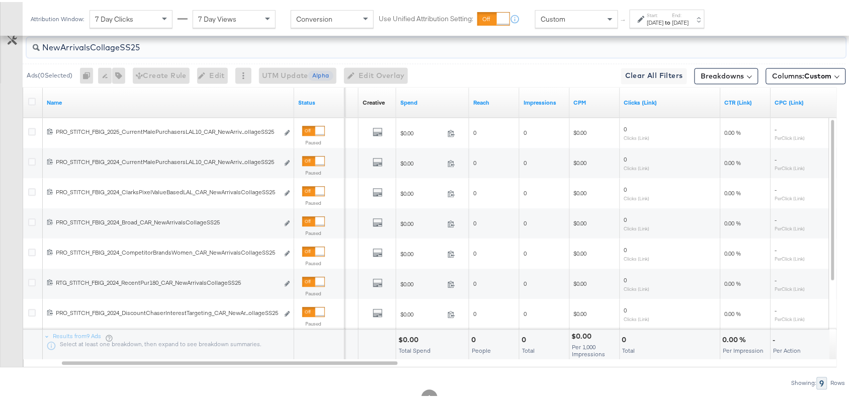
click at [153, 46] on input "NewArrivalsCollageSS25" at bounding box center [405, 42] width 731 height 20
paste input "Solevana Colours"
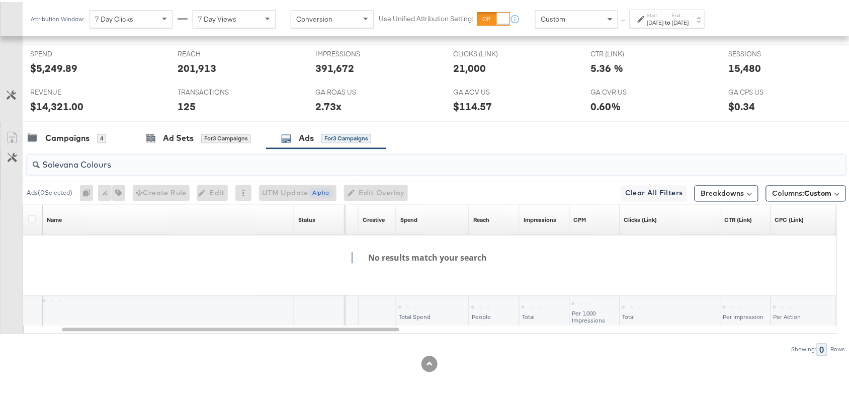
scroll to position [441, 0]
click at [81, 165] on input "Solevana Colours" at bounding box center [405, 159] width 731 height 20
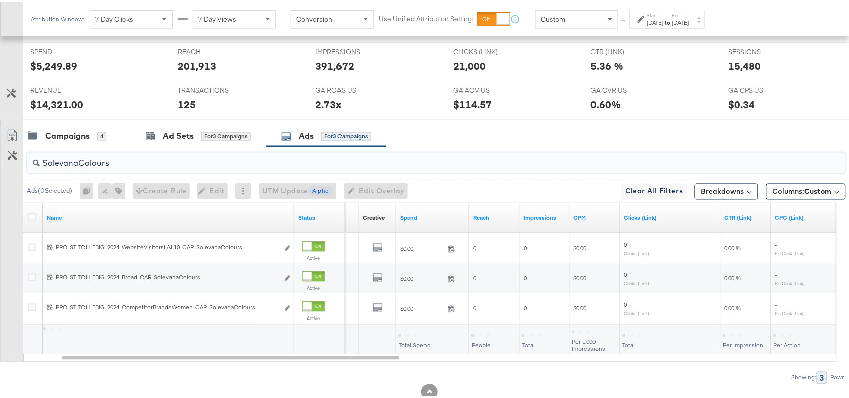
scroll to position [471, 0]
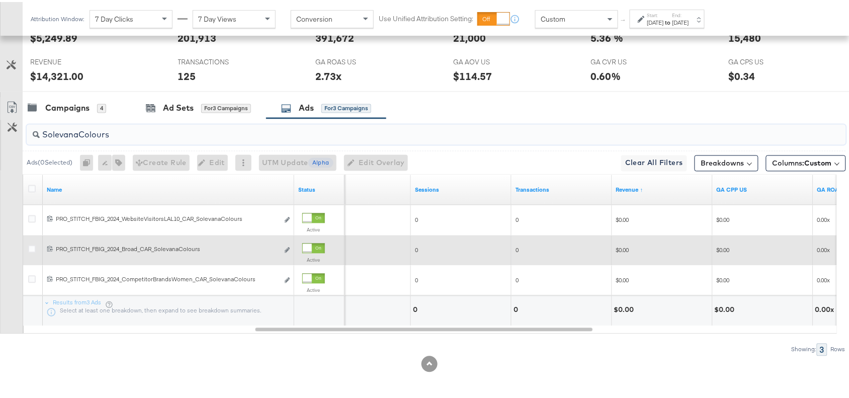
click at [118, 136] on input "SolevanaColours" at bounding box center [405, 129] width 731 height 20
paste input "Premium"
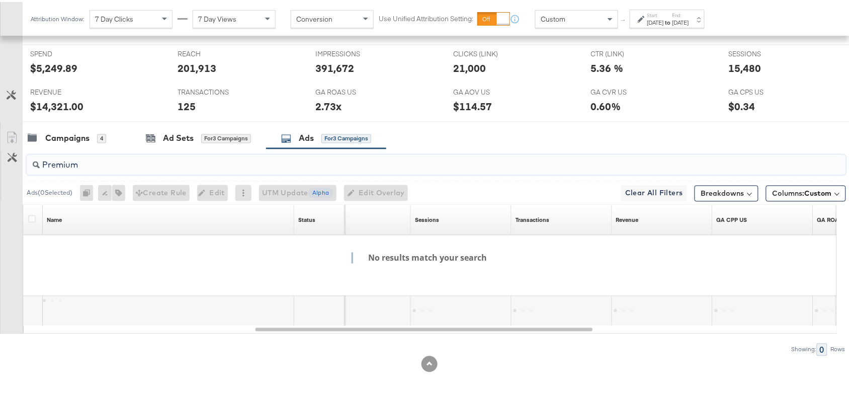
scroll to position [441, 0]
click at [91, 164] on input "Premium" at bounding box center [405, 159] width 731 height 20
paste input "Collage"
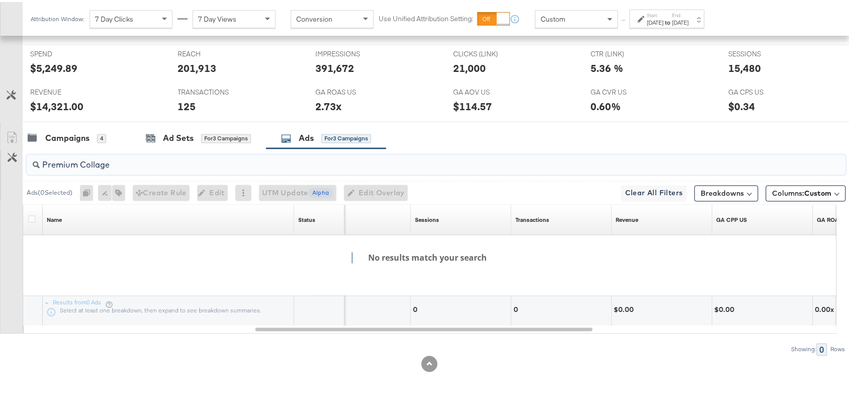
click at [81, 164] on input "Premium Collage" at bounding box center [405, 159] width 731 height 20
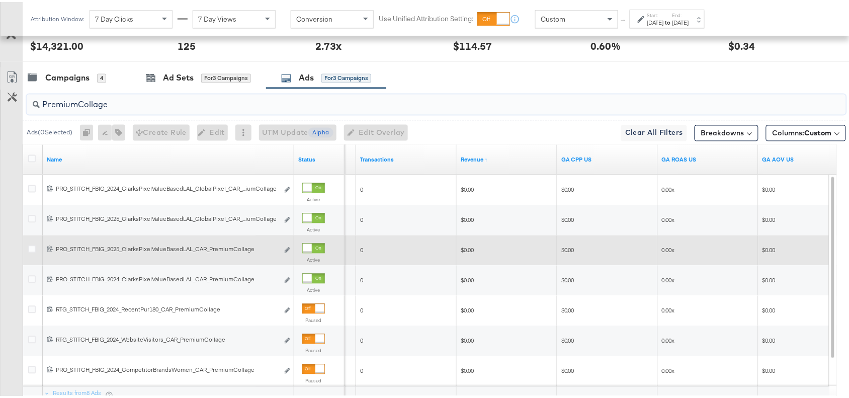
scroll to position [498, 0]
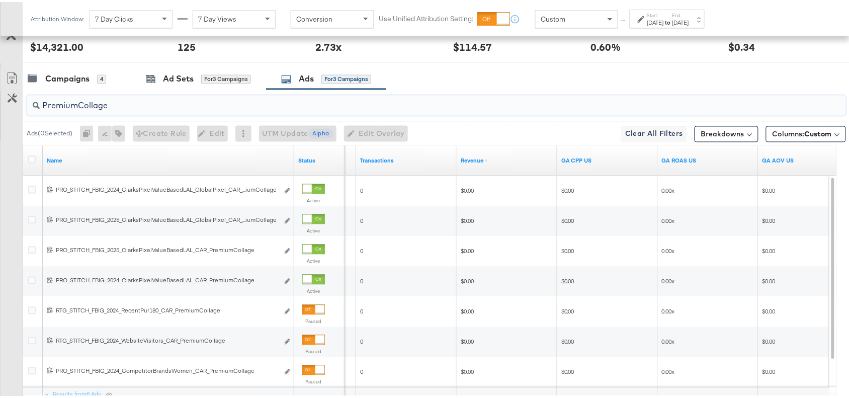
click at [136, 101] on input "PremiumCollage" at bounding box center [405, 100] width 731 height 20
paste input "Full Price New Arrivals"
click at [136, 101] on input "PremiumCollage" at bounding box center [405, 100] width 731 height 20
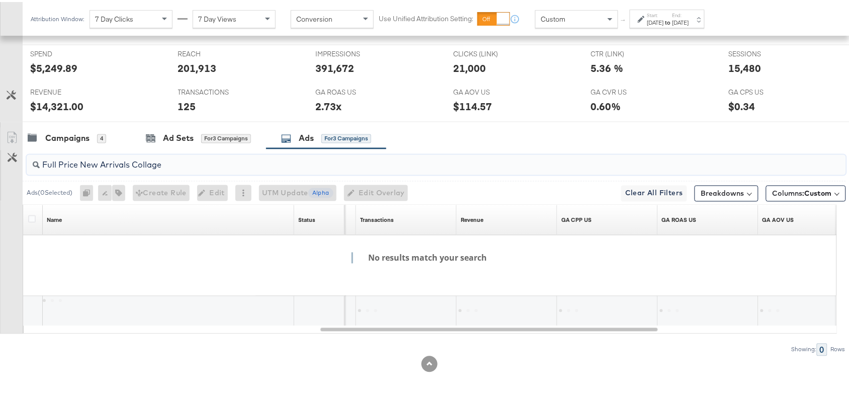
scroll to position [441, 0]
click at [59, 164] on input "Full Price New Arrivals Collage" at bounding box center [405, 159] width 731 height 20
click at [79, 164] on input "FullPrice New Arrivals Collage" at bounding box center [405, 159] width 731 height 20
click at [97, 162] on input "FullPriceNew Arrivals Collage" at bounding box center [405, 159] width 731 height 20
click at [125, 164] on input "FullPriceNewArrivals Collage" at bounding box center [405, 159] width 731 height 20
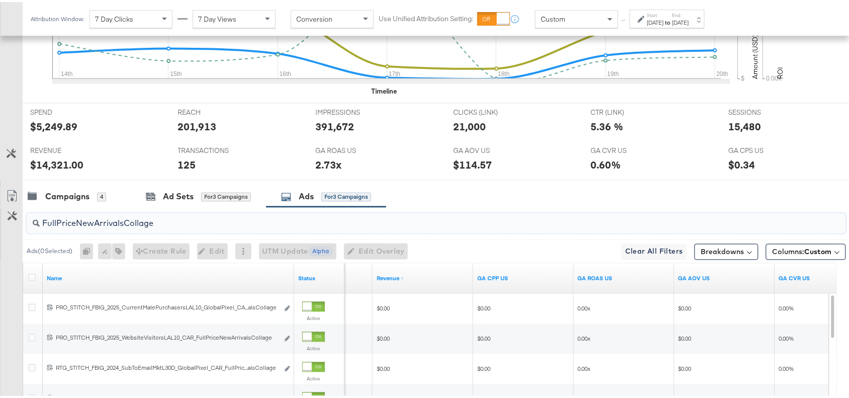
scroll to position [380, 0]
click at [168, 227] on input "FullPriceNewArrivalsCollage" at bounding box center [405, 218] width 731 height 20
paste input "Essentials"
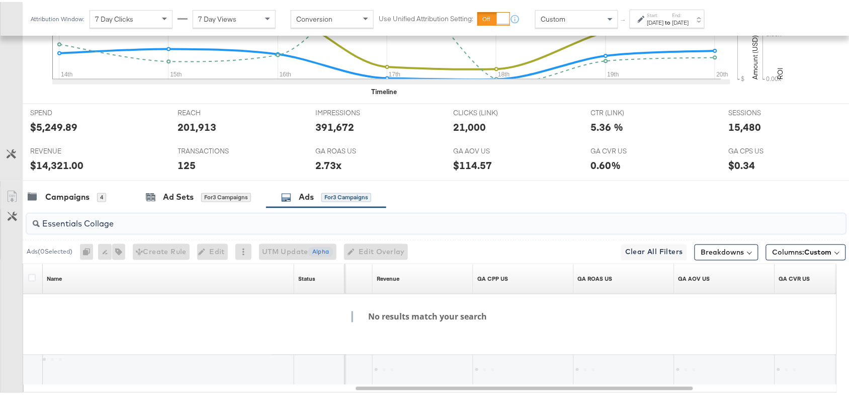
click at [83, 225] on input "Essentials Collage" at bounding box center [405, 218] width 731 height 20
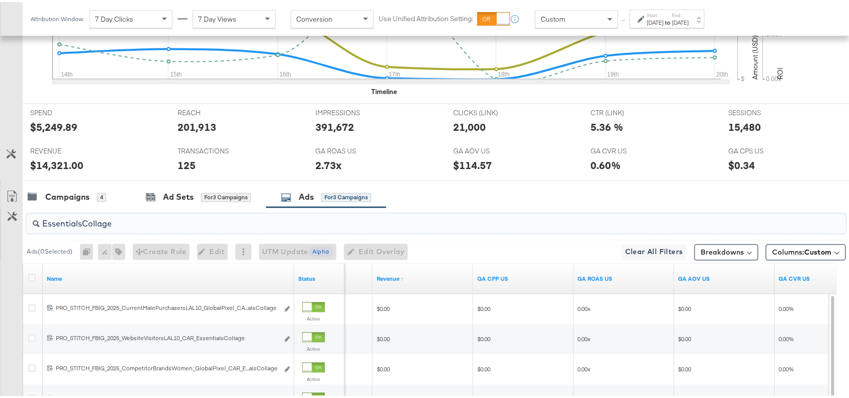
type input "EssentialsCollage"
click at [551, 200] on div "Campaigns 4 Ad Sets for 3 Campaigns Ads for 3 Campaigns" at bounding box center [441, 196] width 836 height 22
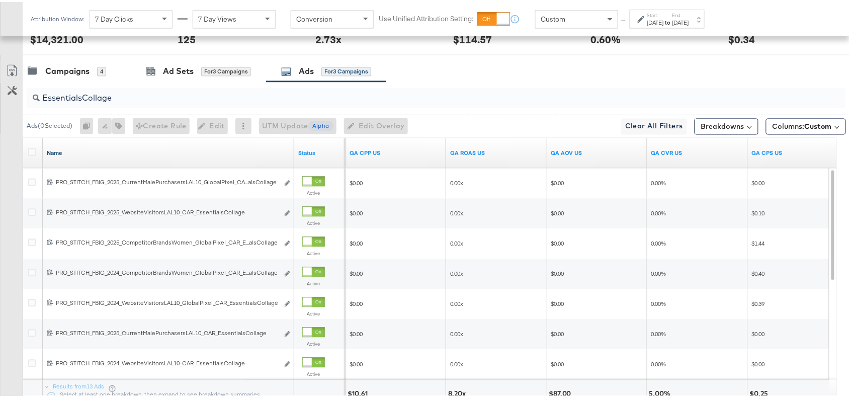
scroll to position [505, 0]
click at [131, 99] on input "EssentialsCollage" at bounding box center [405, 93] width 731 height 20
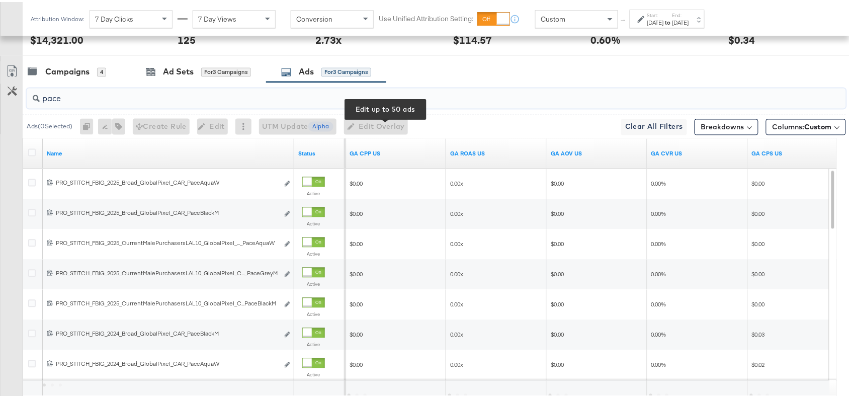
scroll to position [592, 0]
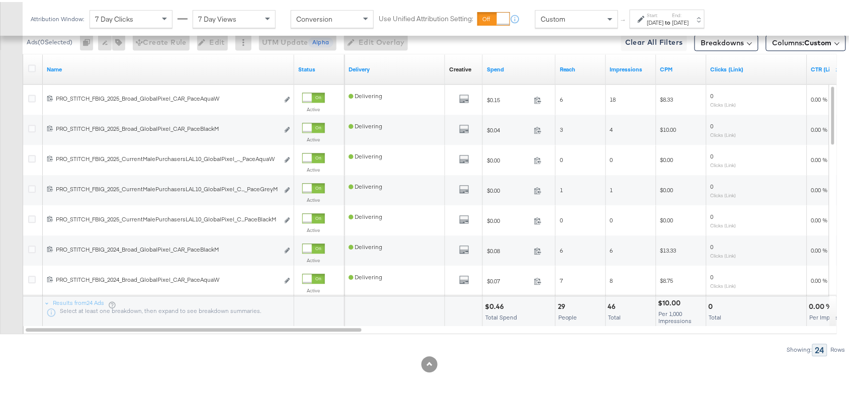
type input "pace"
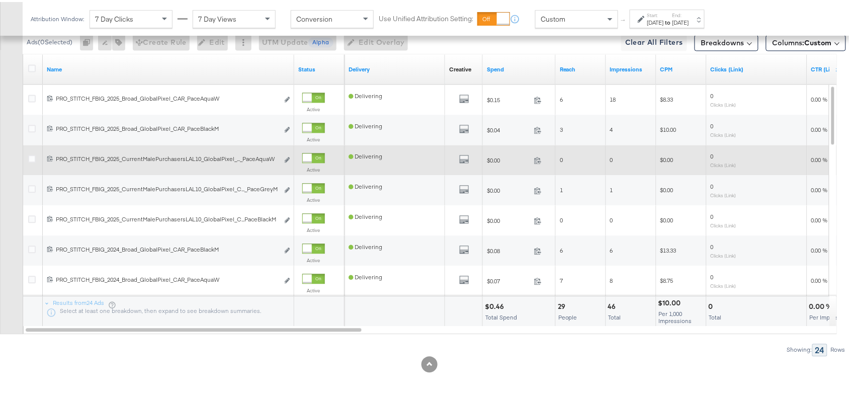
scroll to position [413, 0]
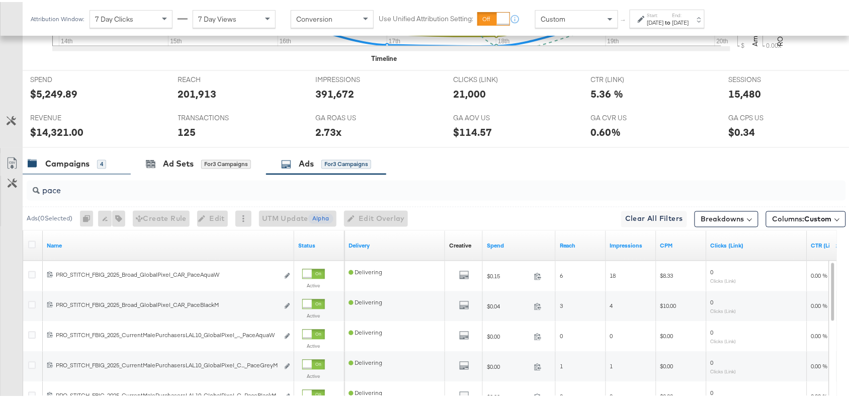
click at [64, 168] on div "Campaigns" at bounding box center [67, 162] width 44 height 12
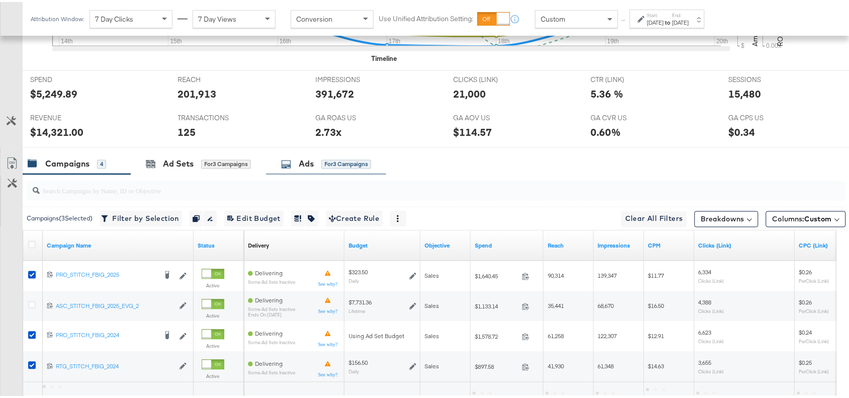
click at [291, 162] on icon at bounding box center [286, 162] width 10 height 10
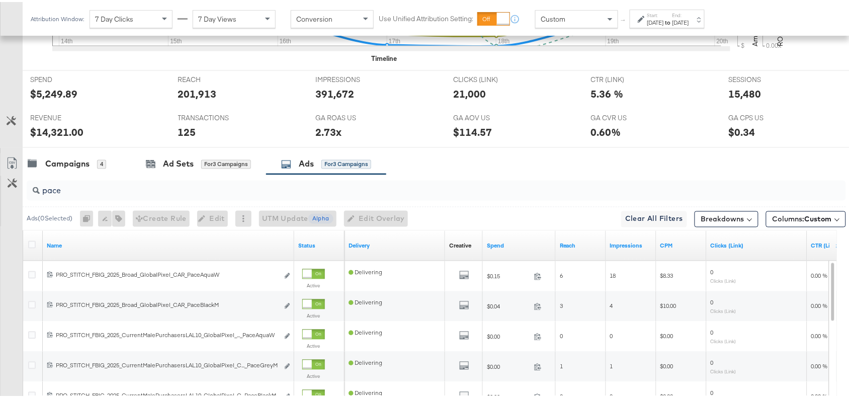
click at [73, 191] on input "pace" at bounding box center [405, 185] width 731 height 20
click at [58, 162] on div "Campaigns" at bounding box center [67, 162] width 44 height 12
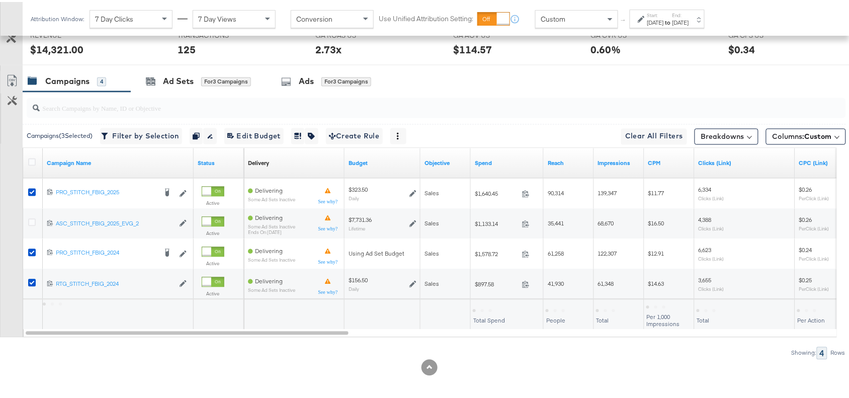
scroll to position [496, 0]
click at [31, 166] on div at bounding box center [33, 161] width 11 height 10
click at [32, 163] on icon at bounding box center [32, 160] width 8 height 8
click at [0, 0] on input "checkbox" at bounding box center [0, 0] width 0 height 0
click at [32, 163] on icon at bounding box center [32, 160] width 8 height 8
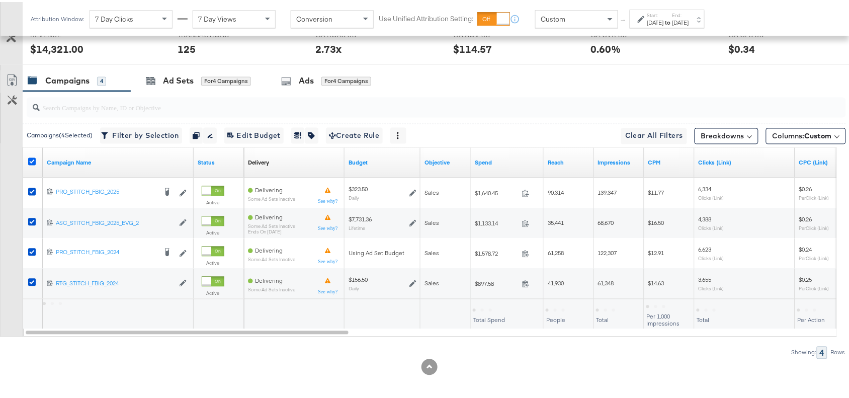
click at [0, 0] on input "checkbox" at bounding box center [0, 0] width 0 height 0
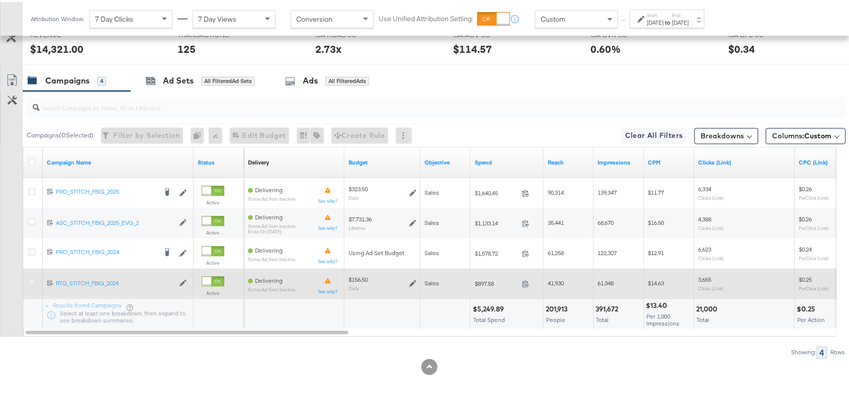
click at [32, 282] on icon at bounding box center [32, 281] width 8 height 8
click at [0, 0] on input "checkbox" at bounding box center [0, 0] width 0 height 0
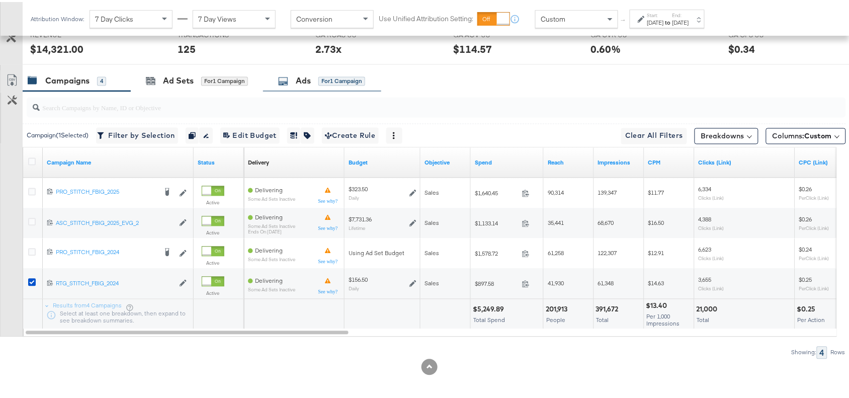
click at [307, 77] on div "Ads" at bounding box center [303, 79] width 15 height 12
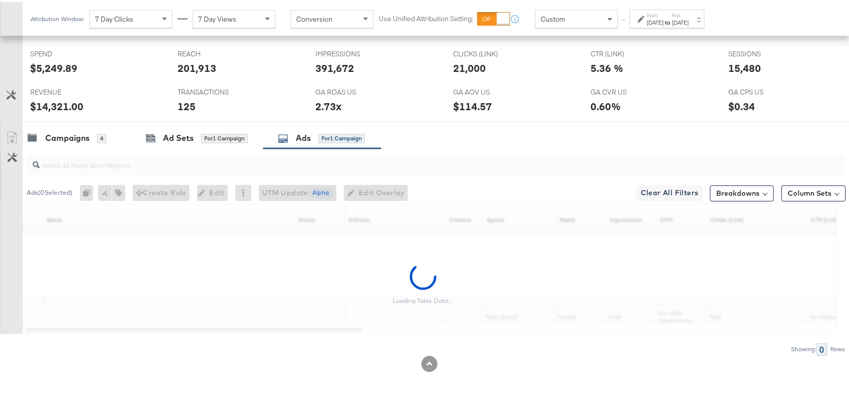
scroll to position [441, 0]
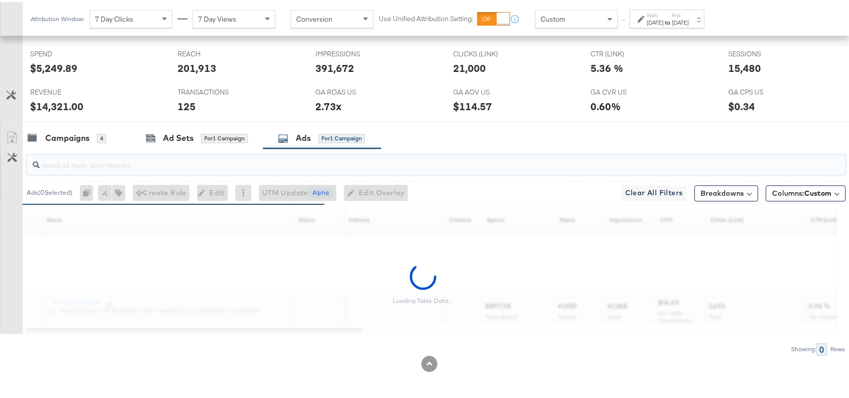
click at [66, 159] on input "search" at bounding box center [405, 159] width 731 height 20
paste input "OG Kids Black Leather"
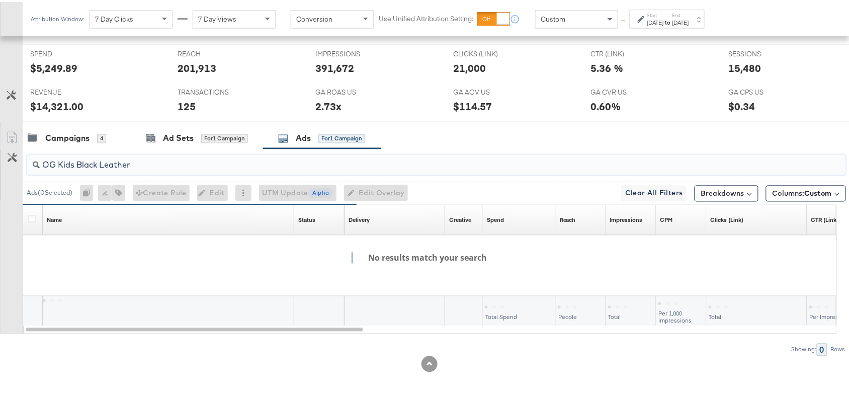
click at [60, 163] on input "OG Kids Black Leather" at bounding box center [405, 159] width 731 height 20
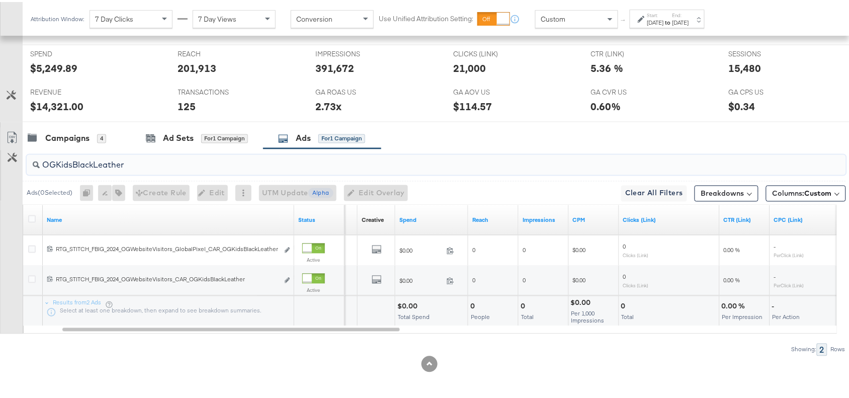
click at [139, 166] on input "OGKidsBlackLeather" at bounding box center [405, 159] width 731 height 20
paste input "Tor90RedCombi"
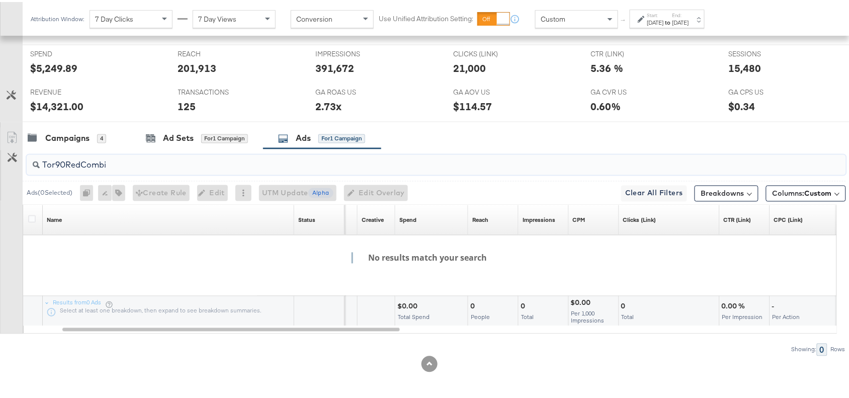
click at [119, 164] on input "Tor90RedCombi" at bounding box center [405, 159] width 731 height 20
paste input "DesertJane"
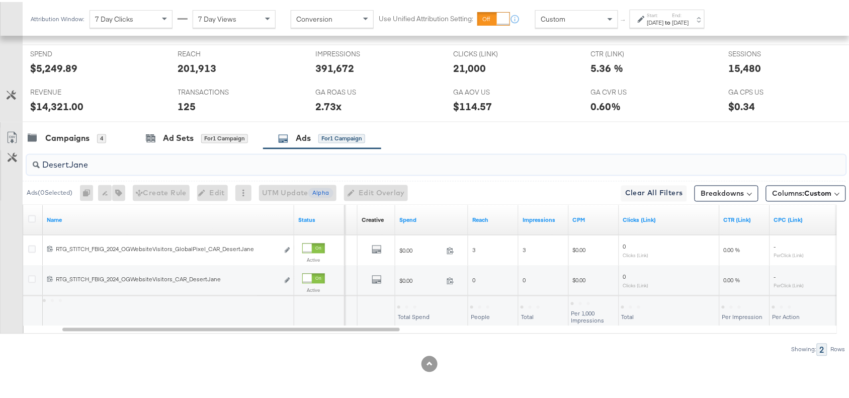
click at [70, 164] on input "DesertJane" at bounding box center [405, 159] width 731 height 20
click at [103, 164] on input "DesertJane" at bounding box center [405, 159] width 731 height 20
click at [119, 163] on input "DesertJane" at bounding box center [405, 159] width 731 height 20
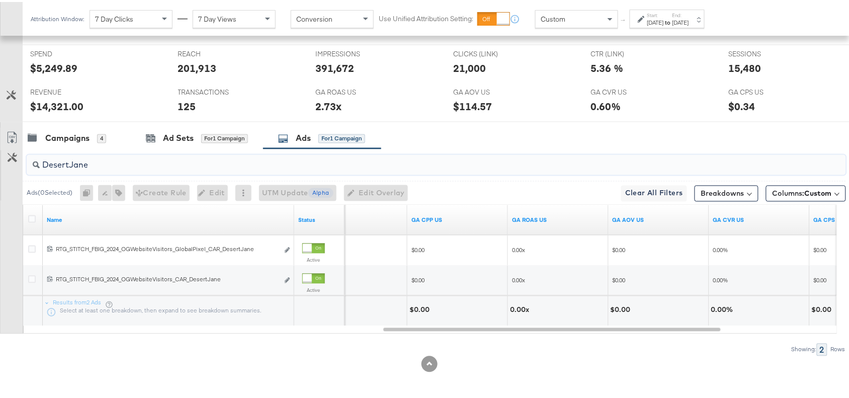
click at [94, 164] on input "DesertJane" at bounding box center [405, 159] width 731 height 20
paste input "WallabeeGingham"
click at [507, 135] on div "Campaigns 4 Ad Sets for 1 Campaign Ads for 1 Campaign" at bounding box center [441, 137] width 836 height 22
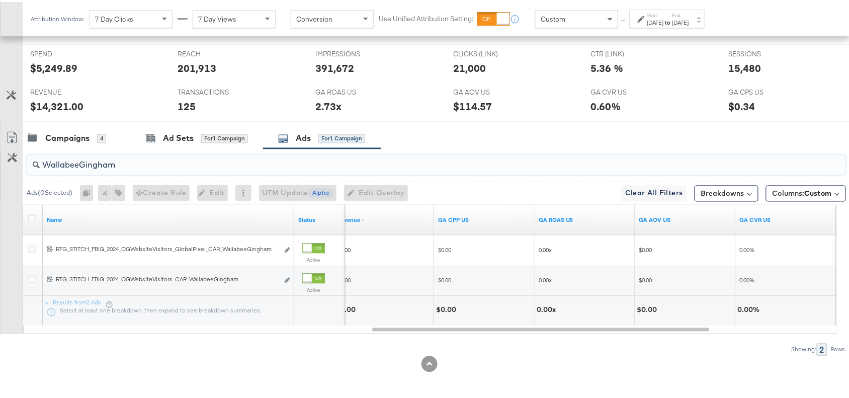
click at [135, 164] on input "WallabeeGingham" at bounding box center [405, 159] width 731 height 20
paste input "OG Collage"
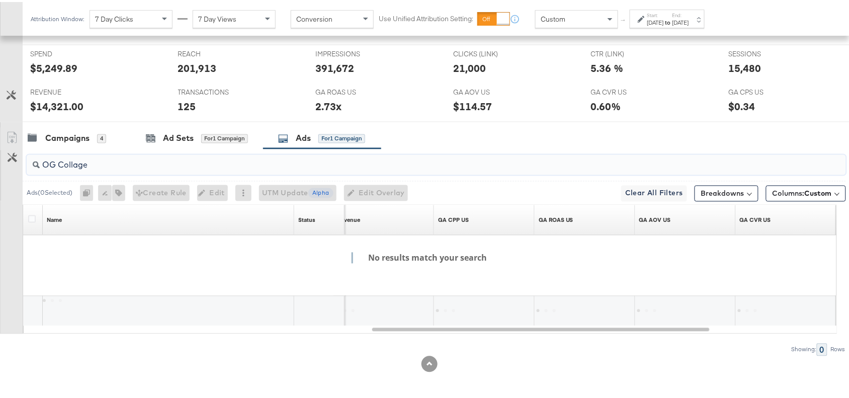
click at [58, 163] on input "OG Collage" at bounding box center [405, 159] width 731 height 20
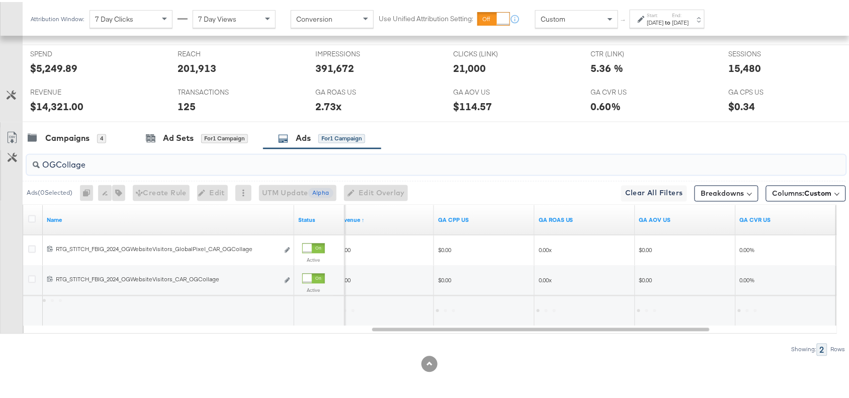
type input "OGCollage"
click at [479, 136] on div "Campaigns 4 Ad Sets for 1 Campaign Ads for 1 Campaign" at bounding box center [441, 137] width 836 height 22
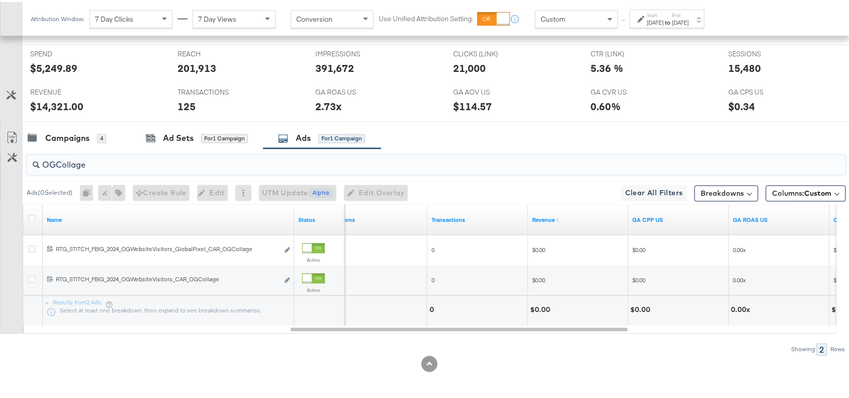
click at [116, 166] on input "OGCollage" at bounding box center [405, 159] width 731 height 20
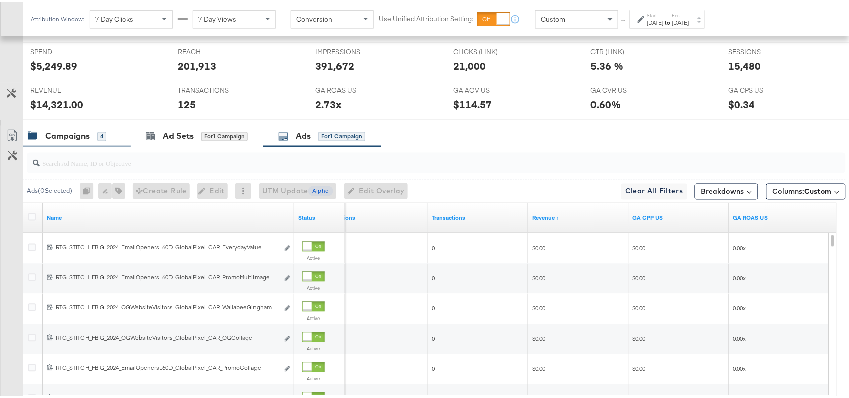
click at [75, 140] on div "Campaigns" at bounding box center [67, 135] width 44 height 12
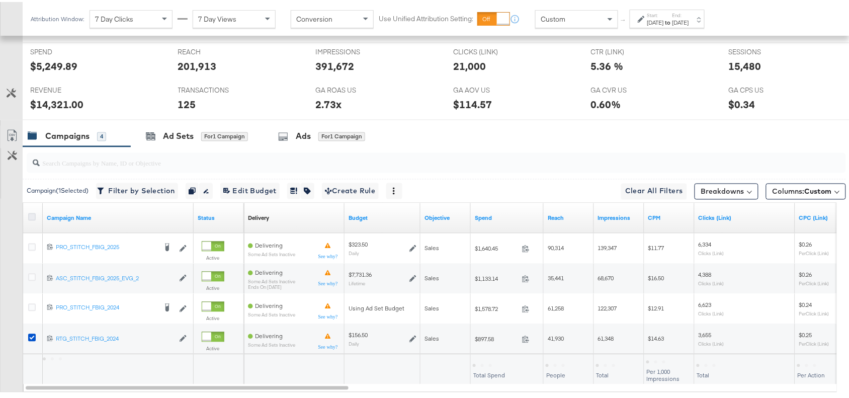
click at [31, 218] on icon at bounding box center [32, 215] width 8 height 8
click at [0, 0] on input "checkbox" at bounding box center [0, 0] width 0 height 0
click at [31, 218] on icon at bounding box center [32, 215] width 8 height 8
click at [0, 0] on input "checkbox" at bounding box center [0, 0] width 0 height 0
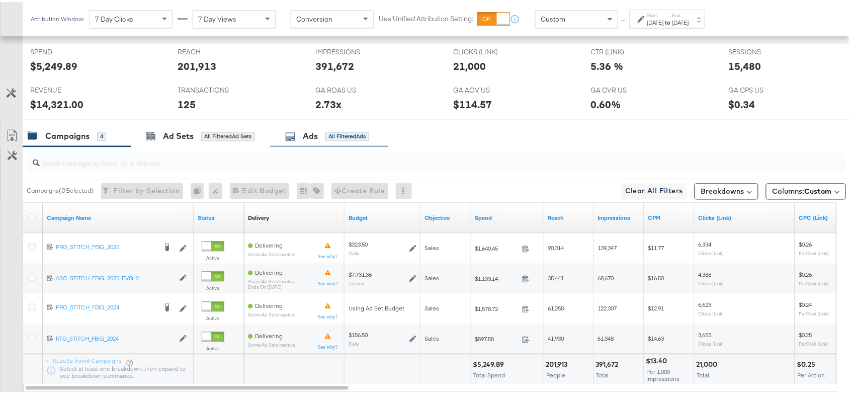
click at [314, 137] on div "Ads" at bounding box center [310, 135] width 15 height 12
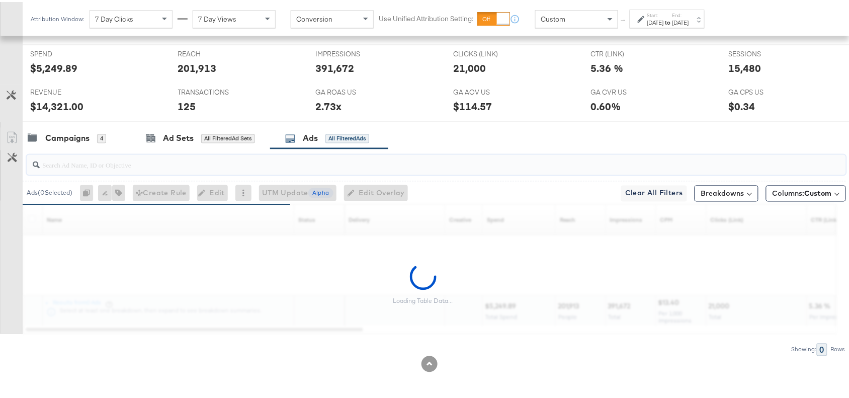
click at [98, 161] on input "search" at bounding box center [405, 159] width 731 height 20
paste input "Flip Flops"
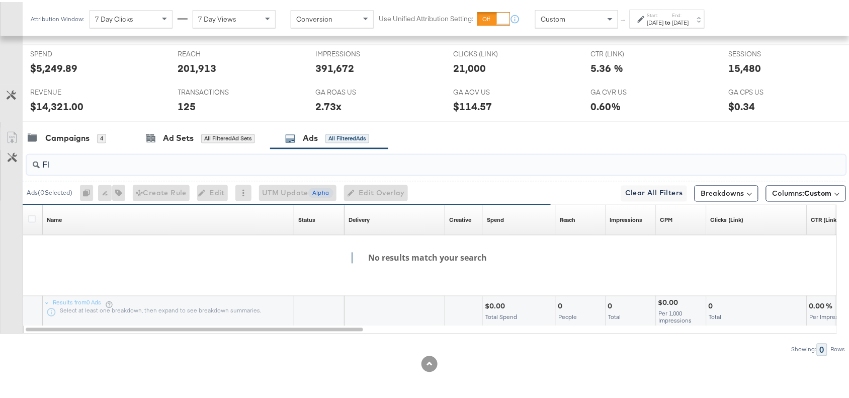
type input "F"
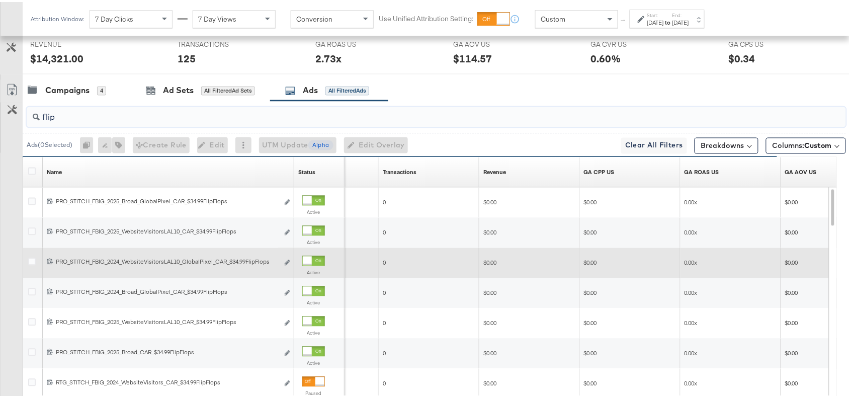
scroll to position [482, 0]
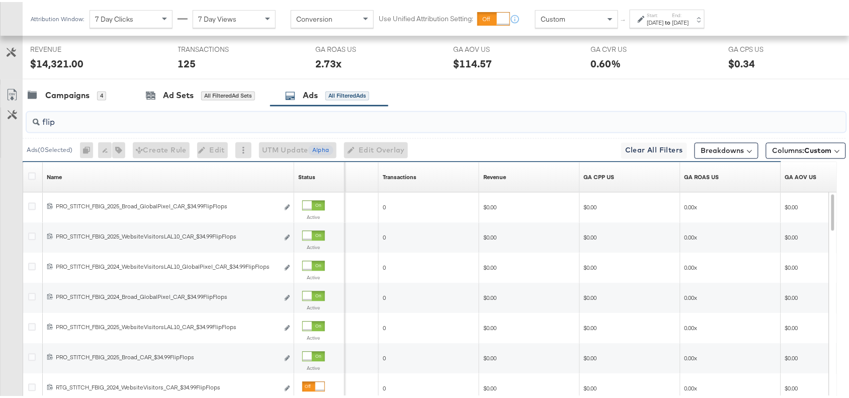
click at [72, 124] on input "flip" at bounding box center [405, 117] width 731 height 20
paste input "Everyday Value"
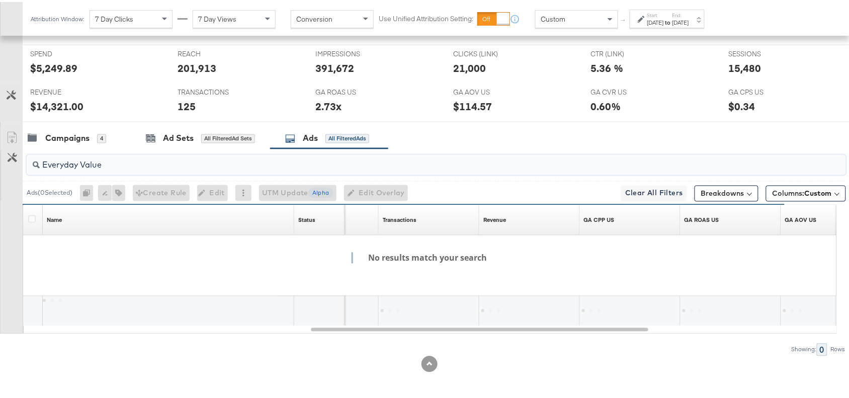
scroll to position [441, 0]
click at [81, 161] on input "Everyday Value" at bounding box center [405, 159] width 731 height 20
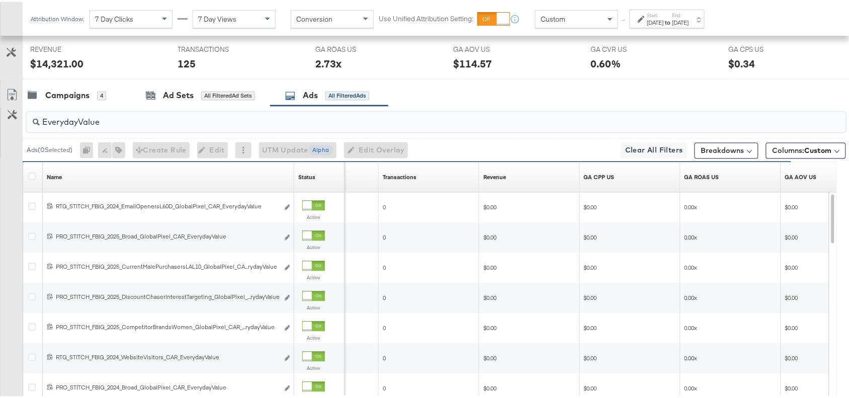
type input "EverydayValue"
click at [578, 97] on div "Campaigns 4 Ad Sets All Filtered Ad Sets Ads All Filtered Ads" at bounding box center [441, 94] width 836 height 22
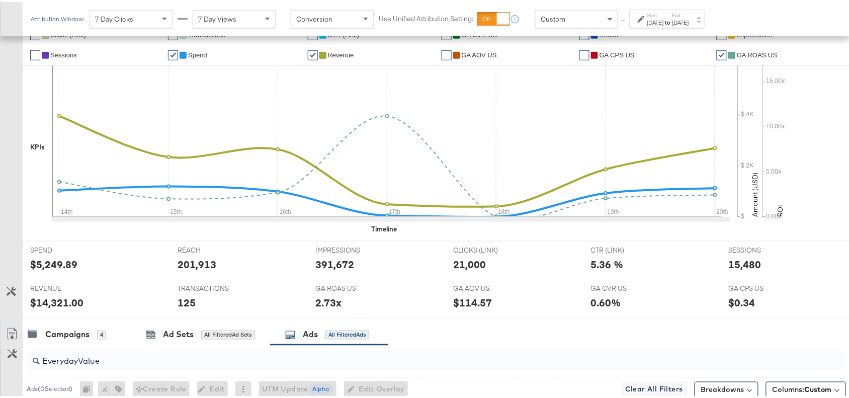
scroll to position [300, 0]
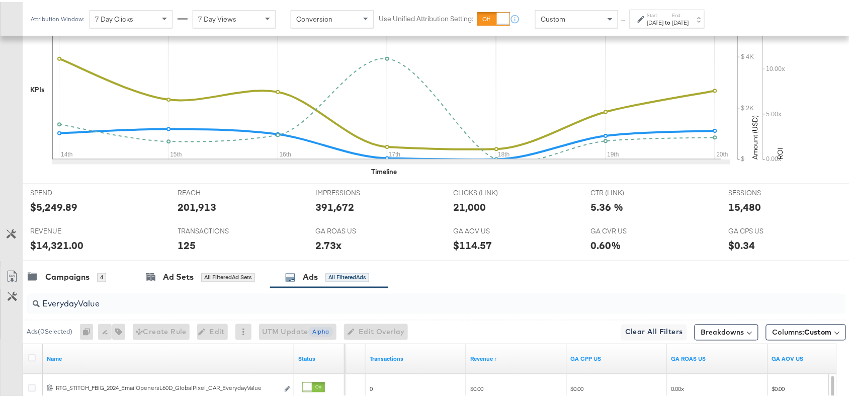
click at [114, 303] on input "EverydayValue" at bounding box center [405, 298] width 731 height 20
click at [664, 21] on div "[DATE]" at bounding box center [655, 21] width 17 height 8
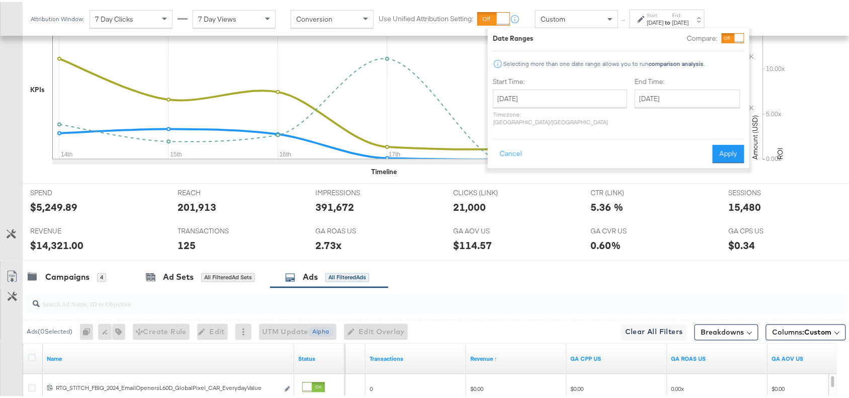
click at [788, 119] on div "$ $ 2K $ 4K Amount (USD) 50K 100K Delivery 2K 4K 6K Actions 0 0.02 0.04 0.06 0.…" at bounding box center [794, 90] width 113 height 166
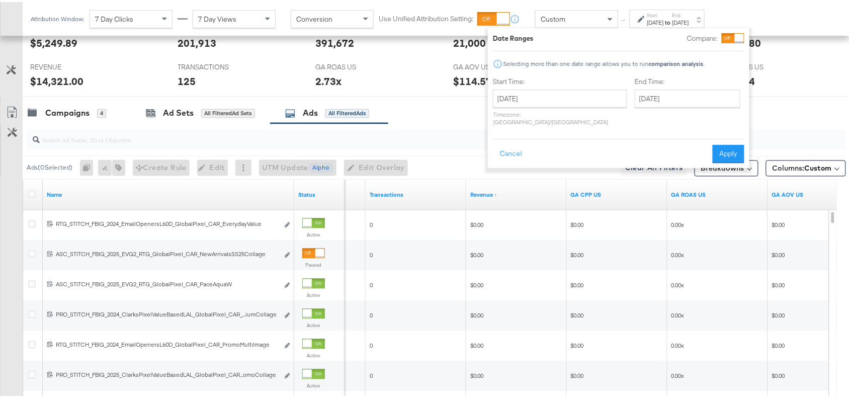
scroll to position [465, 0]
click at [512, 144] on button "Cancel" at bounding box center [511, 152] width 36 height 18
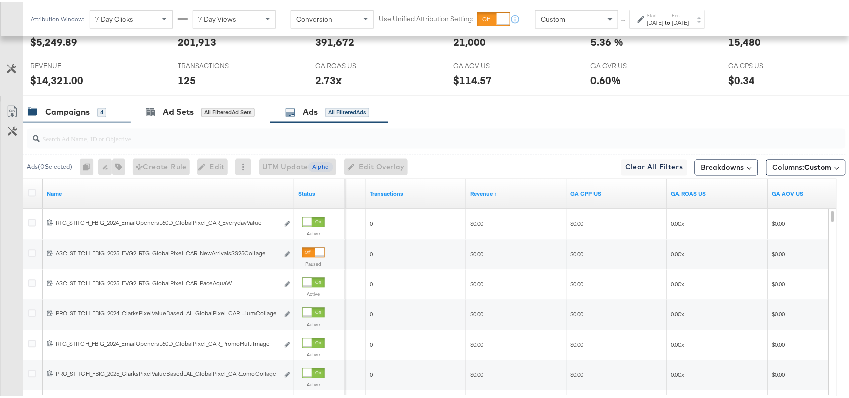
click at [69, 111] on div "Campaigns" at bounding box center [67, 111] width 44 height 12
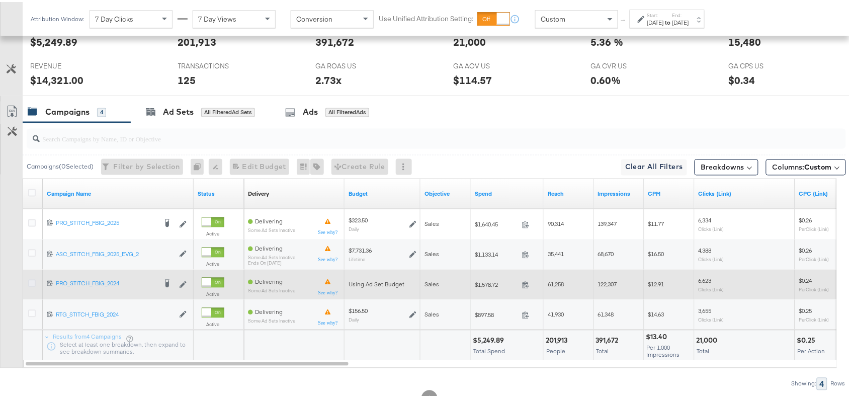
click at [31, 284] on icon at bounding box center [32, 282] width 8 height 8
click at [0, 0] on input "checkbox" at bounding box center [0, 0] width 0 height 0
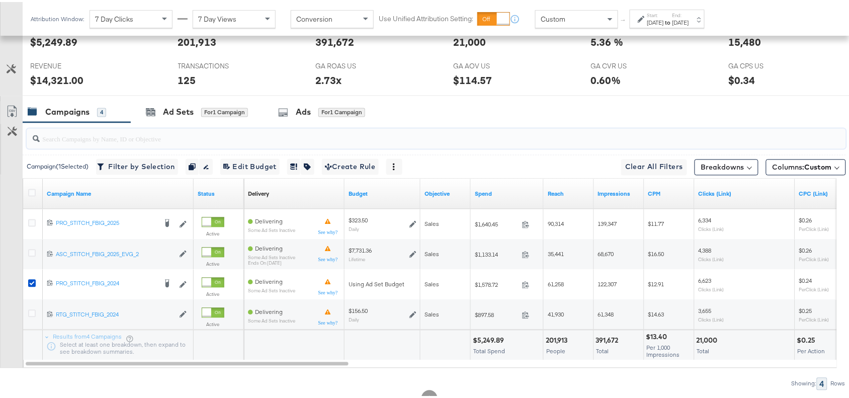
click at [171, 126] on input "search" at bounding box center [405, 133] width 731 height 20
click at [179, 116] on div "Ad Sets" at bounding box center [178, 111] width 31 height 12
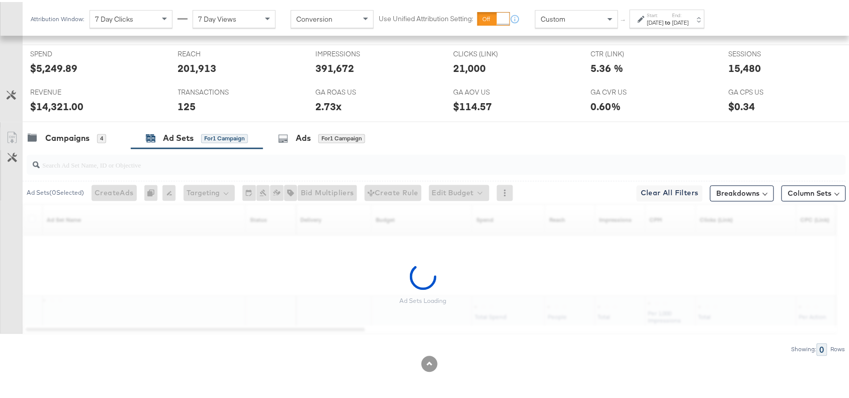
scroll to position [441, 0]
click at [559, 137] on div "Campaigns 4 Ad Sets for 1 Campaign Ads for 1 Campaign" at bounding box center [441, 137] width 836 height 22
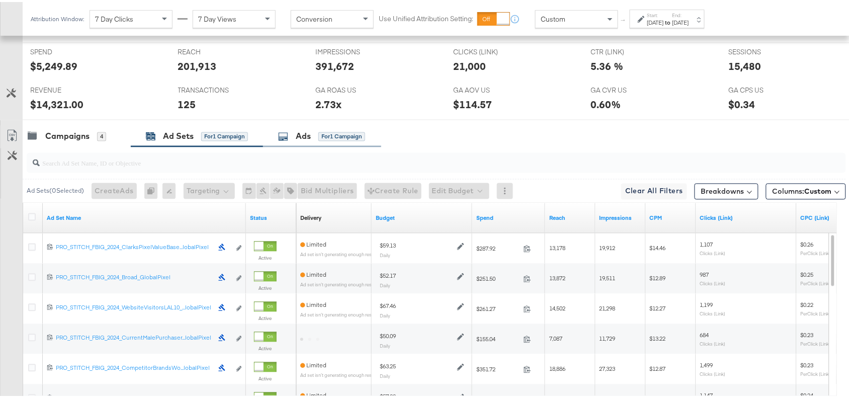
scroll to position [516, 0]
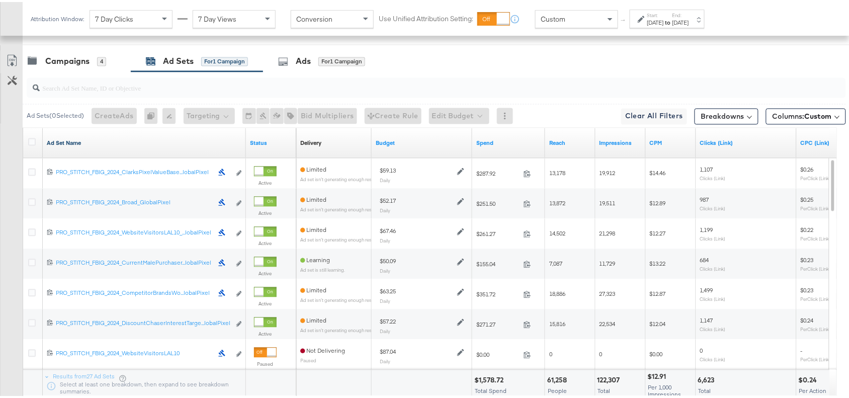
click at [86, 143] on link "Ad Set Name" at bounding box center [144, 141] width 195 height 8
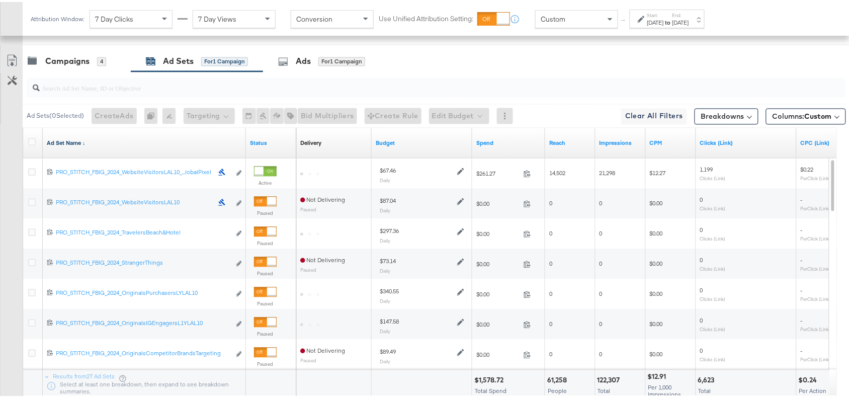
click at [86, 143] on link "Ad Set Name ↓" at bounding box center [144, 141] width 195 height 8
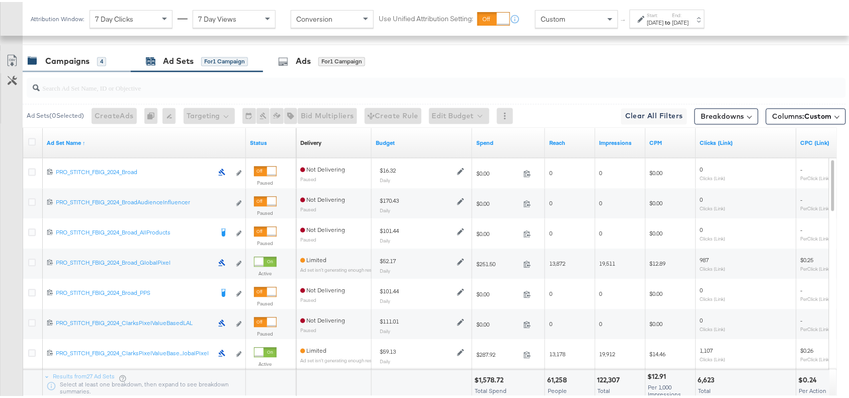
click at [71, 62] on div "Campaigns" at bounding box center [67, 60] width 44 height 12
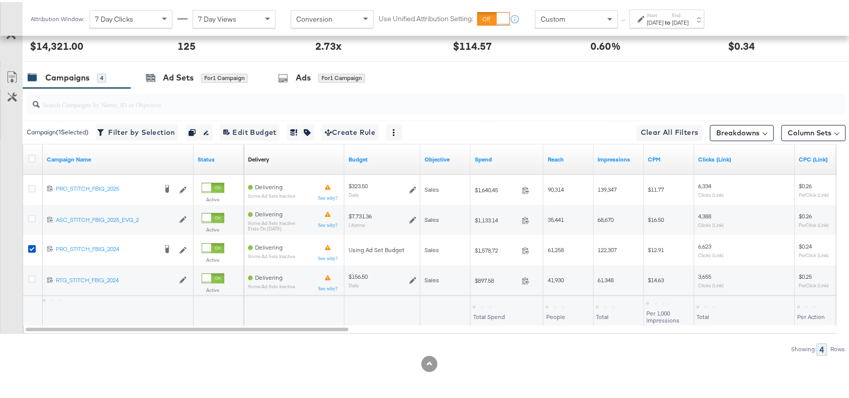
scroll to position [501, 0]
click at [174, 73] on div "Ad Sets" at bounding box center [178, 76] width 31 height 12
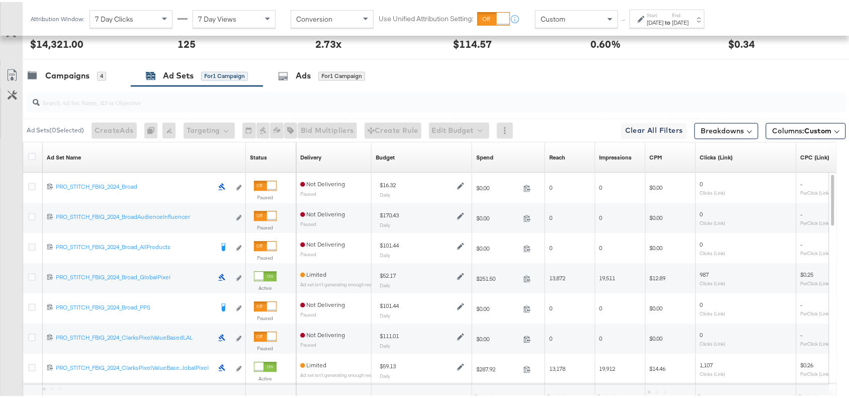
scroll to position [516, 0]
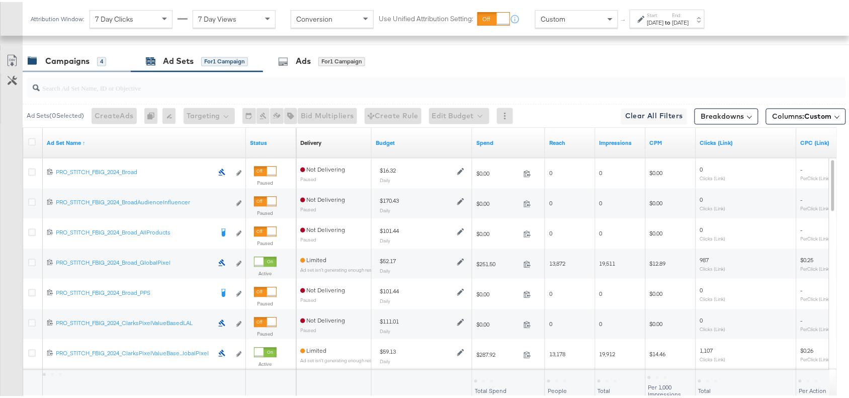
click at [68, 70] on div "Campaigns 4" at bounding box center [77, 60] width 108 height 22
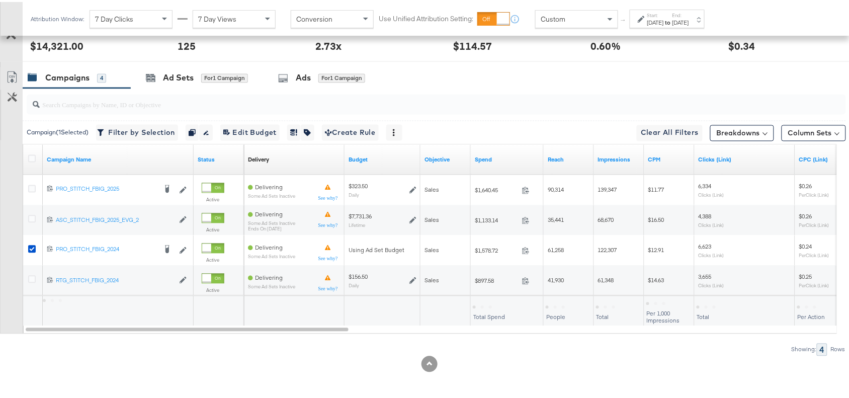
scroll to position [501, 0]
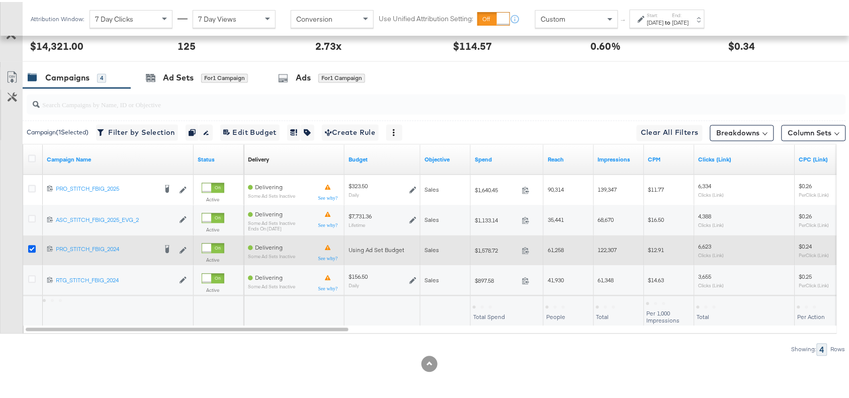
click at [29, 250] on icon at bounding box center [32, 247] width 8 height 8
click at [0, 0] on input "checkbox" at bounding box center [0, 0] width 0 height 0
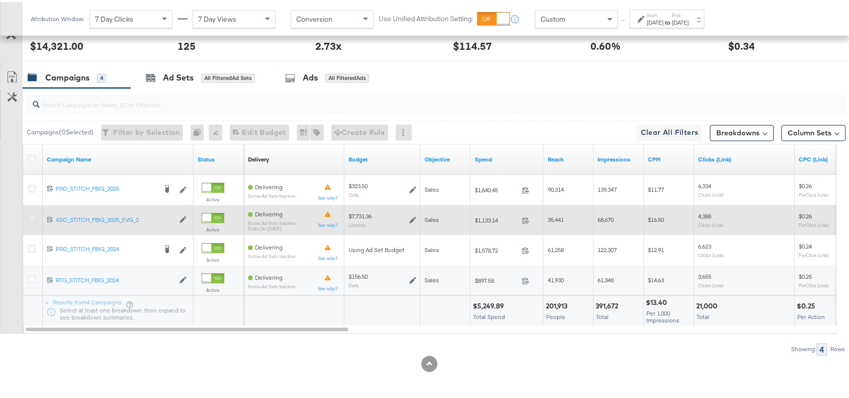
click at [32, 217] on icon at bounding box center [32, 217] width 8 height 8
click at [0, 0] on input "checkbox" at bounding box center [0, 0] width 0 height 0
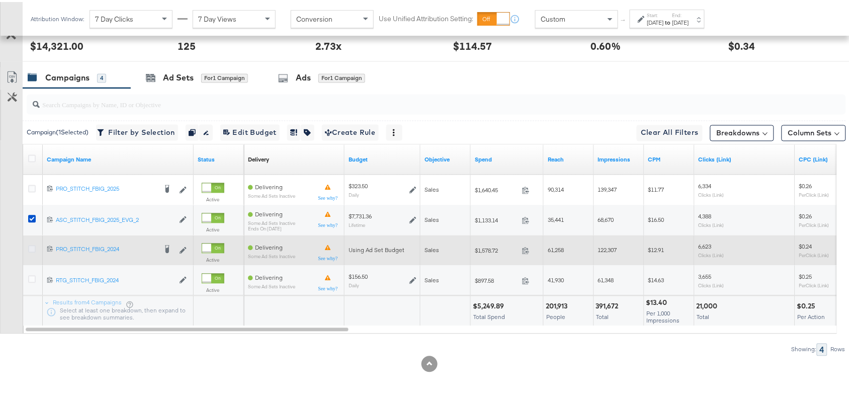
click at [31, 247] on icon at bounding box center [32, 247] width 8 height 8
click at [0, 0] on input "checkbox" at bounding box center [0, 0] width 0 height 0
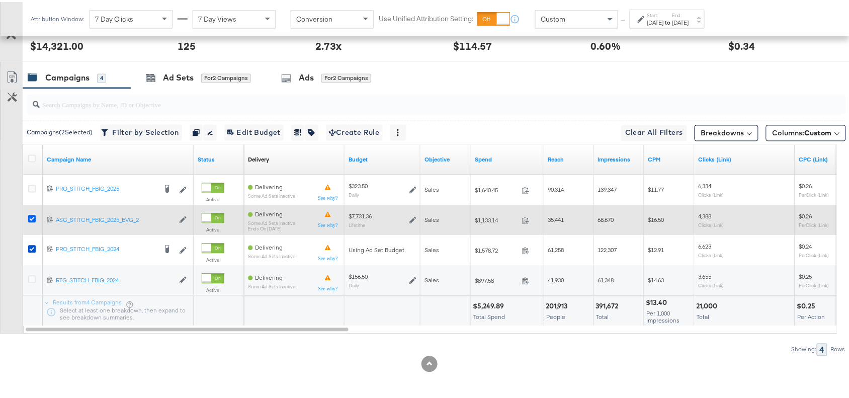
click at [29, 215] on icon at bounding box center [32, 217] width 8 height 8
click at [0, 0] on input "checkbox" at bounding box center [0, 0] width 0 height 0
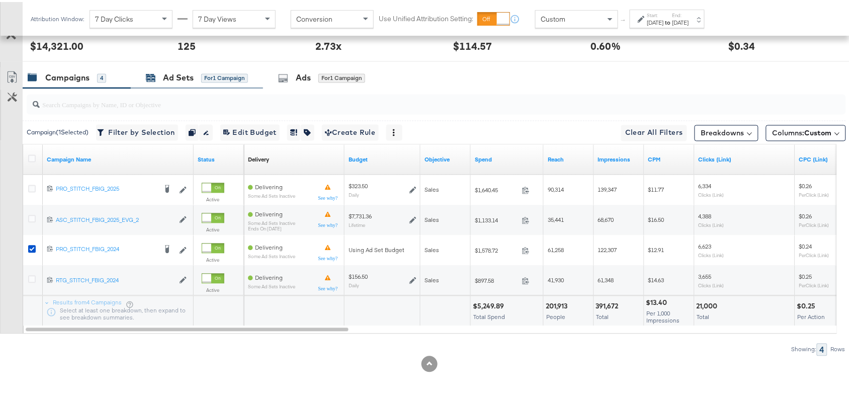
click at [174, 77] on div "Ad Sets" at bounding box center [178, 76] width 31 height 12
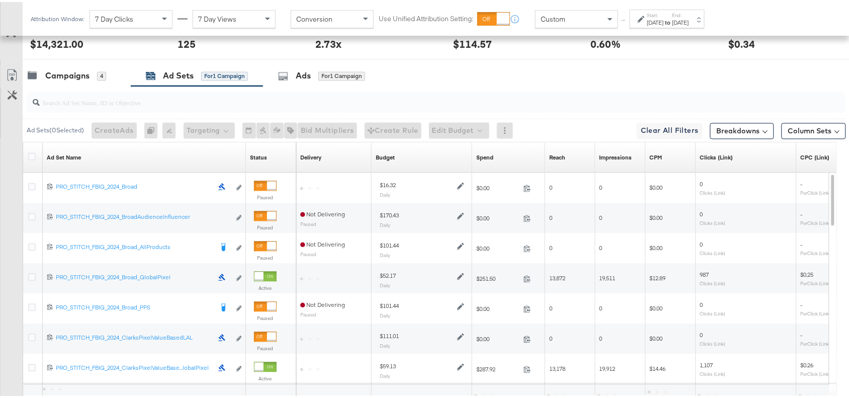
scroll to position [516, 0]
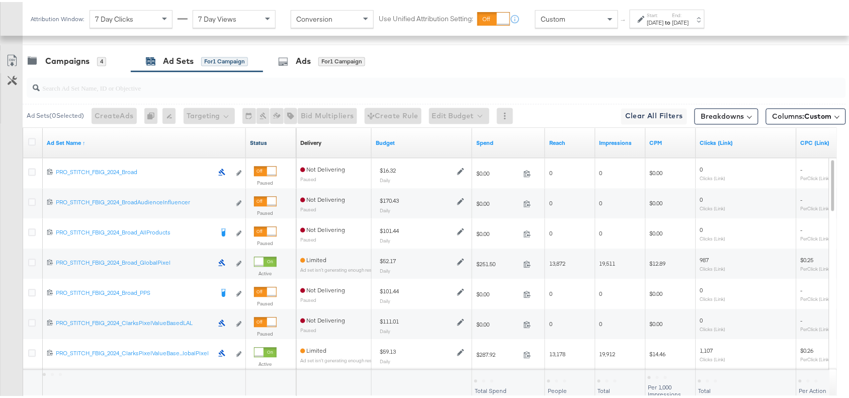
click at [272, 142] on link "Status" at bounding box center [271, 141] width 42 height 8
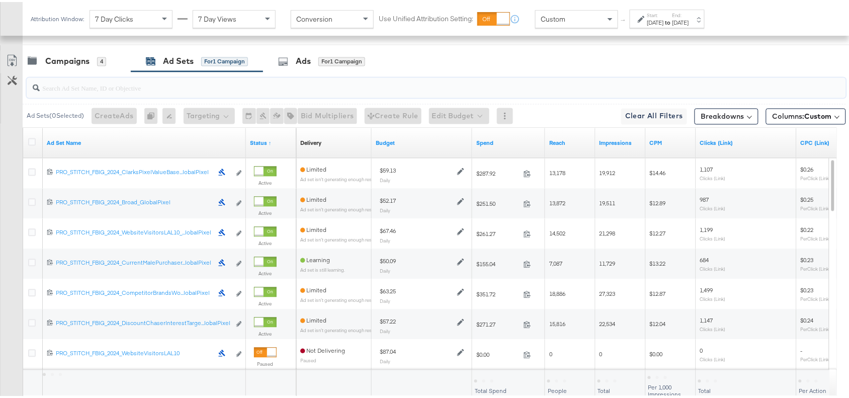
click at [586, 83] on input "search" at bounding box center [405, 82] width 731 height 20
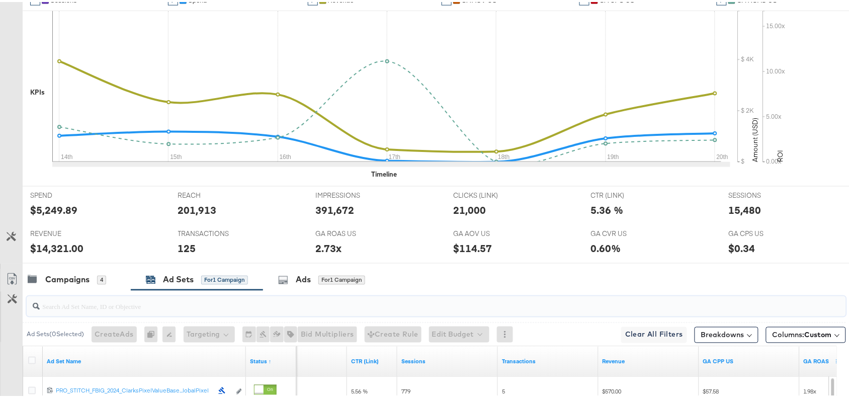
scroll to position [0, 0]
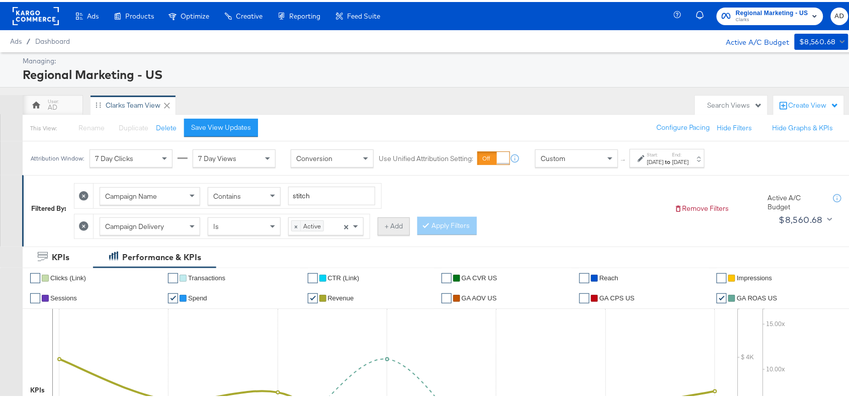
click at [391, 224] on button "+ Add" at bounding box center [394, 224] width 32 height 18
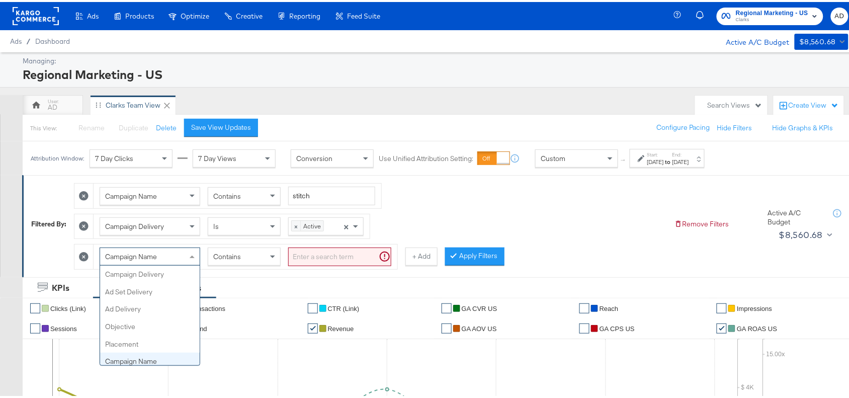
click at [171, 254] on div "Campaign Name" at bounding box center [150, 254] width 100 height 17
type input "Ad set"
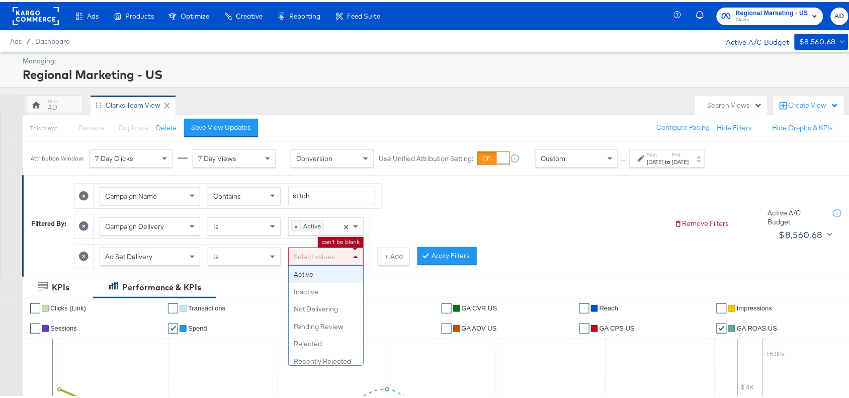
click at [324, 256] on div "Select values" at bounding box center [326, 254] width 74 height 17
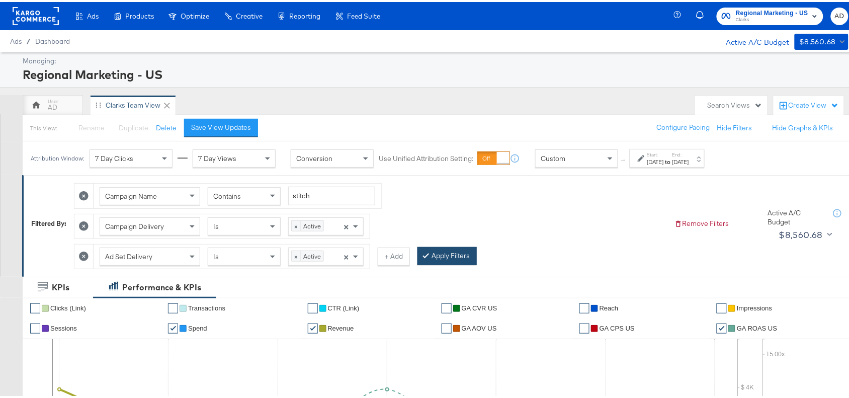
click at [455, 254] on button "Apply Filters" at bounding box center [446, 254] width 59 height 18
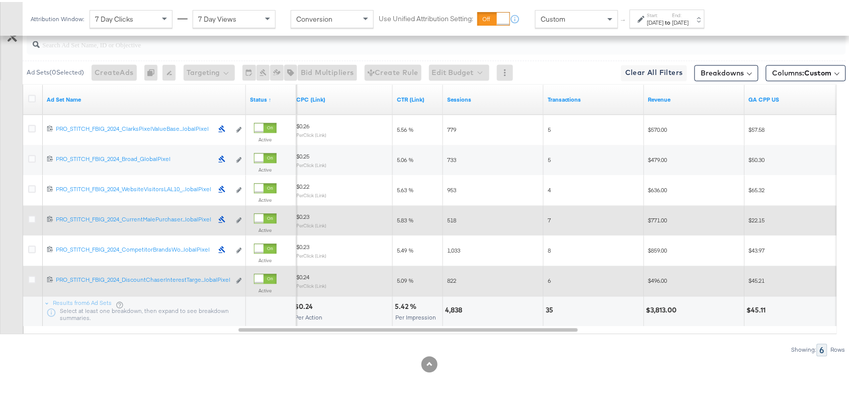
scroll to position [429, 0]
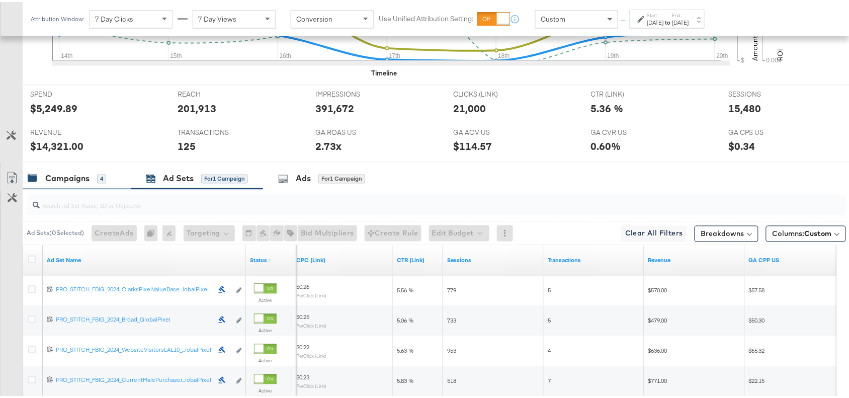
click at [68, 188] on div "Campaigns 4" at bounding box center [77, 177] width 108 height 22
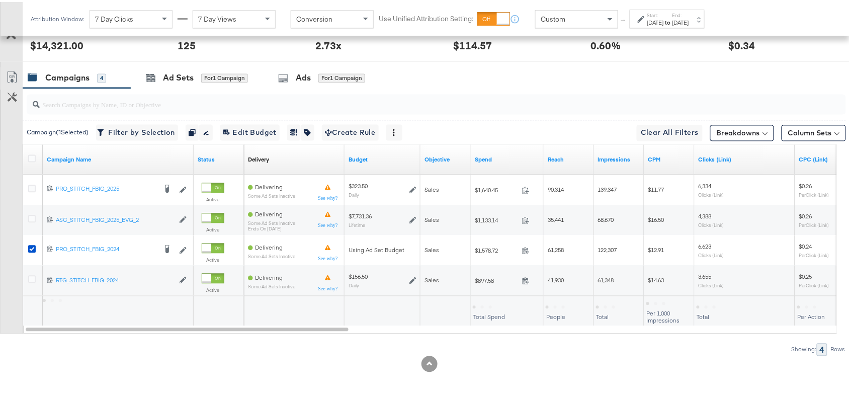
scroll to position [531, 0]
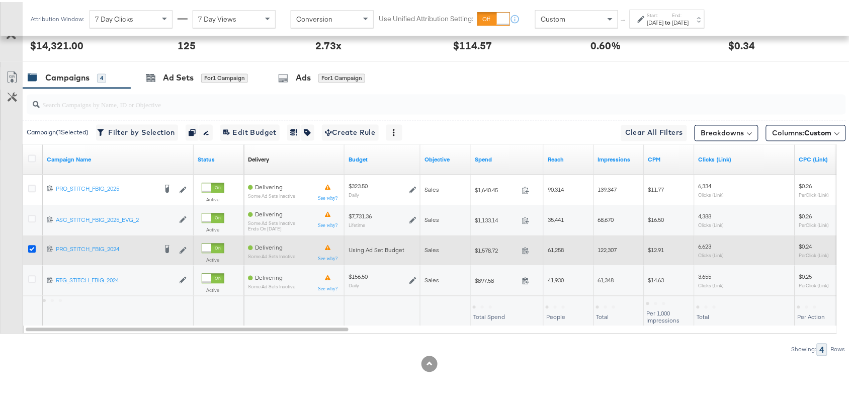
click at [31, 245] on icon at bounding box center [32, 247] width 8 height 8
click at [0, 0] on input "checkbox" at bounding box center [0, 0] width 0 height 0
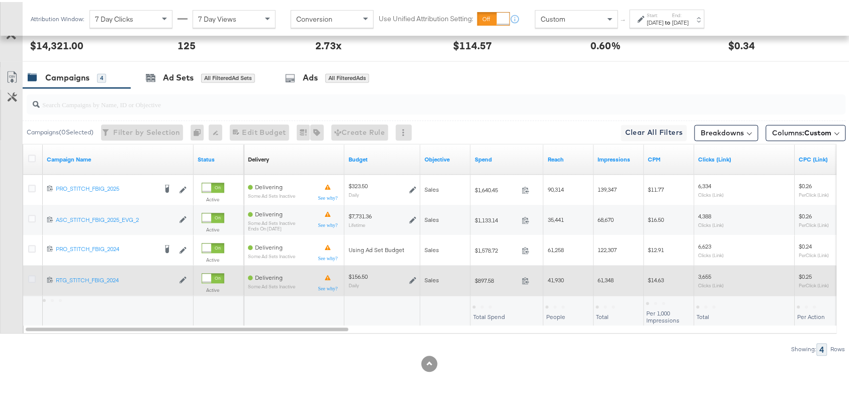
click at [29, 278] on icon at bounding box center [32, 277] width 8 height 8
click at [0, 0] on input "checkbox" at bounding box center [0, 0] width 0 height 0
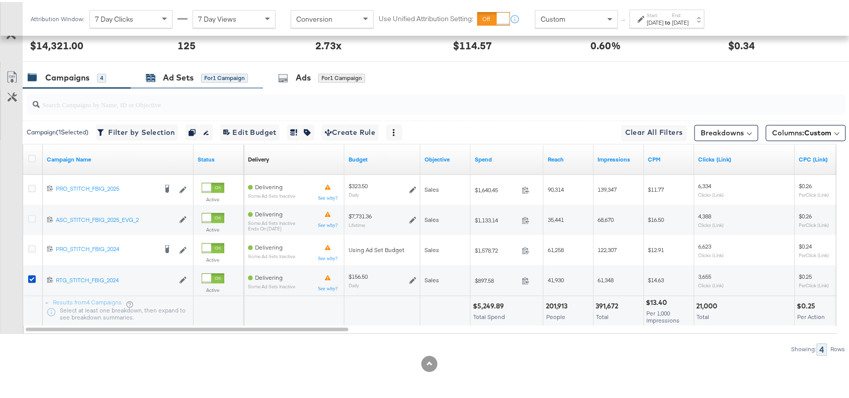
click at [174, 72] on div "Ad Sets" at bounding box center [178, 76] width 31 height 12
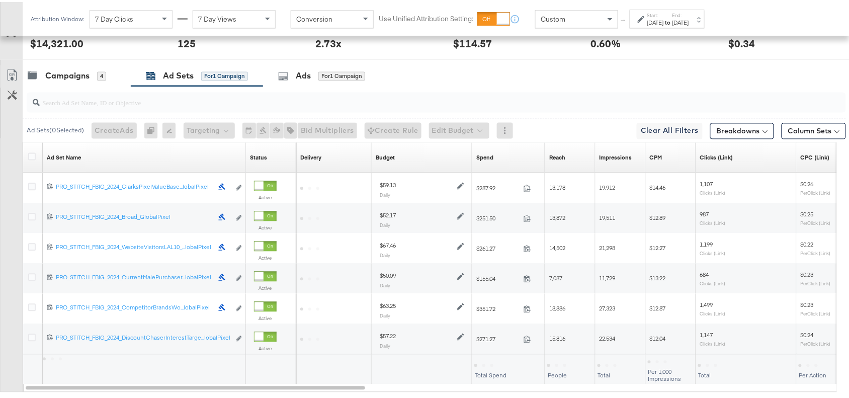
scroll to position [472, 0]
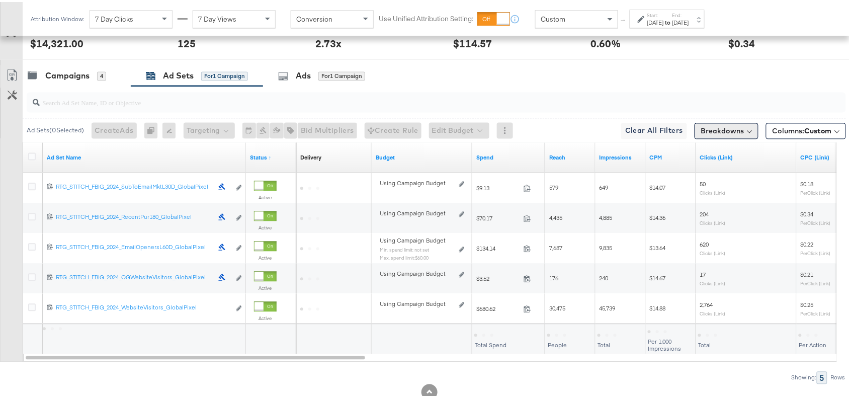
click at [694, 129] on button "Breakdowns" at bounding box center [726, 129] width 64 height 16
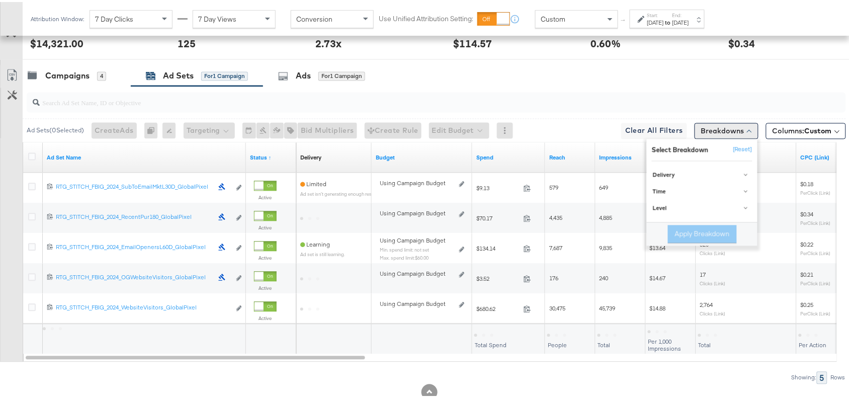
scroll to position [562, 0]
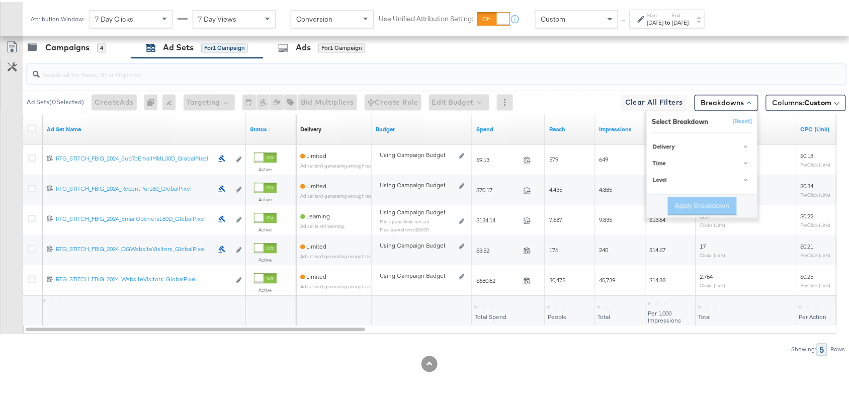
click at [579, 74] on input "search" at bounding box center [405, 69] width 731 height 20
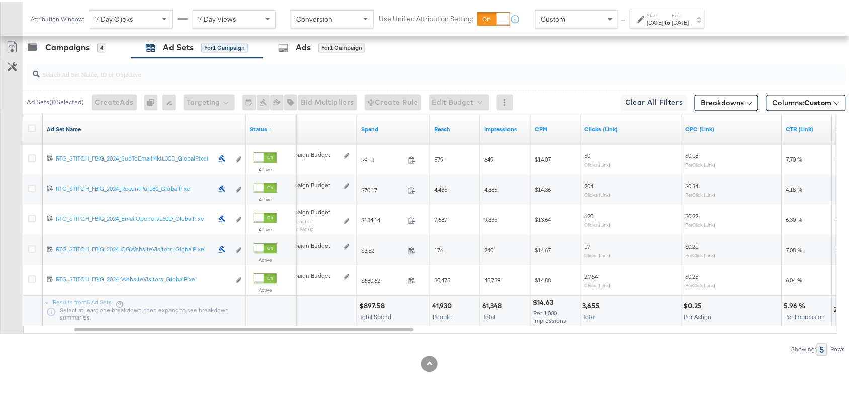
click at [90, 131] on link "Ad Set Name" at bounding box center [144, 128] width 195 height 8
click at [90, 131] on link "Ad Set Name ↓" at bounding box center [144, 128] width 195 height 8
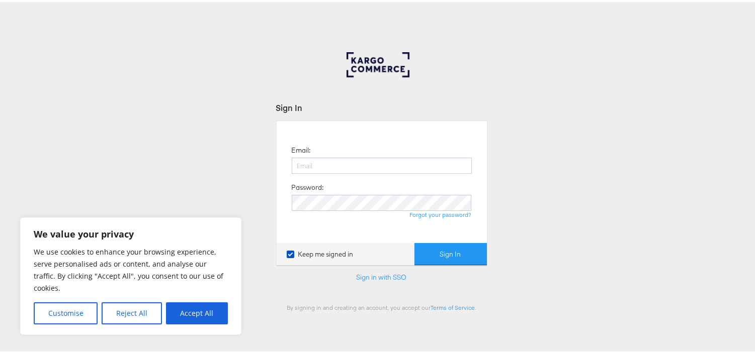
type input "[EMAIL_ADDRESS][PERSON_NAME][DOMAIN_NAME]"
click at [414, 241] on button "Sign In" at bounding box center [450, 252] width 72 height 23
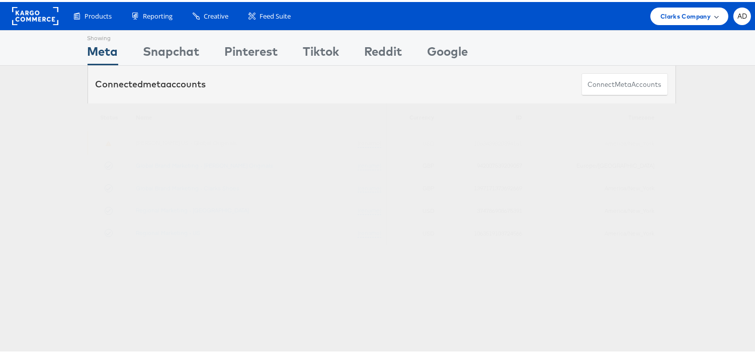
click at [676, 18] on span "Clarks Company" at bounding box center [685, 14] width 50 height 11
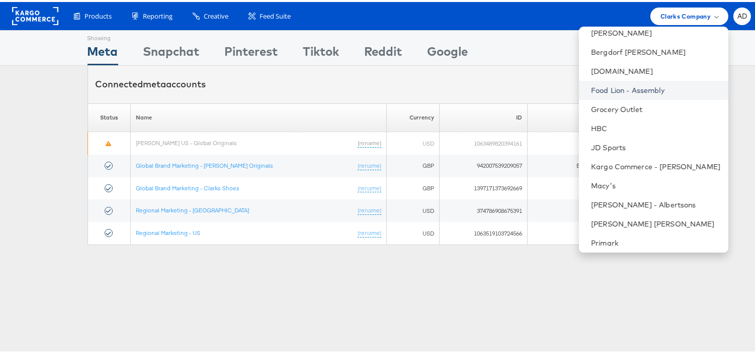
scroll to position [162, 0]
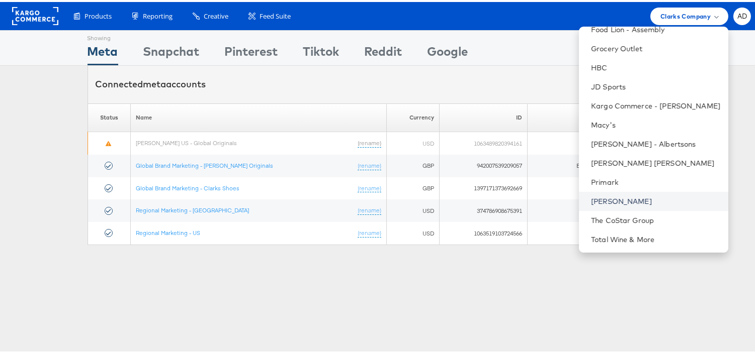
click at [594, 197] on link "[PERSON_NAME]" at bounding box center [655, 200] width 129 height 10
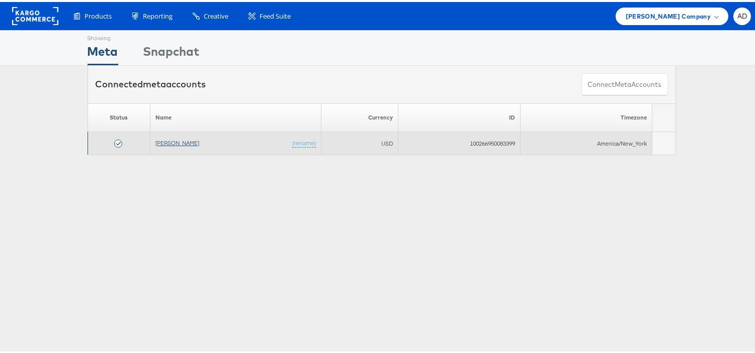
click at [172, 139] on link "[PERSON_NAME]" at bounding box center [177, 141] width 44 height 8
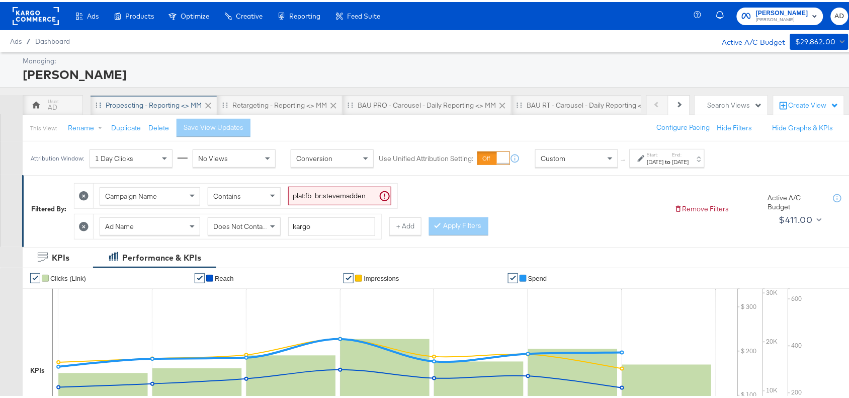
click at [140, 105] on div "Propescting - Reporting <> MM" at bounding box center [154, 104] width 96 height 10
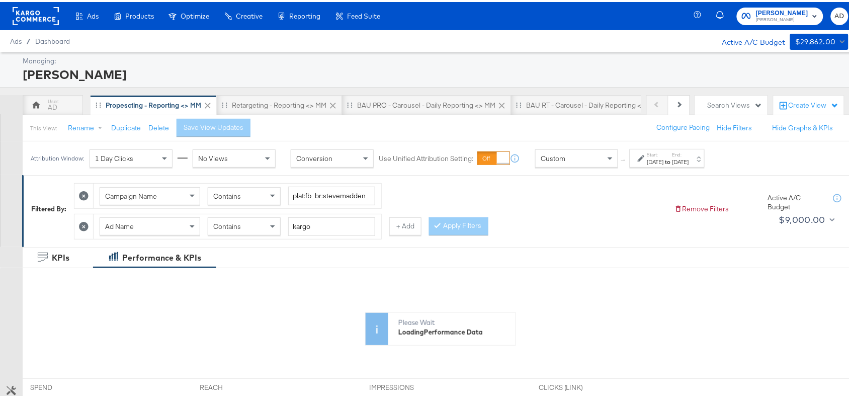
click at [664, 157] on div "Aug 21st 2025" at bounding box center [655, 160] width 17 height 8
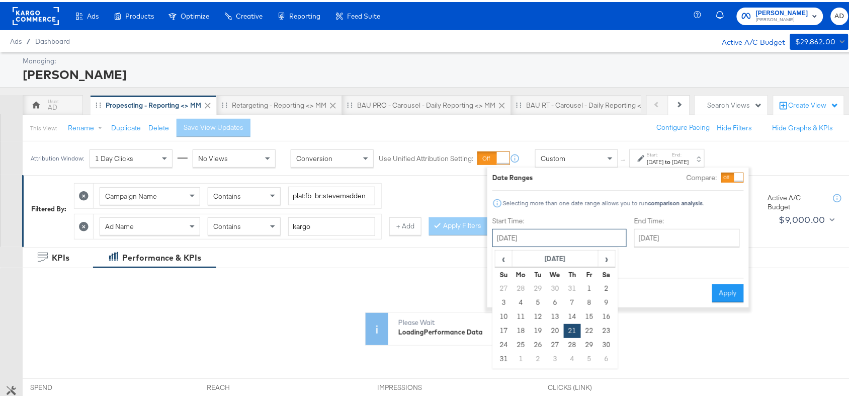
click at [546, 240] on input "August 21st 2025" at bounding box center [559, 236] width 134 height 18
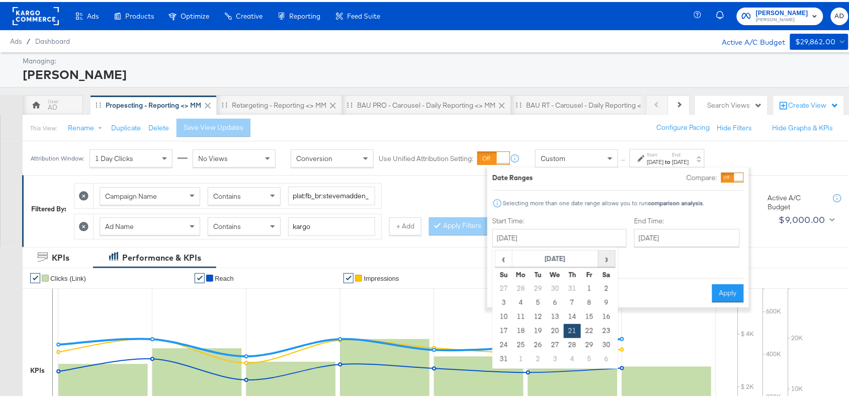
click at [605, 257] on span "›" at bounding box center [607, 256] width 16 height 15
click at [570, 315] on td "18" at bounding box center [572, 315] width 17 height 14
type input "September 18th 2025"
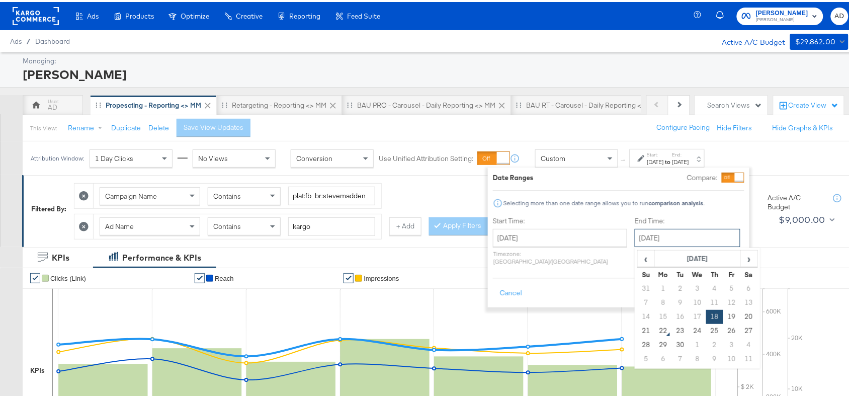
click at [673, 234] on input "September 18th 2025" at bounding box center [687, 236] width 106 height 18
click at [637, 332] on td "21" at bounding box center [645, 329] width 17 height 14
type input "[DATE]"
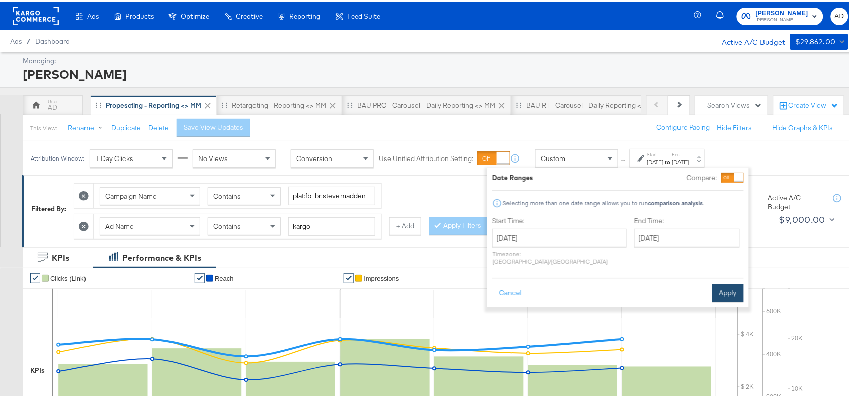
click at [732, 282] on button "Apply" at bounding box center [728, 291] width 32 height 18
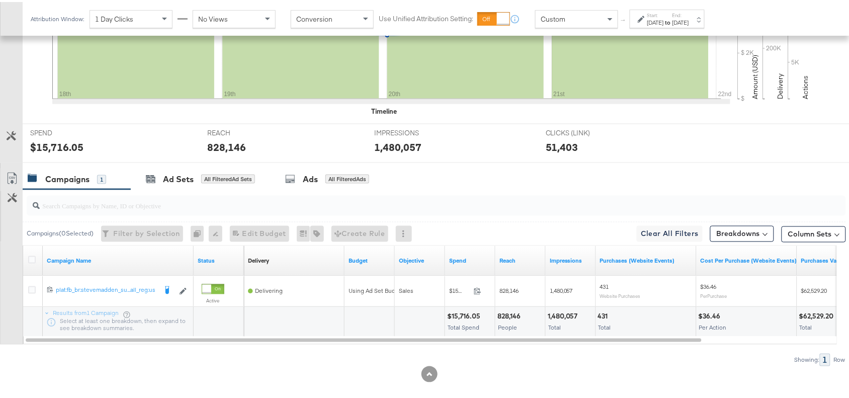
scroll to position [353, 0]
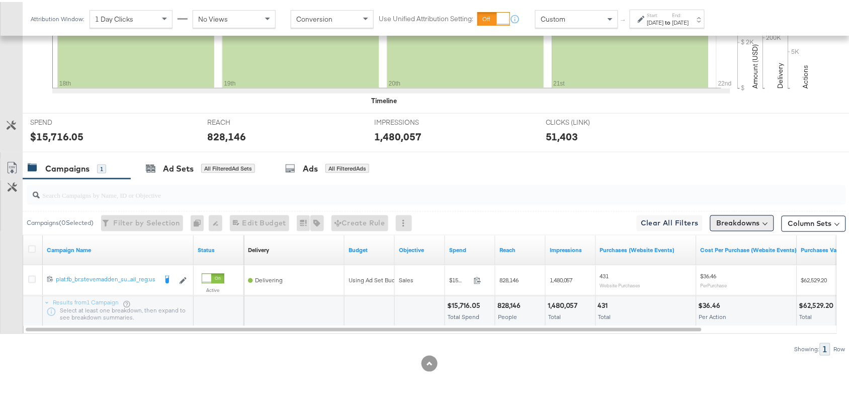
click at [753, 216] on button "Breakdowns" at bounding box center [742, 221] width 64 height 16
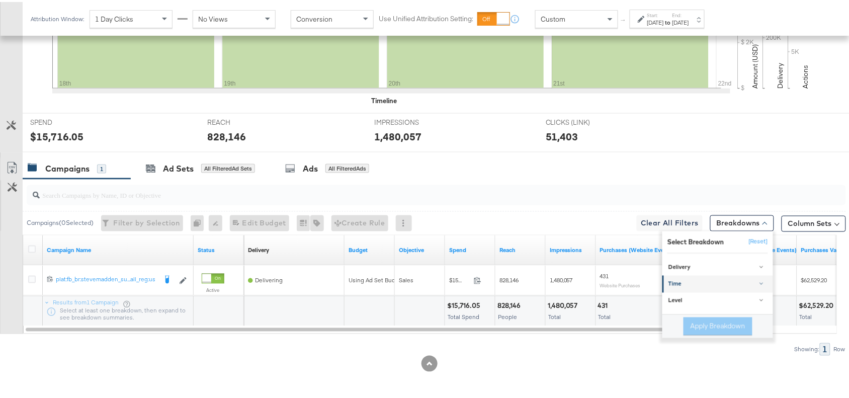
click at [707, 282] on div "Time" at bounding box center [718, 282] width 100 height 8
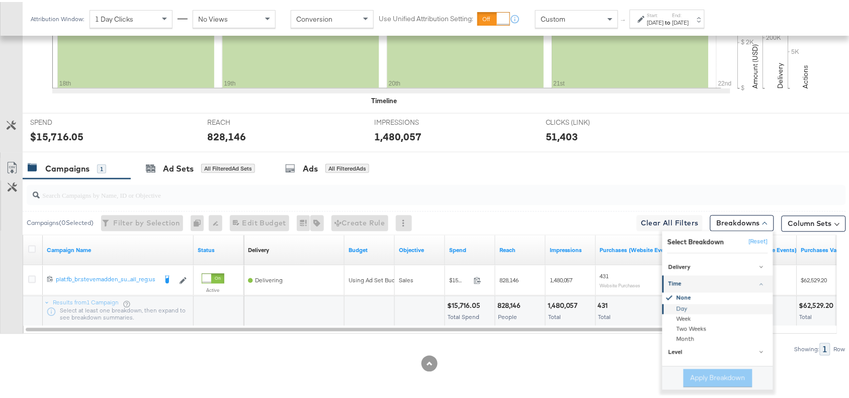
click at [677, 307] on div "Day" at bounding box center [718, 307] width 109 height 10
click at [698, 373] on button "Apply Breakdown" at bounding box center [717, 376] width 69 height 18
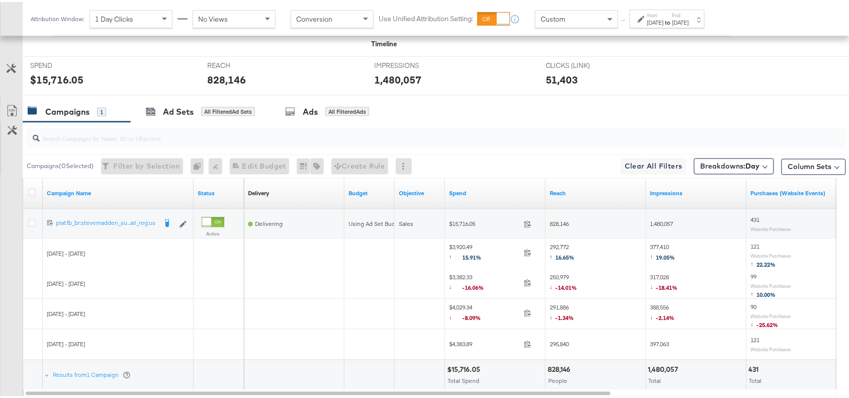
scroll to position [403, 0]
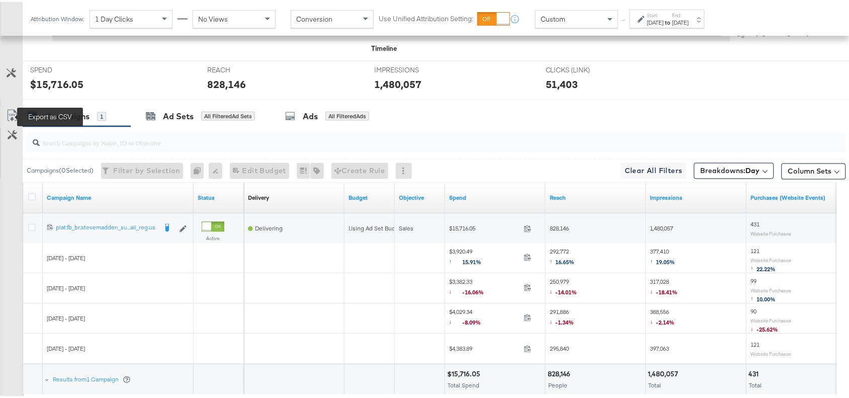
click at [14, 111] on icon at bounding box center [11, 114] width 9 height 12
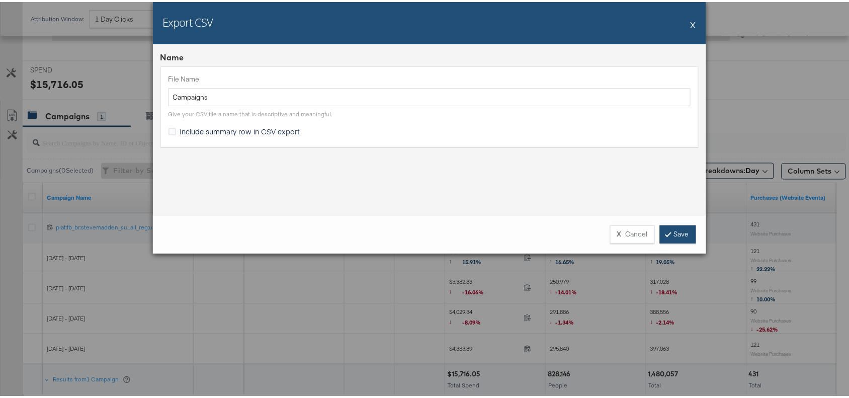
click at [665, 235] on link "Save" at bounding box center [678, 232] width 36 height 18
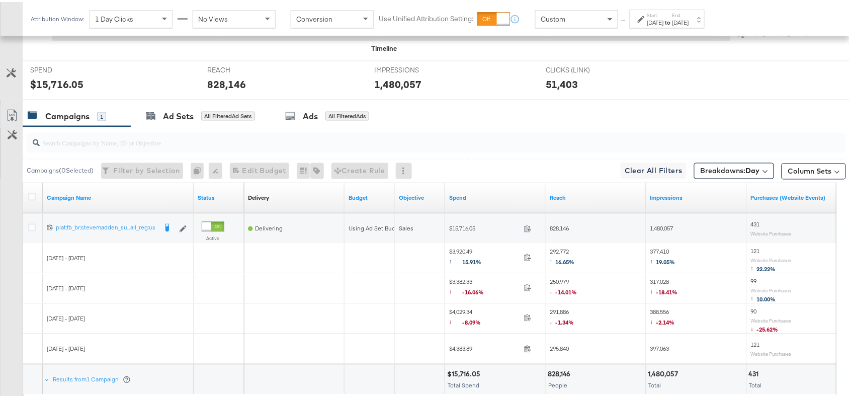
scroll to position [0, 0]
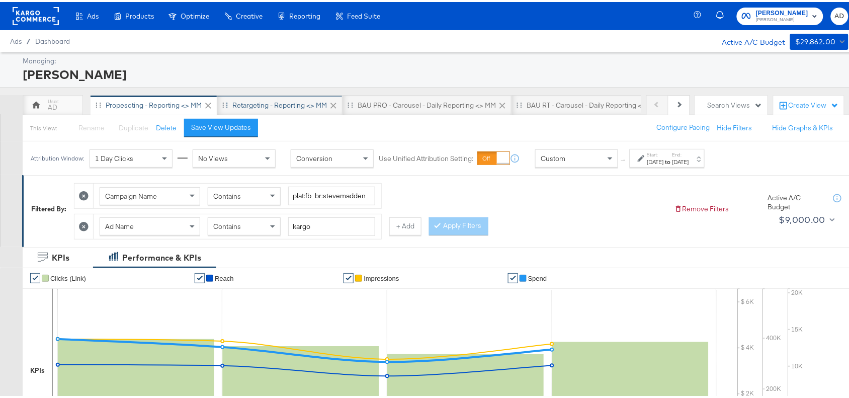
click at [259, 104] on div "Retargeting - Reporting <> MM" at bounding box center [279, 104] width 95 height 10
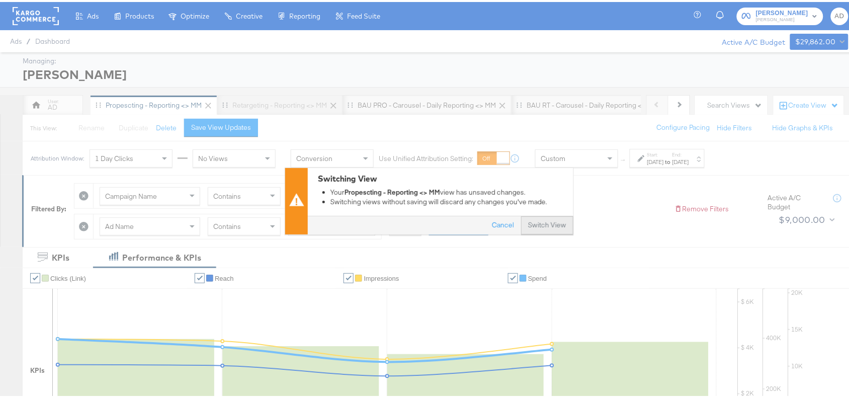
click at [545, 221] on button "Switch View" at bounding box center [547, 223] width 52 height 18
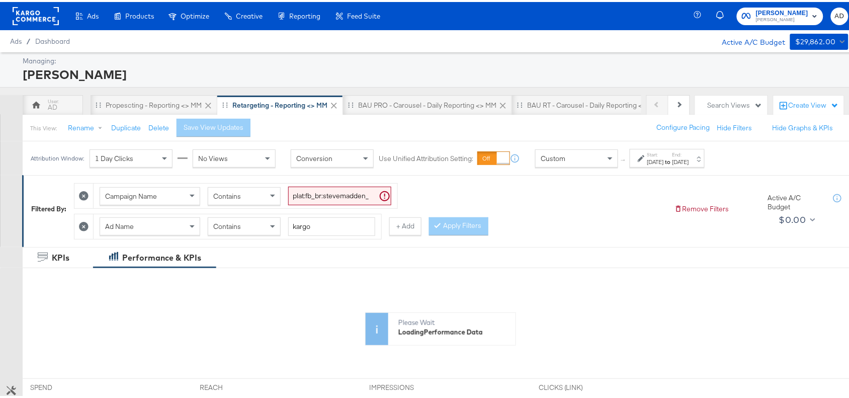
click at [689, 161] on div "Aug 27th 2025" at bounding box center [680, 160] width 17 height 8
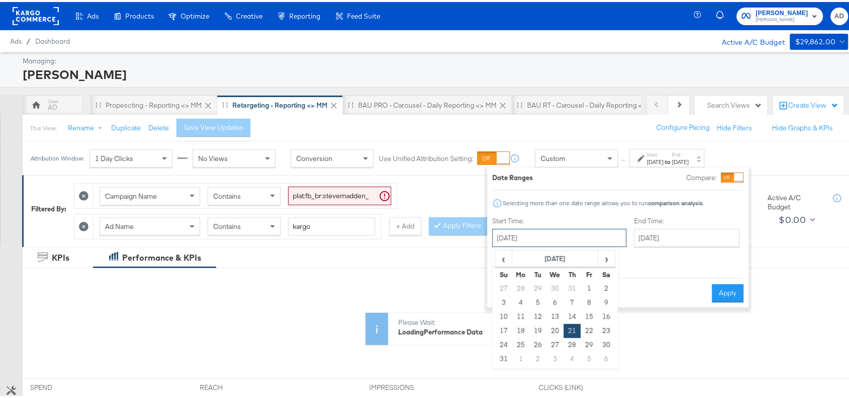
click at [562, 237] on input "August 21st 2025" at bounding box center [559, 236] width 134 height 18
click at [604, 257] on span "›" at bounding box center [607, 256] width 16 height 15
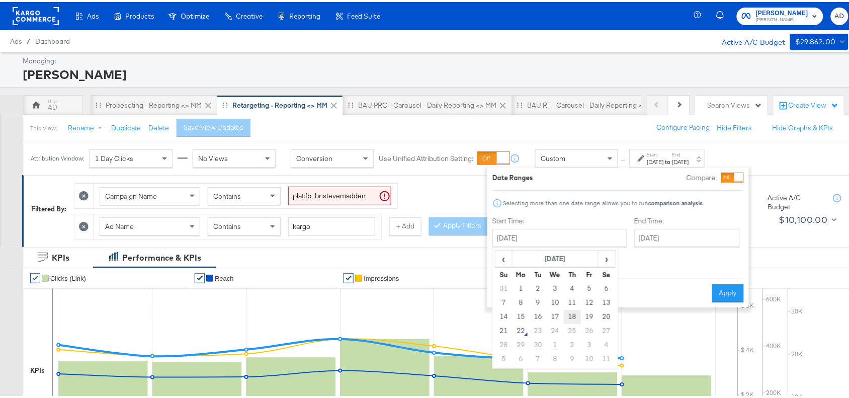
click at [572, 317] on td "18" at bounding box center [572, 315] width 17 height 14
type input "September 18th 2025"
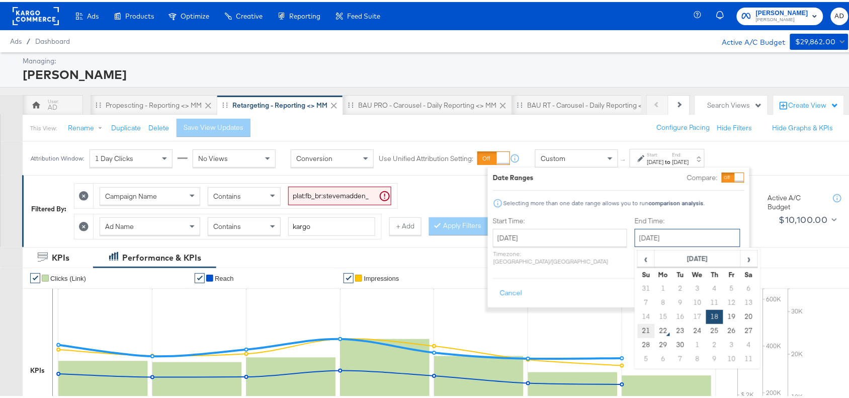
drag, startPoint x: 678, startPoint y: 237, endPoint x: 618, endPoint y: 328, distance: 109.0
click at [634, 245] on div "September 18th 2025 ‹ September 2025 › Su Mo Tu We Th Fr Sa 31 1 2 3 4 5 6 7 8 …" at bounding box center [687, 236] width 106 height 18
click at [637, 328] on td "21" at bounding box center [645, 329] width 17 height 14
type input "[DATE]"
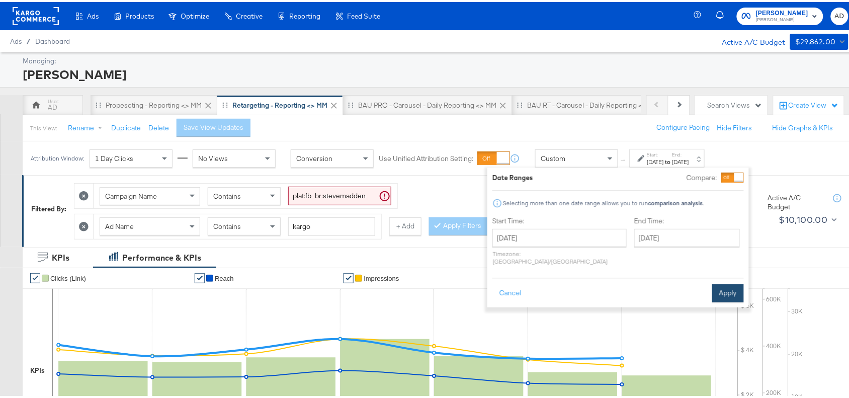
click at [737, 289] on button "Apply" at bounding box center [728, 291] width 32 height 18
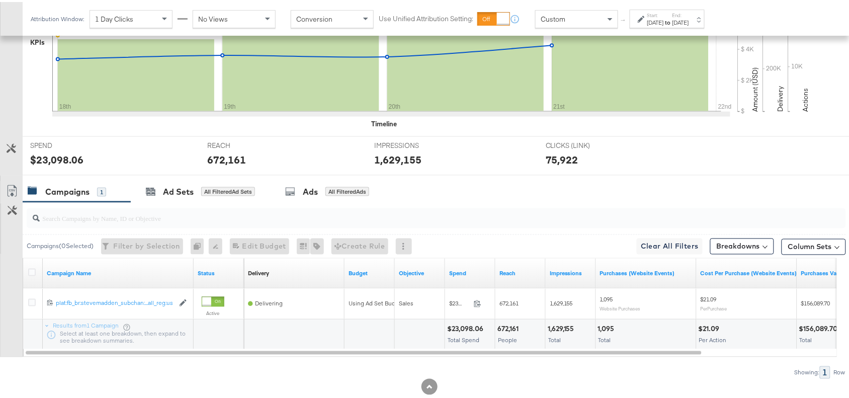
scroll to position [353, 0]
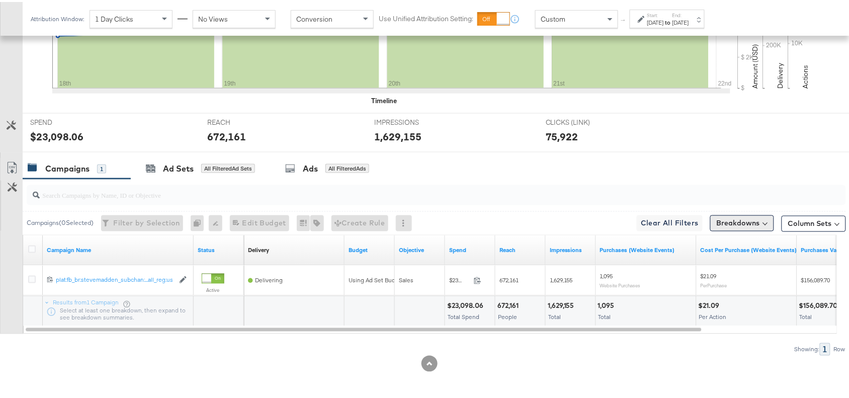
click at [742, 222] on button "Breakdowns" at bounding box center [742, 221] width 64 height 16
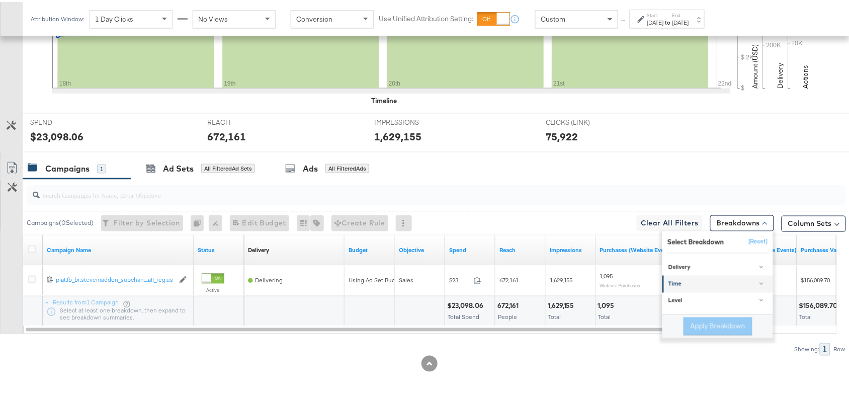
click at [694, 277] on link "Time" at bounding box center [717, 282] width 111 height 17
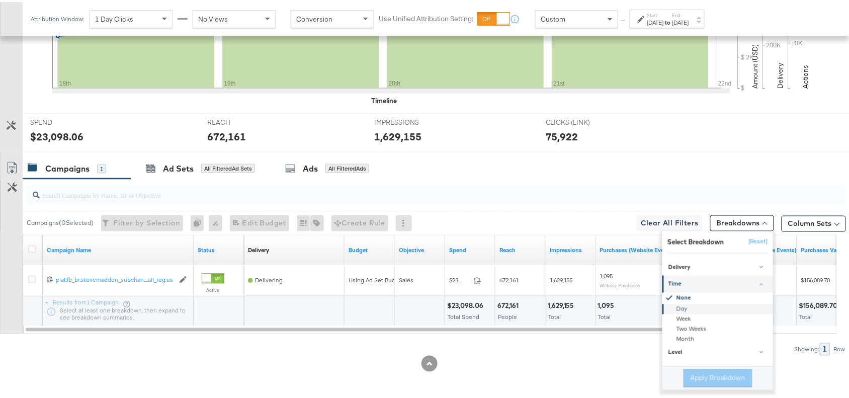
click at [689, 302] on div "Day" at bounding box center [718, 307] width 109 height 10
click at [692, 376] on button "Apply Breakdown" at bounding box center [717, 376] width 69 height 18
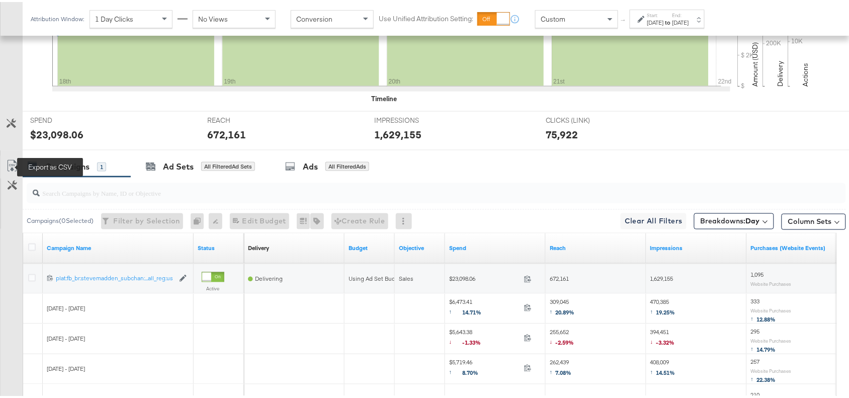
click at [8, 162] on icon at bounding box center [12, 164] width 12 height 12
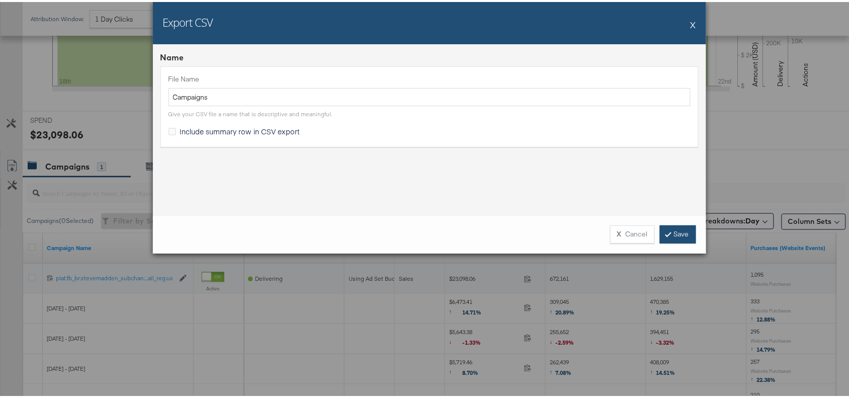
click at [674, 232] on link "Save" at bounding box center [678, 232] width 36 height 18
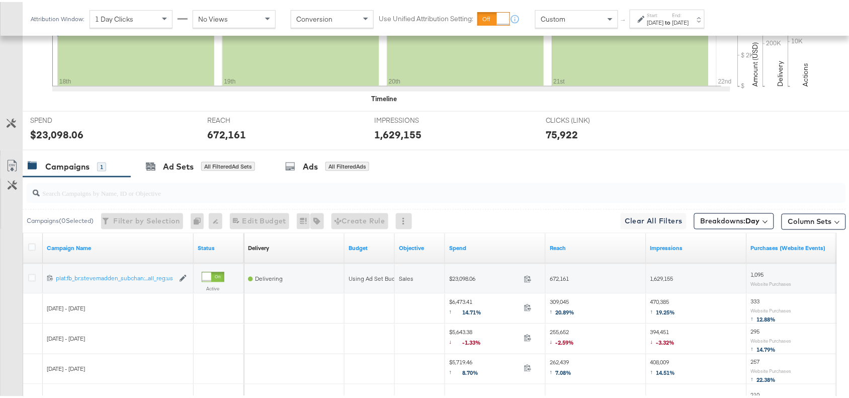
scroll to position [0, 0]
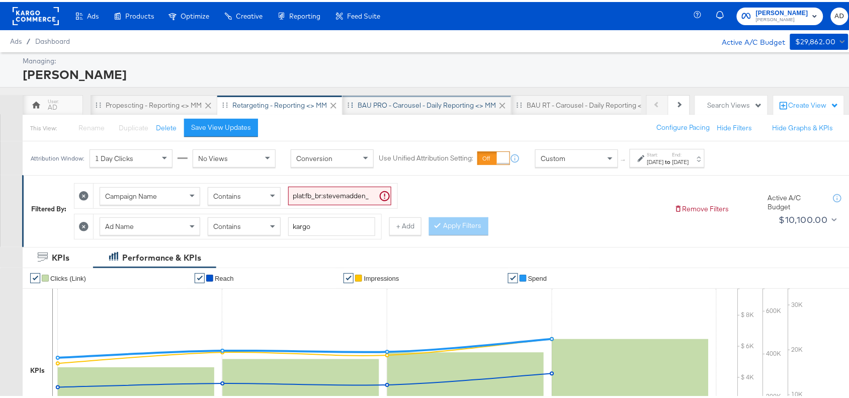
click at [463, 94] on div "BAU PRO - Carousel - Daily Reporting <> MM" at bounding box center [426, 103] width 169 height 20
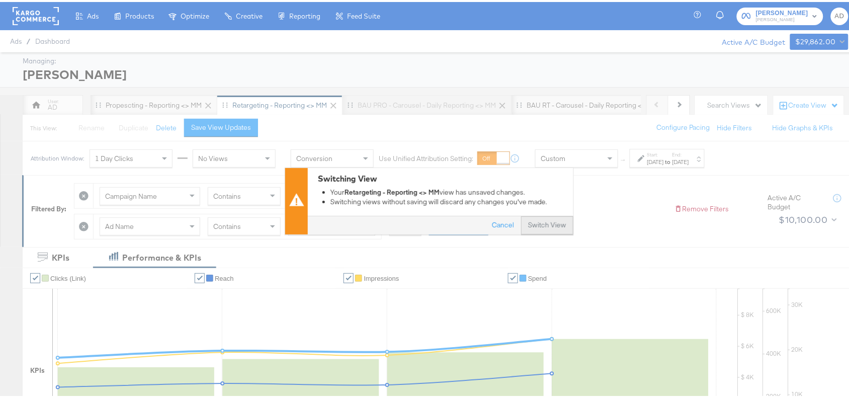
click at [529, 223] on button "Switch View" at bounding box center [547, 223] width 52 height 18
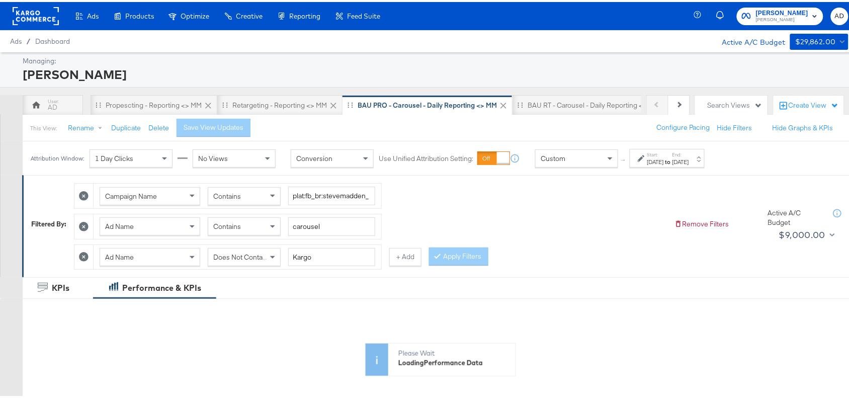
click at [694, 167] on div "Attribution Window: 1 Day Clicks No Views Conversion Use Unified Attribution Se…" at bounding box center [370, 156] width 694 height 34
click at [664, 154] on label "Start:" at bounding box center [655, 152] width 17 height 7
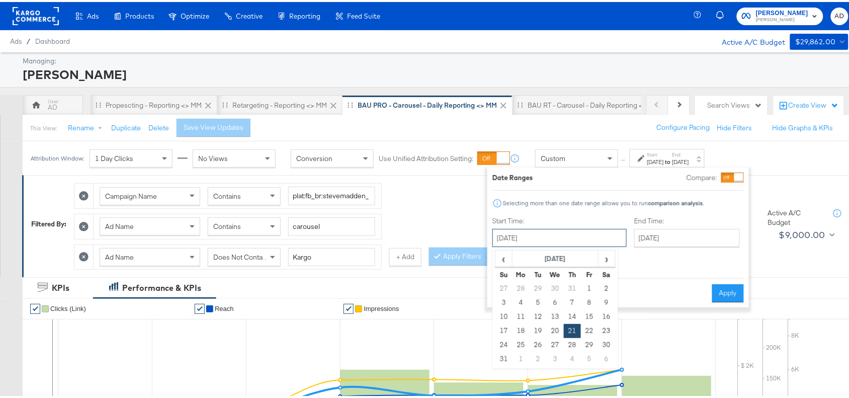
click at [554, 239] on input "August 21st 2025" at bounding box center [559, 236] width 134 height 18
click at [606, 260] on span "›" at bounding box center [607, 256] width 16 height 15
click at [576, 308] on td "18" at bounding box center [572, 315] width 17 height 14
type input "September 18th 2025"
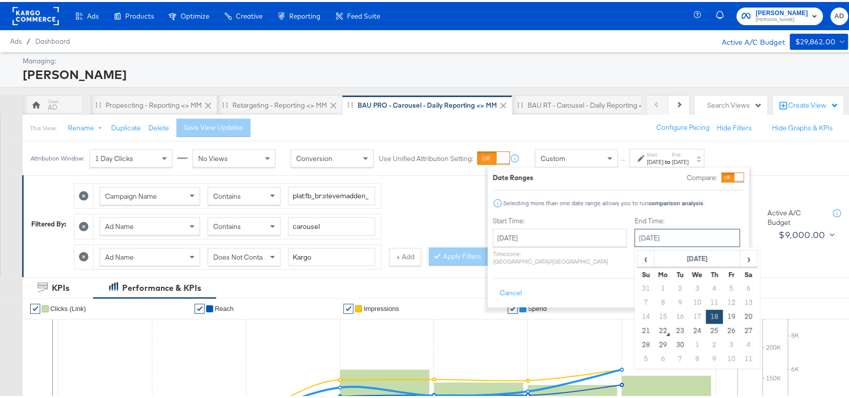
click at [664, 237] on input "September 18th 2025" at bounding box center [687, 236] width 106 height 18
click at [637, 327] on td "21" at bounding box center [645, 329] width 17 height 14
type input "[DATE]"
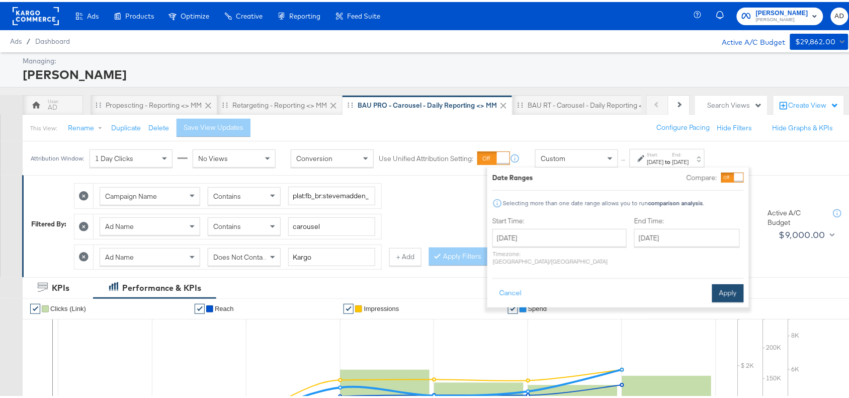
click at [730, 286] on button "Apply" at bounding box center [728, 291] width 32 height 18
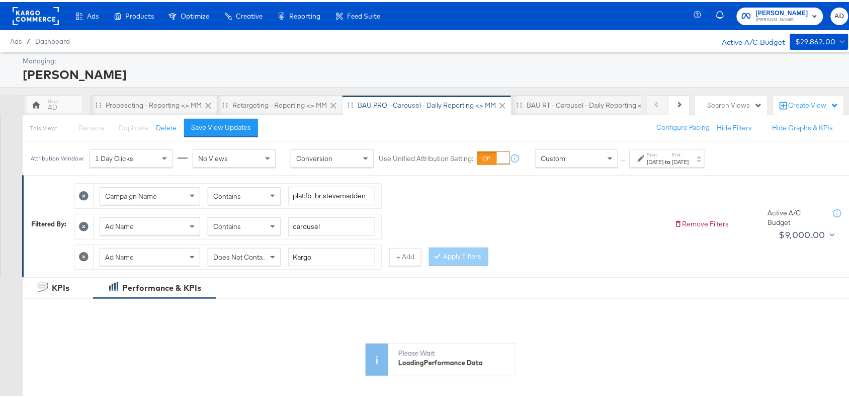
scroll to position [298, 0]
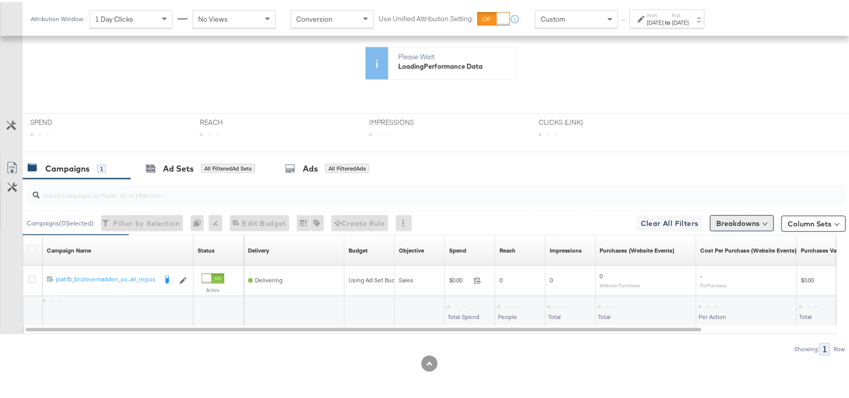
click at [747, 214] on button "Breakdowns" at bounding box center [742, 221] width 64 height 16
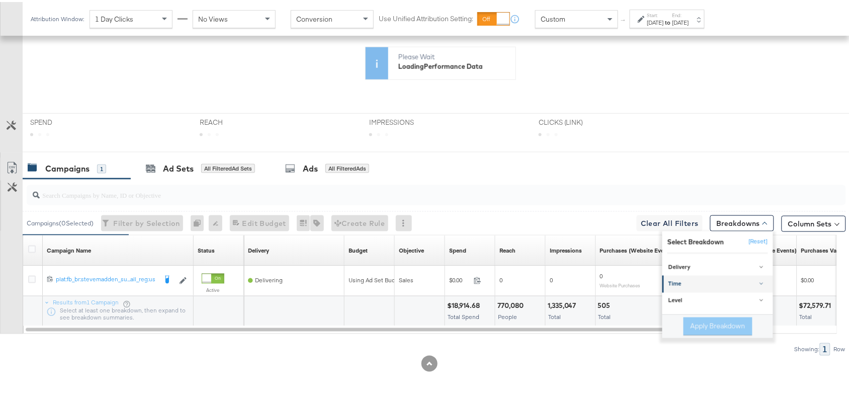
click at [679, 281] on div "Select Breakdown [Reset] Delivery None Age Gender Age & Gender Business Locatio…" at bounding box center [717, 282] width 111 height 107
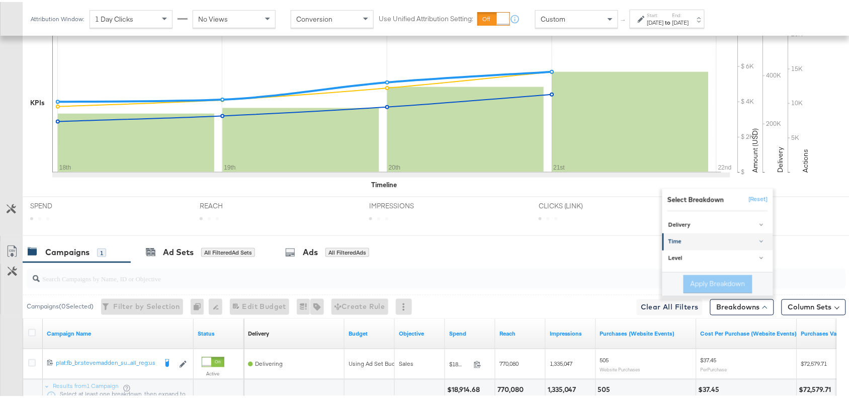
click at [678, 239] on div "Time" at bounding box center [718, 240] width 100 height 8
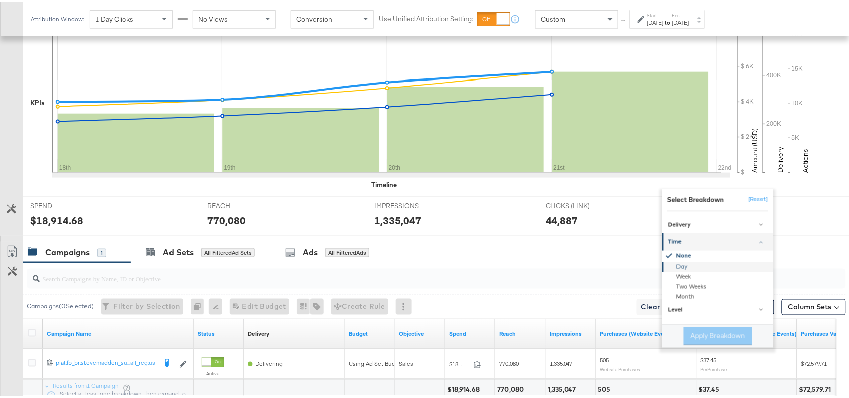
click at [670, 265] on div "Day" at bounding box center [718, 264] width 109 height 10
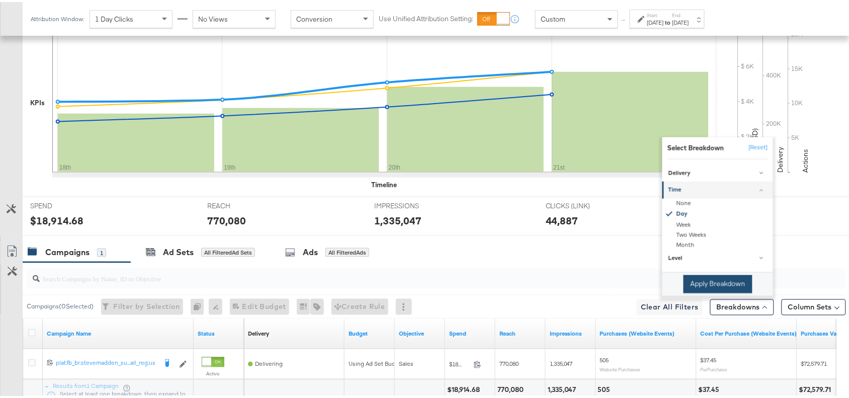
click at [698, 282] on button "Apply Breakdown" at bounding box center [717, 282] width 69 height 18
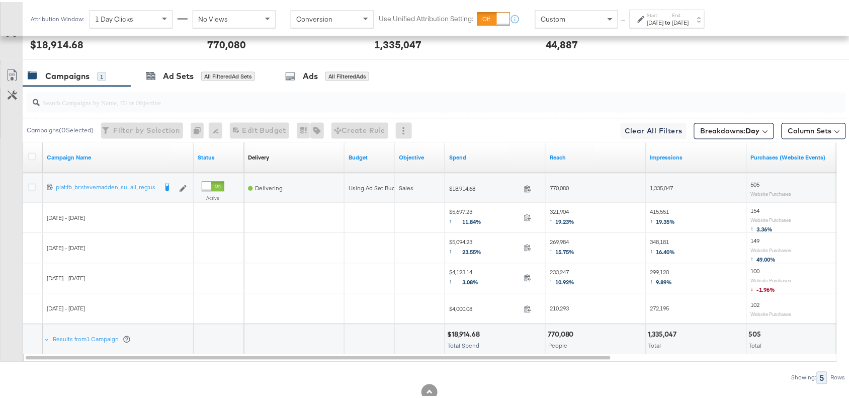
scroll to position [474, 0]
click at [8, 74] on icon at bounding box center [12, 73] width 12 height 12
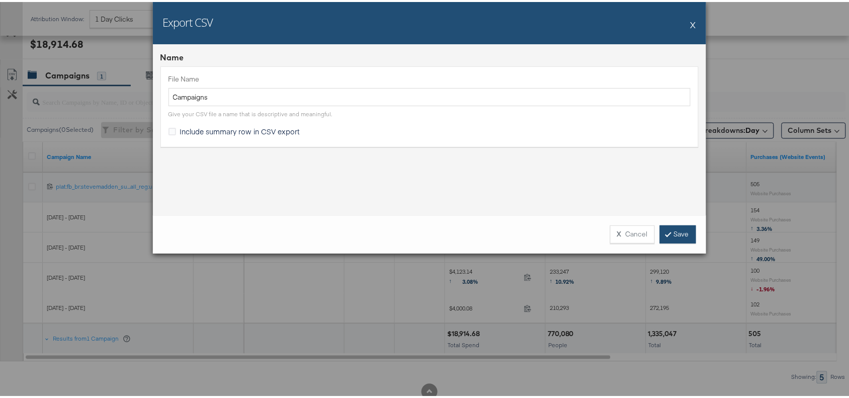
click at [675, 239] on link "Save" at bounding box center [678, 232] width 36 height 18
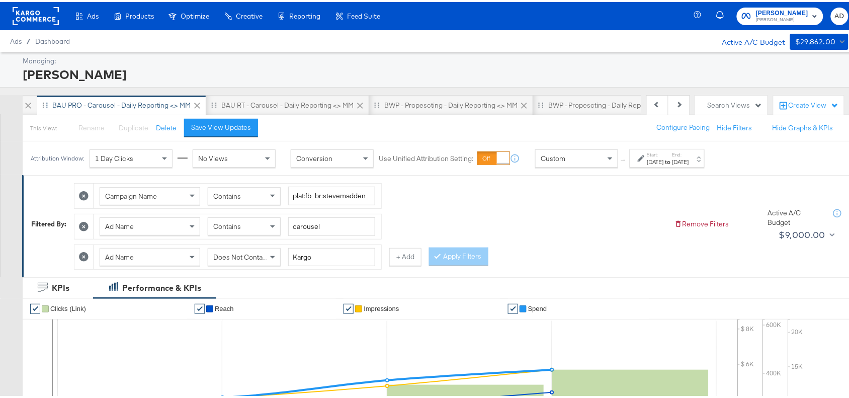
scroll to position [0, 310]
click at [282, 108] on div "BAU RT - Carousel - Daily Reporting <> MM" at bounding box center [282, 103] width 163 height 20
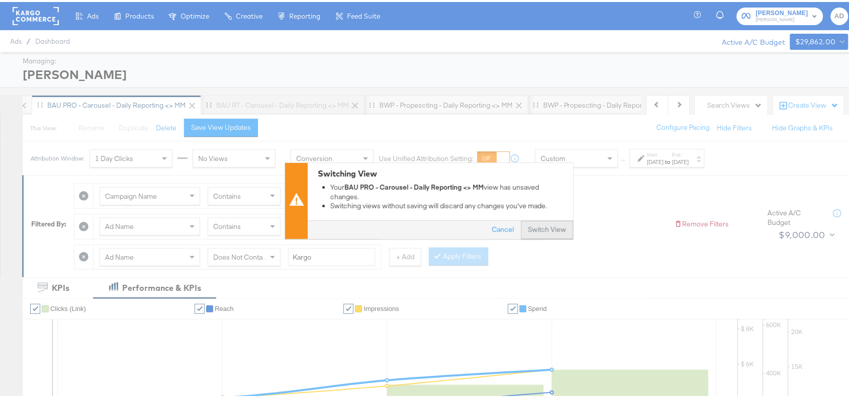
click at [539, 225] on button "Switch View" at bounding box center [547, 228] width 52 height 18
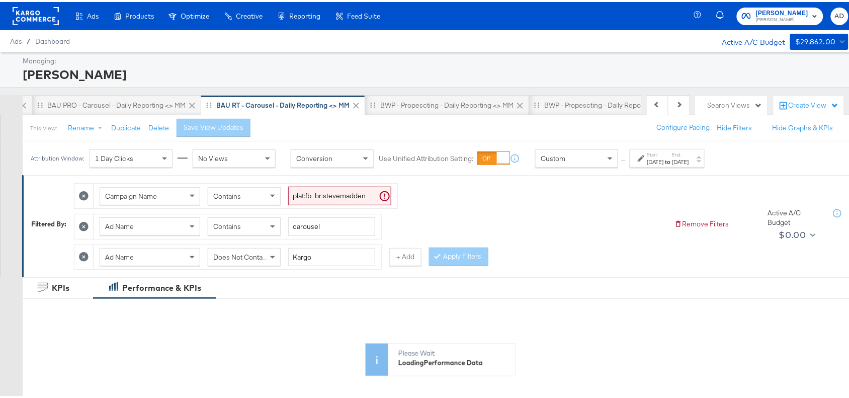
click at [689, 164] on div "Aug 27th 2025" at bounding box center [680, 160] width 17 height 8
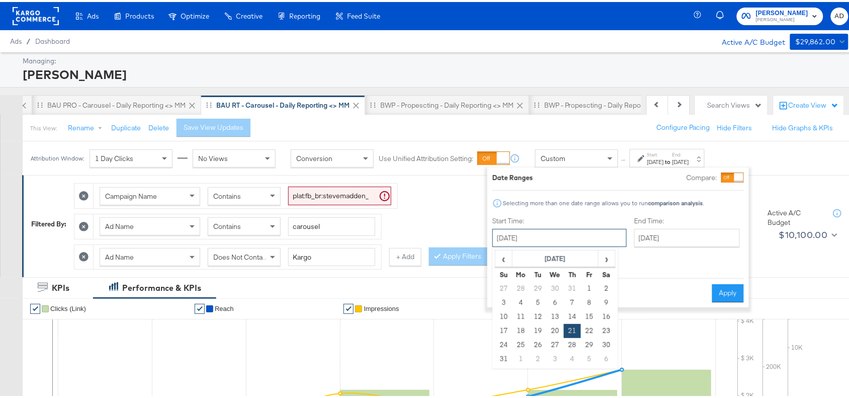
click at [554, 235] on input "August 21st 2025" at bounding box center [559, 236] width 134 height 18
click at [609, 256] on span "›" at bounding box center [607, 256] width 16 height 15
click at [568, 317] on td "18" at bounding box center [572, 315] width 17 height 14
type input "September 18th 2025"
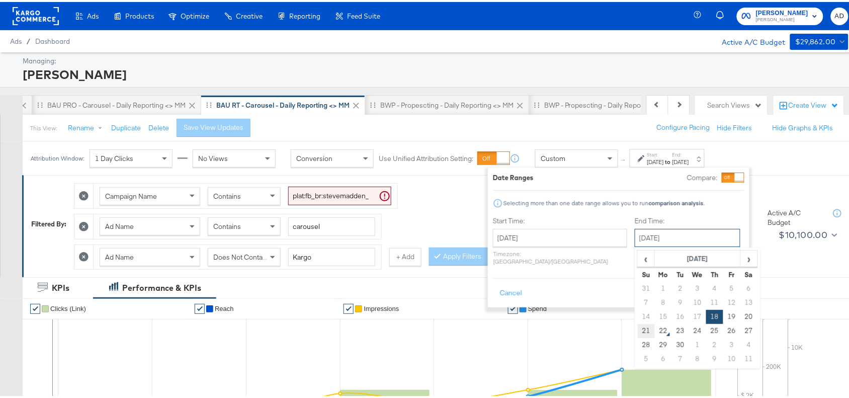
drag, startPoint x: 671, startPoint y: 238, endPoint x: 617, endPoint y: 329, distance: 106.1
click at [634, 245] on div "September 18th 2025 ‹ September 2025 › Su Mo Tu We Th Fr Sa 31 1 2 3 4 5 6 7 8 …" at bounding box center [687, 236] width 106 height 18
click at [637, 329] on td "21" at bounding box center [645, 329] width 17 height 14
type input "[DATE]"
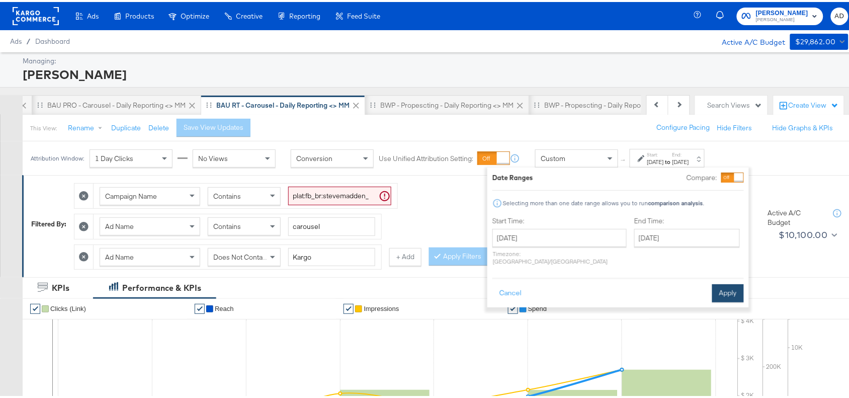
click at [730, 282] on button "Apply" at bounding box center [728, 291] width 32 height 18
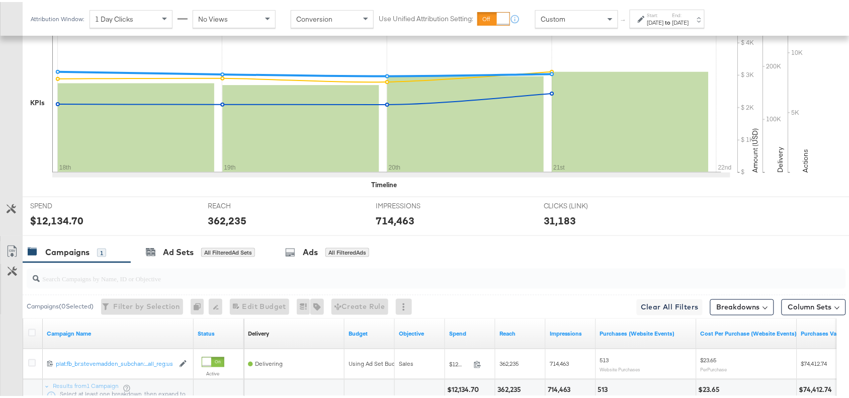
scroll to position [384, 0]
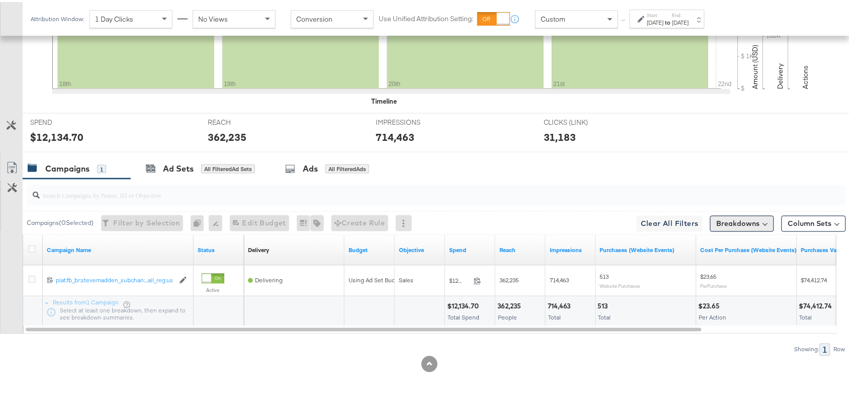
click at [738, 215] on button "Breakdowns" at bounding box center [742, 222] width 64 height 16
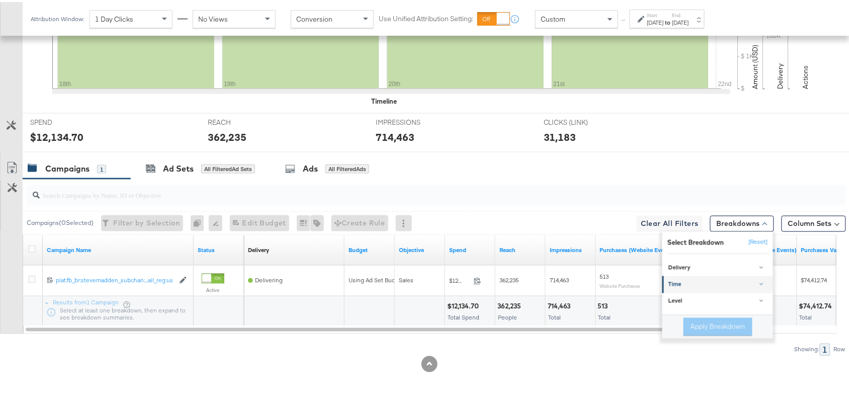
click at [689, 285] on div "Time" at bounding box center [718, 283] width 100 height 8
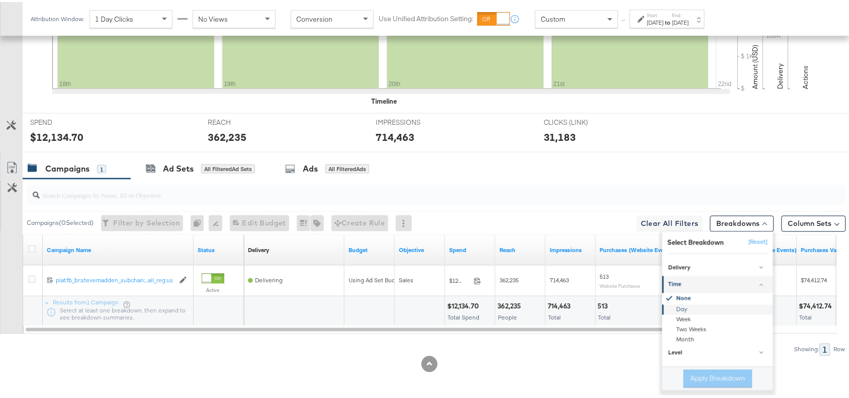
click at [672, 308] on div "Day" at bounding box center [718, 307] width 109 height 10
click at [673, 373] on div "Apply Breakdown" at bounding box center [717, 376] width 111 height 24
click at [685, 374] on button "Apply Breakdown" at bounding box center [717, 376] width 69 height 18
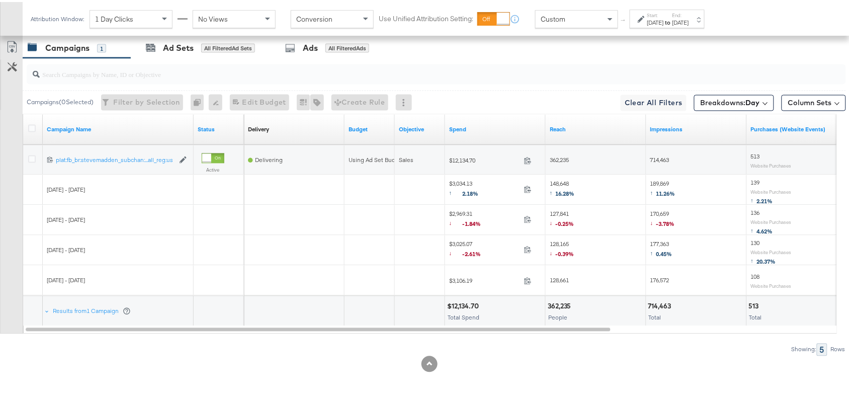
scroll to position [503, 0]
click at [7, 49] on icon at bounding box center [12, 45] width 12 height 12
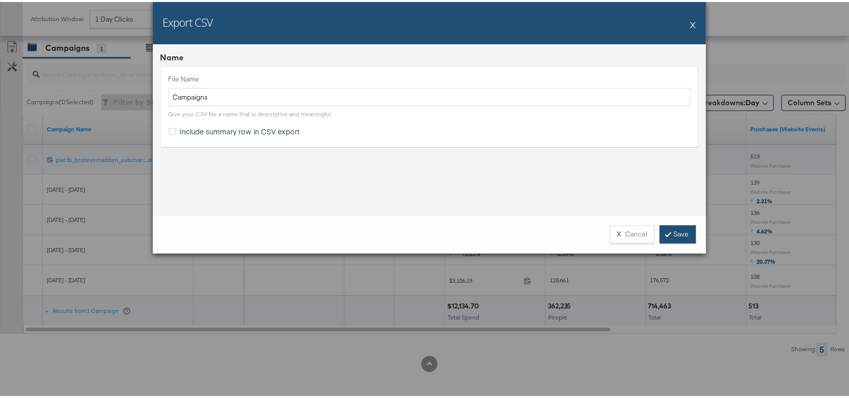
click at [682, 236] on link "Save" at bounding box center [678, 232] width 36 height 18
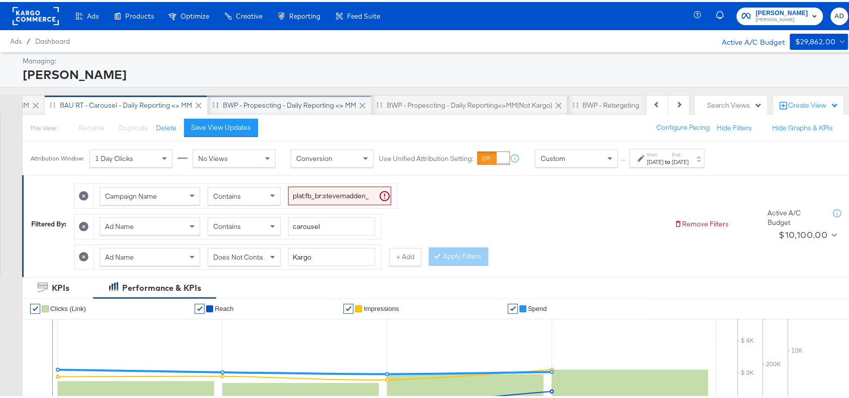
scroll to position [0, 468]
click at [286, 96] on div "BWP - Propescting - Daily Reporting <> MM" at bounding box center [288, 103] width 164 height 20
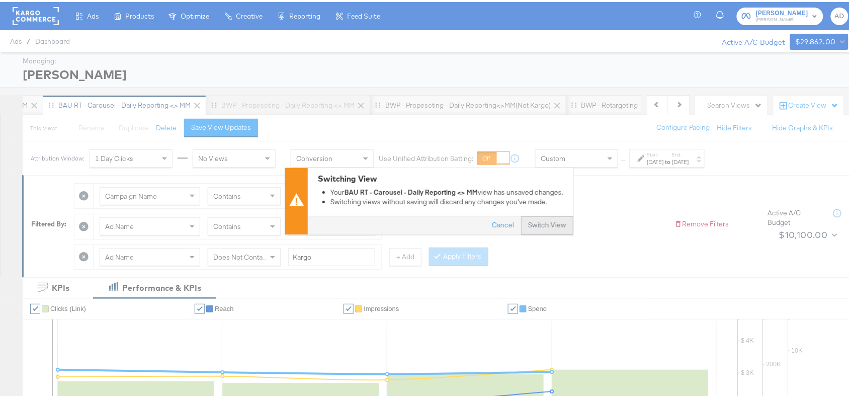
click at [532, 220] on button "Switch View" at bounding box center [547, 223] width 52 height 18
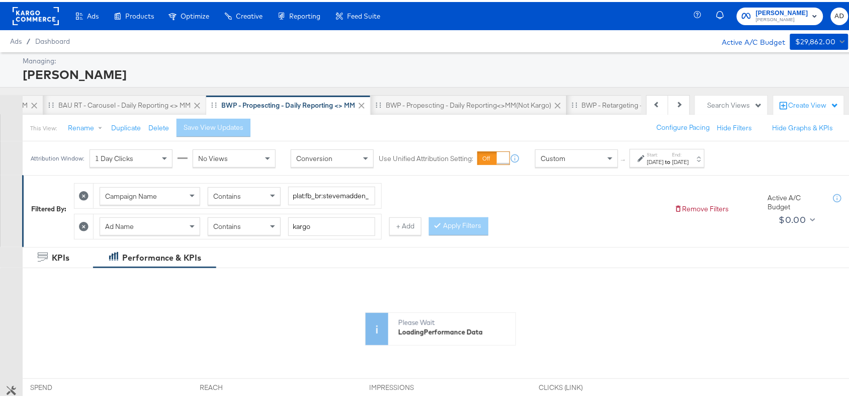
click at [672, 162] on strong "to" at bounding box center [668, 160] width 9 height 8
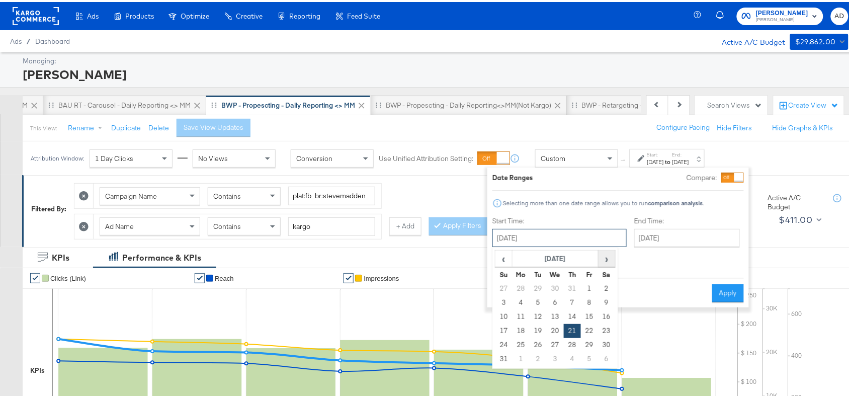
drag, startPoint x: 553, startPoint y: 234, endPoint x: 606, endPoint y: 249, distance: 55.2
click at [606, 245] on div "August 21st 2025 ‹ August 2025 › Su Mo Tu We Th Fr Sa 27 28 29 30 31 1 2 3 4 5 …" at bounding box center [559, 236] width 134 height 18
click at [606, 250] on span "›" at bounding box center [607, 256] width 16 height 15
click at [567, 310] on td "18" at bounding box center [572, 315] width 17 height 14
type input "September 18th 2025"
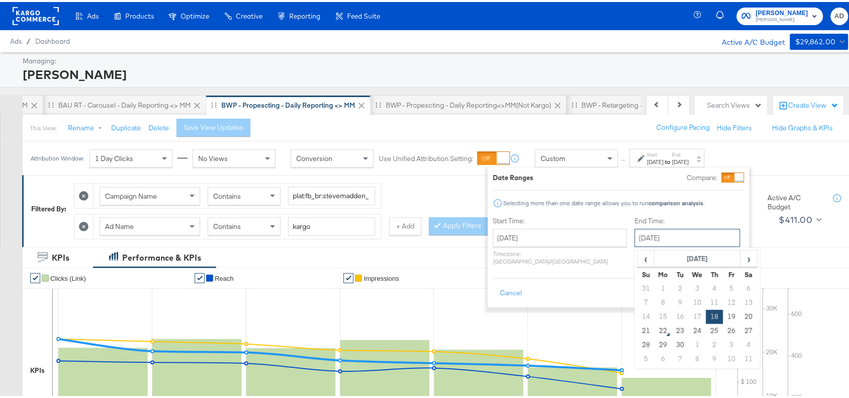
click at [670, 241] on input "September 18th 2025" at bounding box center [687, 236] width 106 height 18
click at [637, 329] on td "21" at bounding box center [645, 329] width 17 height 14
type input "[DATE]"
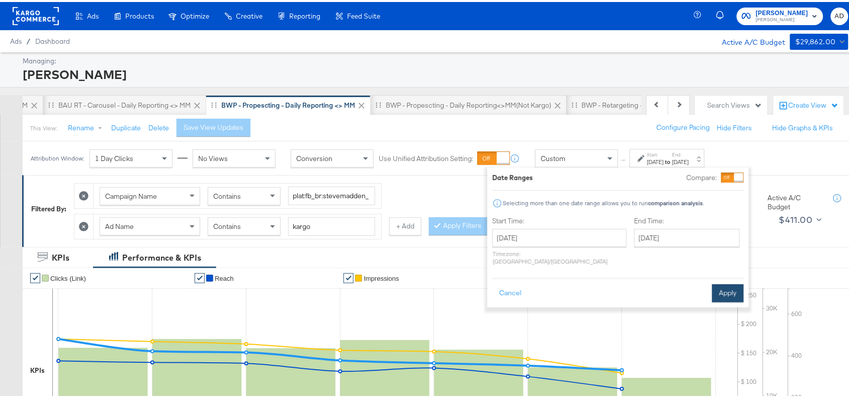
click at [728, 287] on button "Apply" at bounding box center [728, 291] width 32 height 18
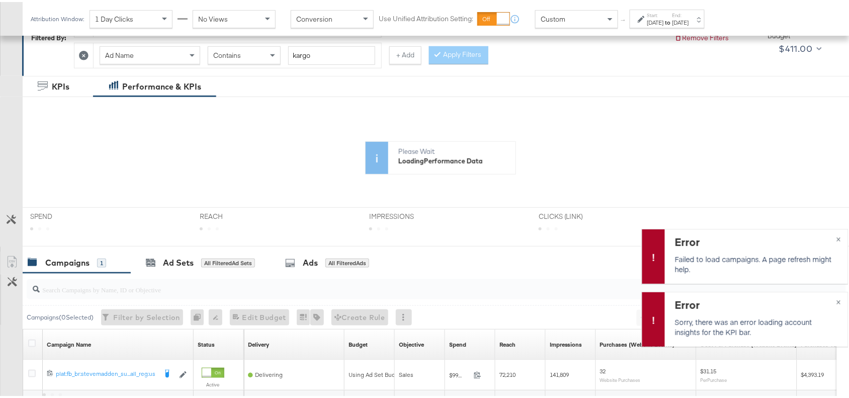
scroll to position [267, 0]
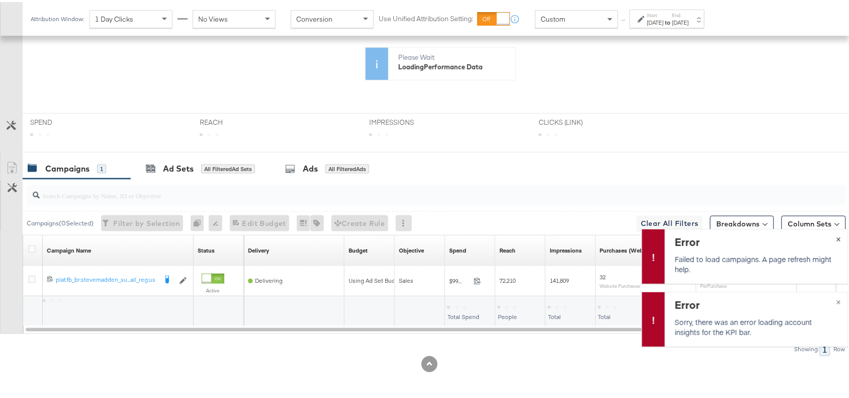
click at [830, 242] on button "×" at bounding box center [838, 236] width 19 height 18
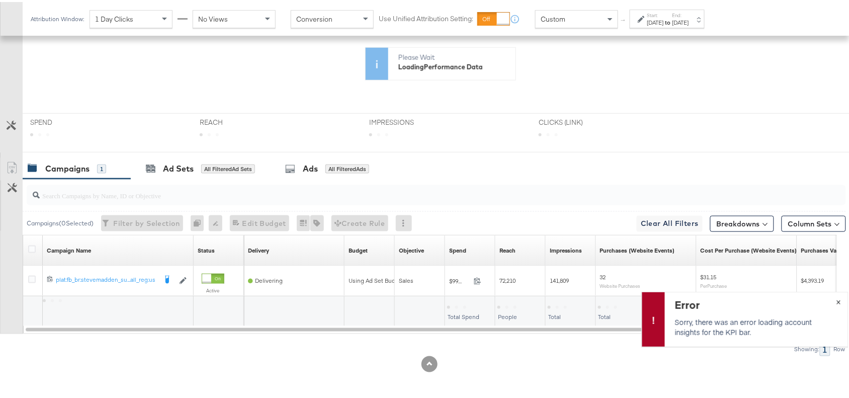
click at [831, 305] on button "×" at bounding box center [838, 299] width 19 height 18
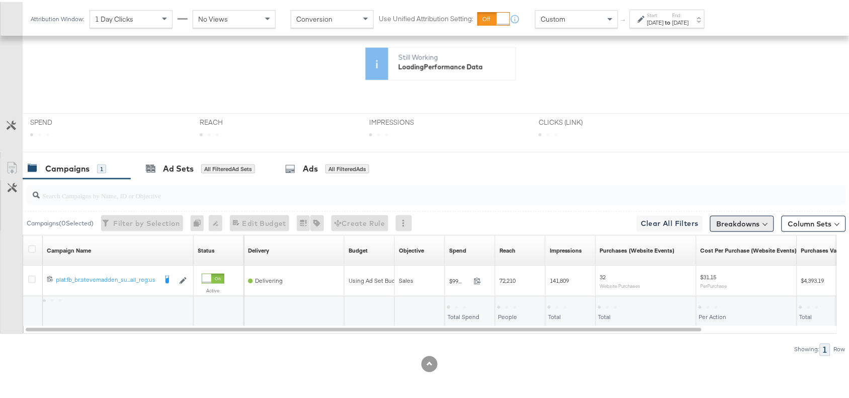
click at [739, 215] on button "Breakdowns" at bounding box center [742, 222] width 64 height 16
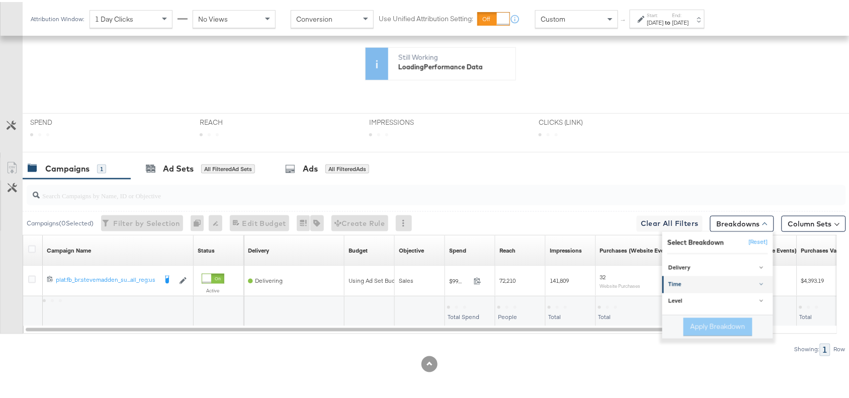
click at [693, 279] on div "Time" at bounding box center [718, 283] width 100 height 8
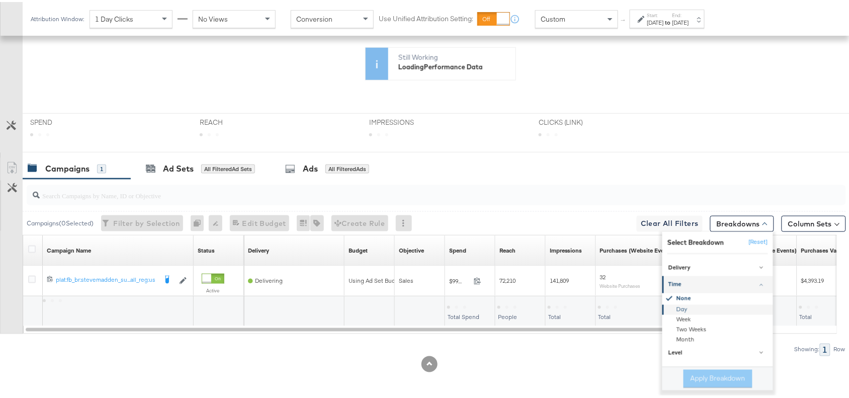
click at [672, 305] on div "Day" at bounding box center [718, 307] width 109 height 10
click at [695, 374] on button "Apply Breakdown" at bounding box center [717, 376] width 69 height 18
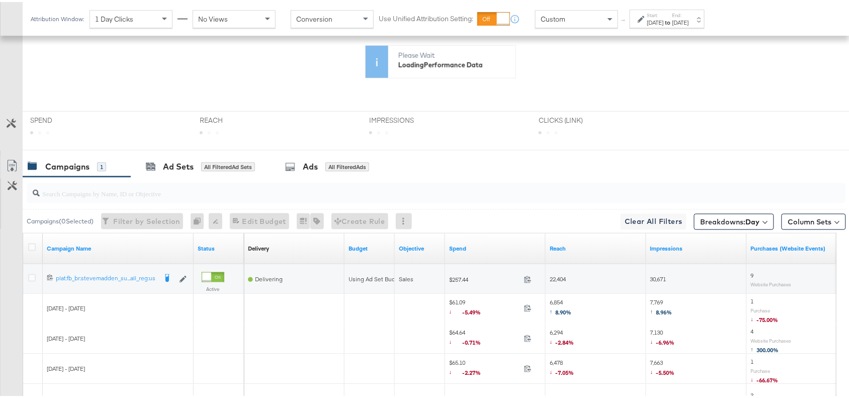
click at [689, 14] on label "End:" at bounding box center [680, 13] width 17 height 7
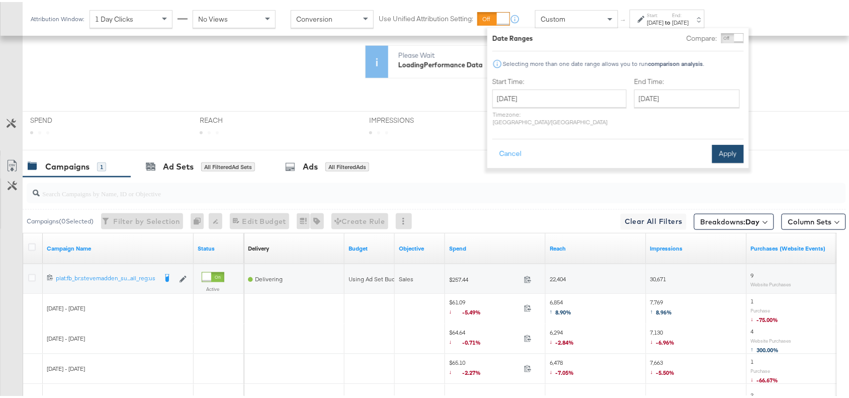
click at [727, 143] on button "Apply" at bounding box center [728, 152] width 32 height 18
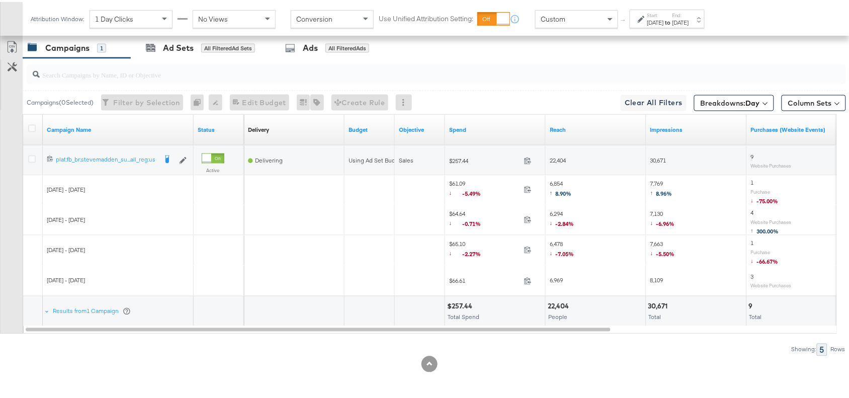
scroll to position [474, 0]
click at [9, 38] on link "Export as CSV" at bounding box center [12, 46] width 23 height 23
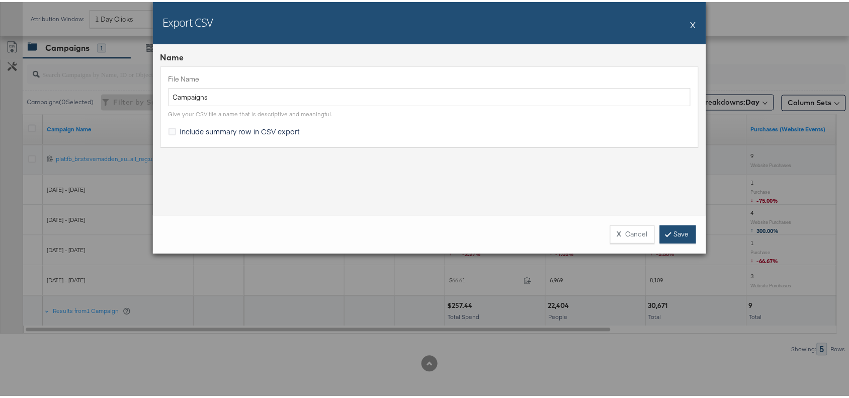
click at [680, 227] on link "Save" at bounding box center [678, 232] width 36 height 18
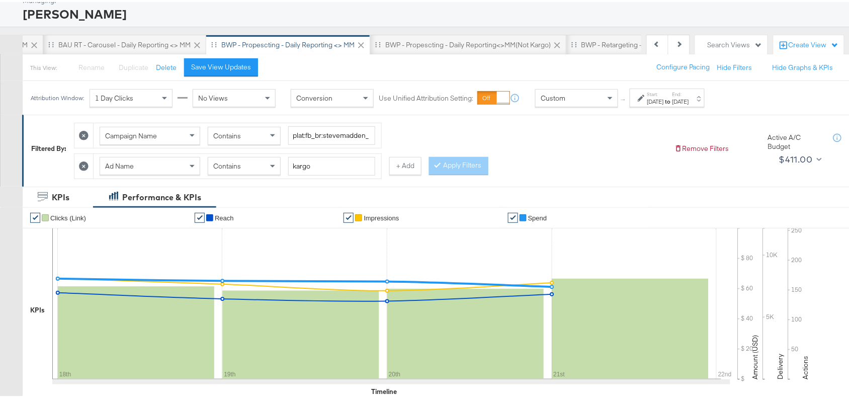
scroll to position [0, 0]
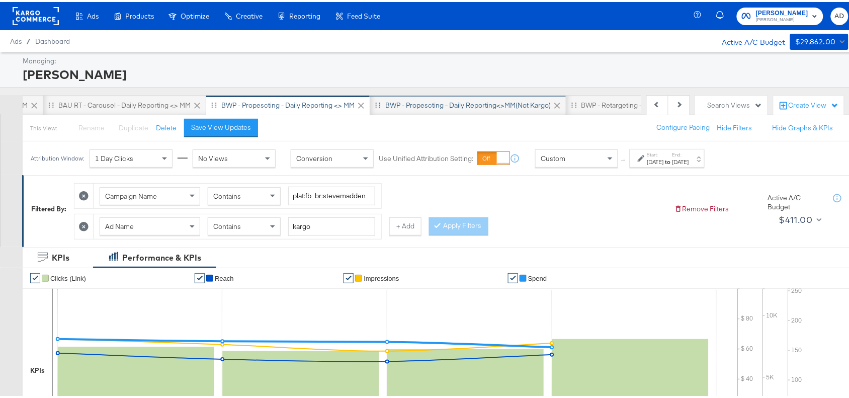
click at [439, 99] on div "BWP - Propescting - Daily Reporting<>MM(not kargo)" at bounding box center [467, 104] width 165 height 10
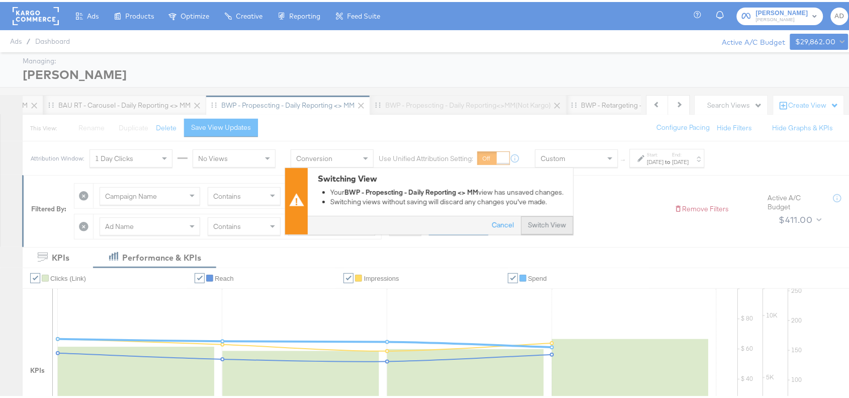
click at [531, 222] on button "Switch View" at bounding box center [547, 223] width 52 height 18
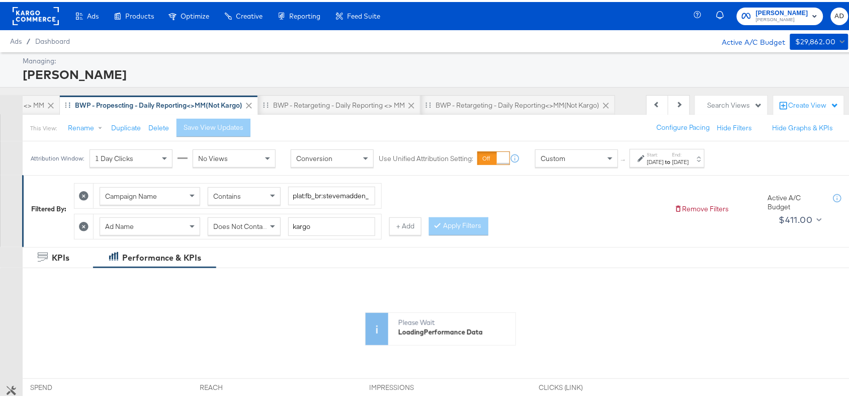
scroll to position [0, 800]
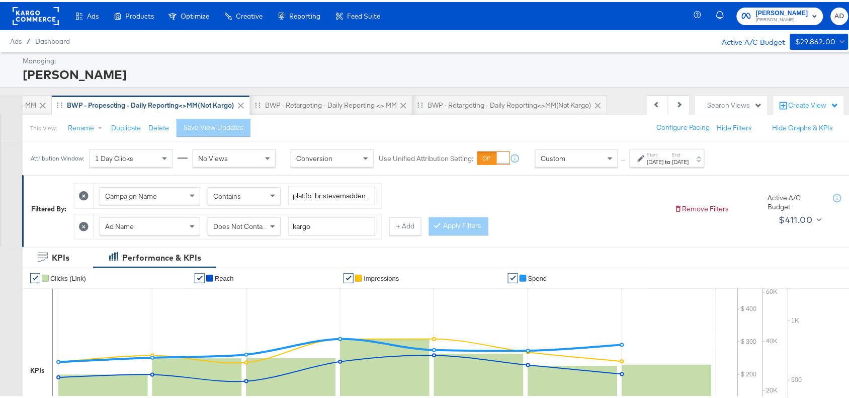
click at [672, 156] on strong "to" at bounding box center [668, 160] width 9 height 8
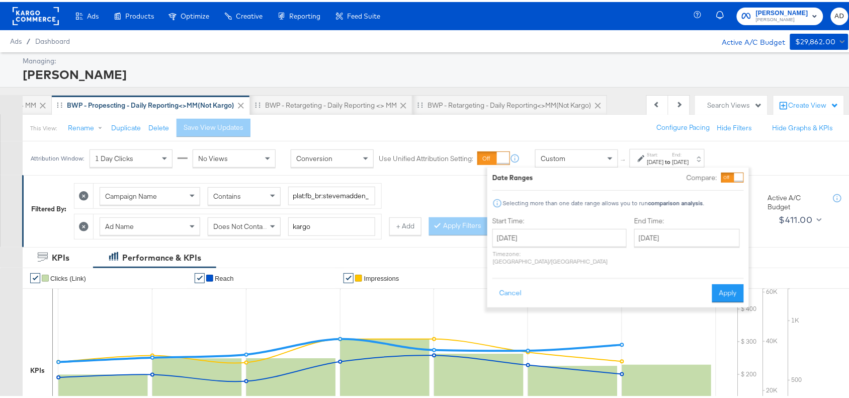
click at [591, 247] on div "August 21st 2025 ‹ August 2025 › Su Mo Tu We Th Fr Sa 27 28 29 30 31 1 2 3 4 5 …" at bounding box center [559, 245] width 134 height 36
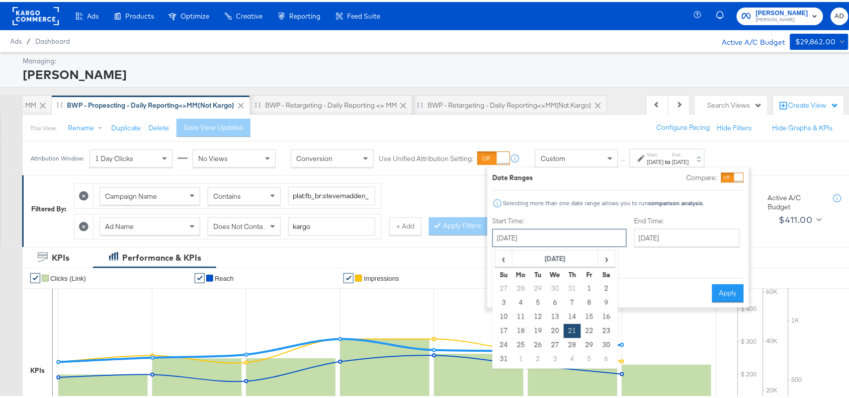
click at [577, 242] on input "August 21st 2025" at bounding box center [559, 236] width 134 height 18
click at [614, 257] on span "›" at bounding box center [607, 256] width 16 height 15
click at [571, 315] on td "18" at bounding box center [572, 315] width 17 height 14
type input "September 18th 2025"
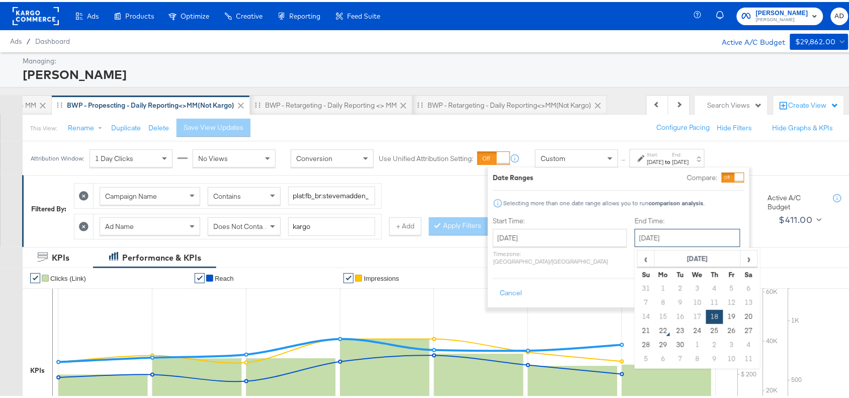
click at [677, 233] on input "September 18th 2025" at bounding box center [687, 236] width 106 height 18
click at [637, 327] on td "21" at bounding box center [645, 329] width 17 height 14
type input "[DATE]"
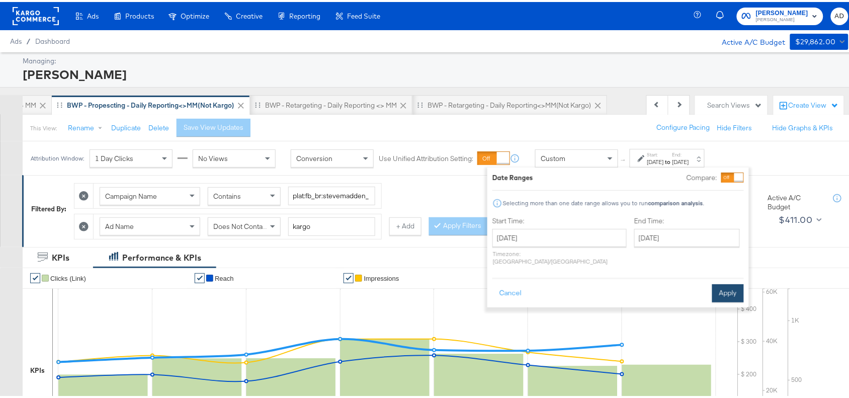
click at [727, 285] on button "Apply" at bounding box center [728, 291] width 32 height 18
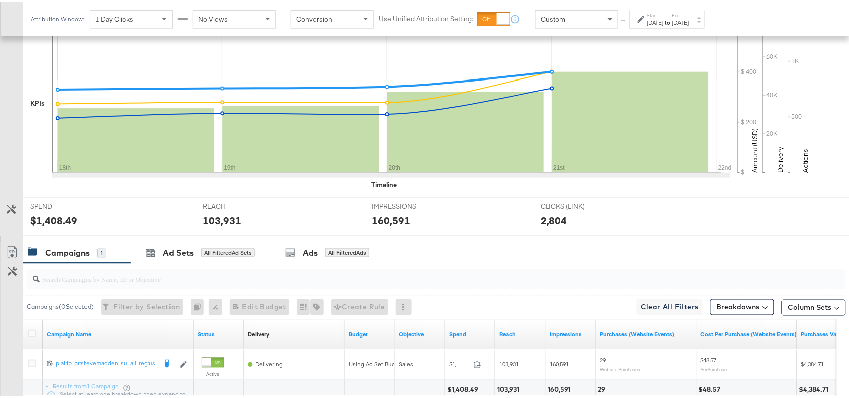
scroll to position [353, 0]
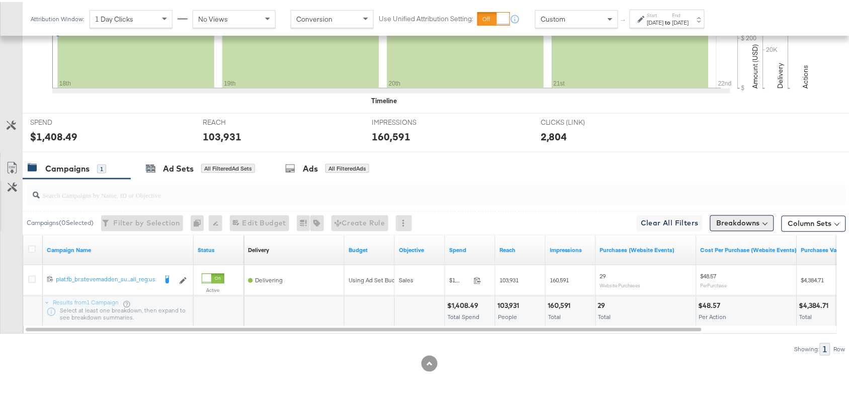
click at [735, 219] on button "Breakdowns" at bounding box center [742, 221] width 64 height 16
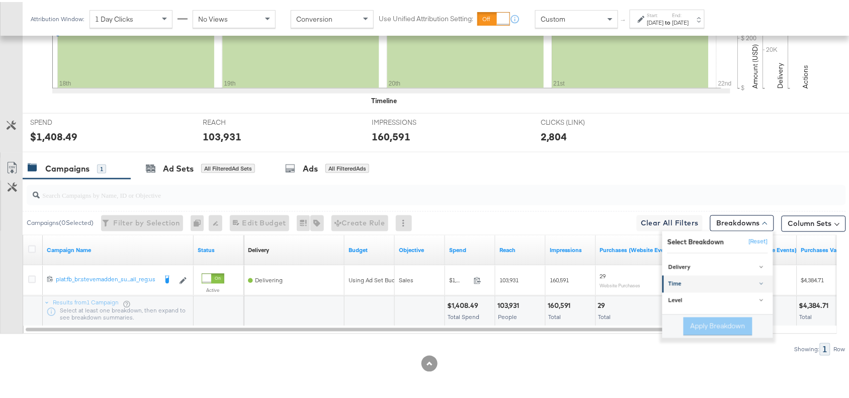
click at [672, 277] on link "Time" at bounding box center [717, 282] width 111 height 17
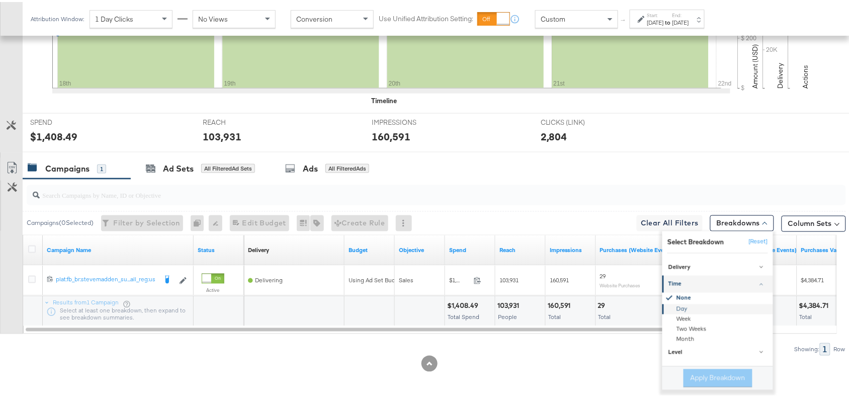
click at [670, 304] on div "Day" at bounding box center [718, 307] width 109 height 10
click at [691, 376] on button "Apply Breakdown" at bounding box center [717, 376] width 69 height 18
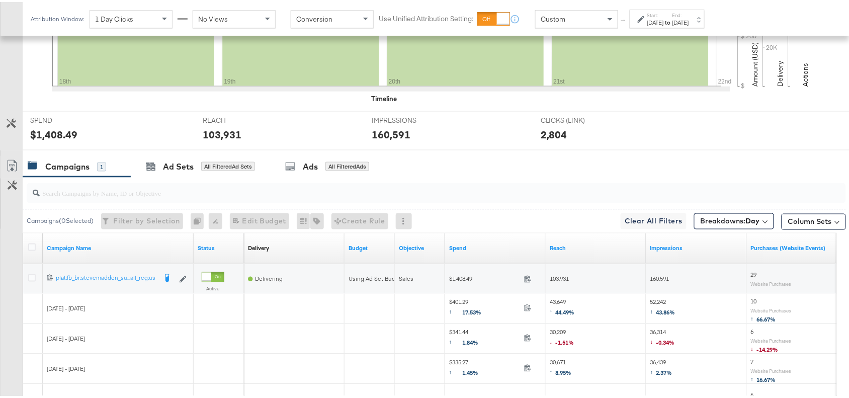
scroll to position [474, 0]
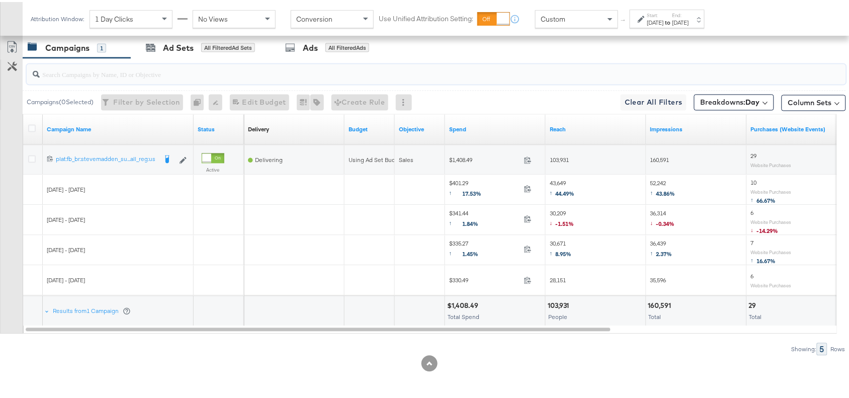
click at [63, 64] on input "search" at bounding box center [405, 68] width 731 height 20
click at [13, 39] on icon at bounding box center [11, 45] width 9 height 12
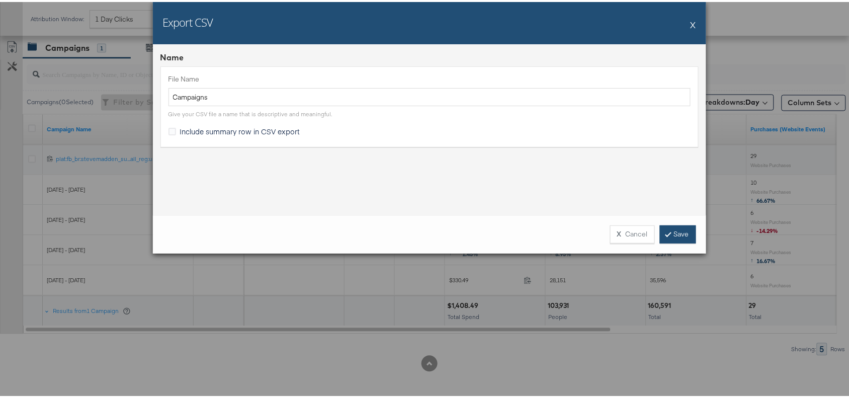
click at [667, 225] on link "Save" at bounding box center [678, 232] width 36 height 18
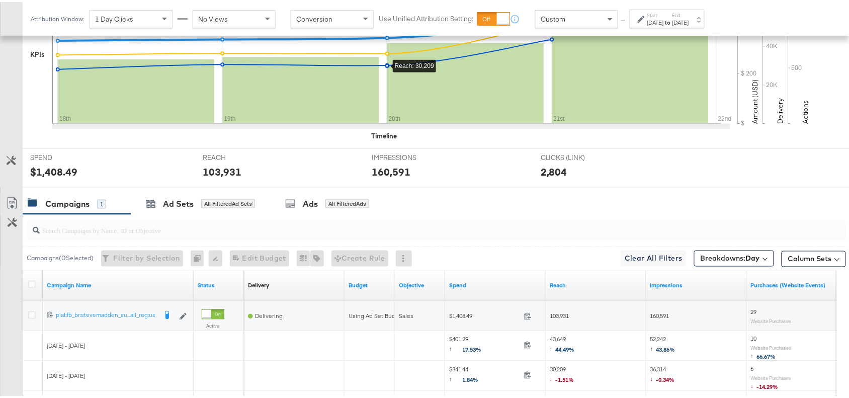
scroll to position [0, 0]
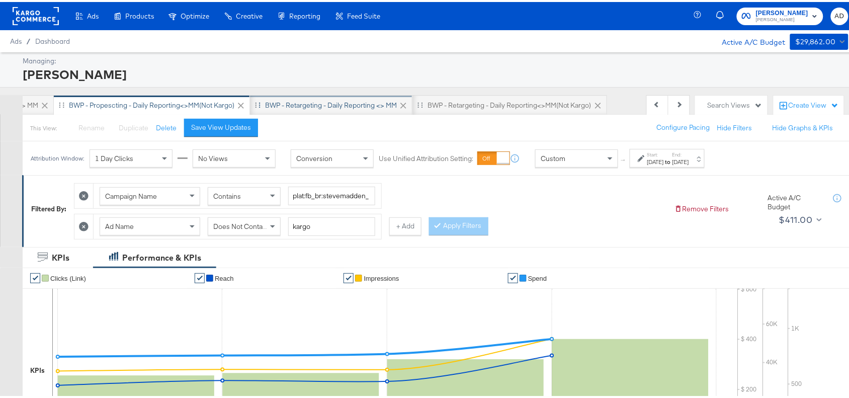
click at [349, 101] on div "BWP - Retargeting - Daily Reporting <> MM" at bounding box center [331, 104] width 132 height 10
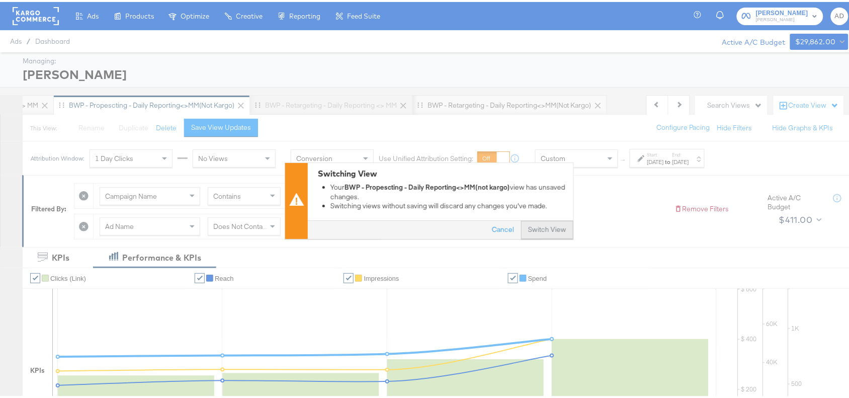
click at [542, 230] on button "Switch View" at bounding box center [547, 228] width 52 height 18
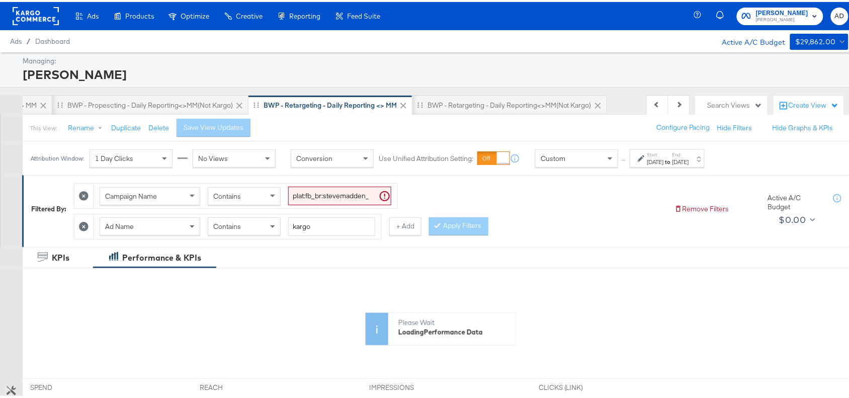
click at [672, 159] on strong "to" at bounding box center [668, 160] width 9 height 8
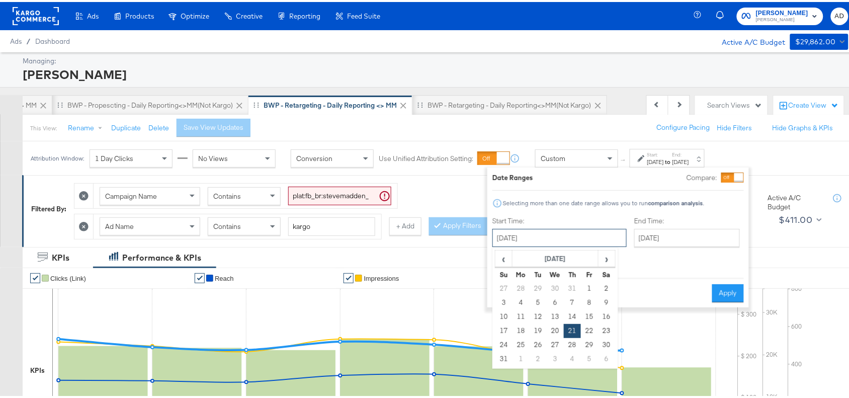
click at [540, 235] on input "August 21st 2025" at bounding box center [559, 236] width 134 height 18
click at [598, 256] on th "›" at bounding box center [606, 256] width 17 height 17
click at [568, 313] on td "18" at bounding box center [572, 315] width 17 height 14
type input "September 18th 2025"
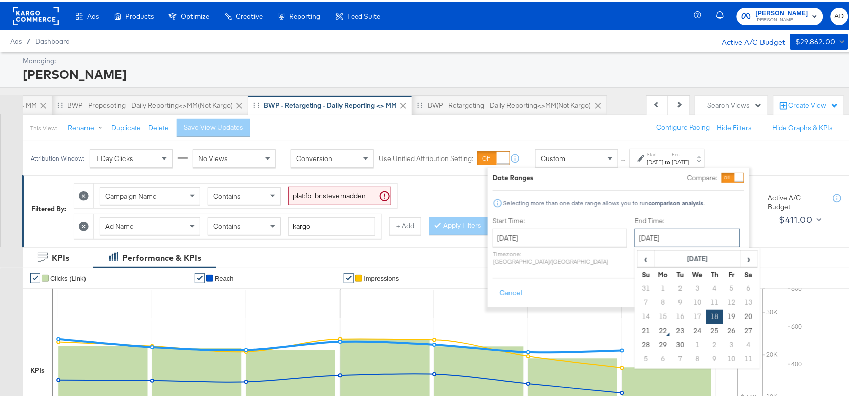
click at [670, 234] on input "September 18th 2025" at bounding box center [687, 236] width 106 height 18
click at [637, 330] on td "21" at bounding box center [645, 329] width 17 height 14
type input "[DATE]"
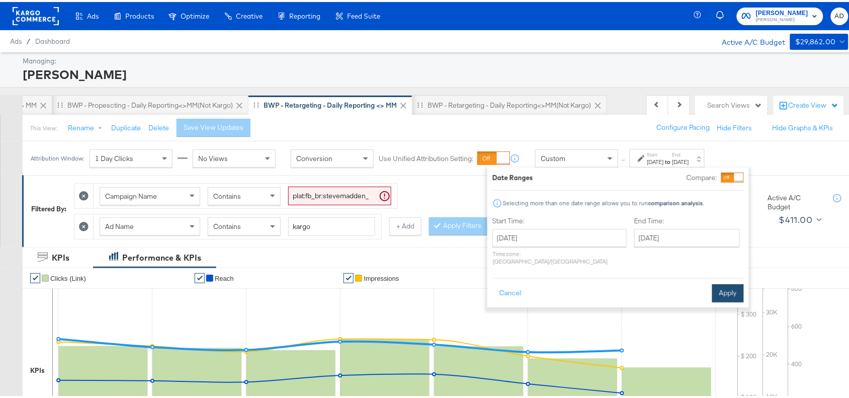
click at [719, 283] on button "Apply" at bounding box center [728, 291] width 32 height 18
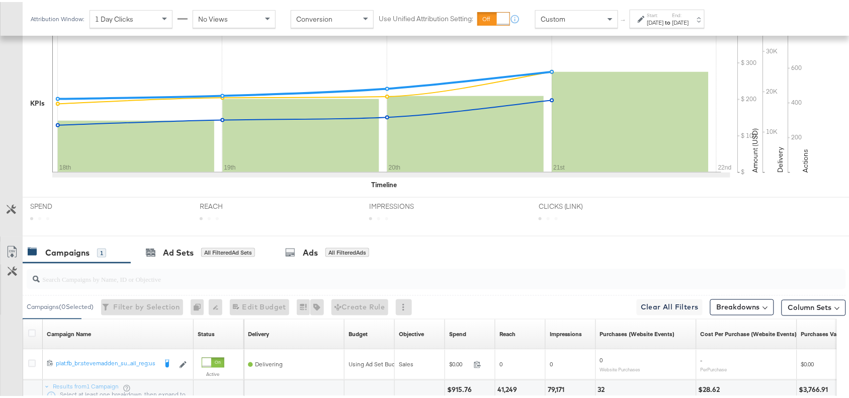
scroll to position [353, 0]
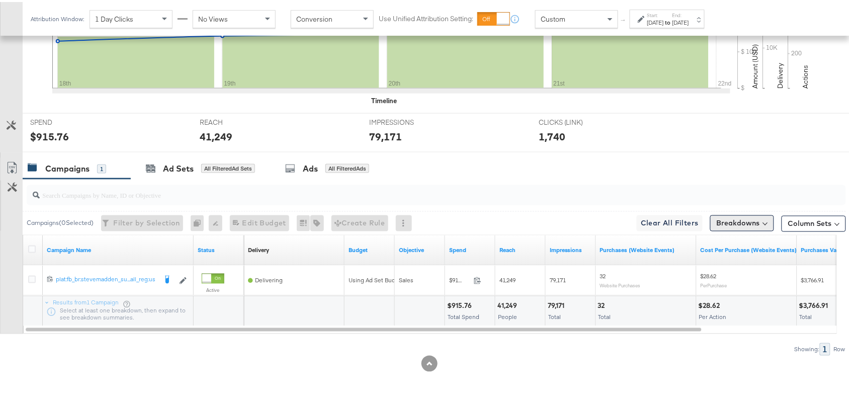
click at [735, 222] on button "Breakdowns" at bounding box center [742, 221] width 64 height 16
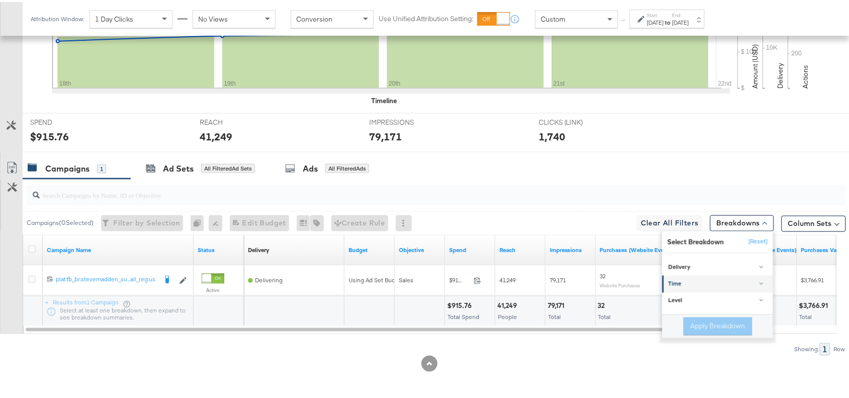
click at [668, 278] on div "Time" at bounding box center [718, 282] width 100 height 8
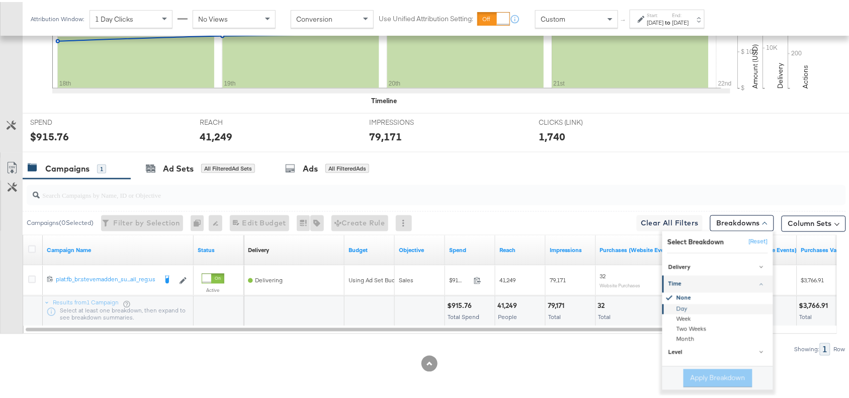
click at [670, 307] on div "Day" at bounding box center [718, 307] width 109 height 10
click at [685, 371] on button "Apply Breakdown" at bounding box center [717, 376] width 69 height 18
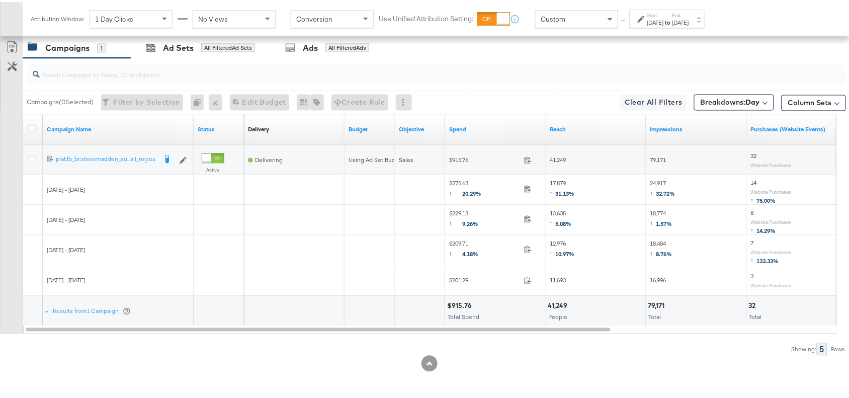
scroll to position [388, 0]
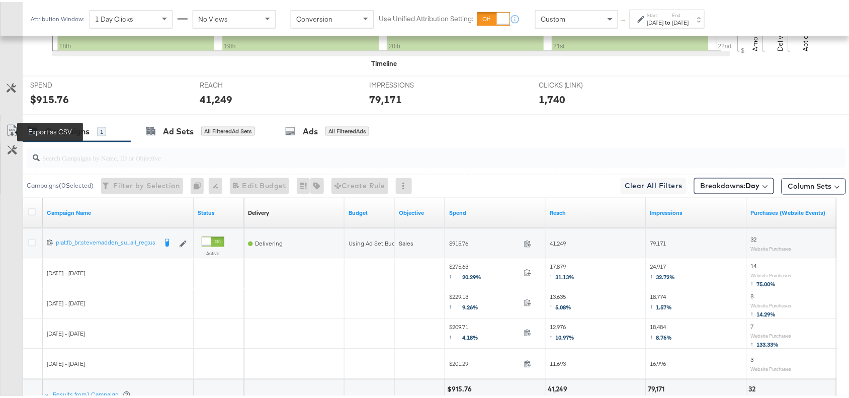
click at [8, 131] on icon at bounding box center [12, 129] width 12 height 12
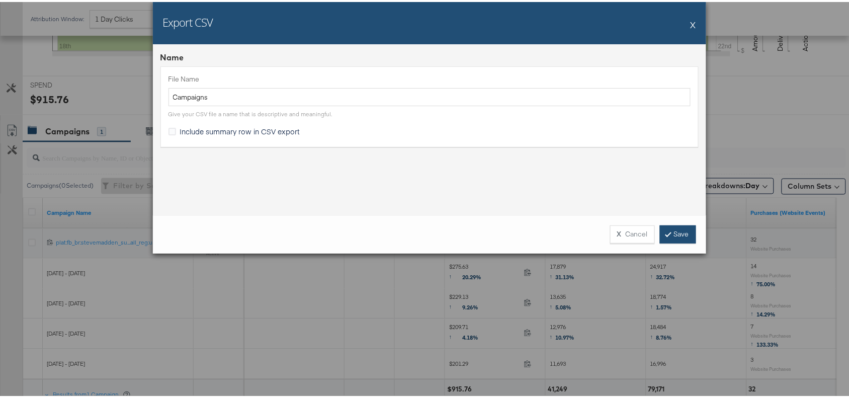
click at [672, 230] on link "Save" at bounding box center [678, 232] width 36 height 18
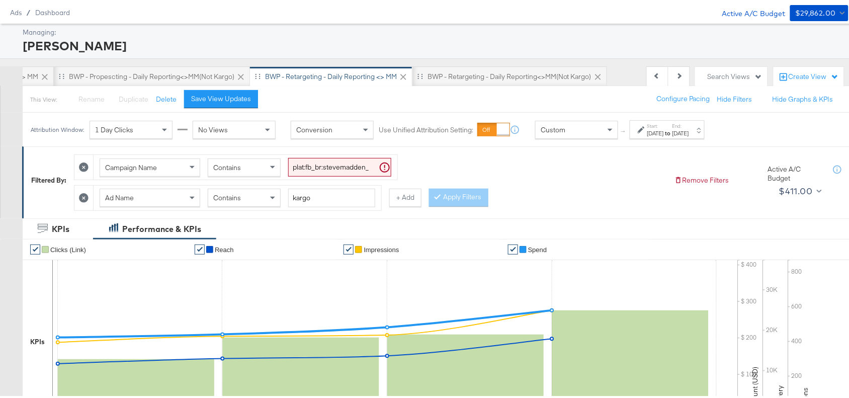
scroll to position [0, 0]
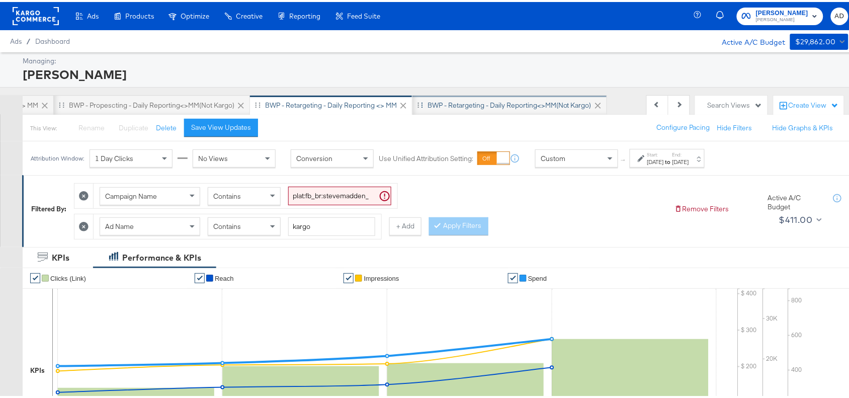
click at [479, 96] on div "BWP - Retargeting - Daily Reporting<>MM(not kargo)" at bounding box center [509, 103] width 195 height 20
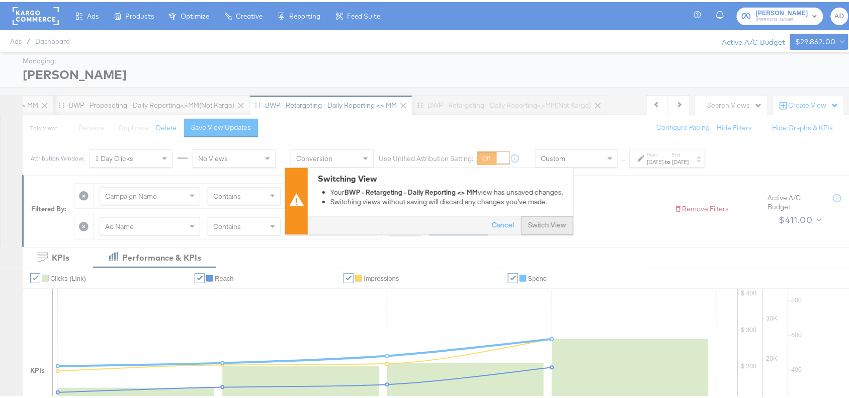
click at [541, 221] on button "Switch View" at bounding box center [547, 223] width 52 height 18
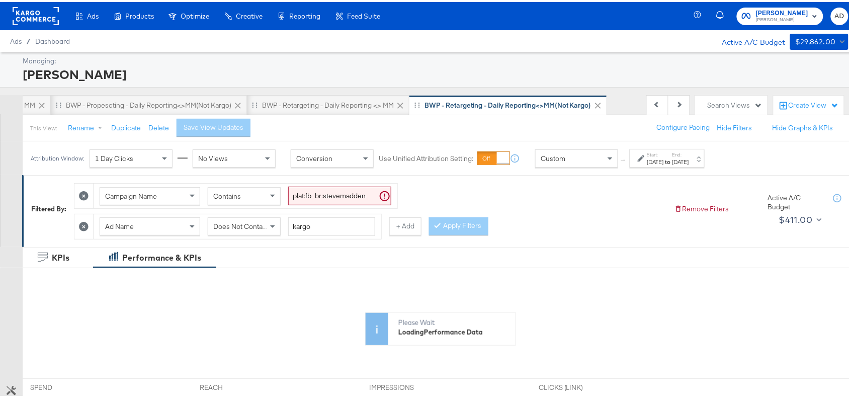
click at [664, 159] on div "Aug 21st 2025" at bounding box center [655, 160] width 17 height 8
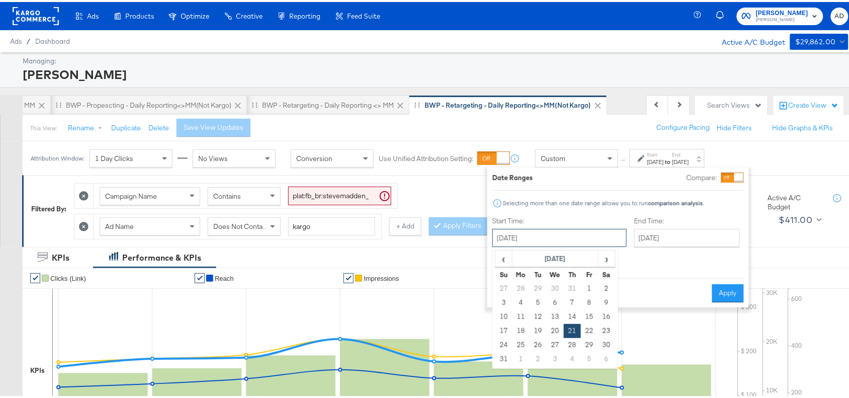
click at [564, 240] on input "August 21st 2025" at bounding box center [559, 236] width 134 height 18
click at [604, 261] on span "›" at bounding box center [607, 256] width 16 height 15
click at [569, 311] on td "18" at bounding box center [572, 315] width 17 height 14
type input "September 18th 2025"
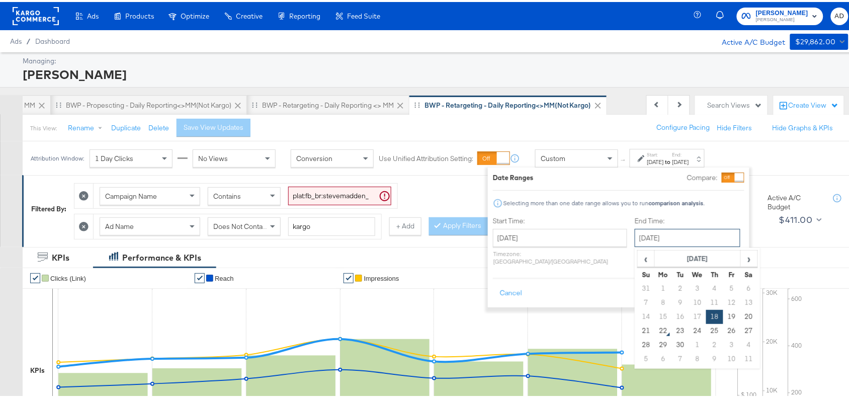
click at [690, 242] on input "September 18th 2025" at bounding box center [687, 236] width 106 height 18
click at [637, 328] on td "21" at bounding box center [645, 329] width 17 height 14
type input "[DATE]"
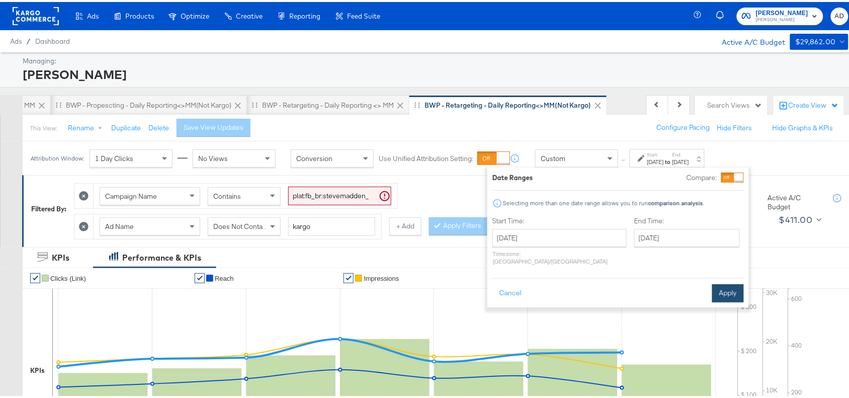
click at [728, 282] on button "Apply" at bounding box center [728, 291] width 32 height 18
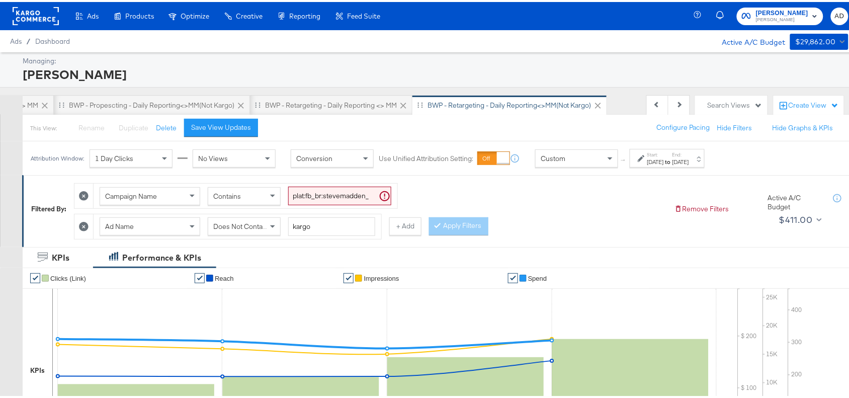
scroll to position [353, 0]
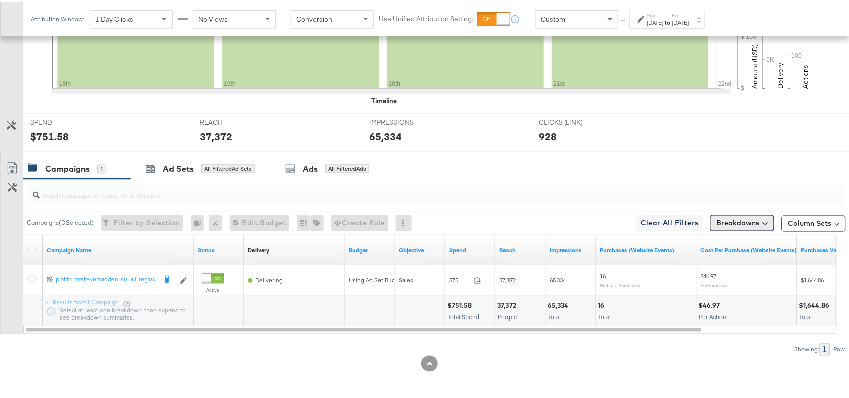
click at [732, 224] on button "Breakdowns" at bounding box center [742, 221] width 64 height 16
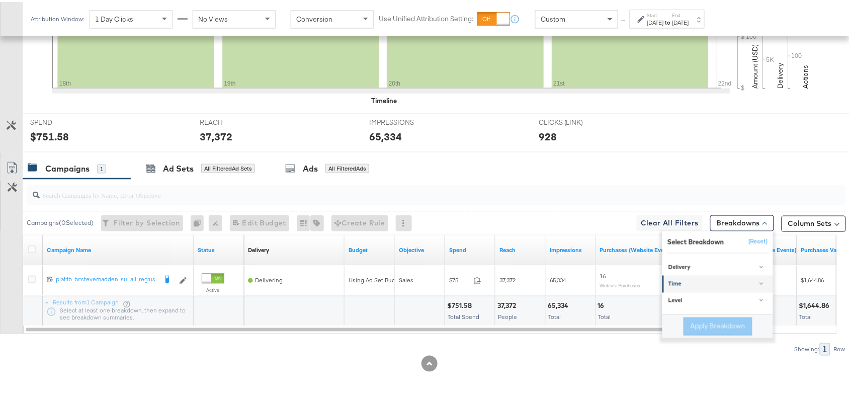
click at [675, 282] on div "Time" at bounding box center [718, 282] width 100 height 8
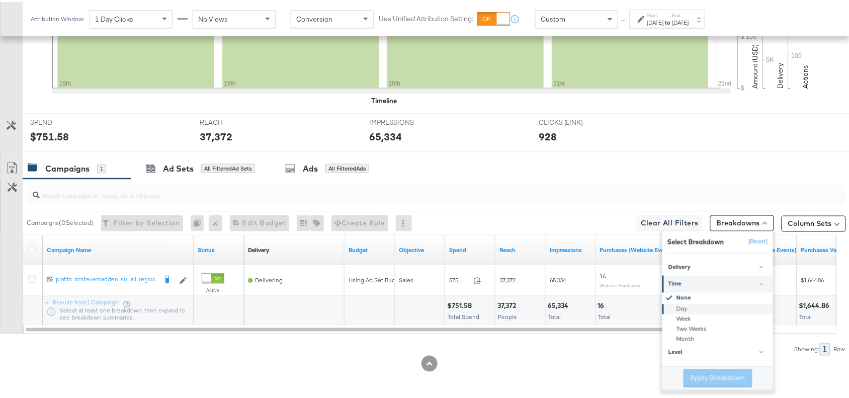
click at [670, 308] on div "Day" at bounding box center [718, 307] width 109 height 10
click at [686, 374] on button "Apply Breakdown" at bounding box center [717, 376] width 69 height 18
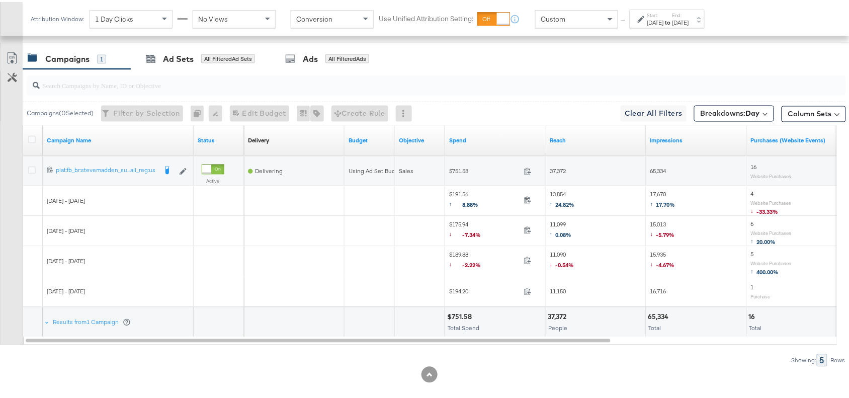
scroll to position [466, 0]
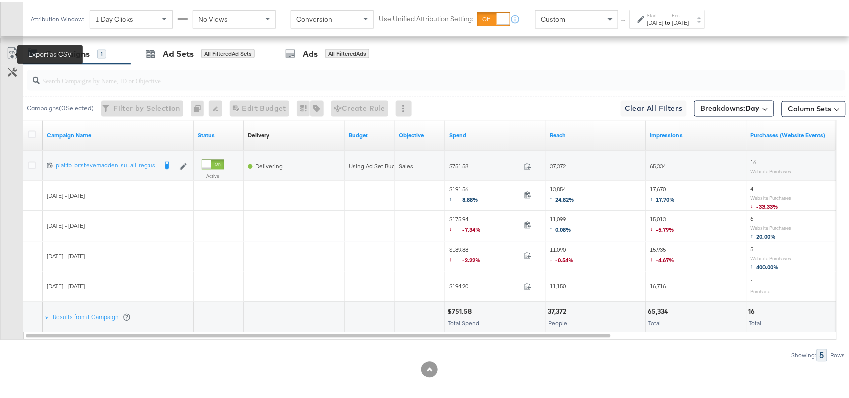
click at [6, 50] on icon at bounding box center [12, 51] width 12 height 12
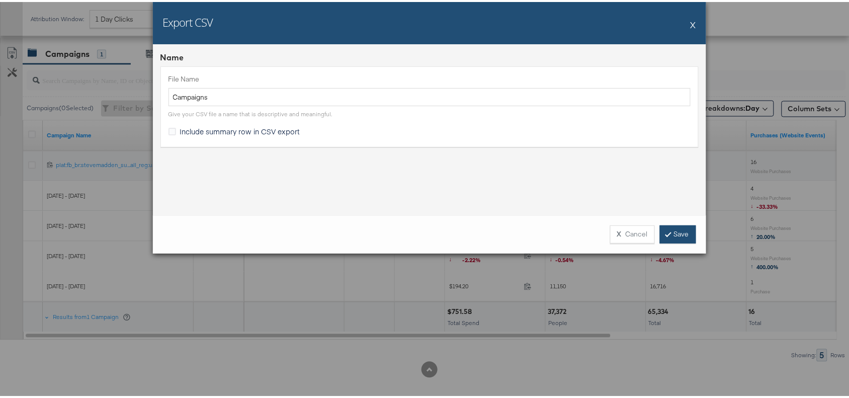
click at [667, 236] on link "Save" at bounding box center [678, 232] width 36 height 18
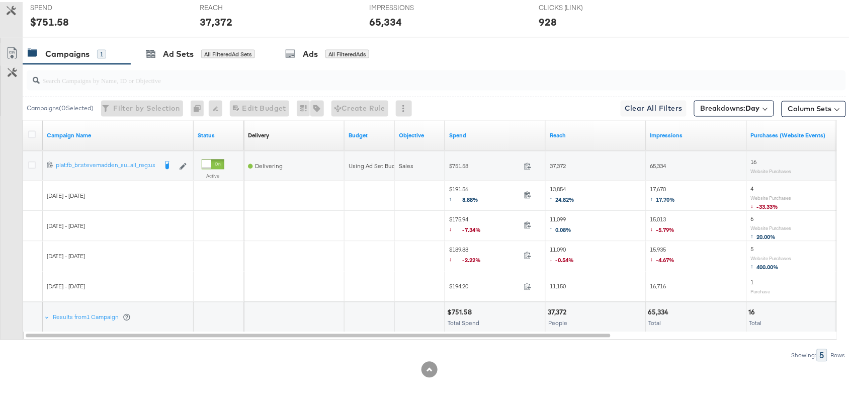
scroll to position [0, 0]
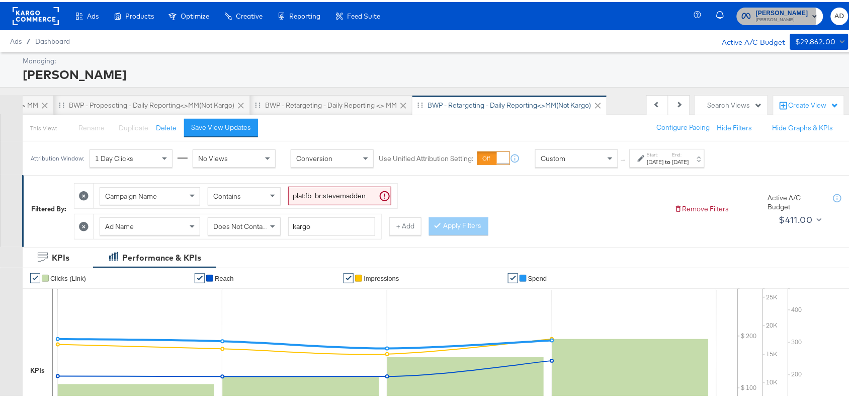
click at [777, 14] on span "Steve Madden" at bounding box center [782, 18] width 52 height 8
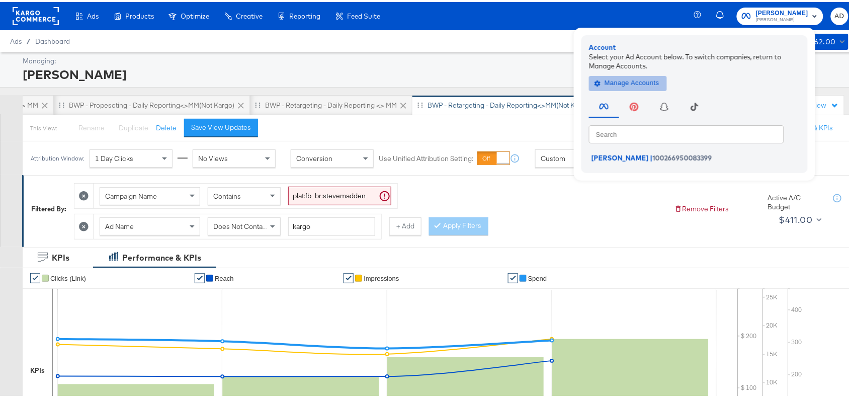
click at [615, 80] on span "Manage Accounts" at bounding box center [627, 81] width 63 height 12
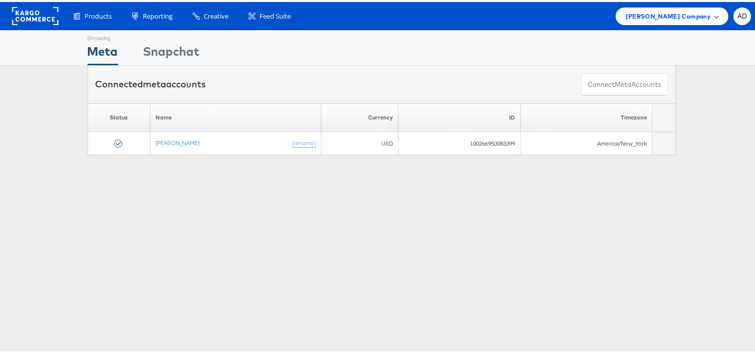
click at [646, 22] on div "[PERSON_NAME] Company" at bounding box center [671, 15] width 113 height 18
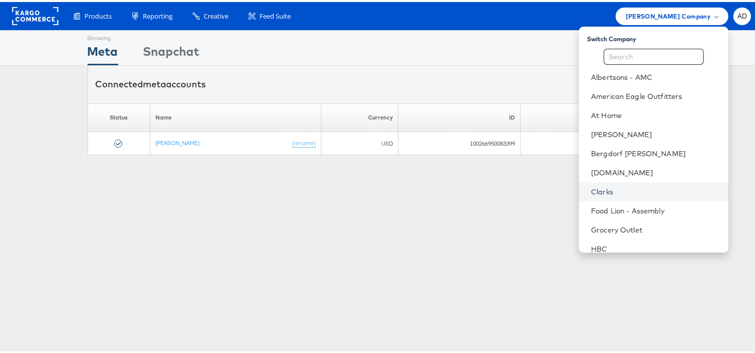
click at [591, 188] on link "Clarks" at bounding box center [655, 190] width 129 height 10
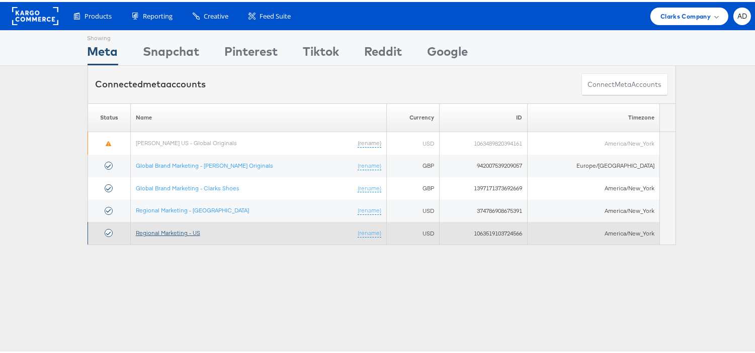
click at [161, 230] on link "Regional Marketing - US" at bounding box center [168, 231] width 64 height 8
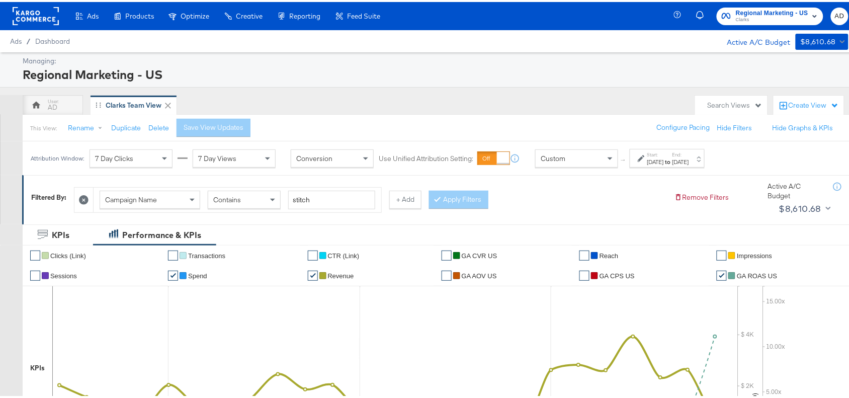
click at [430, 193] on div "Campaign Name Contains stitch + Add Apply Filters" at bounding box center [370, 195] width 592 height 31
click at [408, 199] on button "+ Add" at bounding box center [405, 198] width 32 height 18
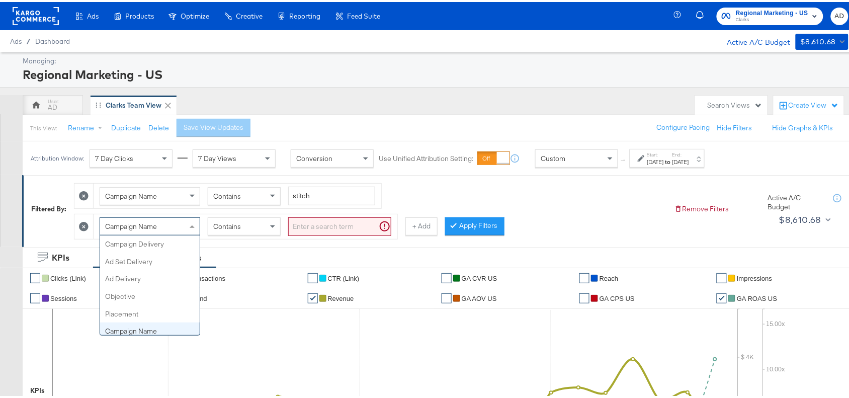
click at [146, 228] on span "Campaign Name" at bounding box center [131, 224] width 52 height 9
type input "Campa"
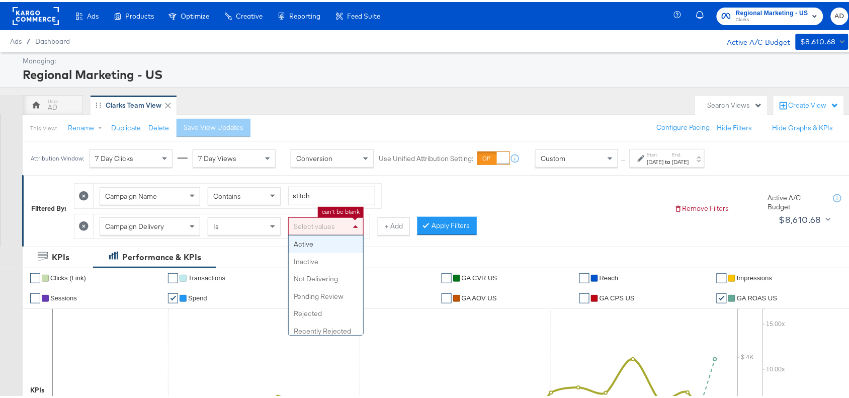
click at [333, 220] on div "Select values" at bounding box center [326, 224] width 74 height 17
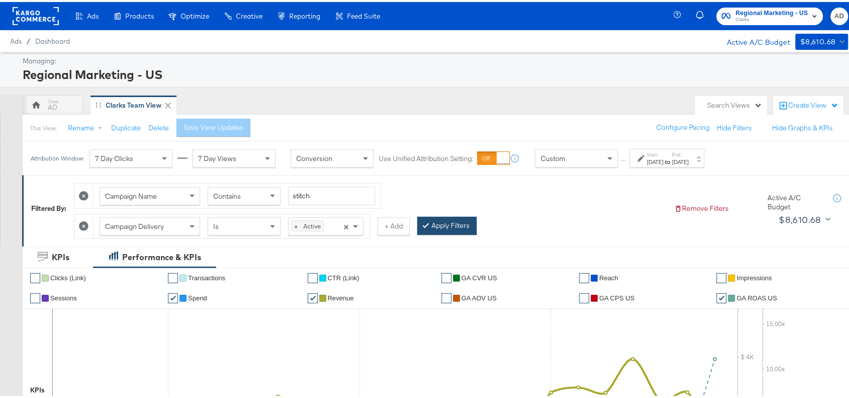
click at [455, 224] on button "Apply Filters" at bounding box center [446, 224] width 59 height 18
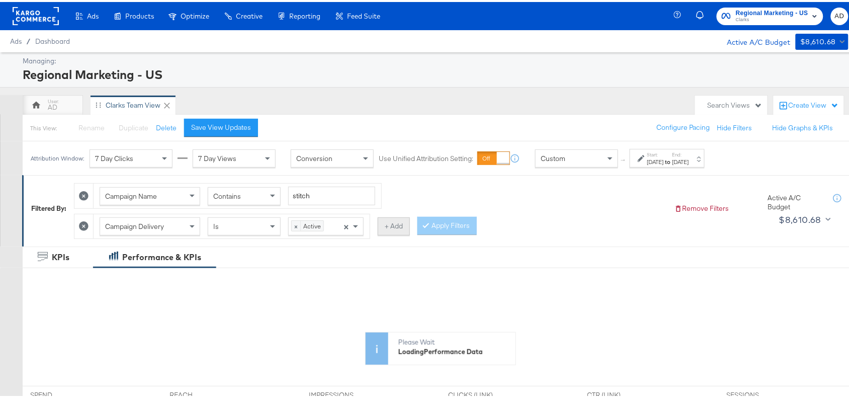
click at [393, 229] on button "+ Add" at bounding box center [394, 224] width 32 height 18
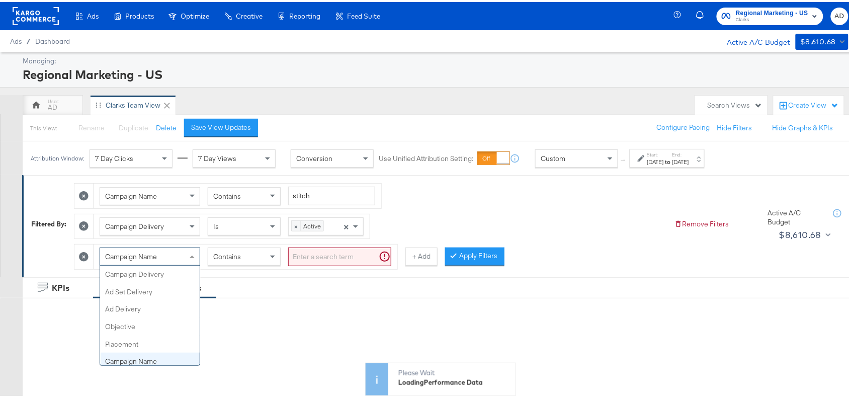
click at [159, 259] on div "Campaign Name" at bounding box center [150, 254] width 100 height 17
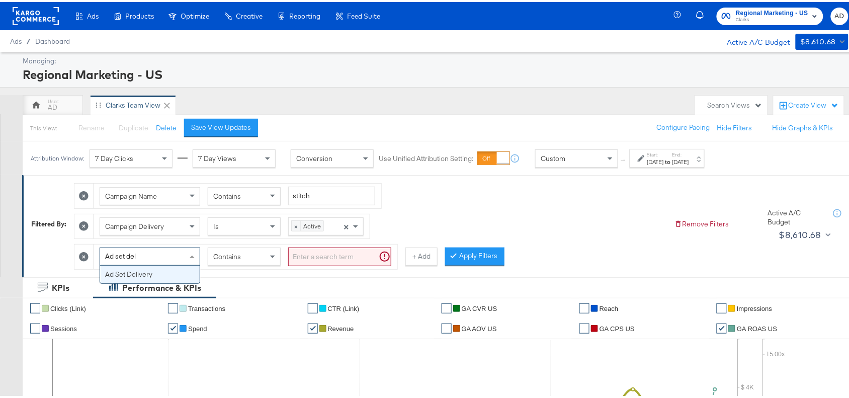
type input "Ad set deli"
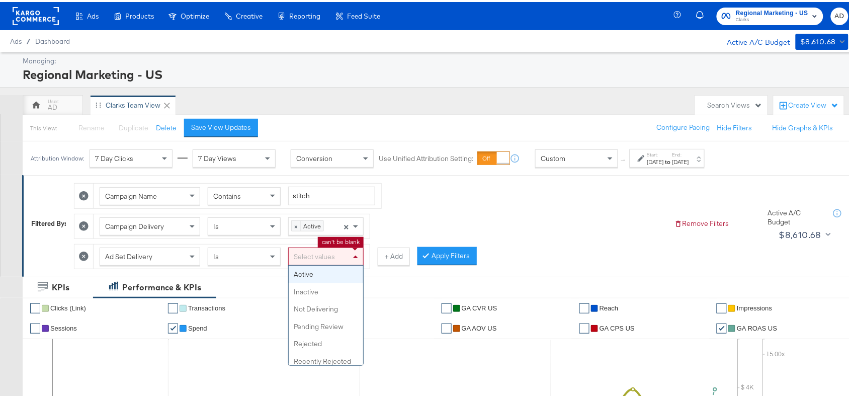
click at [318, 251] on div "Select values" at bounding box center [326, 254] width 74 height 17
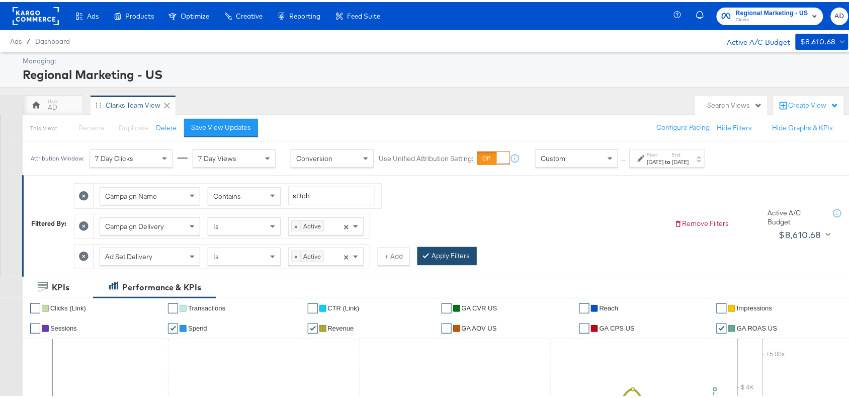
click at [436, 254] on button "Apply Filters" at bounding box center [446, 254] width 59 height 18
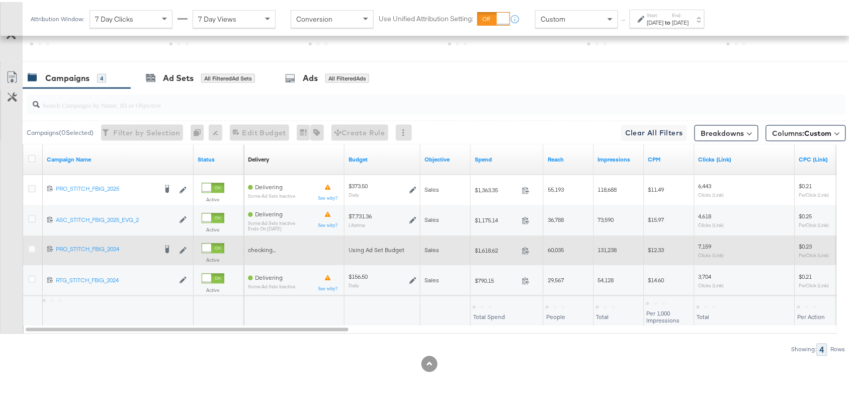
scroll to position [529, 0]
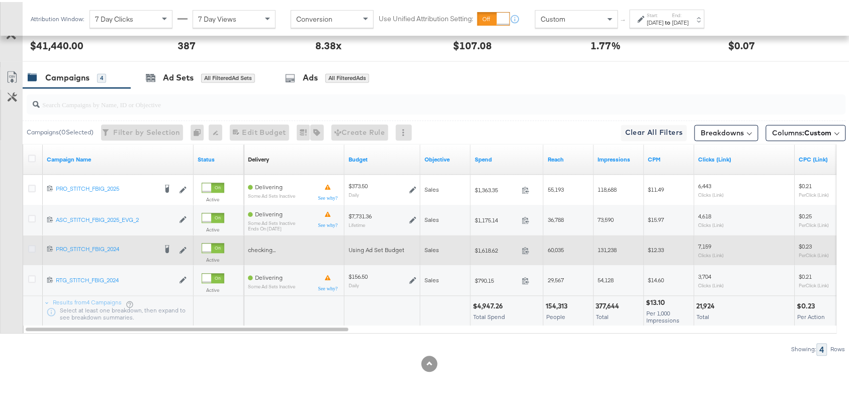
click at [29, 249] on icon at bounding box center [32, 247] width 8 height 8
click at [0, 0] on input "checkbox" at bounding box center [0, 0] width 0 height 0
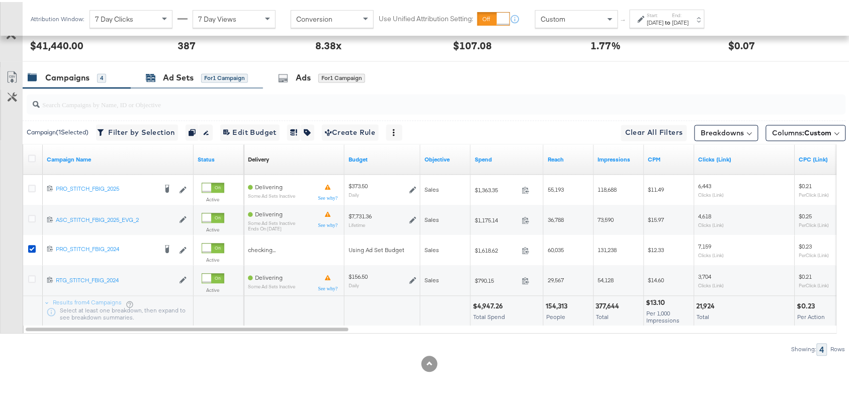
click at [158, 79] on div "Ad Sets for 1 Campaign" at bounding box center [197, 76] width 102 height 12
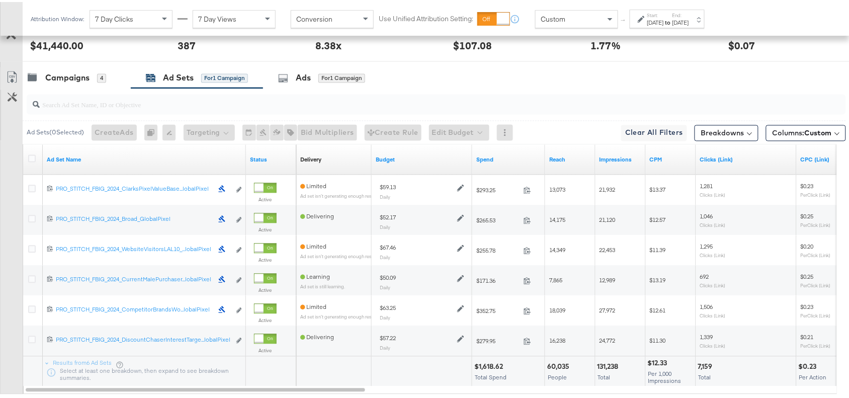
click at [689, 23] on div "Sep 17th 2025" at bounding box center [680, 21] width 17 height 8
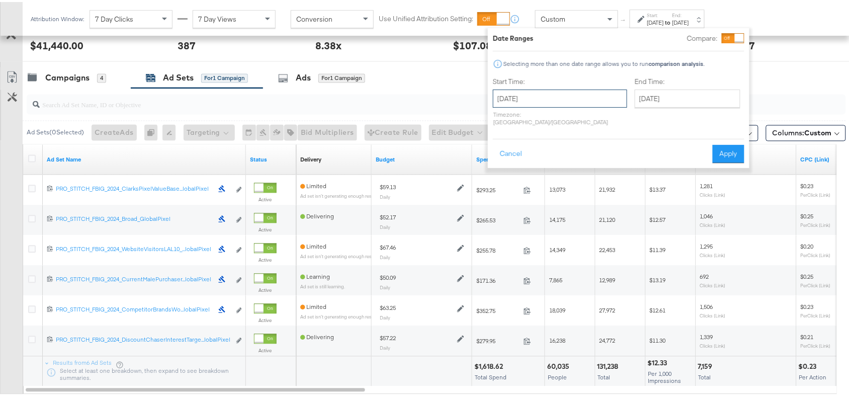
click at [557, 94] on input "August 24th 2025" at bounding box center [560, 96] width 134 height 18
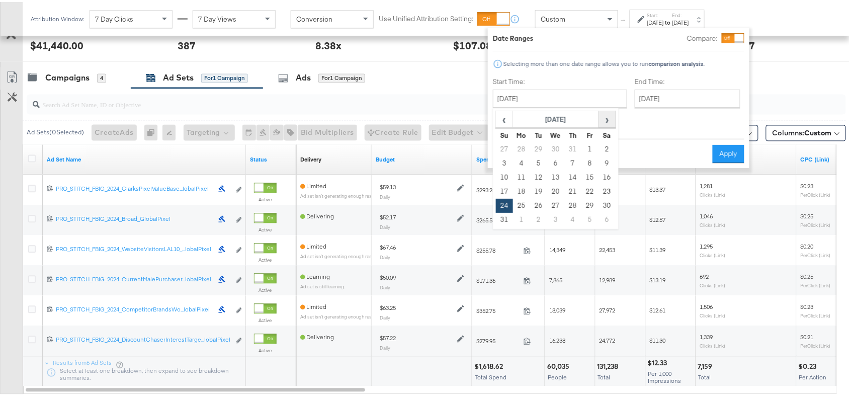
click at [606, 121] on span "›" at bounding box center [607, 117] width 16 height 15
click at [554, 176] on td "17" at bounding box center [555, 175] width 17 height 14
type input "September 17th 2025"
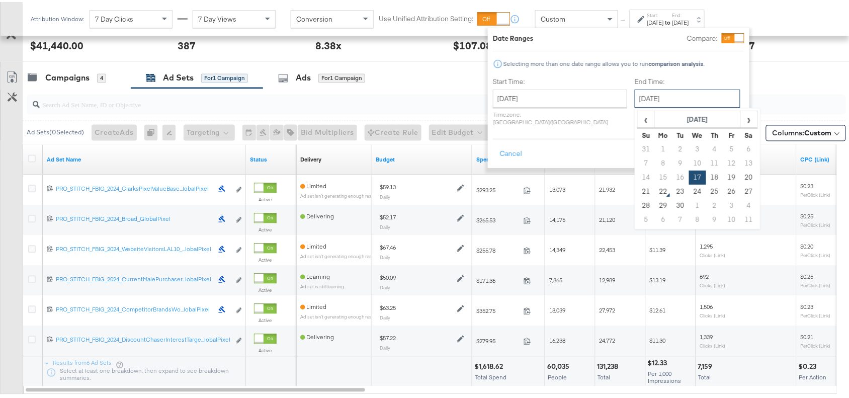
click at [662, 102] on input "September 17th 2025" at bounding box center [687, 96] width 106 height 18
click at [637, 189] on td "21" at bounding box center [645, 189] width 17 height 14
type input "[DATE]"
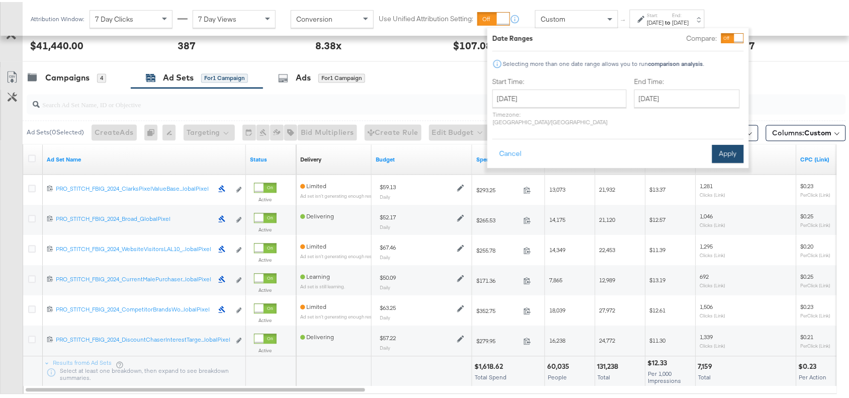
click at [732, 143] on button "Apply" at bounding box center [728, 152] width 32 height 18
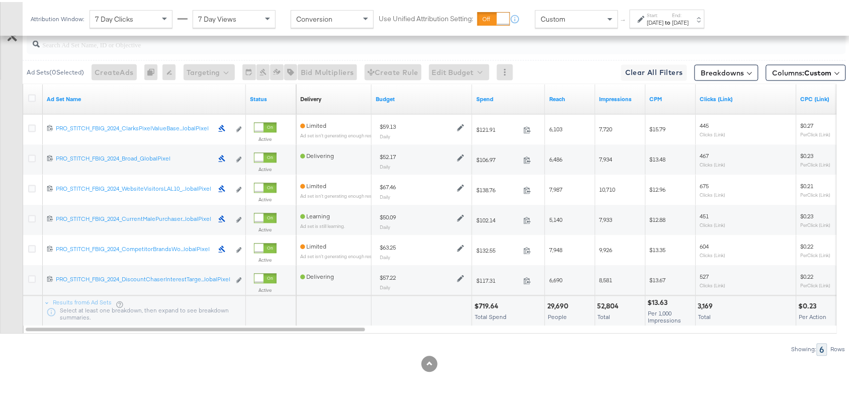
scroll to position [592, 0]
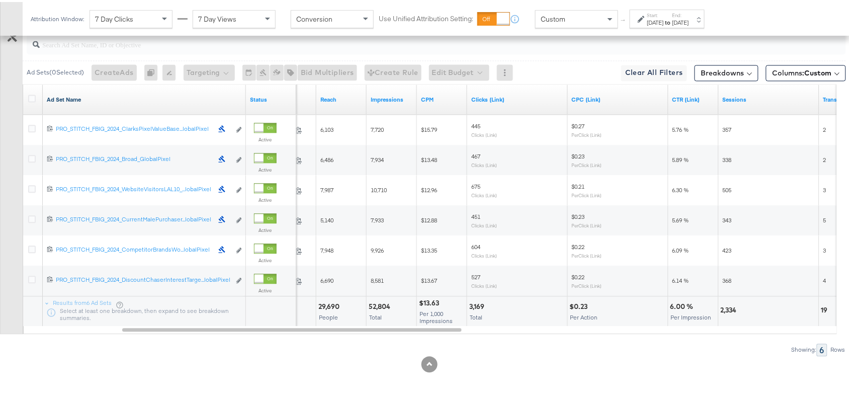
click at [88, 101] on link "Ad Set Name" at bounding box center [144, 98] width 195 height 8
click at [88, 101] on link "Ad Set Name ↓" at bounding box center [144, 98] width 195 height 8
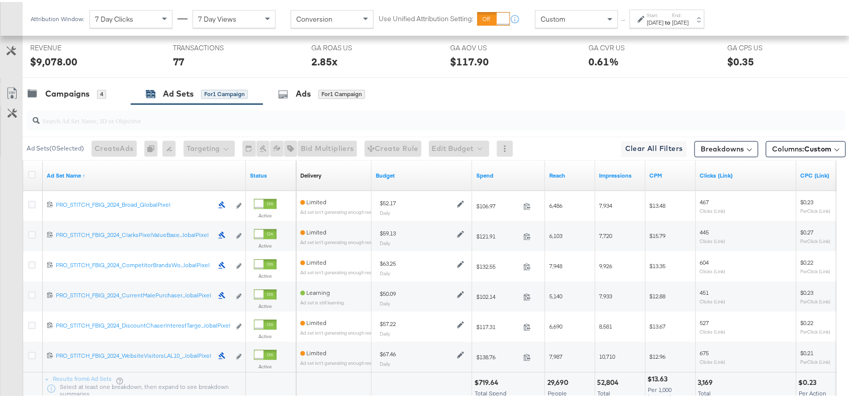
scroll to position [510, 0]
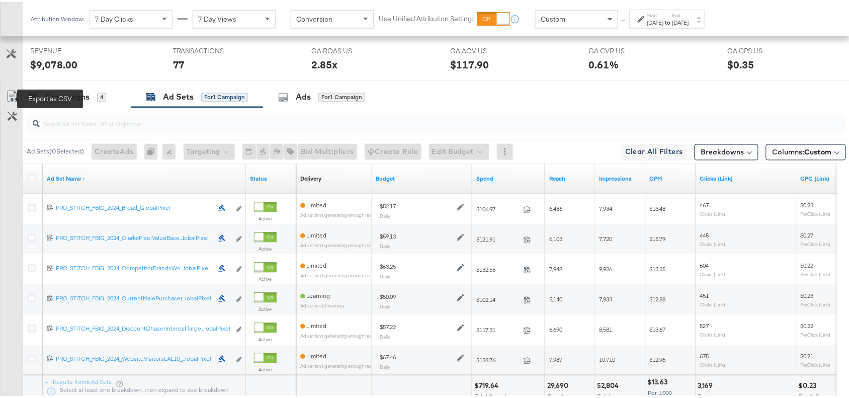
click at [9, 93] on icon at bounding box center [12, 94] width 12 height 12
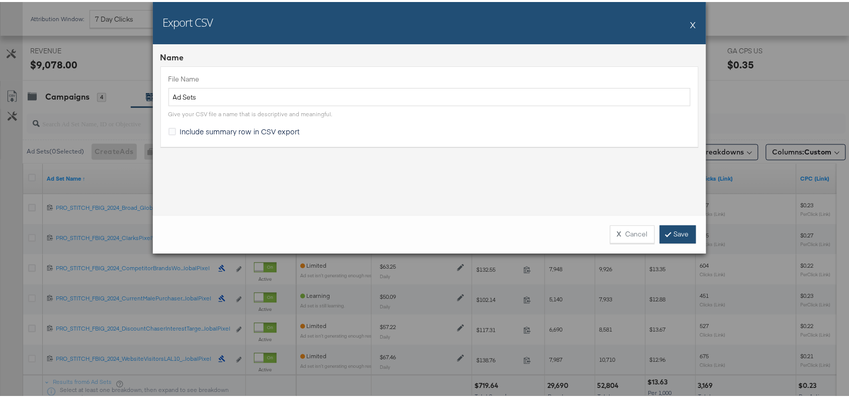
click at [670, 234] on link "Save" at bounding box center [678, 232] width 36 height 18
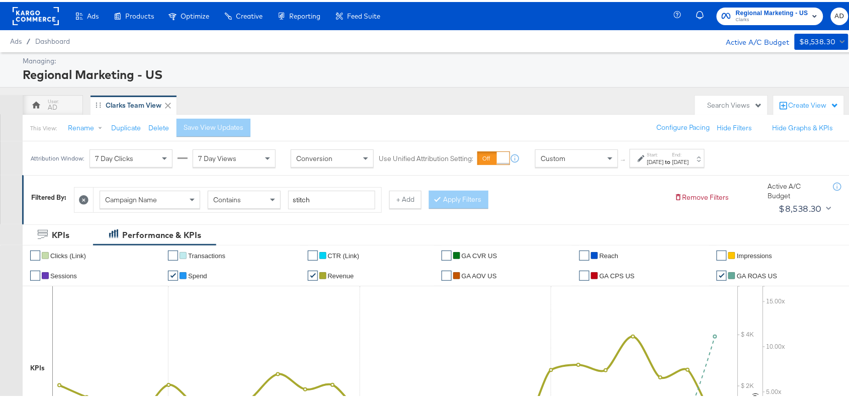
click at [664, 157] on div "[DATE]" at bounding box center [655, 160] width 17 height 8
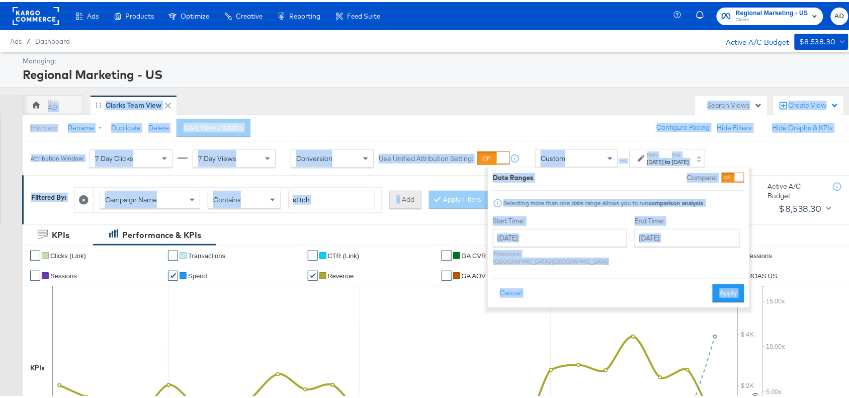
drag, startPoint x: 454, startPoint y: 79, endPoint x: 405, endPoint y: 201, distance: 131.1
click at [405, 201] on button "+ Add" at bounding box center [405, 198] width 32 height 18
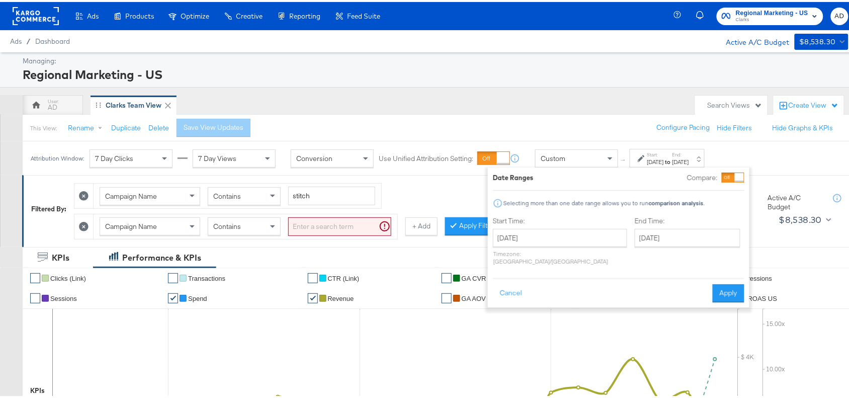
click at [521, 56] on div "Managing:" at bounding box center [434, 59] width 823 height 10
click at [190, 226] on span at bounding box center [193, 224] width 13 height 17
type input "campaign de"
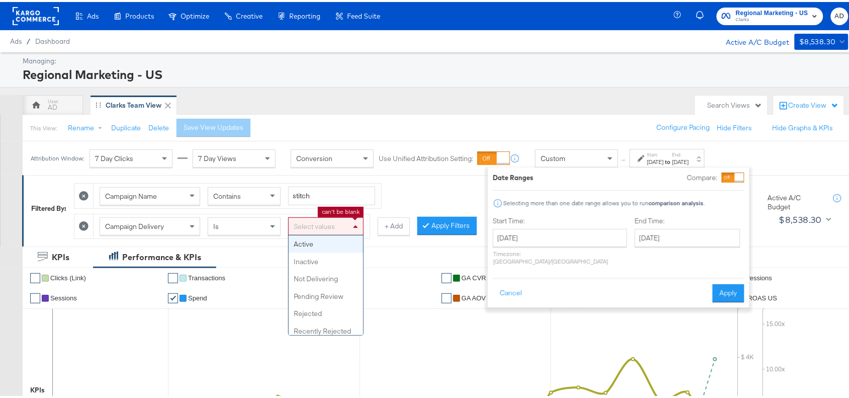
click at [318, 223] on div "Select values" at bounding box center [326, 224] width 74 height 17
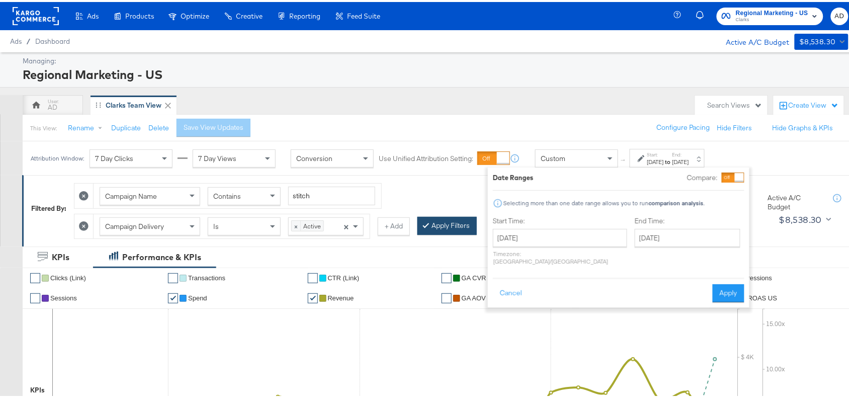
click at [468, 221] on button "Apply Filters" at bounding box center [446, 224] width 59 height 18
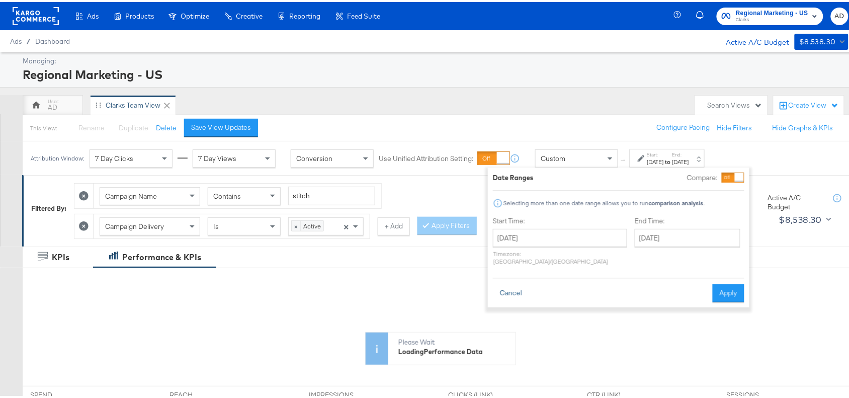
click at [501, 282] on button "Cancel" at bounding box center [511, 291] width 36 height 18
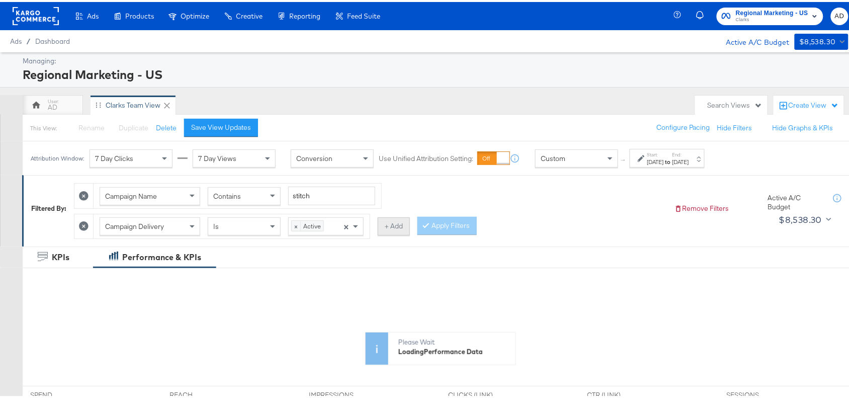
click at [398, 230] on button "+ Add" at bounding box center [394, 224] width 32 height 18
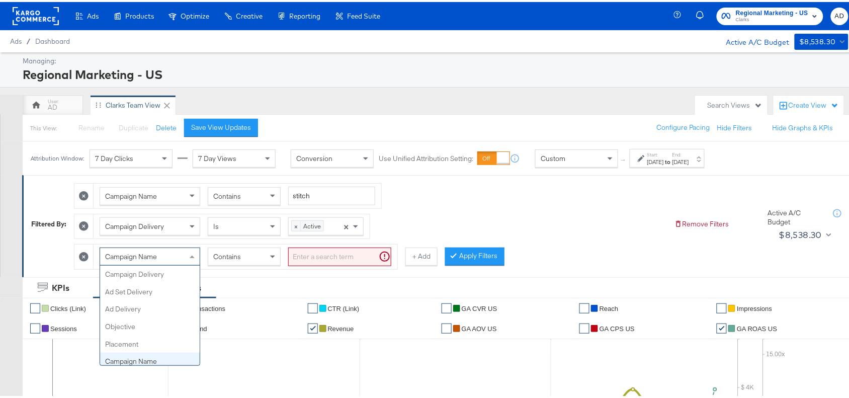
scroll to position [86, 0]
click at [168, 259] on div "Campaign Name" at bounding box center [150, 254] width 100 height 17
type input "Ad set"
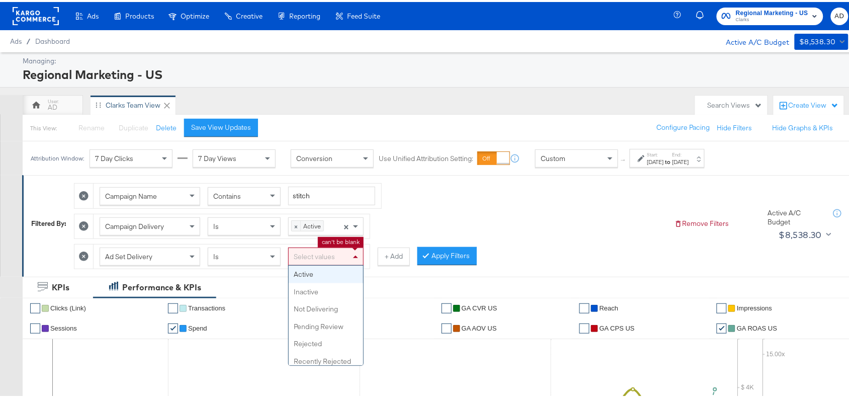
click at [338, 252] on div "Select values" at bounding box center [326, 254] width 74 height 17
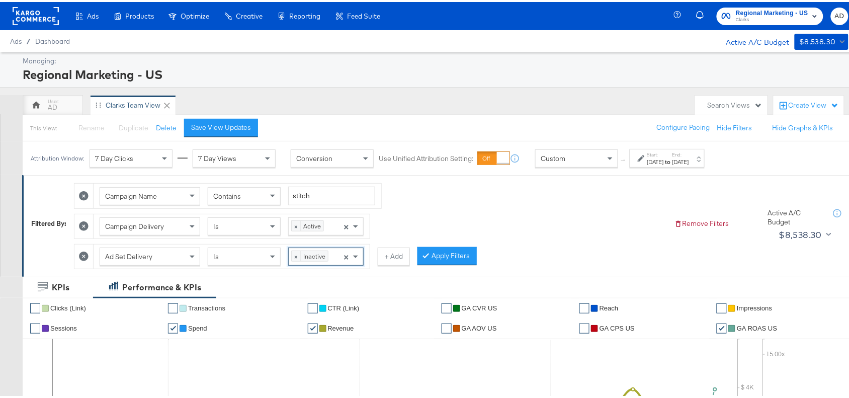
click at [333, 257] on input at bounding box center [332, 255] width 3 height 19
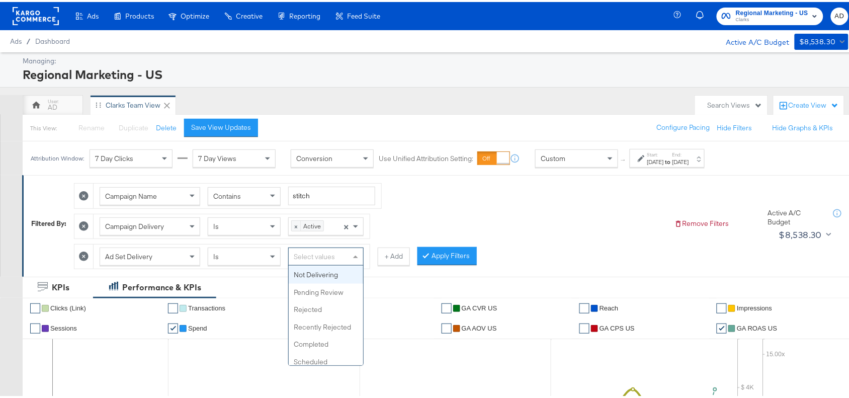
click at [320, 253] on div "Select values" at bounding box center [326, 254] width 74 height 17
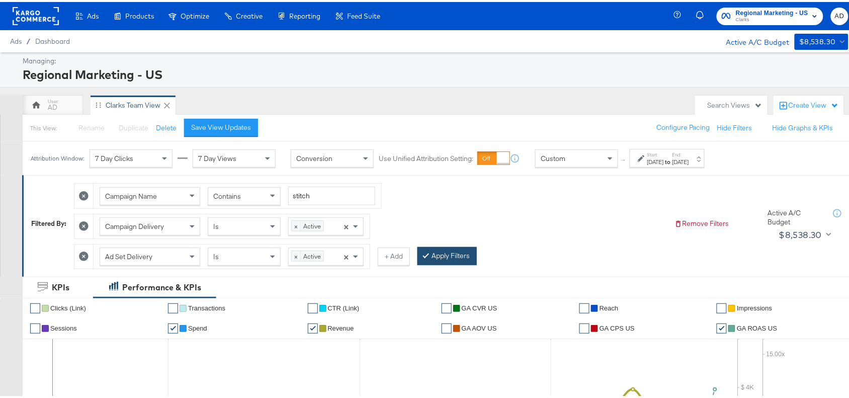
click at [468, 260] on button "Apply Filters" at bounding box center [446, 254] width 59 height 18
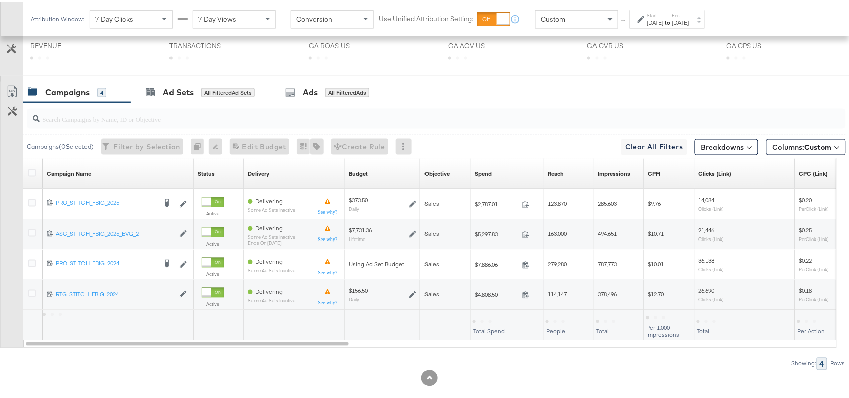
scroll to position [434, 0]
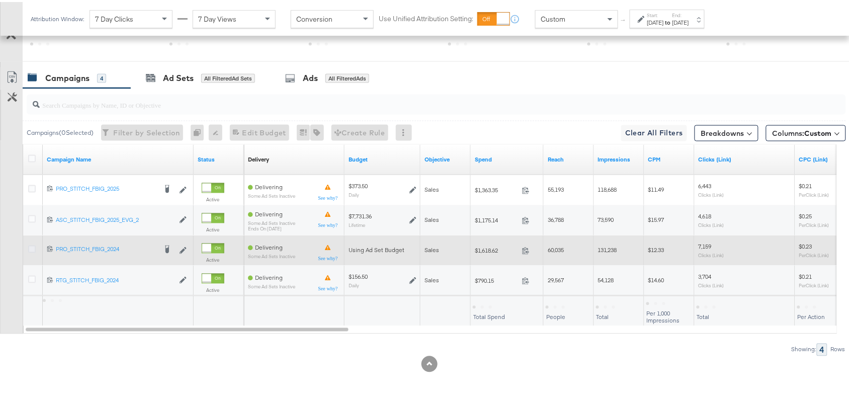
click at [30, 245] on icon at bounding box center [32, 247] width 8 height 8
click at [0, 0] on input "checkbox" at bounding box center [0, 0] width 0 height 0
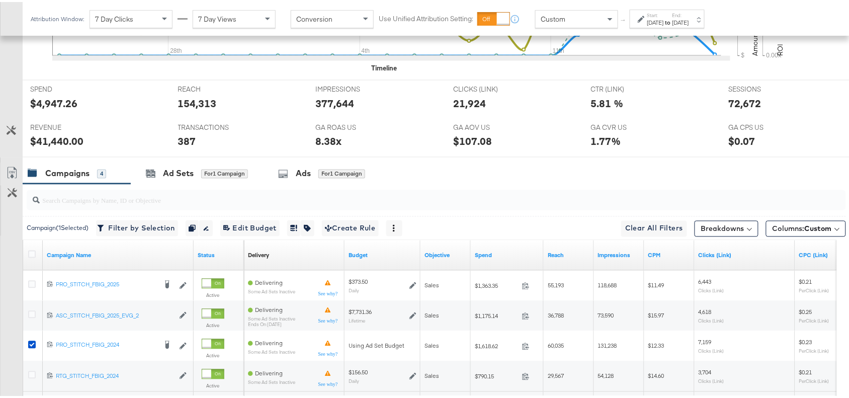
scroll to position [532, 0]
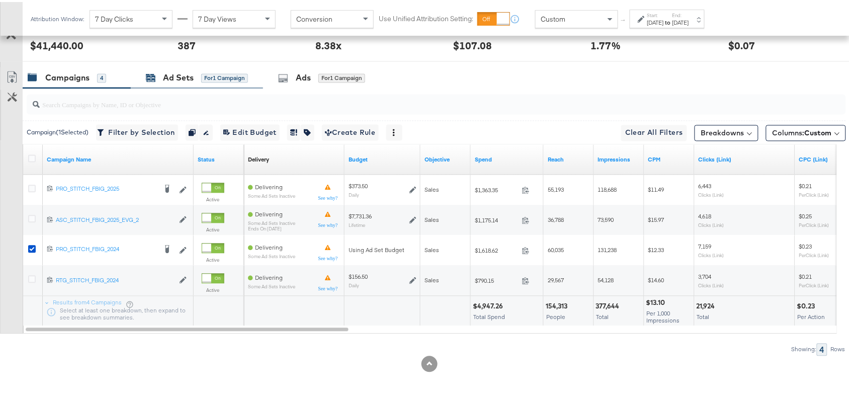
click at [172, 79] on div "Ad Sets" at bounding box center [178, 76] width 31 height 12
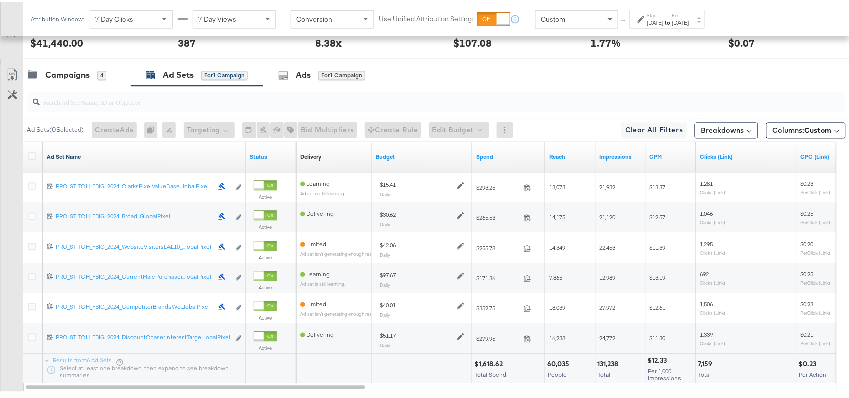
click at [88, 159] on link "Ad Set Name" at bounding box center [144, 155] width 195 height 8
click at [659, 13] on label "Start:" at bounding box center [655, 13] width 17 height 7
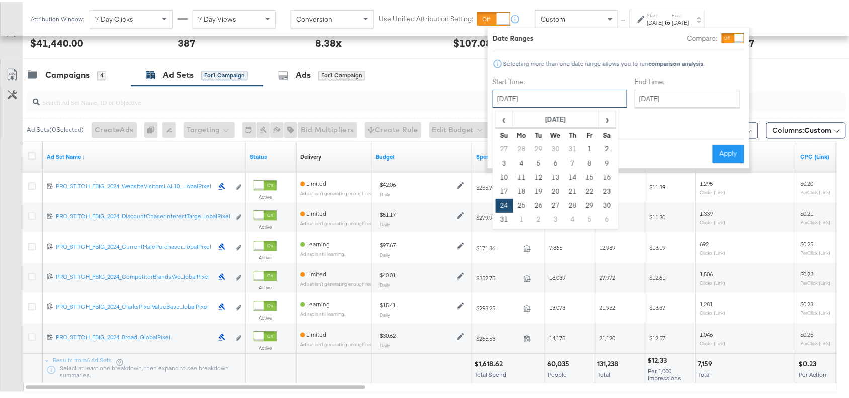
click at [551, 104] on input "[DATE]" at bounding box center [560, 96] width 134 height 18
click at [610, 119] on span "›" at bounding box center [607, 117] width 16 height 15
click at [556, 178] on td "17" at bounding box center [555, 175] width 17 height 14
type input "[DATE]"
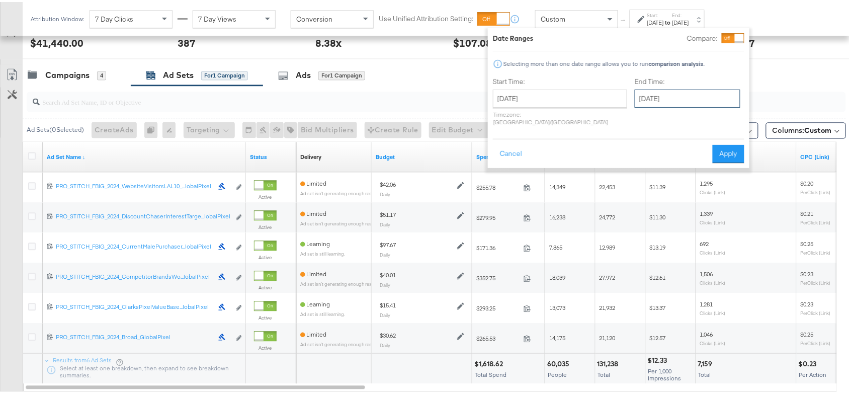
click at [663, 101] on input "[DATE]" at bounding box center [687, 96] width 106 height 18
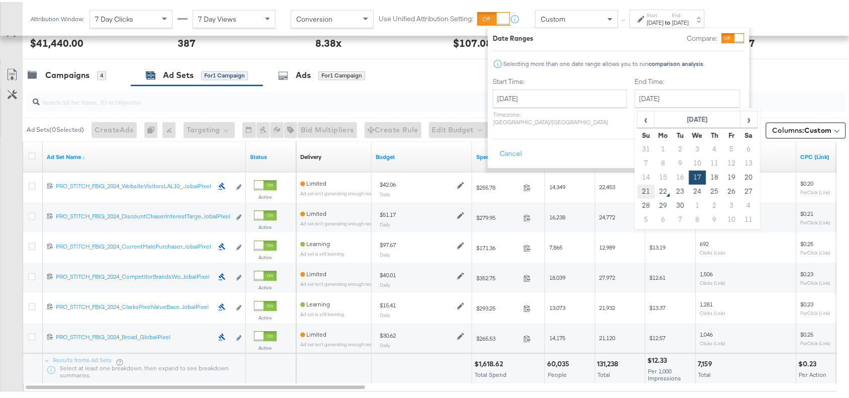
click at [637, 190] on td "21" at bounding box center [645, 189] width 17 height 14
type input "[DATE]"
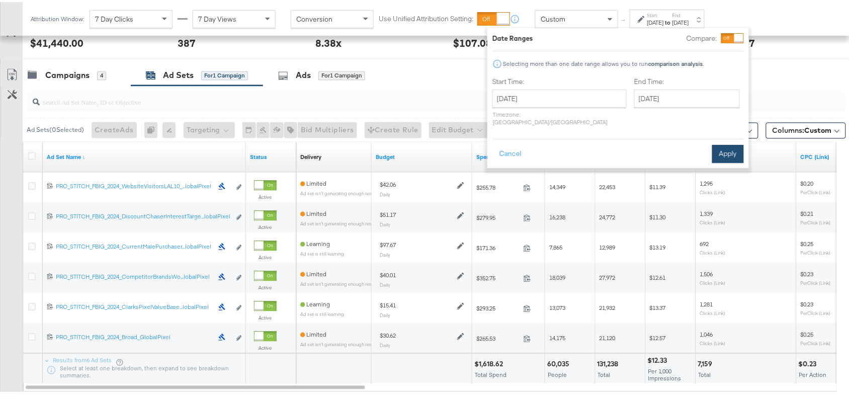
click at [722, 143] on button "Apply" at bounding box center [728, 152] width 32 height 18
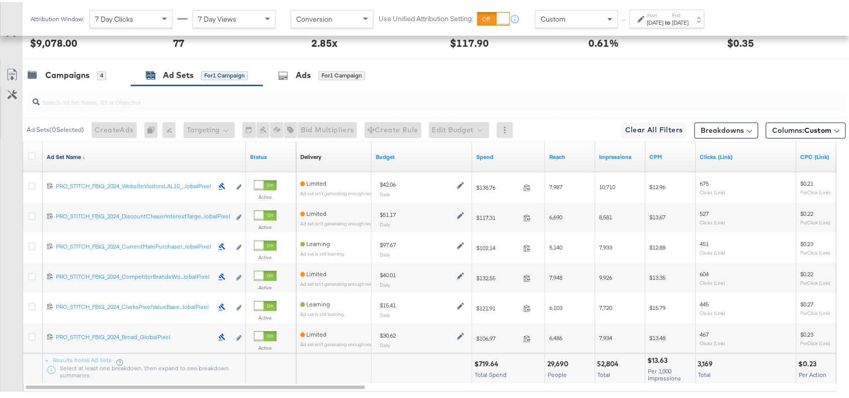
click at [93, 157] on link "Ad Set Name ↓" at bounding box center [144, 155] width 195 height 8
click at [93, 157] on link "Ad Set Name ↑" at bounding box center [144, 155] width 195 height 8
click at [93, 157] on link "Ad Set Name ↓" at bounding box center [144, 155] width 195 height 8
click at [557, 106] on input "search" at bounding box center [405, 96] width 731 height 20
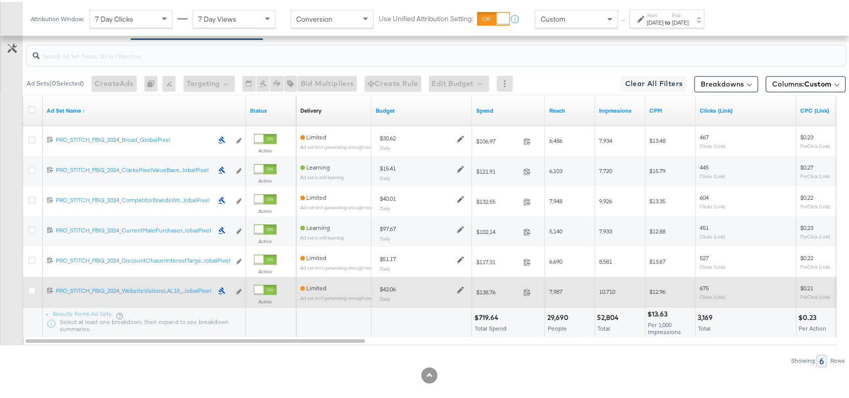
scroll to position [580, 0]
